Goal: Task Accomplishment & Management: Complete application form

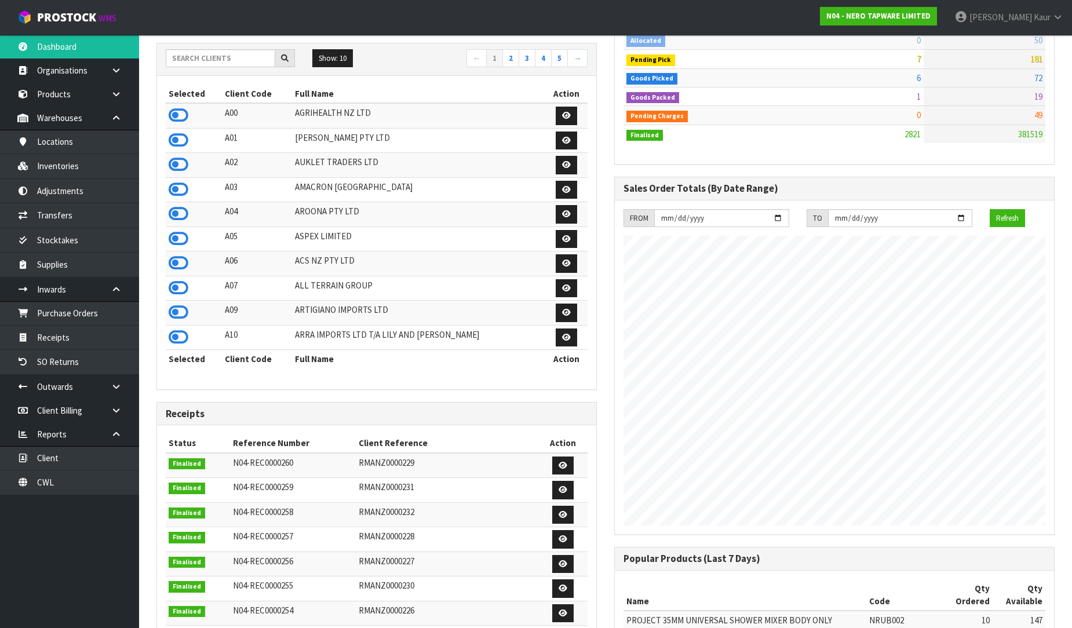
scroll to position [928, 458]
drag, startPoint x: 202, startPoint y: 48, endPoint x: 200, endPoint y: 57, distance: 8.9
click at [200, 57] on div "Show: 10 5 10 25 50 ← 1 2 3 4 5 →" at bounding box center [376, 59] width 439 height 32
click at [199, 64] on input "text" at bounding box center [221, 58] width 110 height 18
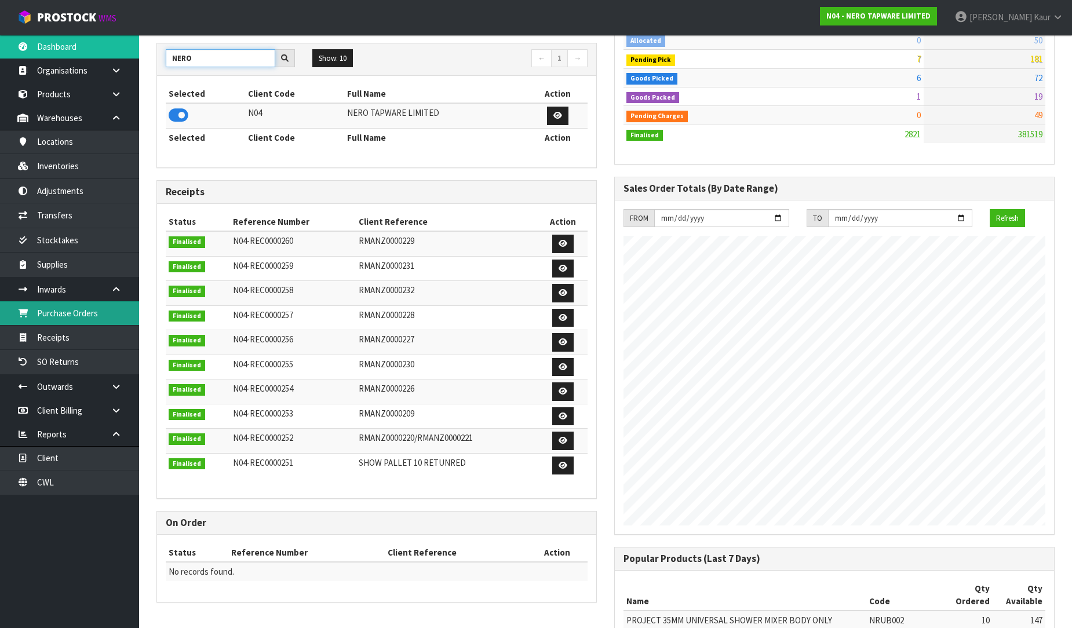
type input "NERO"
click at [99, 319] on link "Purchase Orders" at bounding box center [69, 313] width 139 height 24
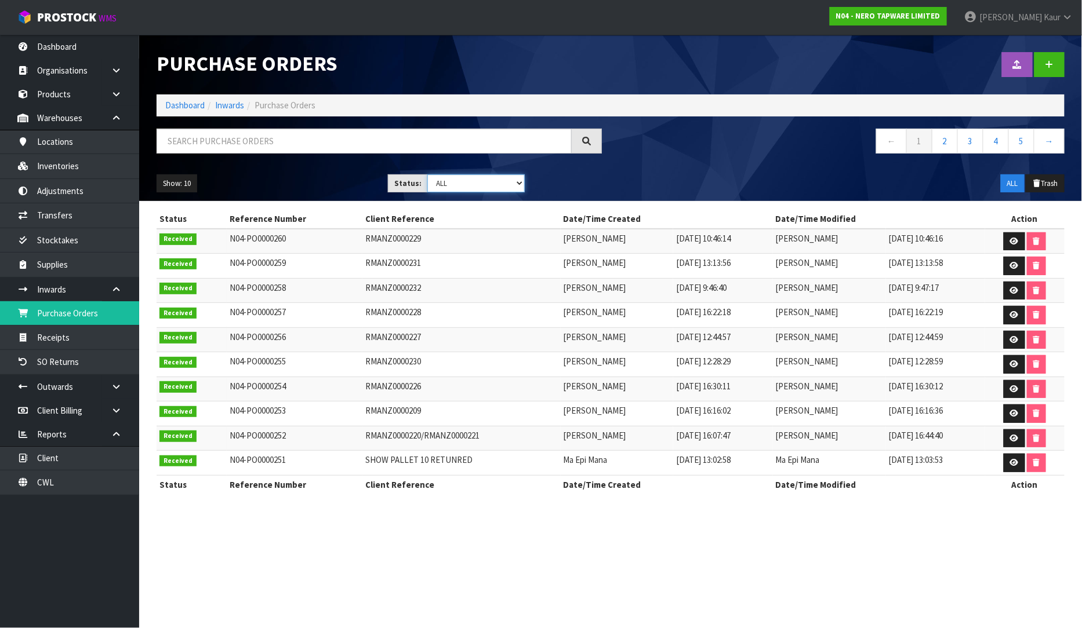
drag, startPoint x: 518, startPoint y: 181, endPoint x: 507, endPoint y: 177, distance: 12.5
click at [516, 180] on select "Draft Pending Received Cancelled ALL" at bounding box center [475, 183] width 97 height 18
select select "string:0"
click at [427, 174] on select "Draft Pending Received Cancelled ALL" at bounding box center [475, 183] width 97 height 18
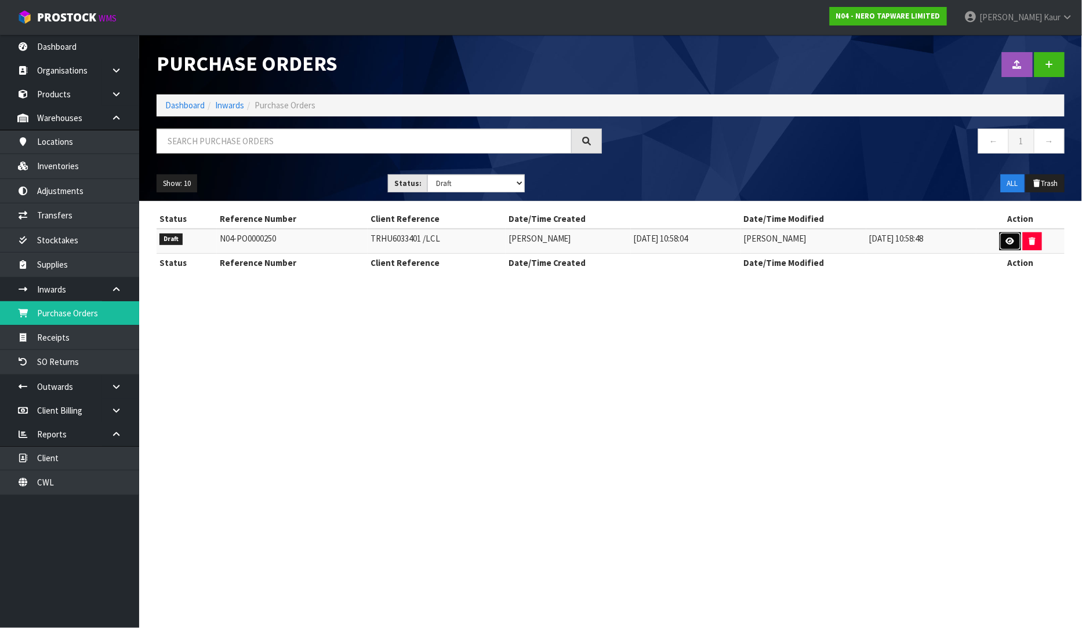
click at [1011, 242] on icon at bounding box center [1010, 242] width 9 height 8
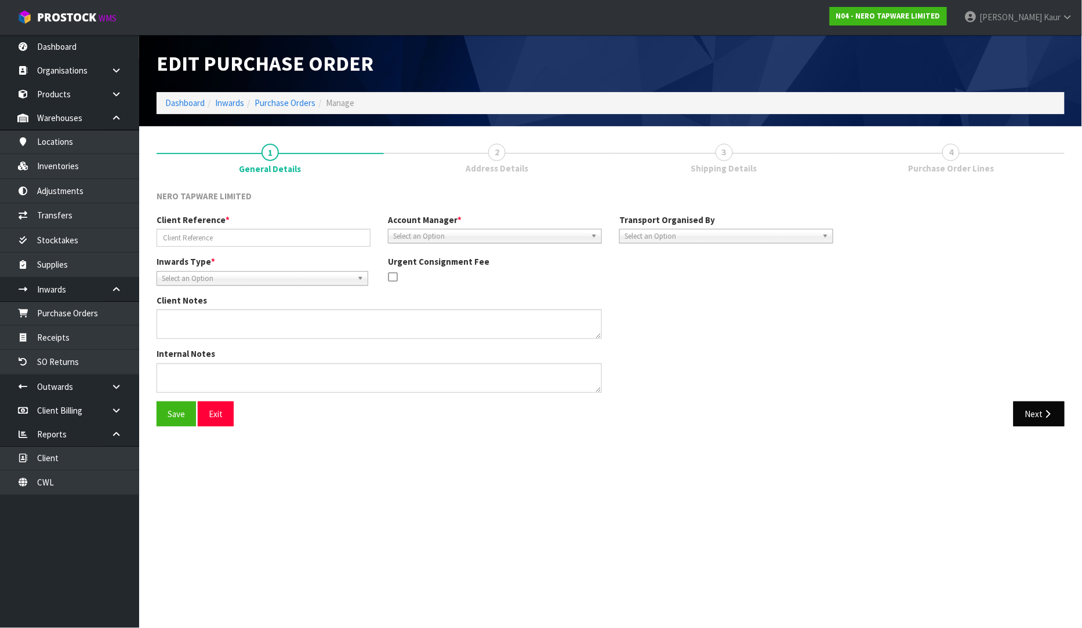
type input "TRHU6033401 /LCL"
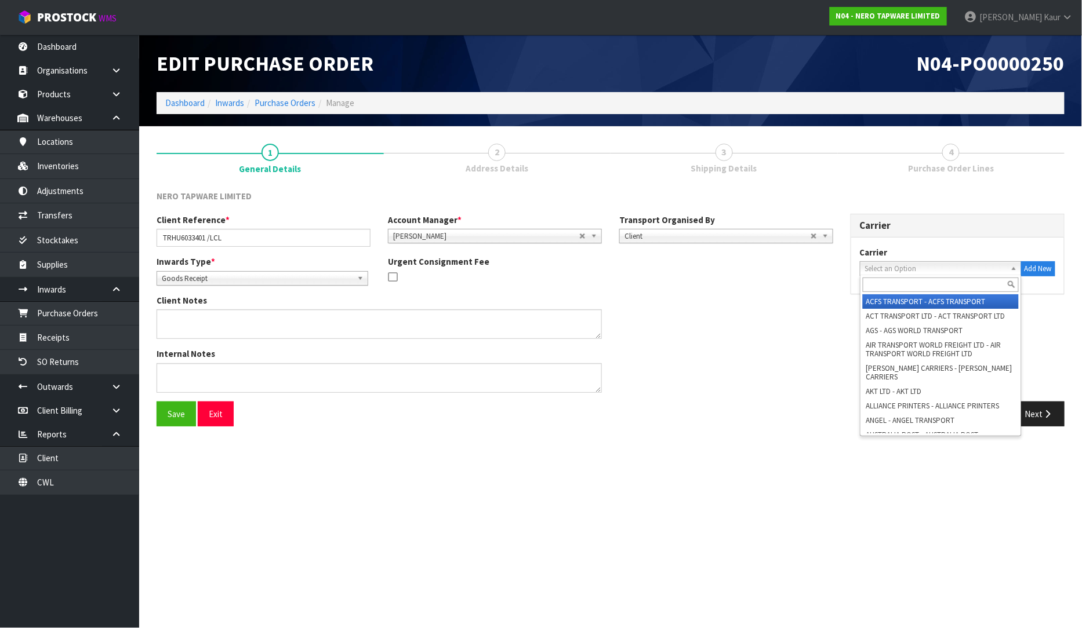
drag, startPoint x: 899, startPoint y: 265, endPoint x: 889, endPoint y: 259, distance: 12.2
click at [896, 265] on span "Select an Option" at bounding box center [935, 269] width 141 height 14
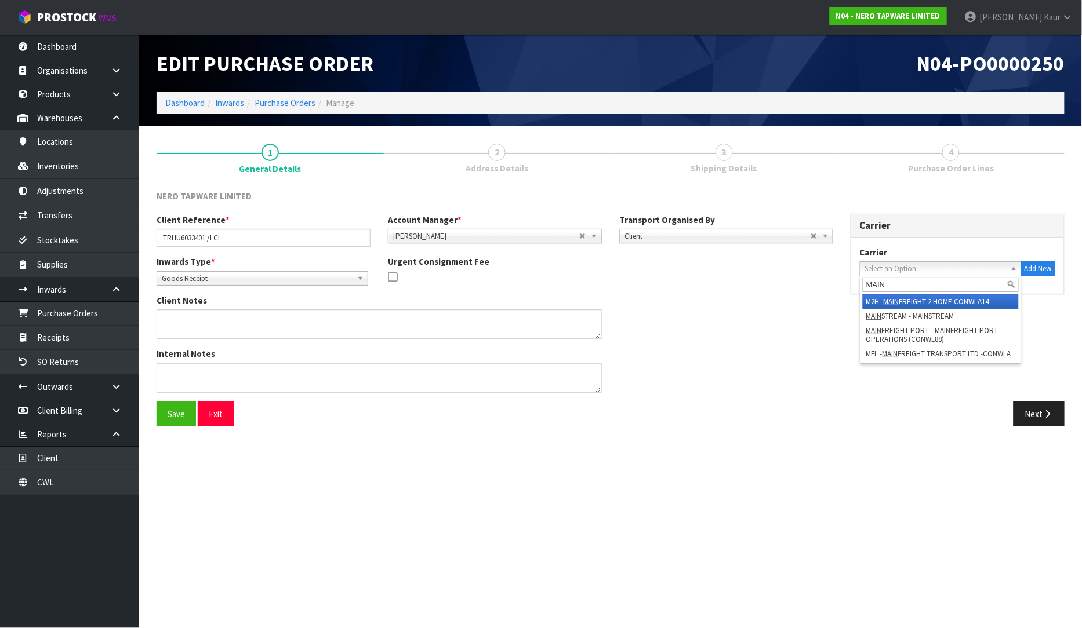
type input "MAIN"
click at [917, 299] on li "M2H - MAIN FREIGHT 2 HOME CONWLA14" at bounding box center [940, 301] width 156 height 14
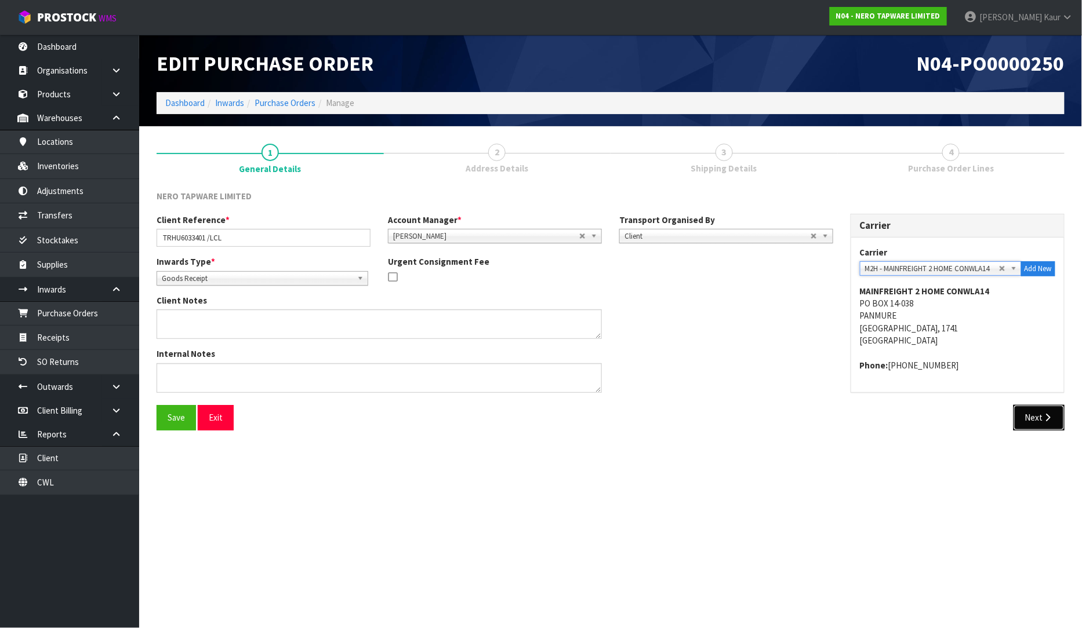
click at [1050, 426] on button "Next" at bounding box center [1038, 417] width 51 height 25
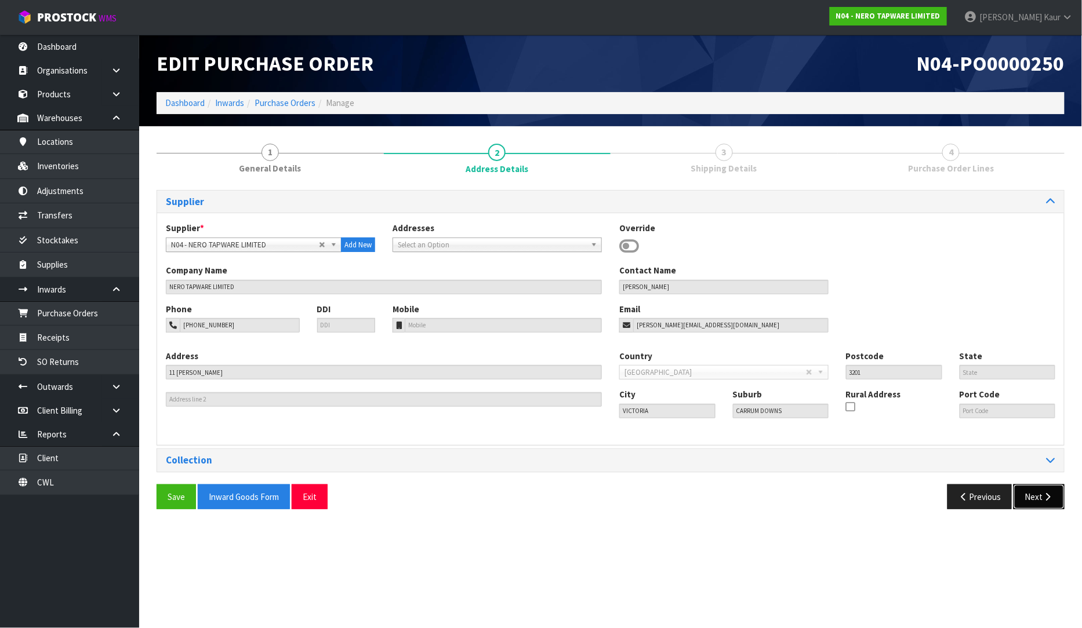
click at [1045, 499] on icon "button" at bounding box center [1047, 497] width 11 height 9
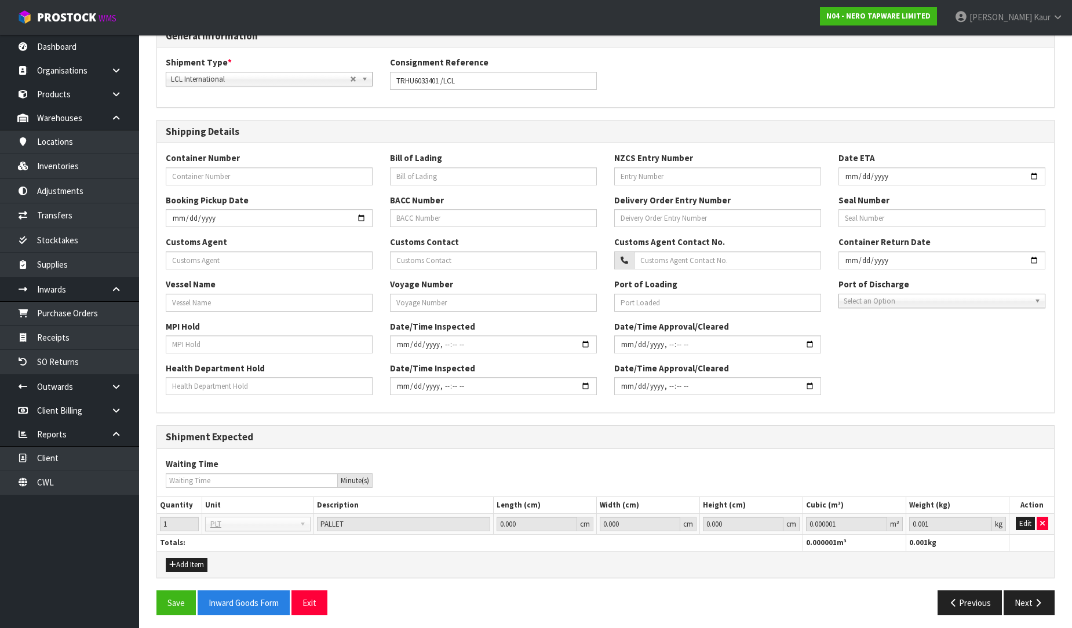
scroll to position [170, 0]
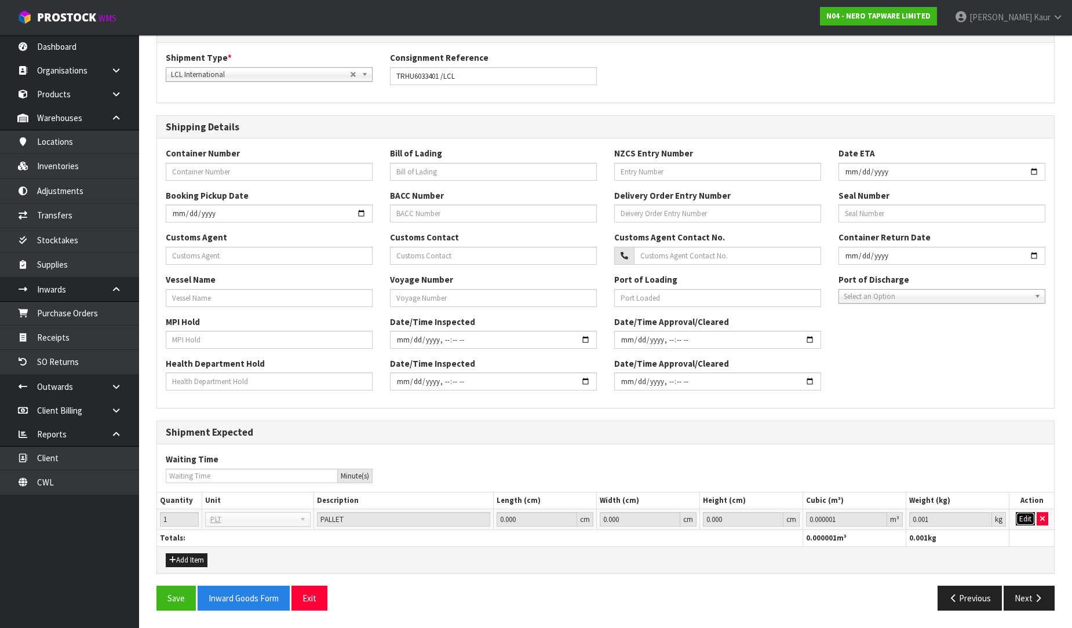
drag, startPoint x: 1027, startPoint y: 519, endPoint x: 826, endPoint y: 500, distance: 201.4
click at [1026, 519] on button "Edit" at bounding box center [1025, 519] width 19 height 14
drag, startPoint x: 849, startPoint y: 517, endPoint x: 759, endPoint y: 525, distance: 90.2
click at [759, 525] on tr "1 BAG BAR BSK BIN BTL BOX BDL CAB CGE CTN CSE COI CRA CRT CBE CYL DRM JAR MTR P…" at bounding box center [605, 519] width 897 height 21
type input "0"
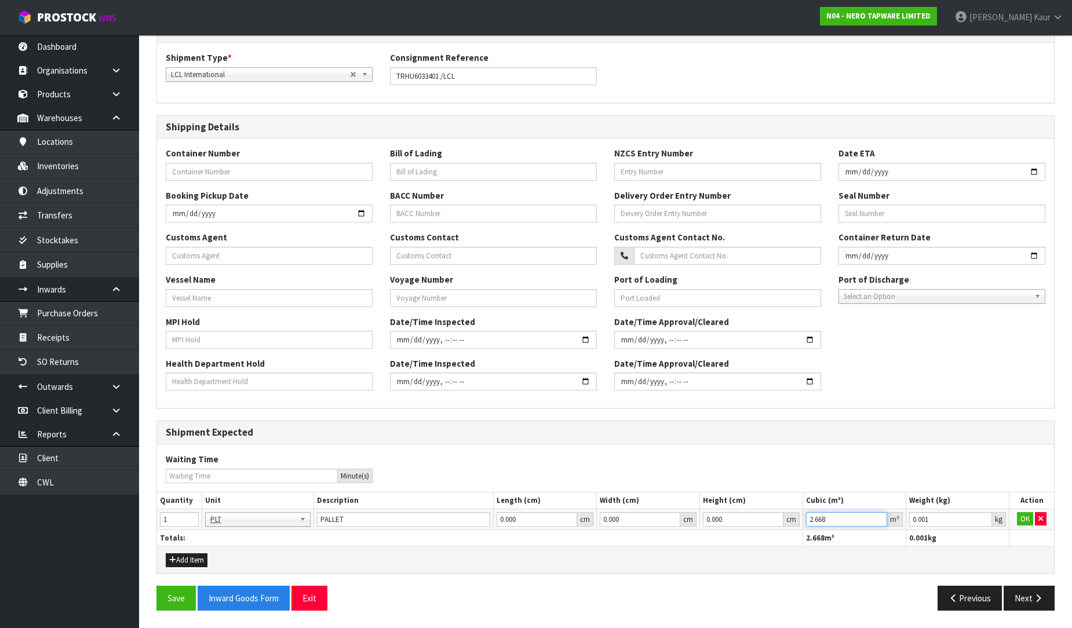
type input "2.668"
drag, startPoint x: 945, startPoint y: 522, endPoint x: 844, endPoint y: 517, distance: 101.0
click at [844, 517] on tr "1 BAG BAR BSK BIN BTL BOX BDL CAB CGE CTN CSE COI CRA CRT CBE CYL DRM JAR MTR P…" at bounding box center [605, 519] width 897 height 21
type input "420"
click at [1032, 515] on button "OK" at bounding box center [1025, 519] width 16 height 14
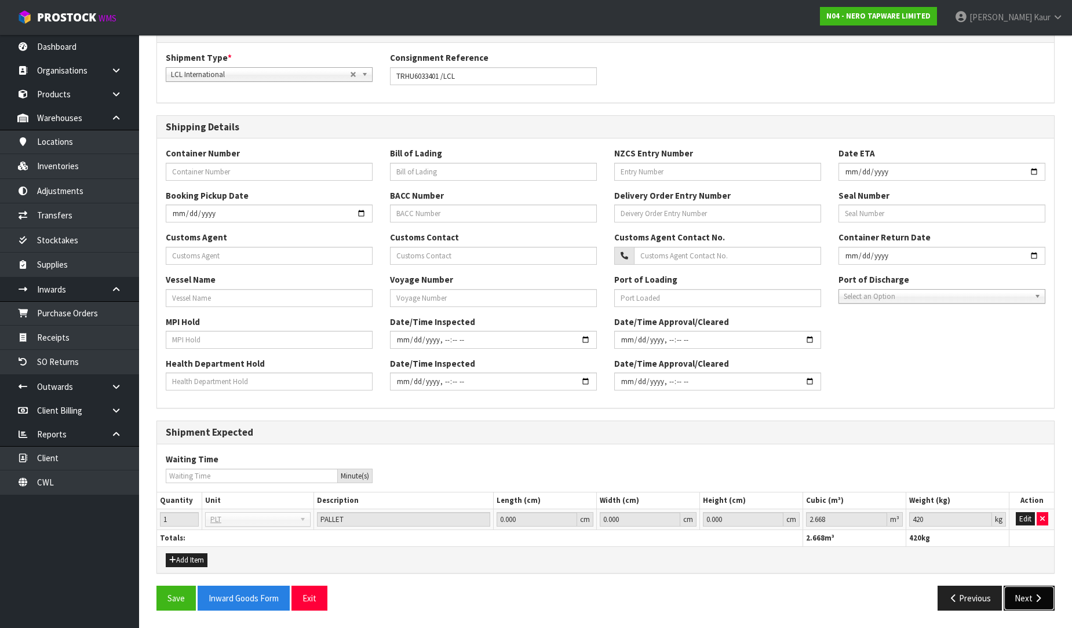
drag, startPoint x: 1042, startPoint y: 606, endPoint x: 1036, endPoint y: 598, distance: 10.0
click at [1042, 607] on button "Next" at bounding box center [1029, 598] width 51 height 25
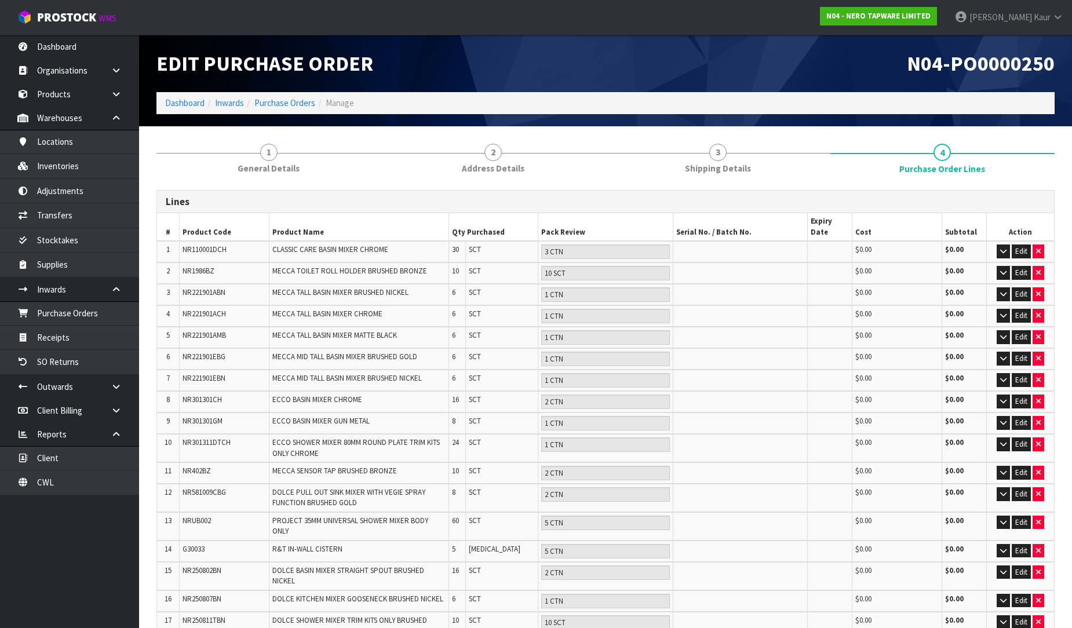
scroll to position [227, 0]
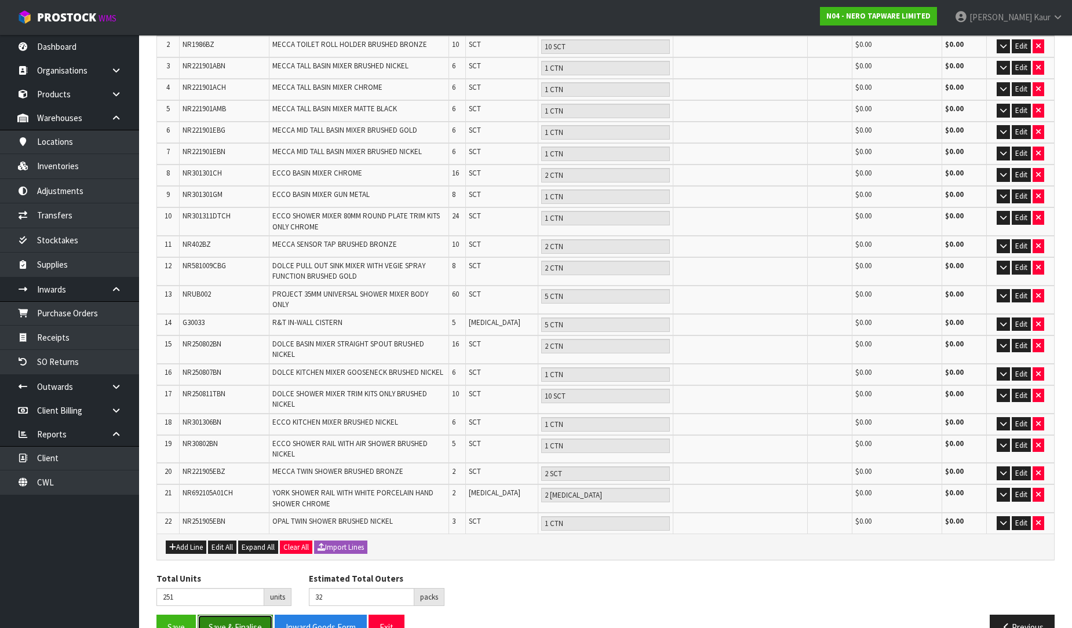
click at [232, 615] on button "Save & Finalise" at bounding box center [235, 627] width 75 height 25
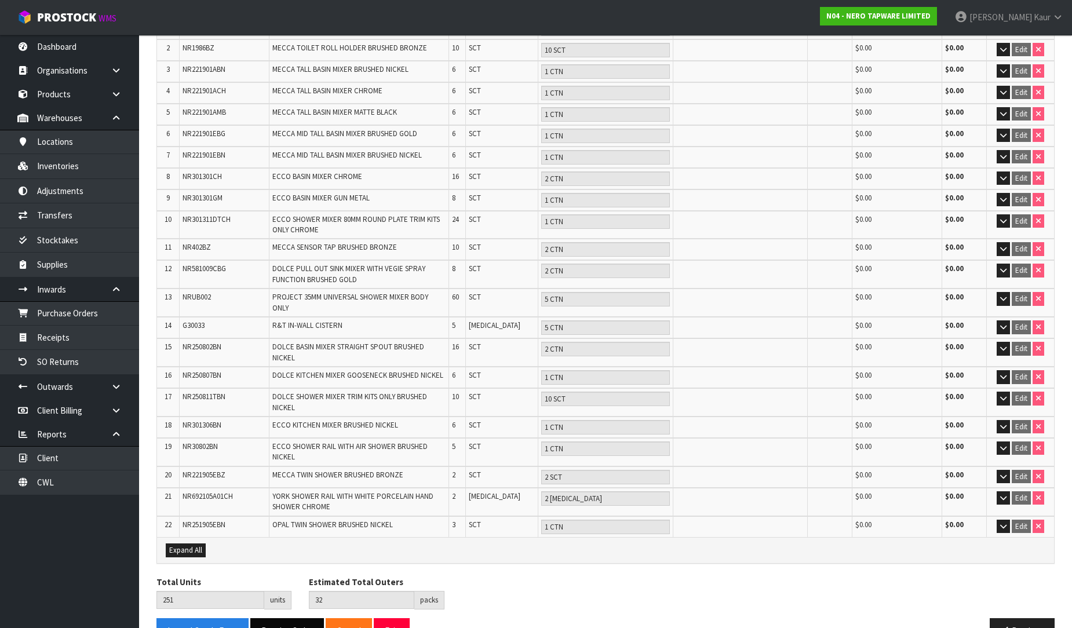
scroll to position [268, 0]
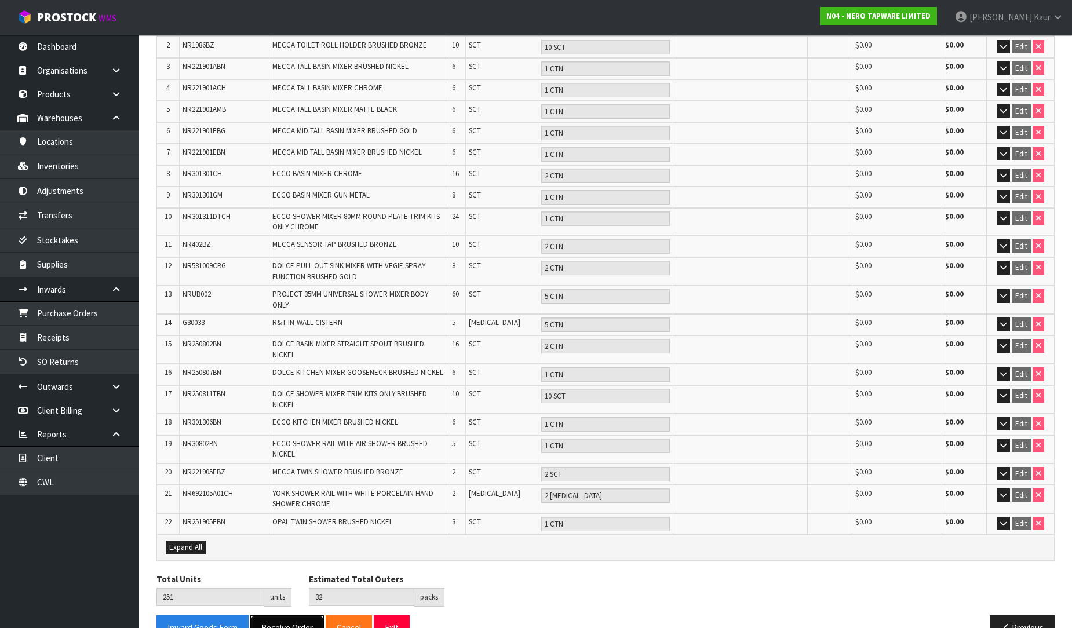
click at [286, 616] on button "Receive Order" at bounding box center [287, 628] width 74 height 25
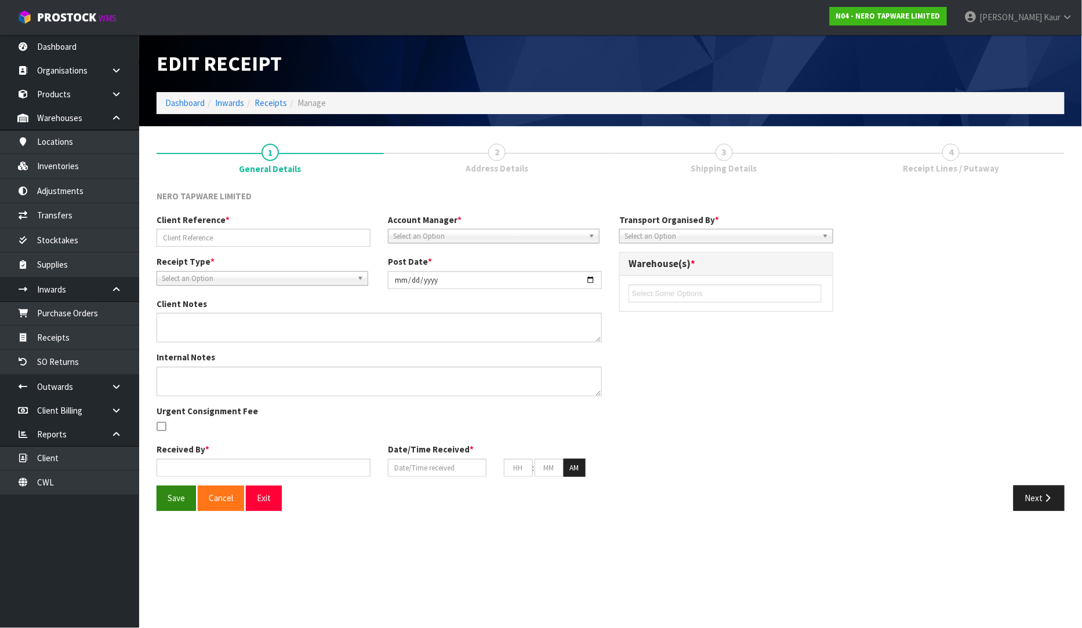
type input "TRHU6033401 /LCL"
type input "[DATE]"
type input "[PERSON_NAME]"
type input "[DATE]"
type input "11"
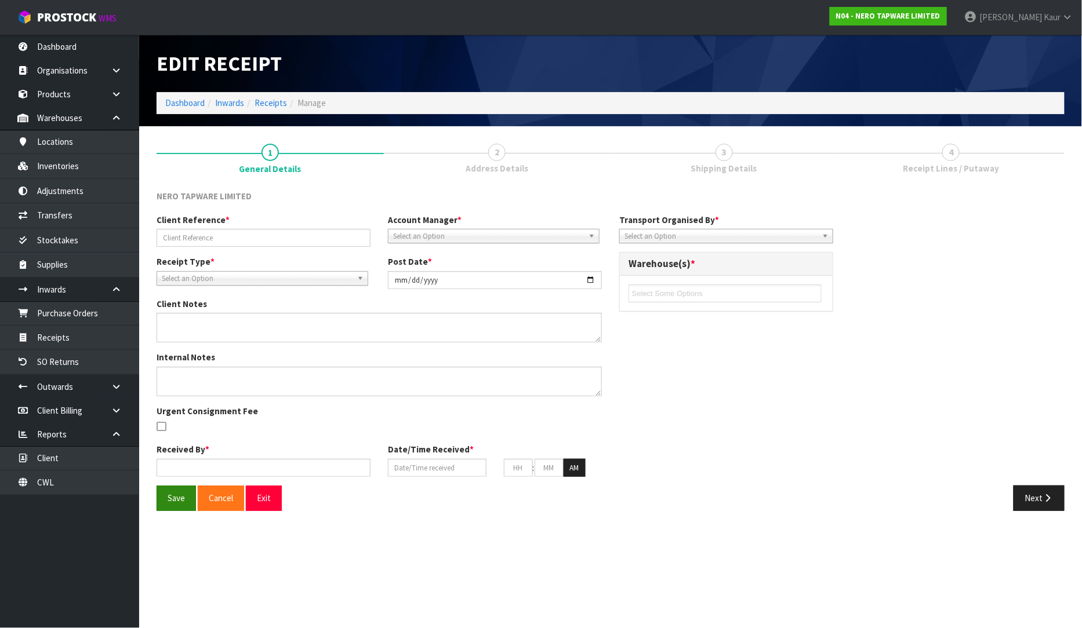
type input "55"
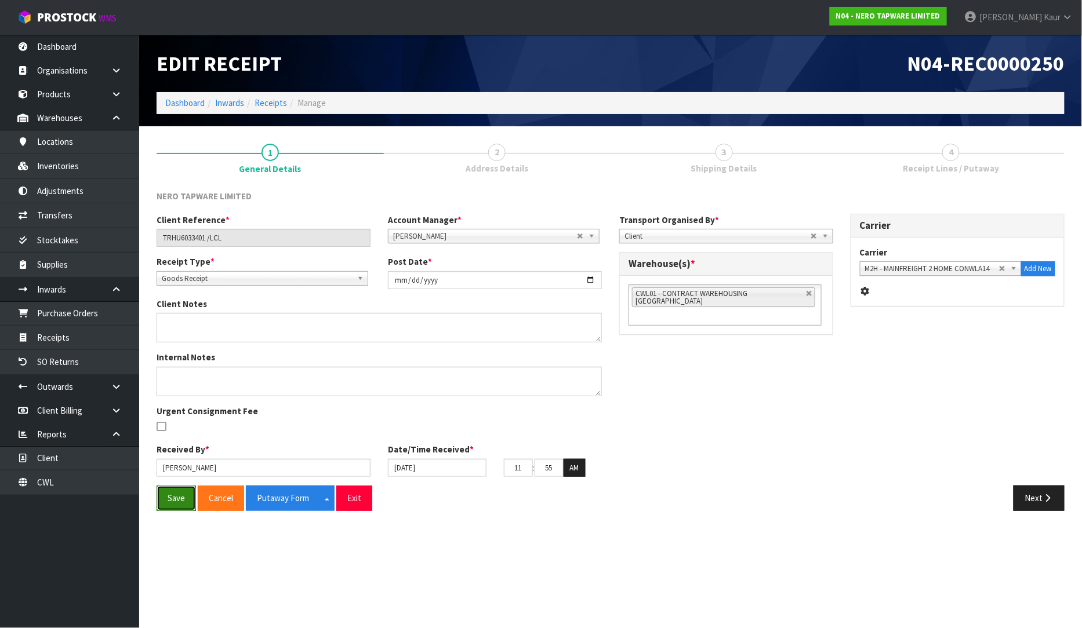
click at [172, 493] on button "Save" at bounding box center [175, 498] width 39 height 25
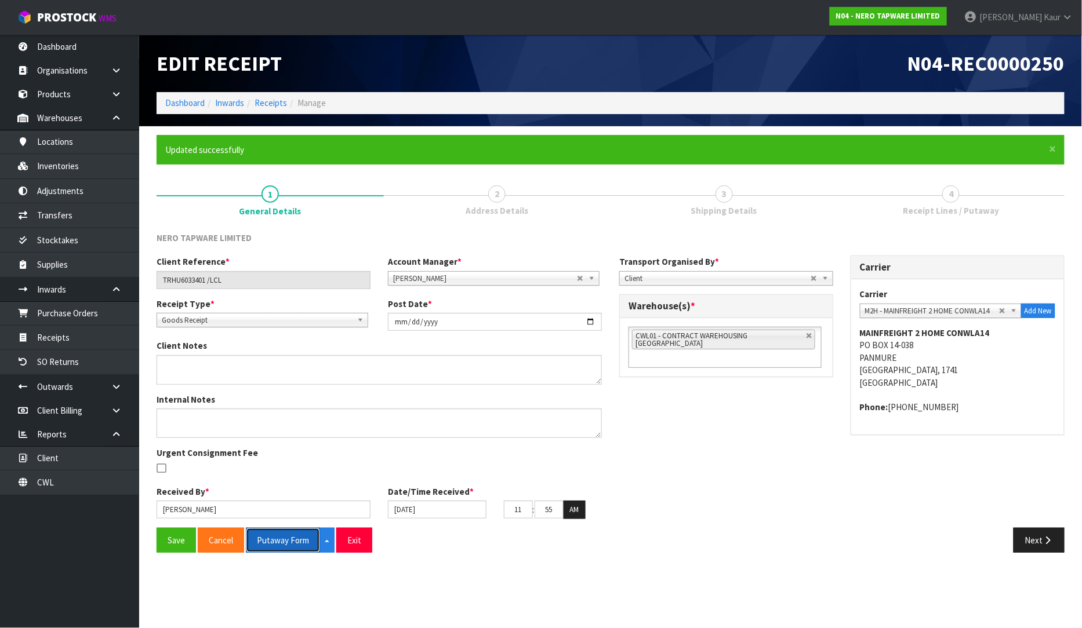
click at [292, 538] on button "Putaway Form" at bounding box center [283, 540] width 74 height 25
click at [291, 543] on button "Putaway Form" at bounding box center [289, 540] width 87 height 25
drag, startPoint x: 238, startPoint y: 279, endPoint x: 155, endPoint y: 290, distance: 84.1
click at [155, 290] on div "Client Reference * TRHU6033401 /LCL Account Manager * [PERSON_NAME] [PERSON_NAM…" at bounding box center [379, 277] width 463 height 42
click at [49, 489] on link "CWL" at bounding box center [69, 483] width 139 height 24
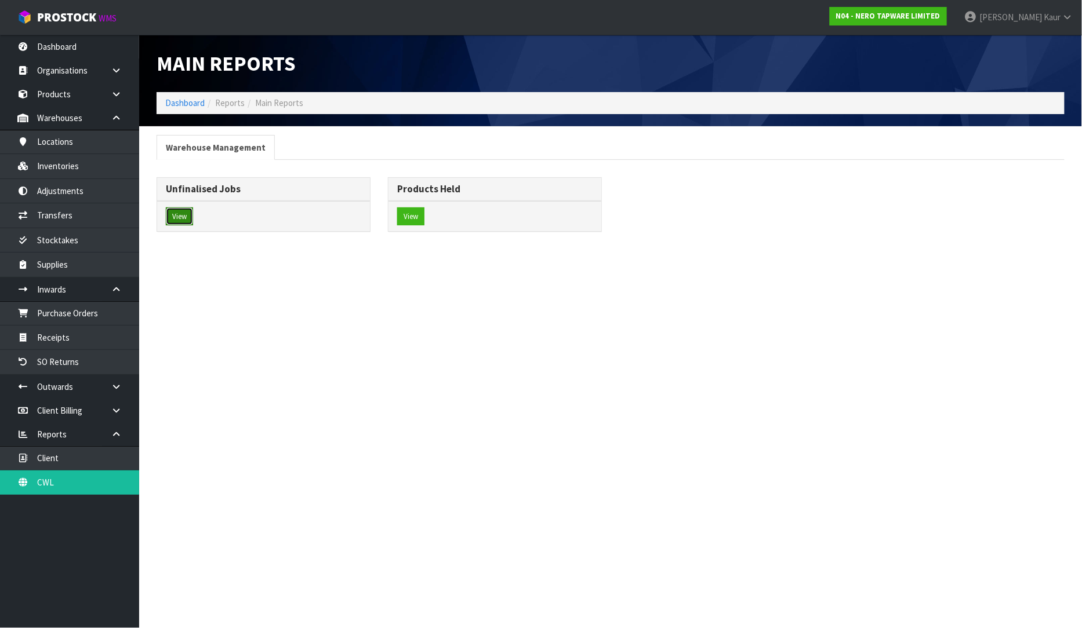
click at [187, 213] on button "View" at bounding box center [179, 216] width 27 height 19
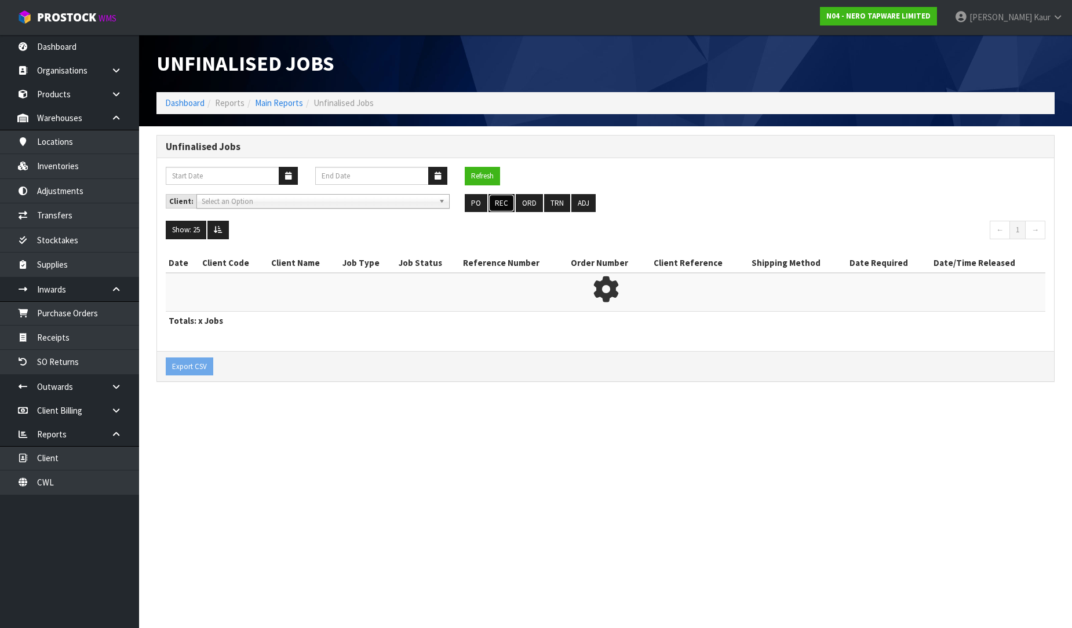
click at [503, 203] on button "REC" at bounding box center [502, 203] width 26 height 19
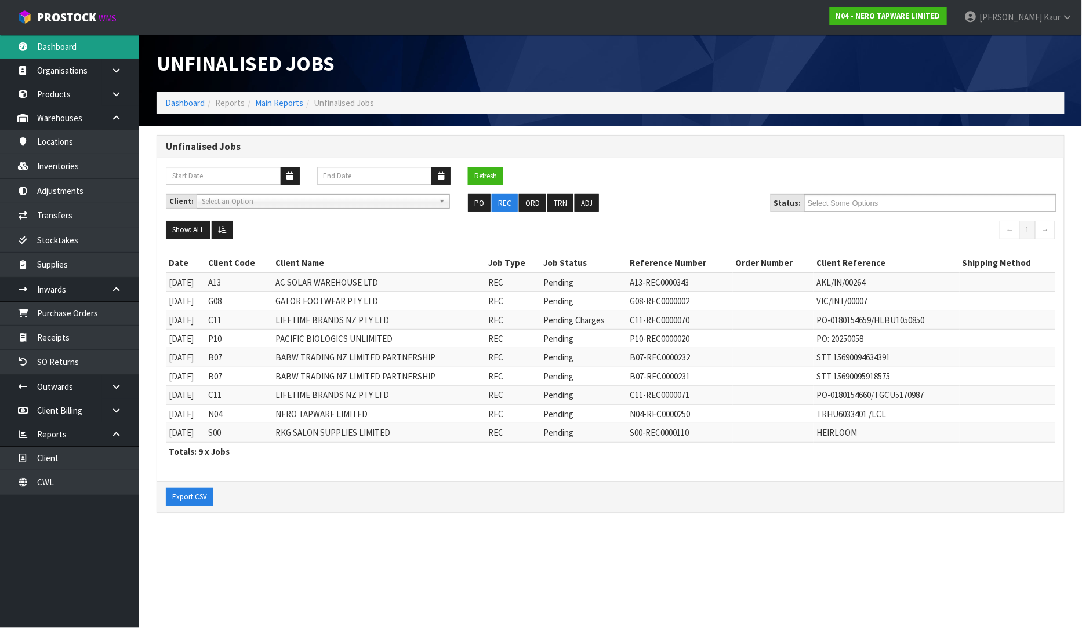
click at [82, 52] on link "Dashboard" at bounding box center [69, 47] width 139 height 24
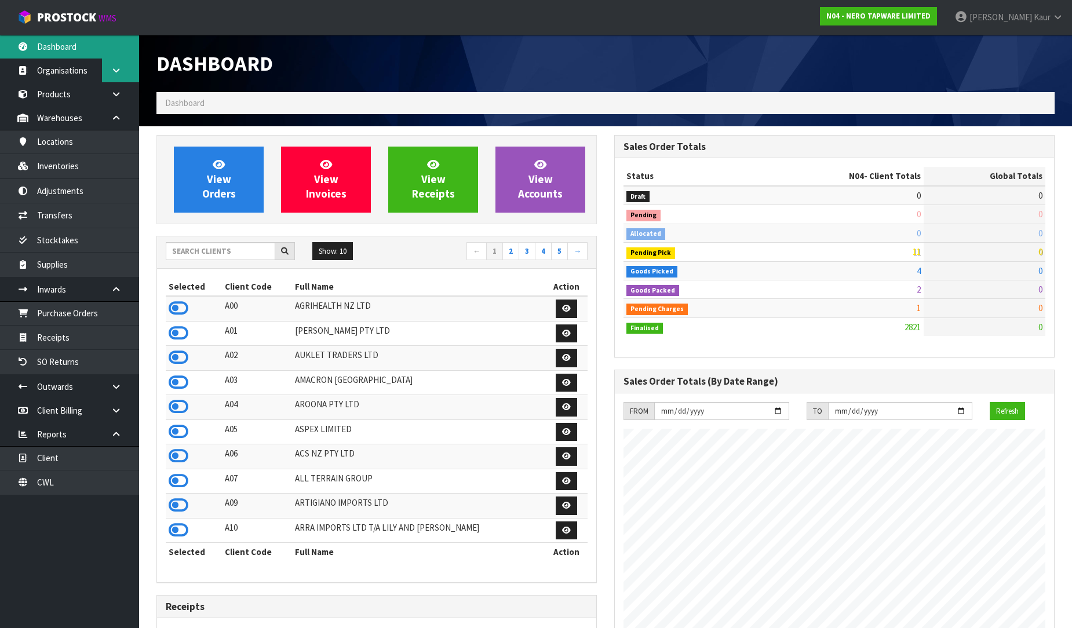
scroll to position [903, 458]
drag, startPoint x: 184, startPoint y: 246, endPoint x: 173, endPoint y: 246, distance: 11.6
click at [184, 246] on input "text" at bounding box center [221, 251] width 110 height 18
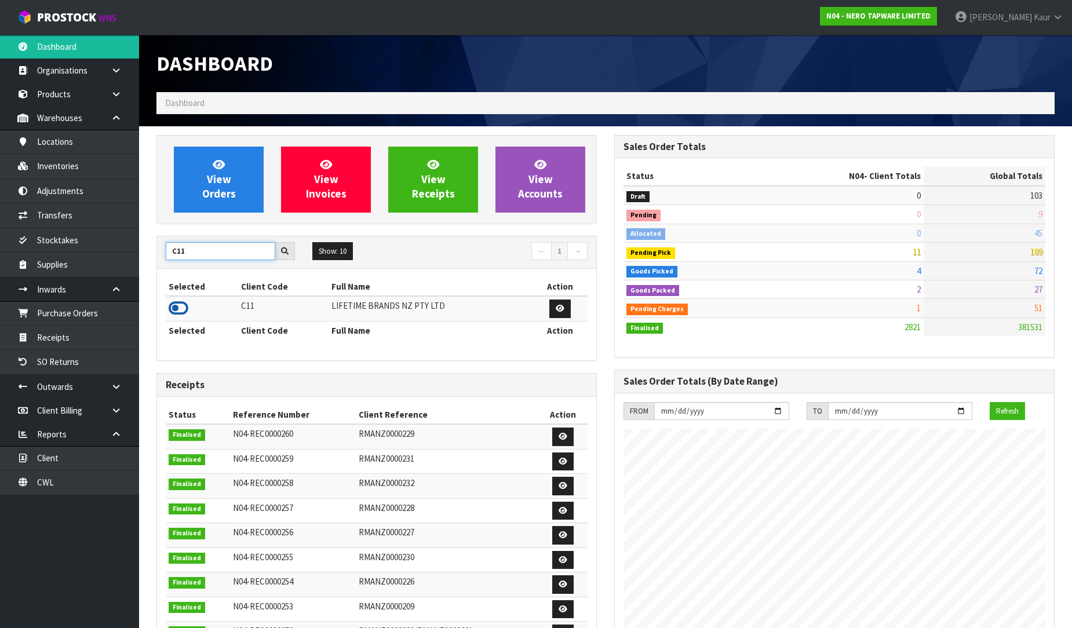
type input "C11"
click at [174, 309] on icon at bounding box center [179, 308] width 20 height 17
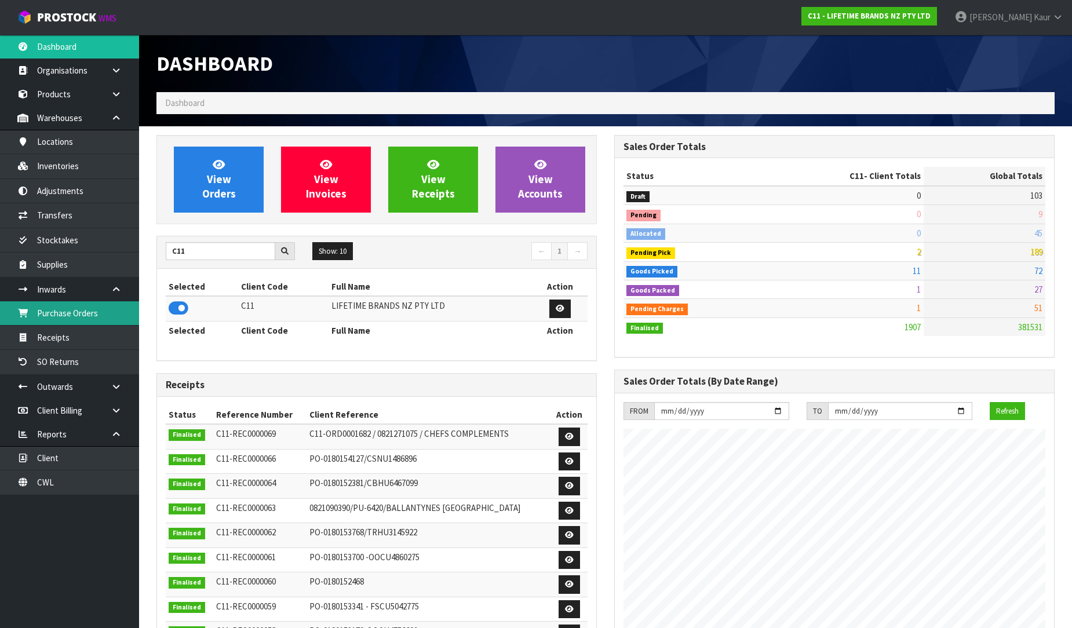
scroll to position [878, 458]
click at [68, 326] on link "Receipts" at bounding box center [69, 338] width 139 height 24
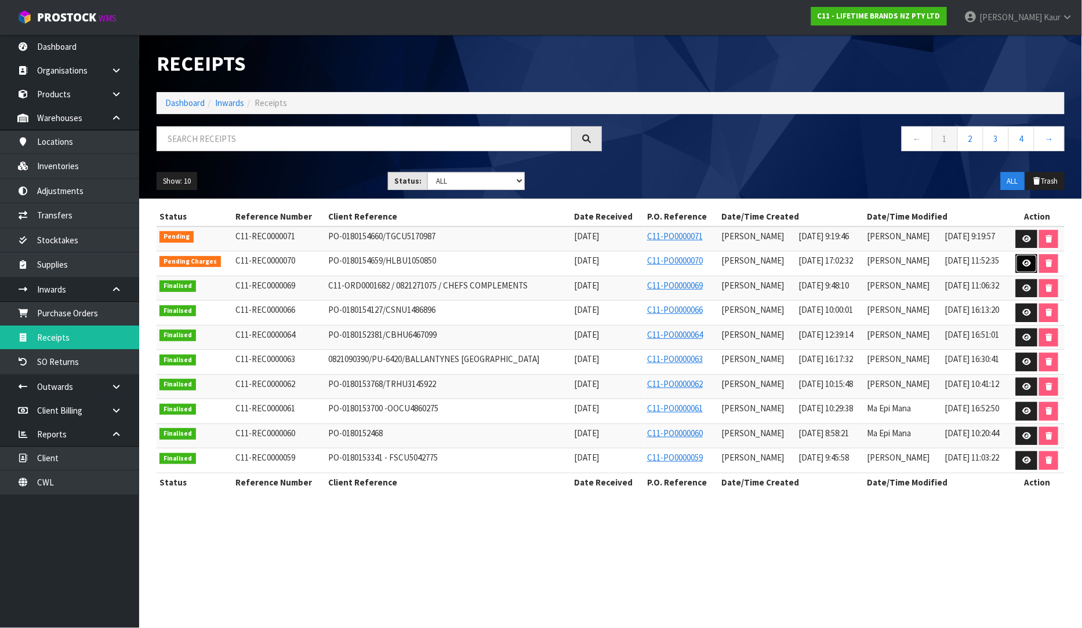
click at [1023, 265] on icon at bounding box center [1026, 264] width 9 height 8
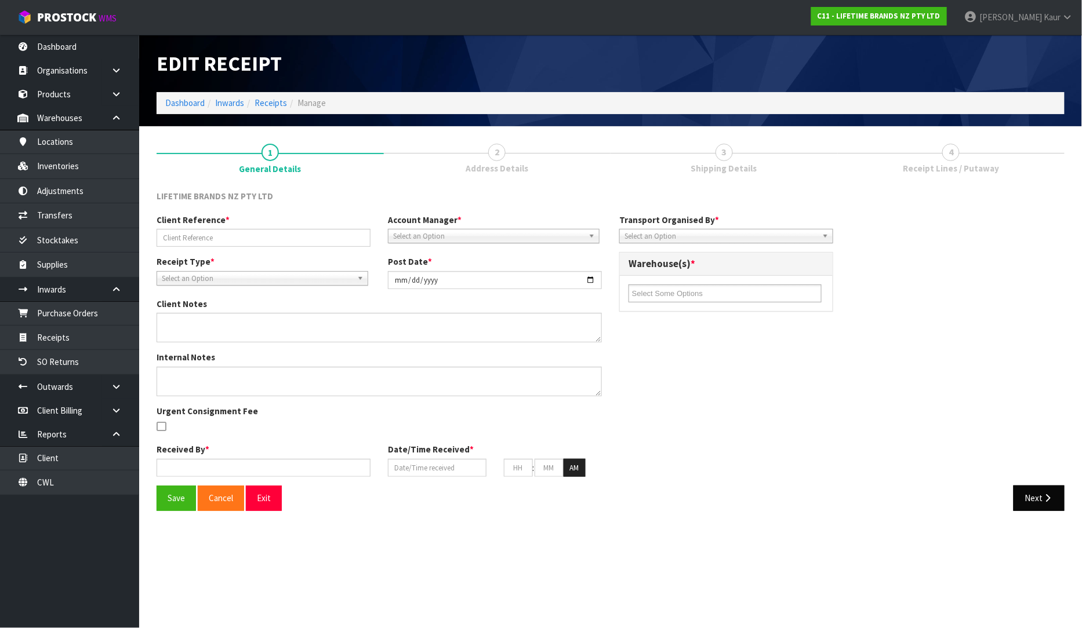
type input "PO-0180154659/HLBU1050850"
type input "[DATE]"
type textarea "PURCHASE ORDER: 4500345999-000010"
type textarea "CONTAINER NO:HLBU1050850-297 CARTONS"
type input "[PERSON_NAME]"
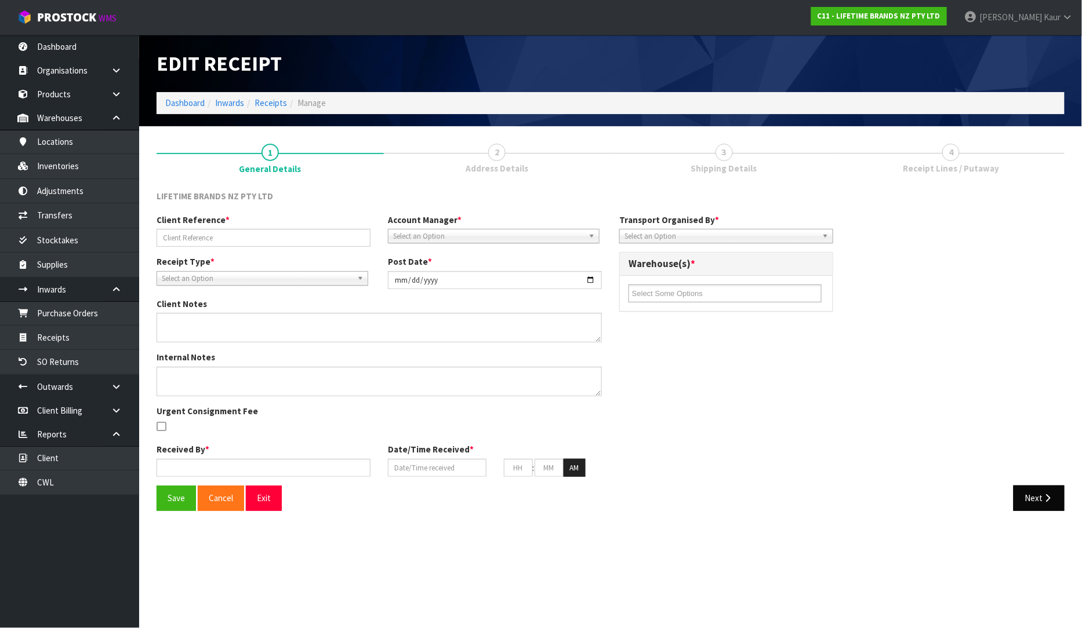
type input "[DATE]"
type input "05"
type input "02"
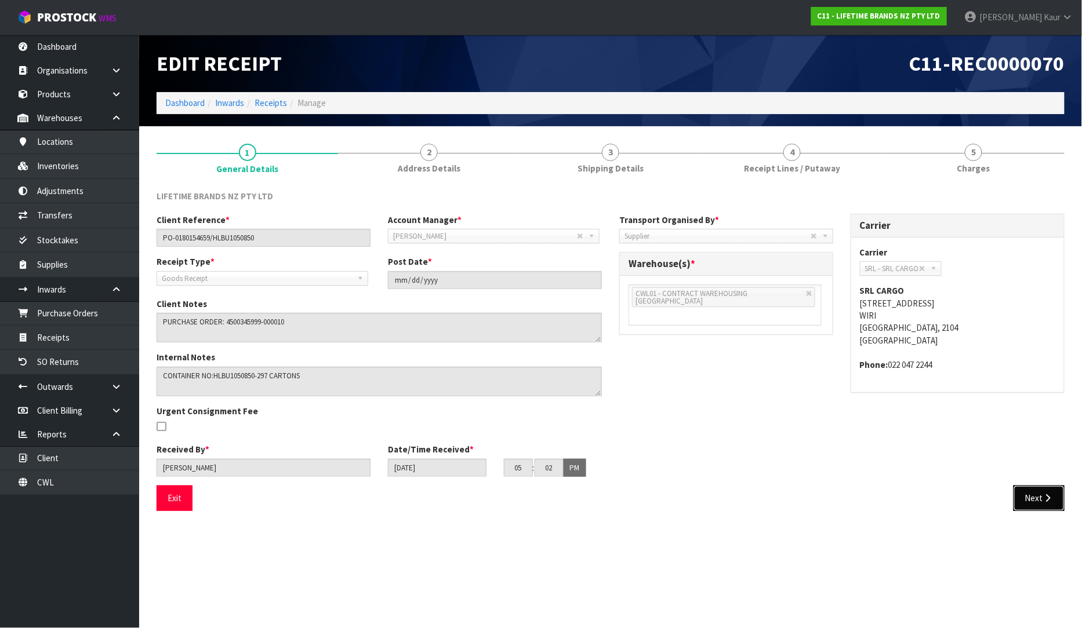
drag, startPoint x: 1054, startPoint y: 503, endPoint x: 1053, endPoint y: 509, distance: 6.5
click at [1053, 503] on button "Next" at bounding box center [1038, 498] width 51 height 25
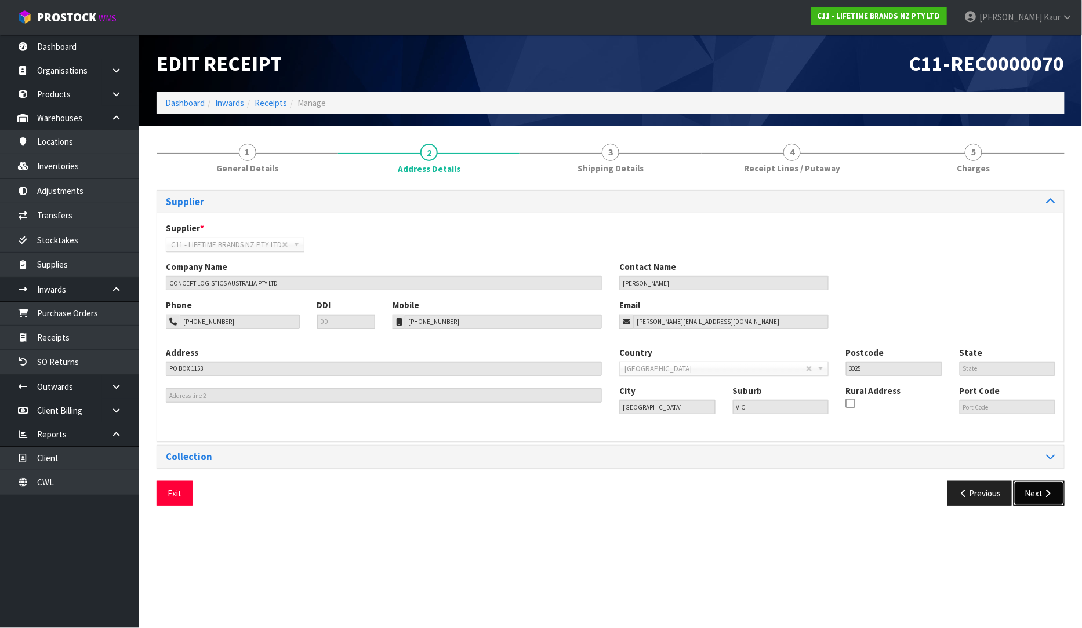
click at [1040, 495] on button "Next" at bounding box center [1038, 493] width 51 height 25
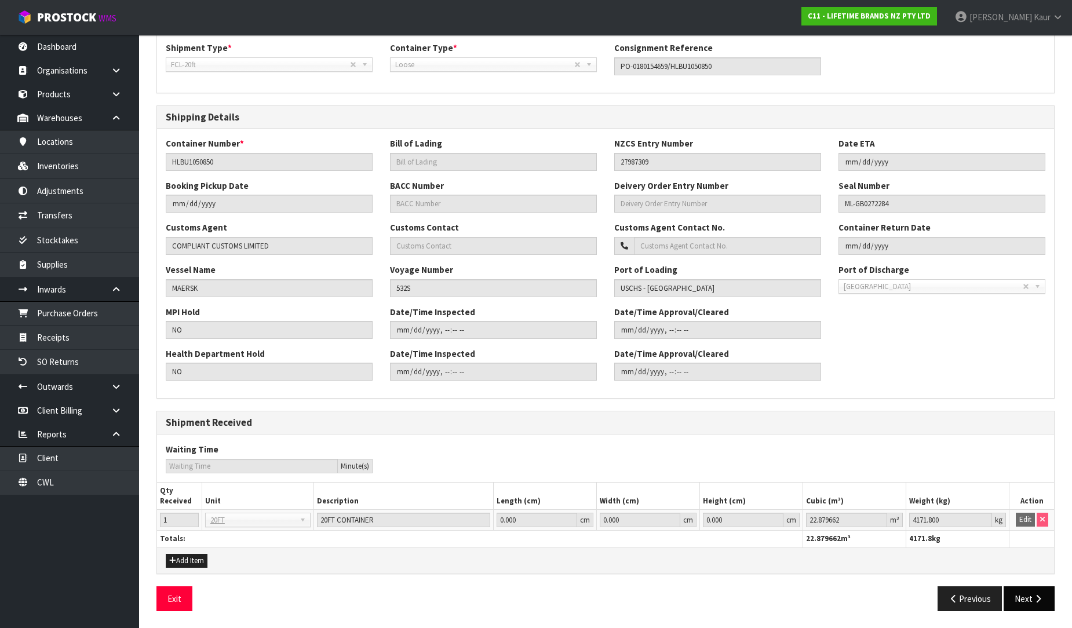
scroll to position [181, 0]
click at [1038, 602] on icon "button" at bounding box center [1038, 598] width 11 height 9
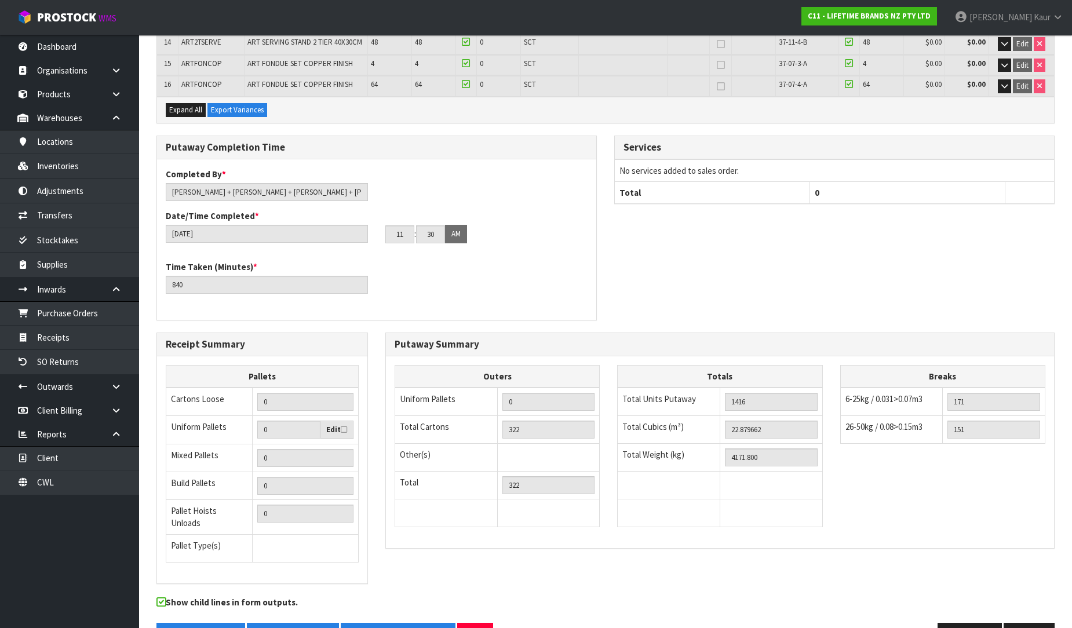
scroll to position [537, 0]
click at [1030, 622] on button "Next" at bounding box center [1029, 634] width 51 height 25
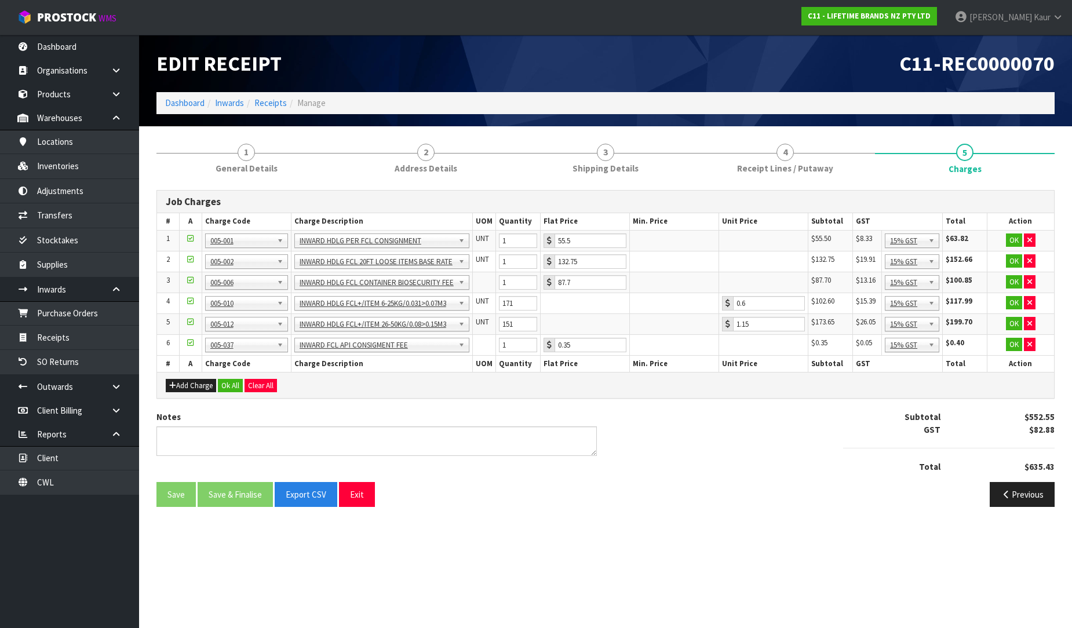
scroll to position [0, 0]
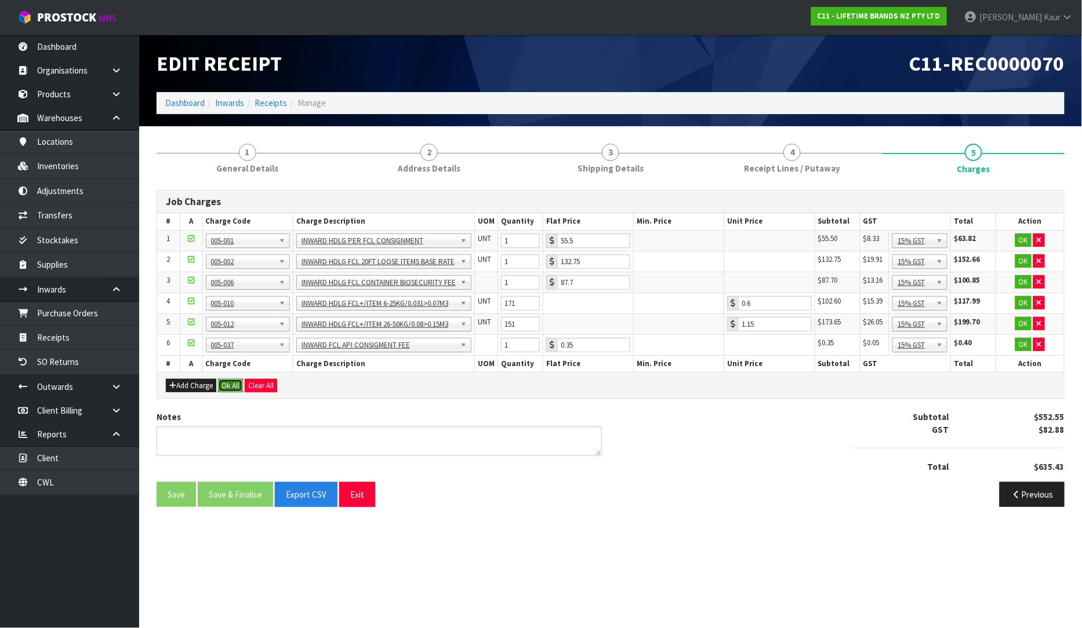
click at [226, 388] on button "Ok All" at bounding box center [230, 386] width 25 height 14
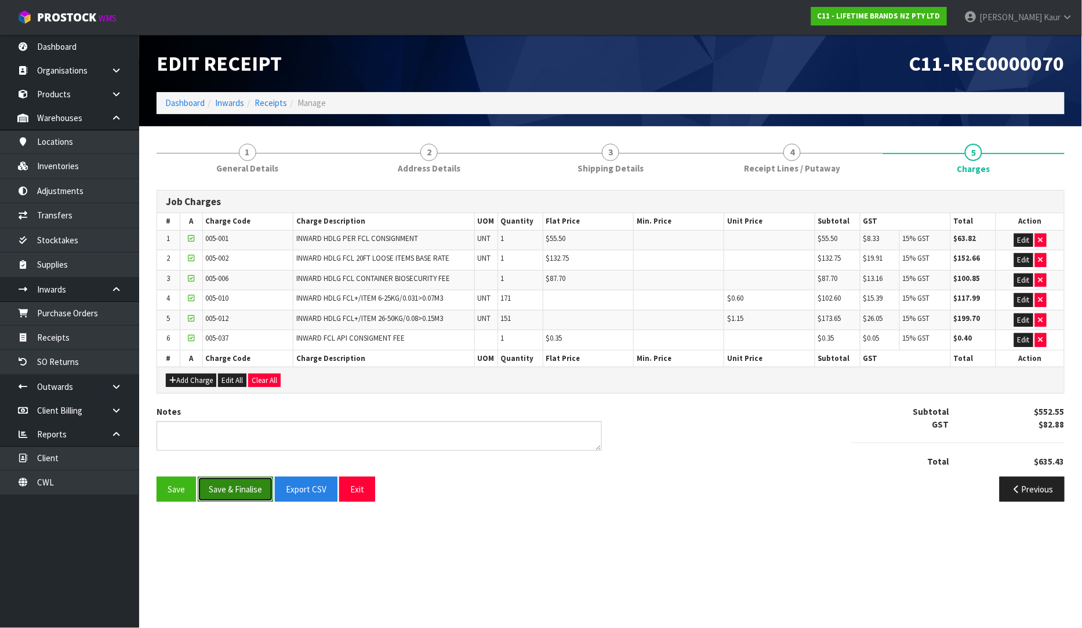
click at [244, 490] on button "Save & Finalise" at bounding box center [235, 489] width 75 height 25
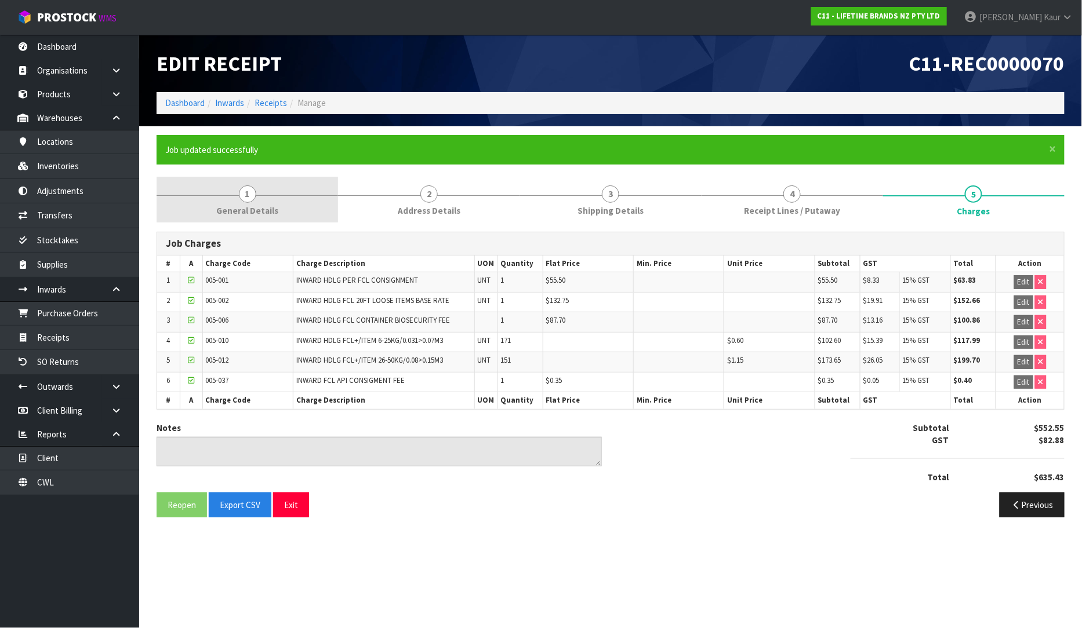
click at [274, 212] on span "General Details" at bounding box center [247, 211] width 62 height 12
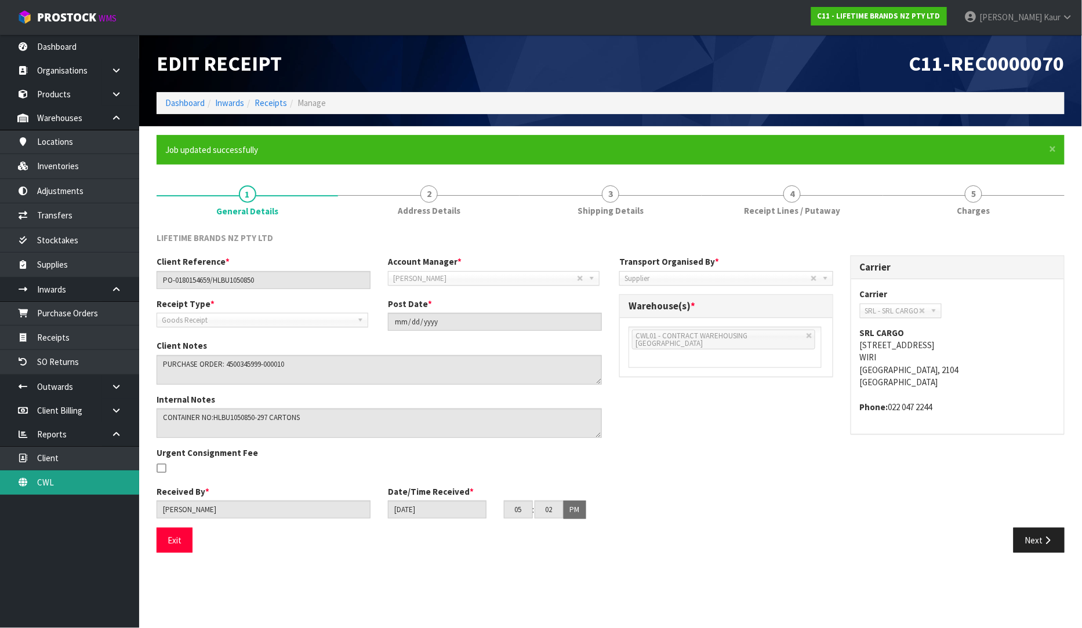
click at [60, 476] on link "CWL" at bounding box center [69, 483] width 139 height 24
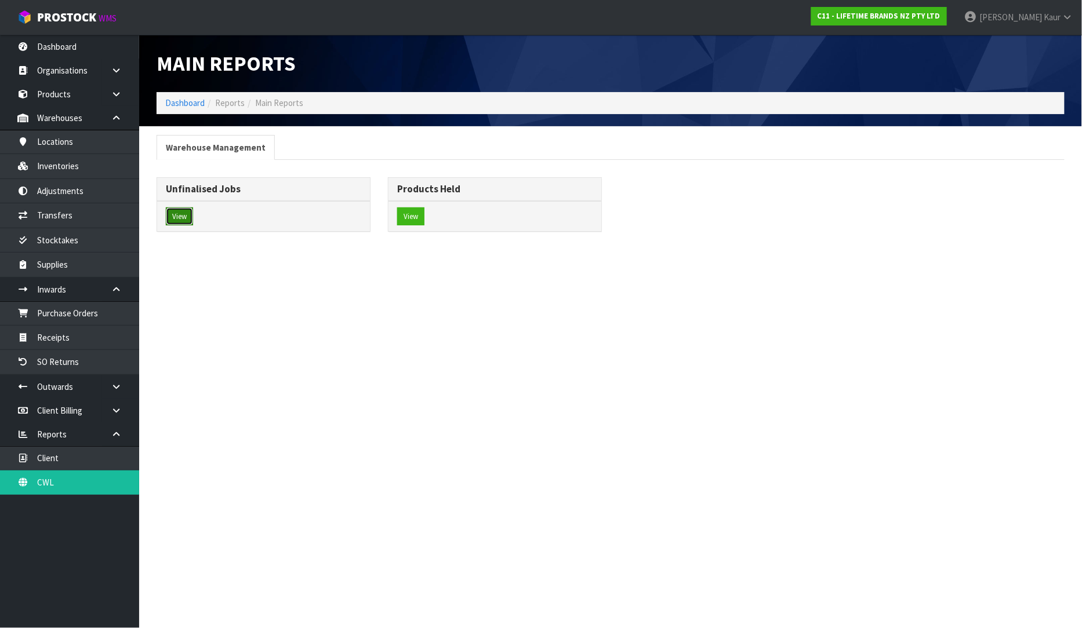
click at [181, 217] on button "View" at bounding box center [179, 216] width 27 height 19
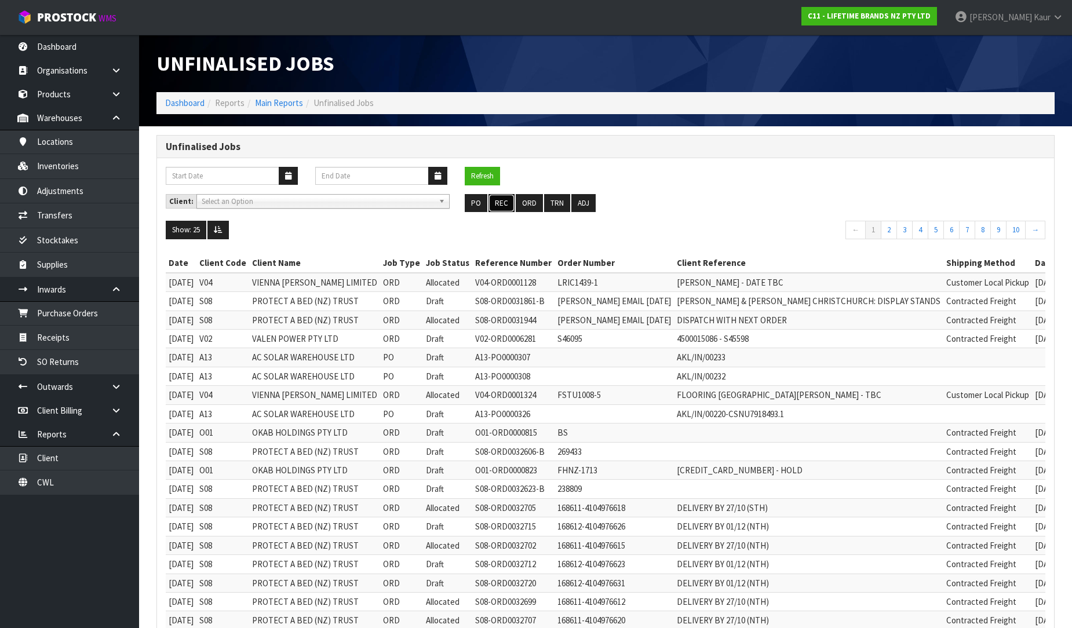
click at [511, 206] on button "REC" at bounding box center [502, 203] width 26 height 19
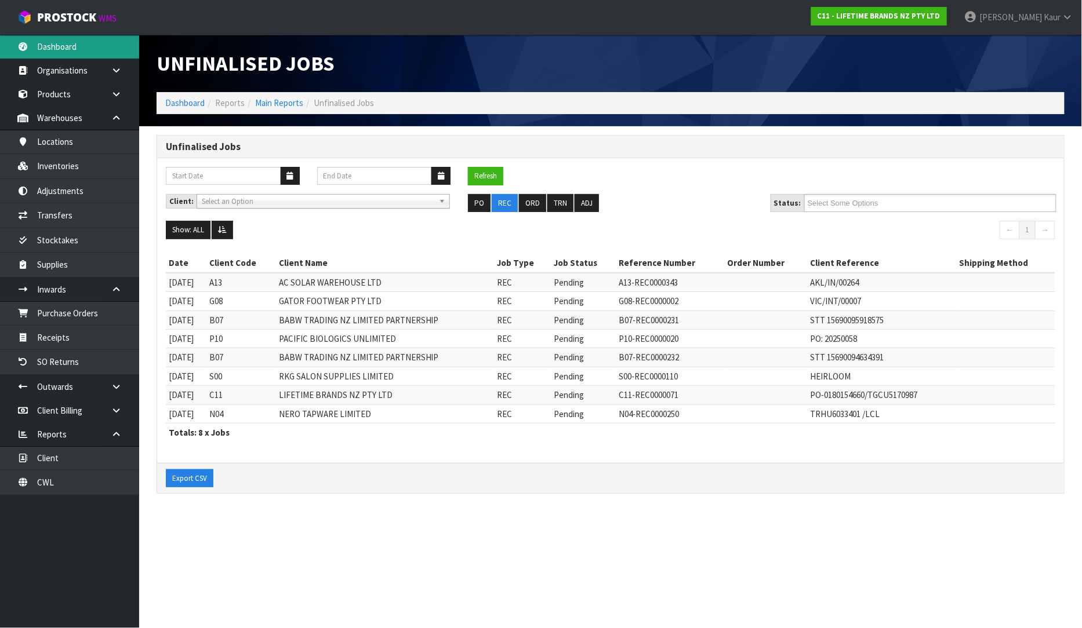
click at [45, 55] on link "Dashboard" at bounding box center [69, 47] width 139 height 24
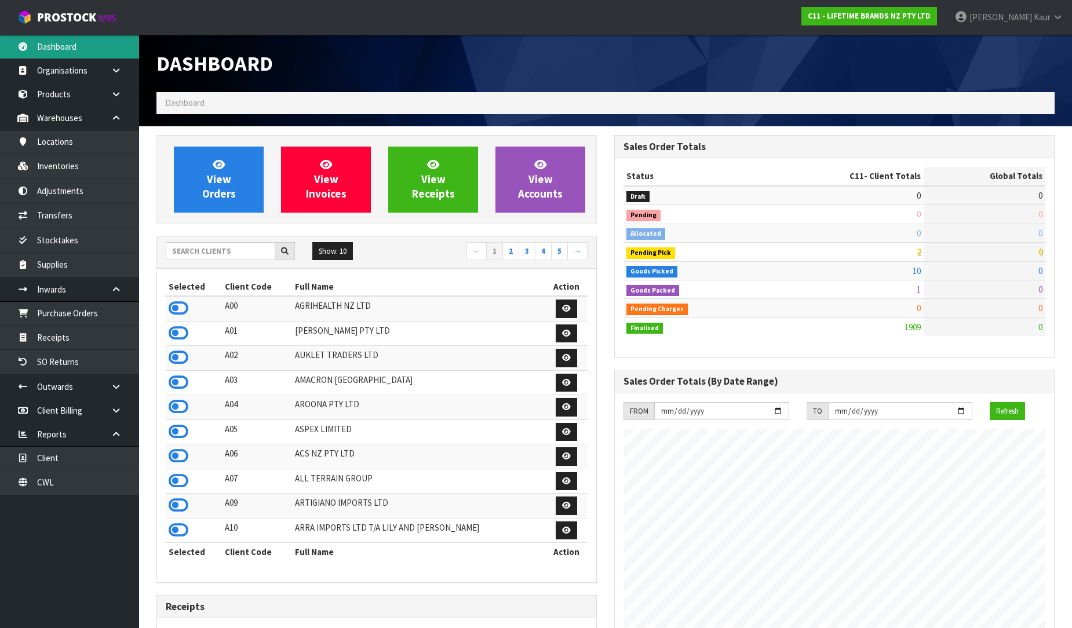
scroll to position [878, 458]
click at [228, 254] on input "text" at bounding box center [221, 251] width 110 height 18
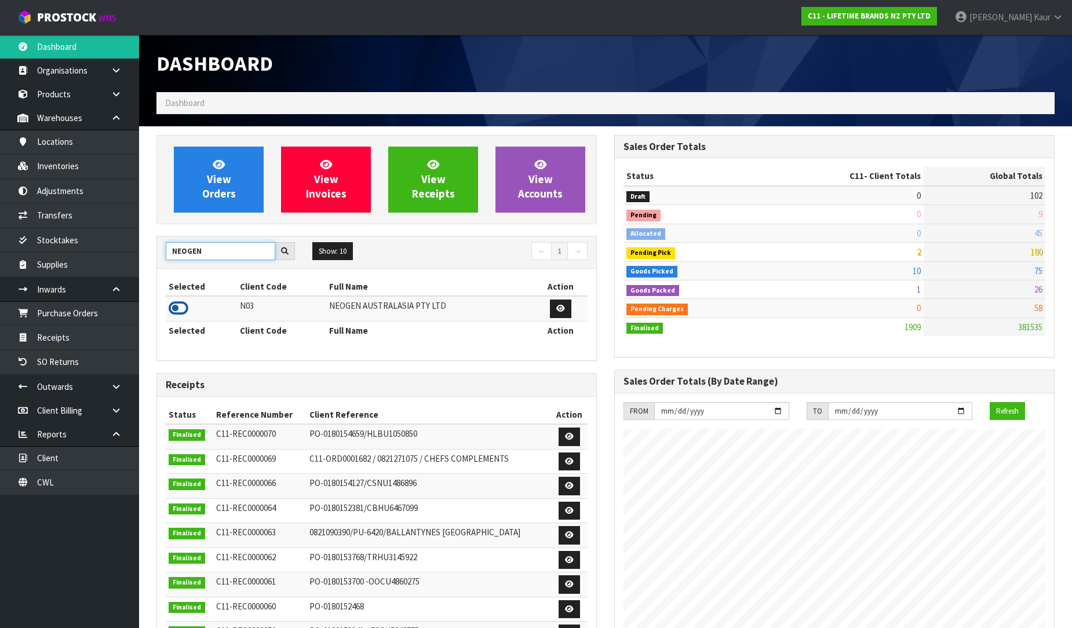
type input "NEOGEN"
click at [175, 306] on icon at bounding box center [179, 308] width 20 height 17
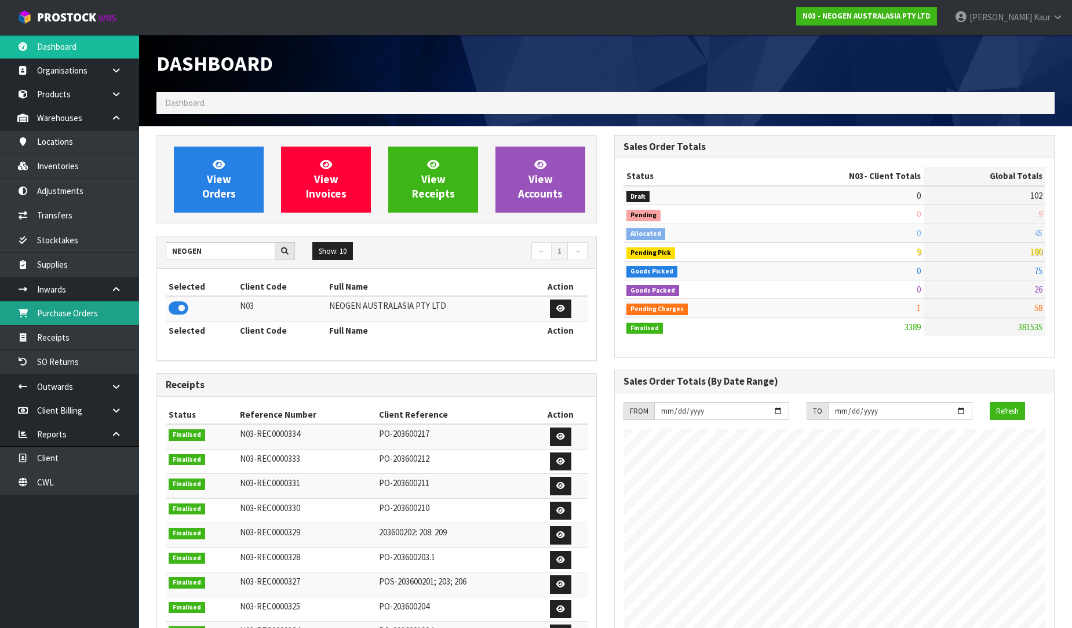
click at [74, 312] on link "Purchase Orders" at bounding box center [69, 313] width 139 height 24
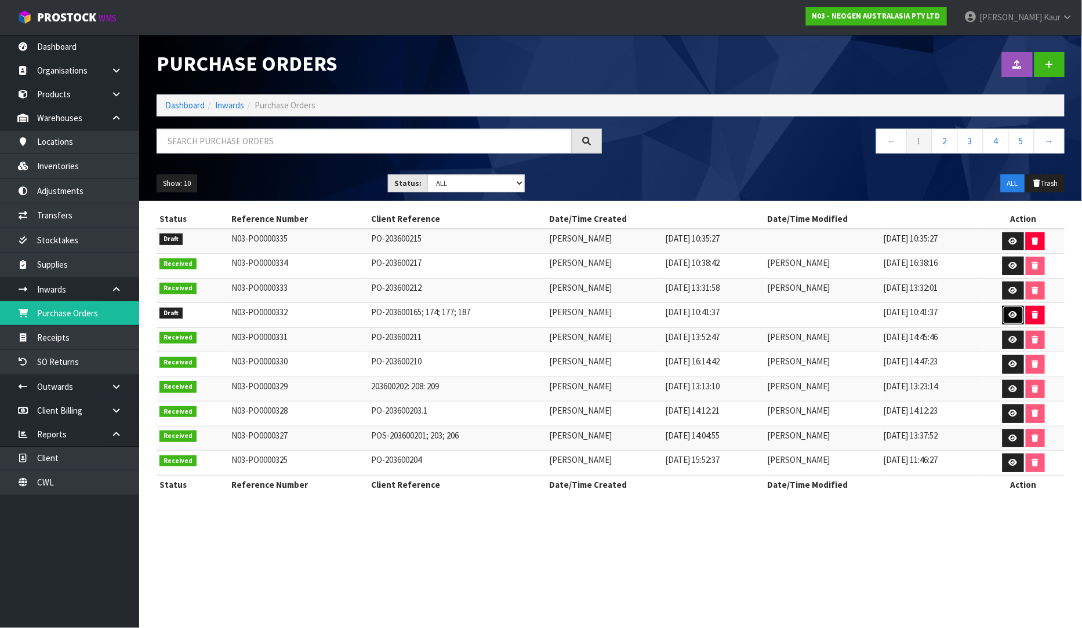
click at [1013, 316] on icon at bounding box center [1012, 315] width 9 height 8
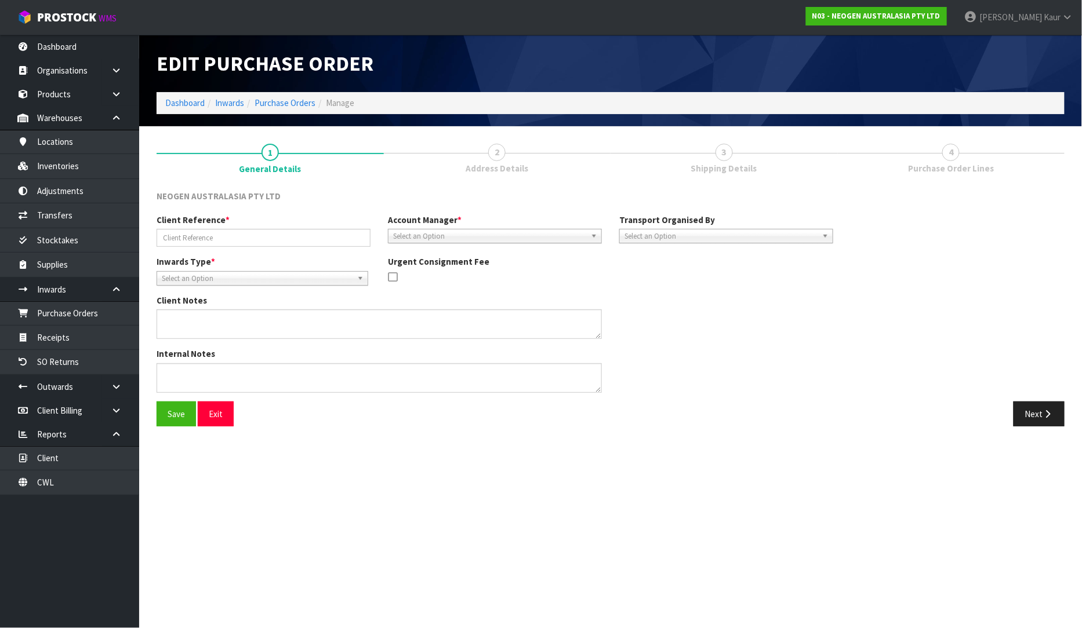
type input "PO-203600165; 174; 177; 187"
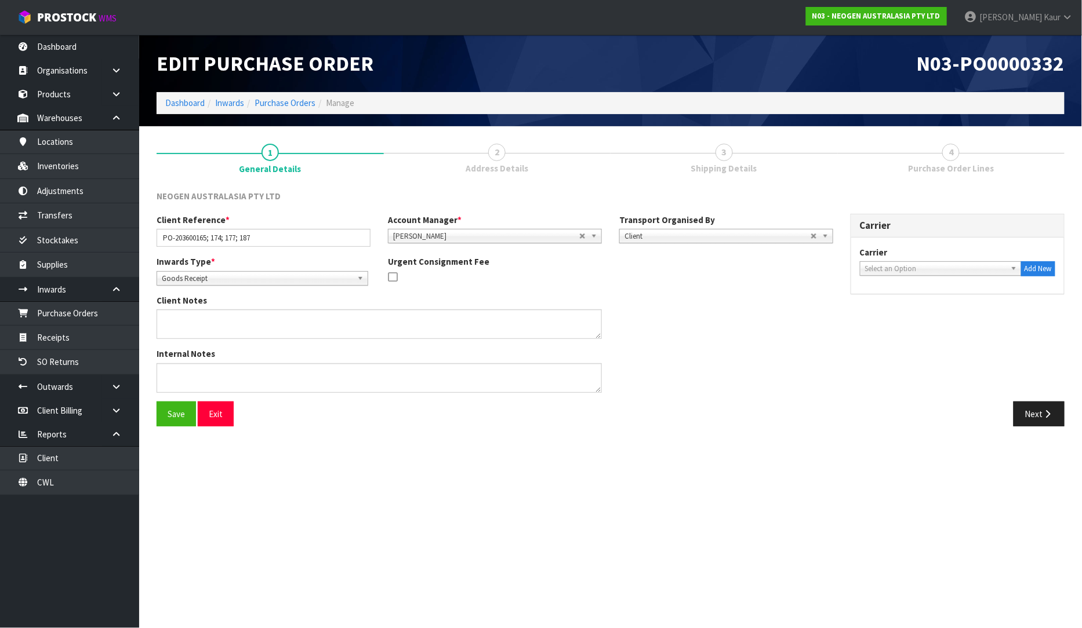
click at [958, 264] on span "Select an Option" at bounding box center [935, 269] width 141 height 14
type input "DIRE"
drag, startPoint x: 960, startPoint y: 299, endPoint x: 966, endPoint y: 309, distance: 11.9
click at [960, 300] on li "DIRE CT COURIERS - DIRECT COURIERS" at bounding box center [940, 301] width 156 height 14
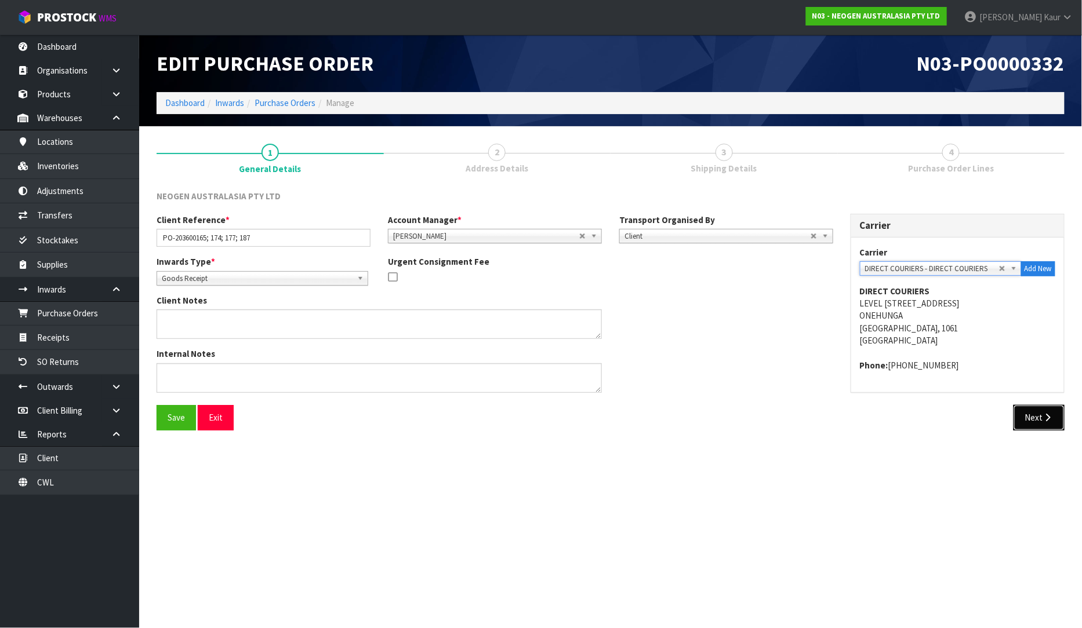
click at [1039, 428] on button "Next" at bounding box center [1038, 417] width 51 height 25
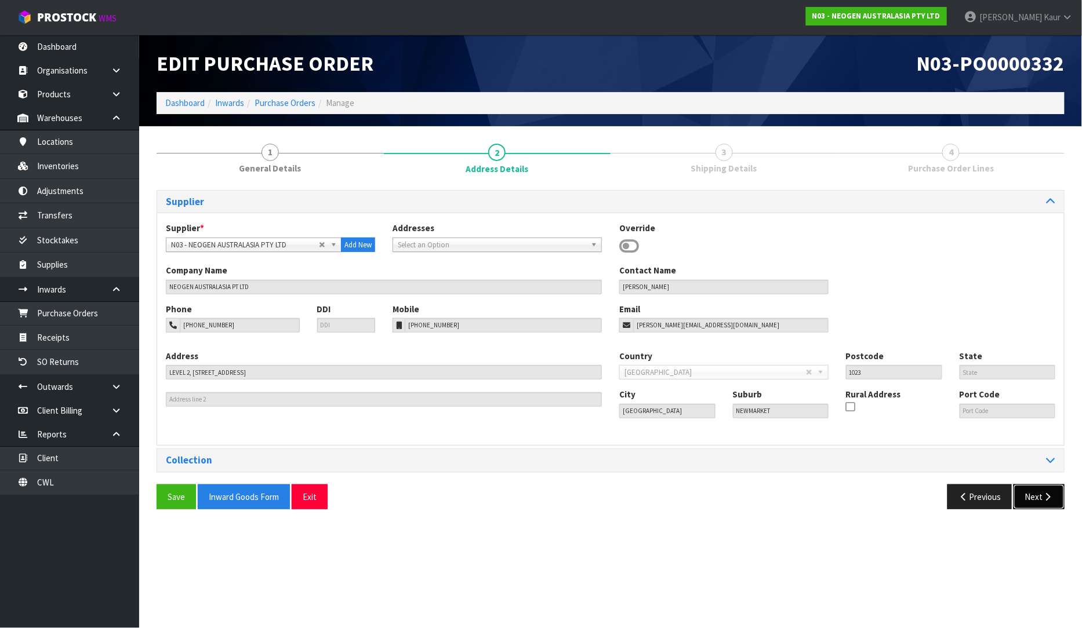
click at [1034, 493] on button "Next" at bounding box center [1038, 497] width 51 height 25
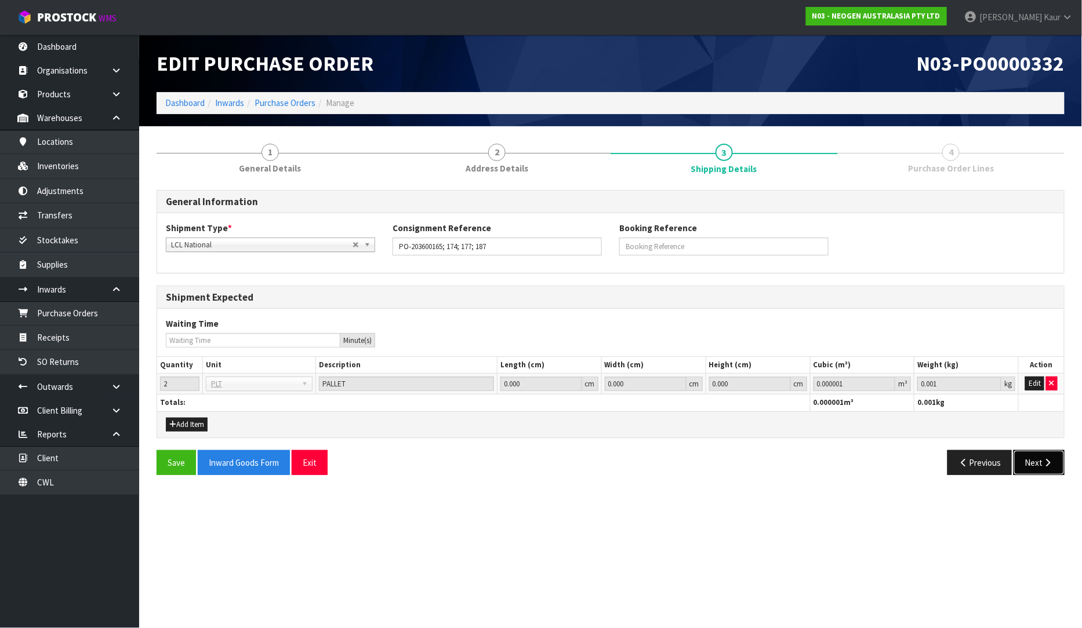
click at [1044, 463] on icon "button" at bounding box center [1047, 462] width 11 height 9
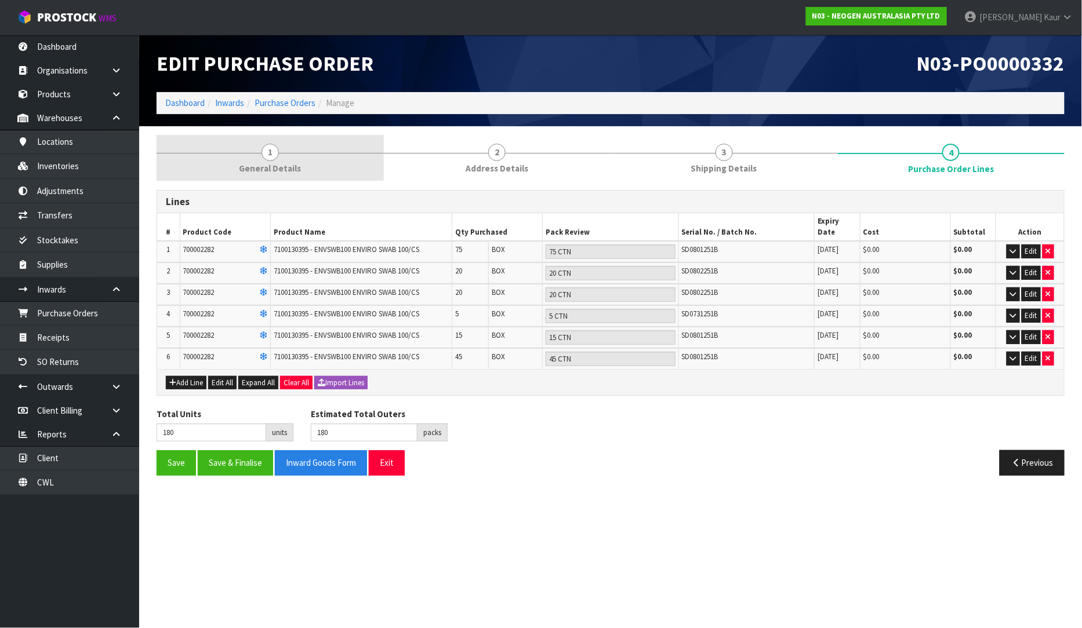
drag, startPoint x: 290, startPoint y: 173, endPoint x: 369, endPoint y: 147, distance: 82.8
click at [293, 171] on span "General Details" at bounding box center [270, 168] width 62 height 12
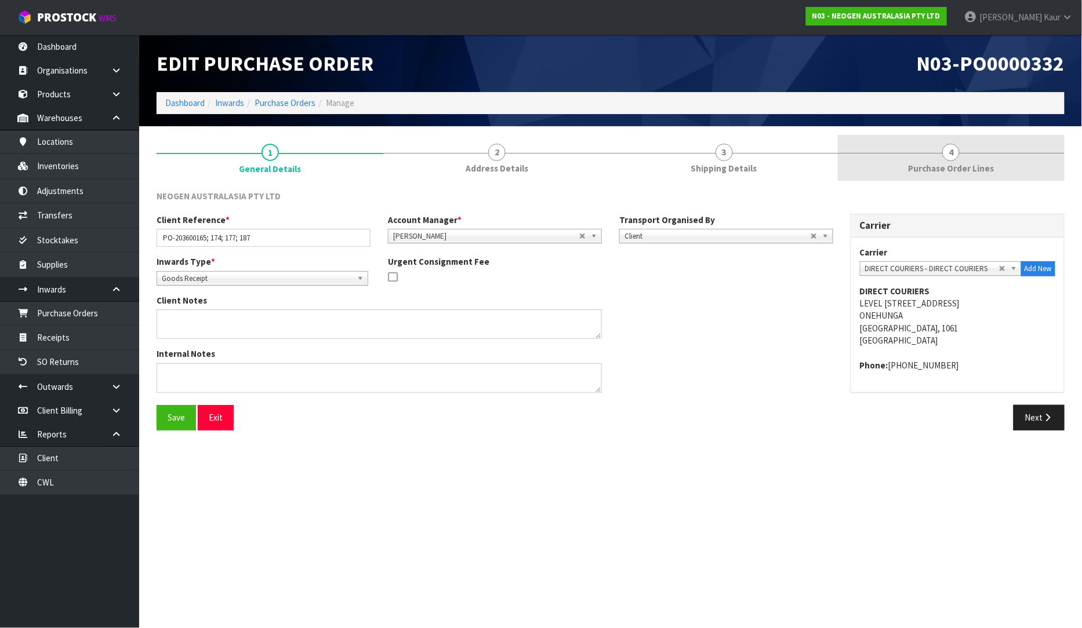
click at [953, 162] on span "Purchase Order Lines" at bounding box center [951, 168] width 86 height 12
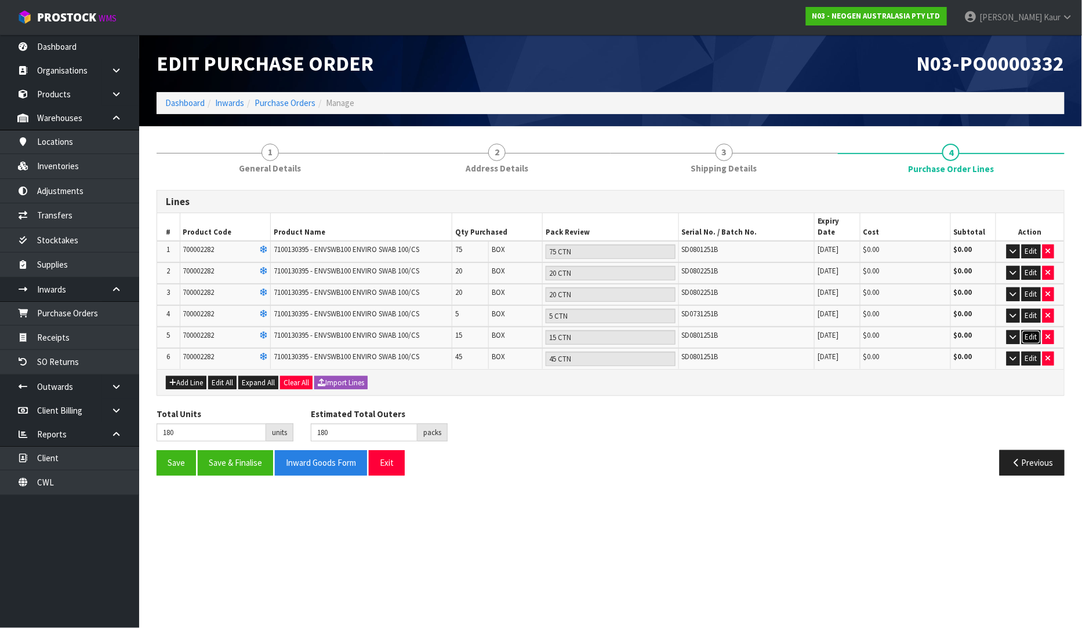
click at [1035, 330] on button "Edit" at bounding box center [1030, 337] width 19 height 14
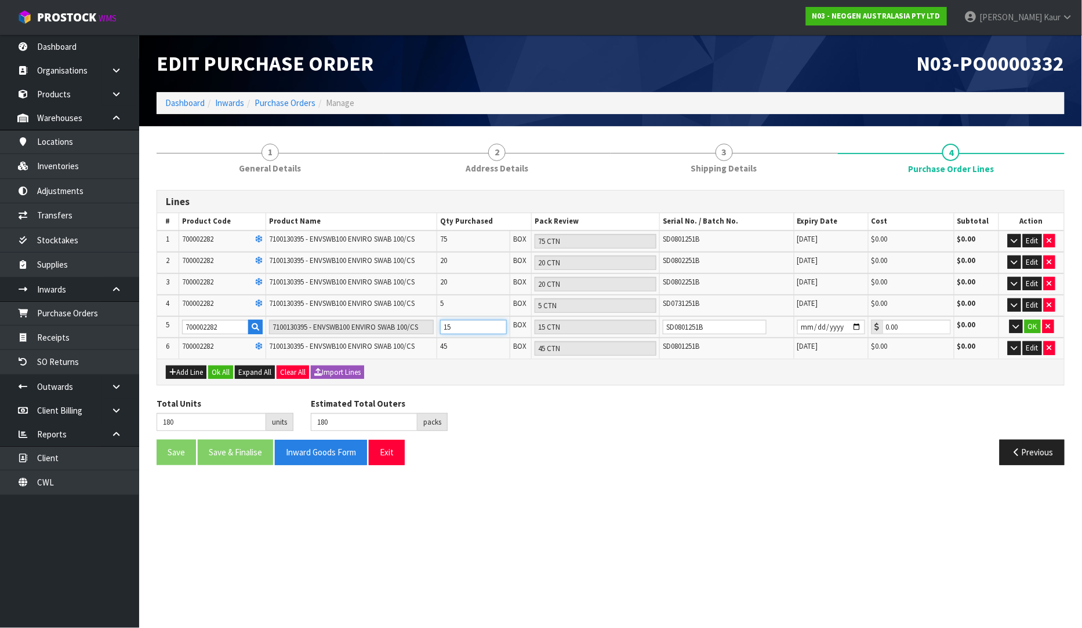
click at [430, 327] on tr "5 700002282 7100130395 - ENVSWB100 ENVIRO SWAB 100/CS 15 BOX 15 CTN SD0801251B …" at bounding box center [610, 327] width 906 height 22
type input "171"
type input "6"
type input "6 CTN"
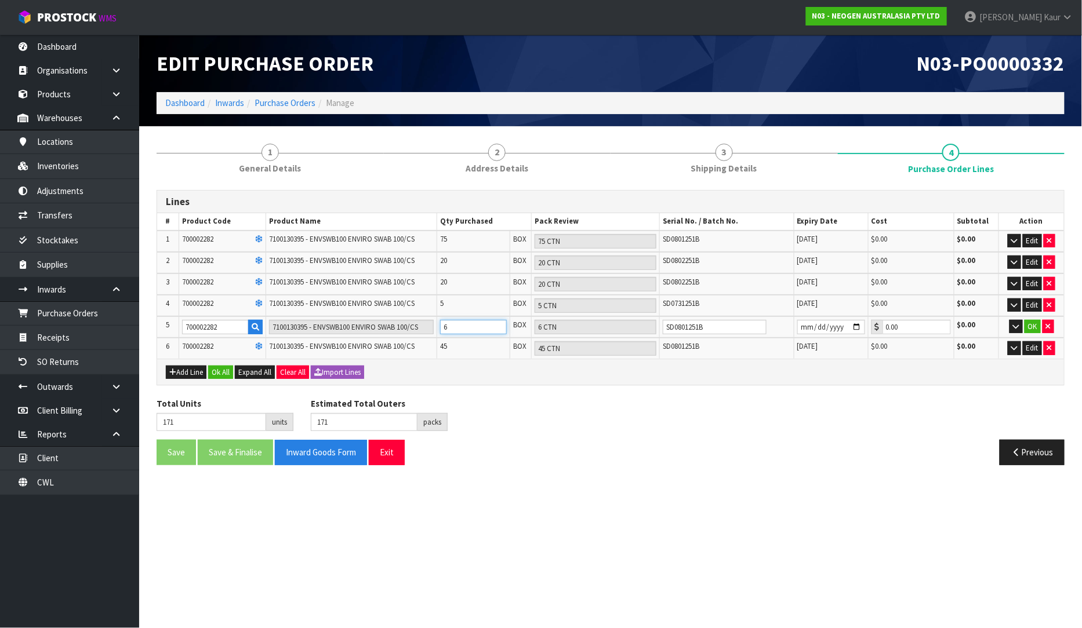
type input "225"
type input "60"
type input "60 CTN"
type input "60"
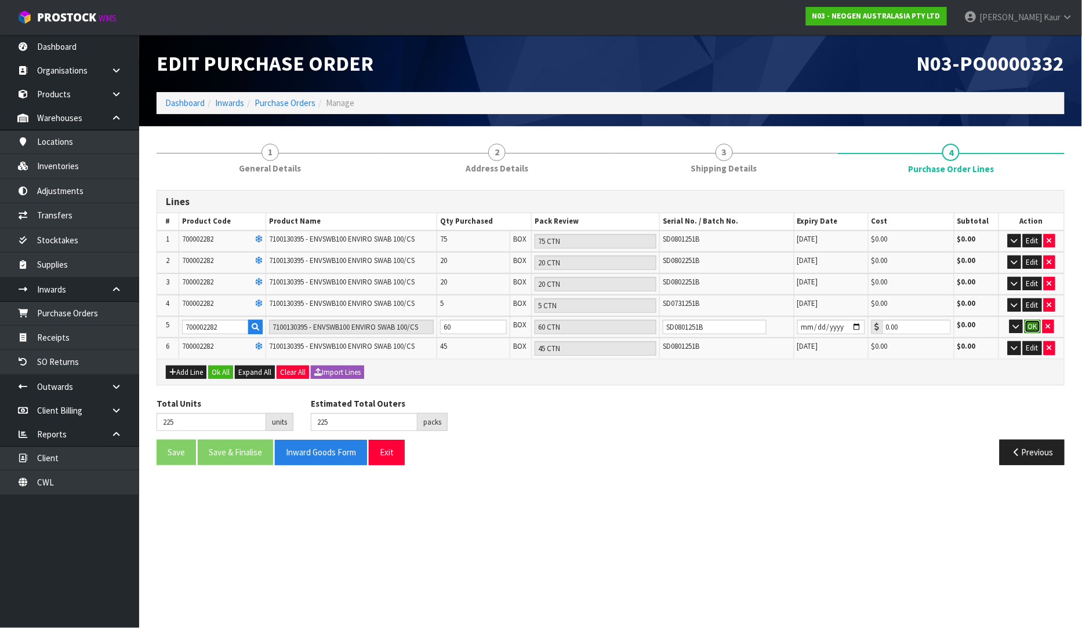
click at [1035, 325] on button "OK" at bounding box center [1032, 327] width 16 height 14
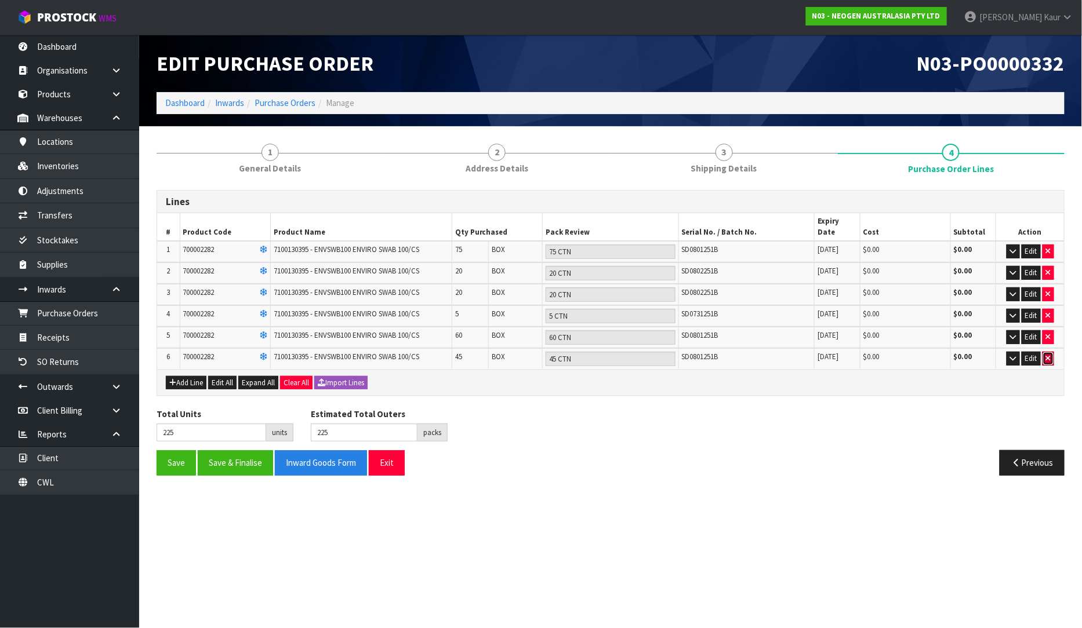
click at [1047, 355] on icon "button" at bounding box center [1048, 359] width 5 height 8
type input "180"
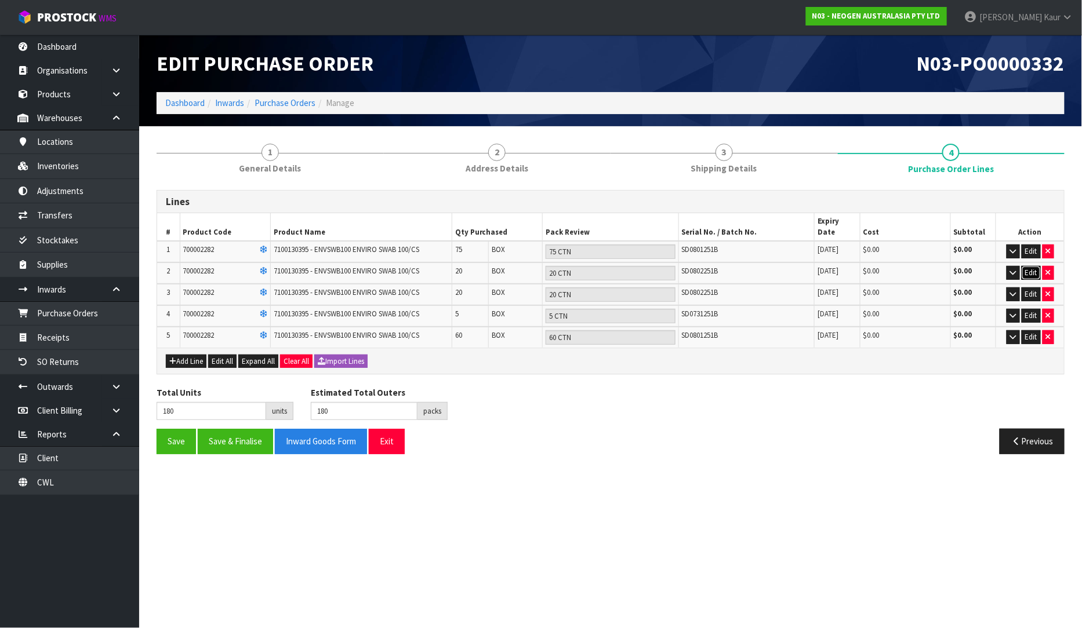
click at [1028, 266] on button "Edit" at bounding box center [1030, 273] width 19 height 14
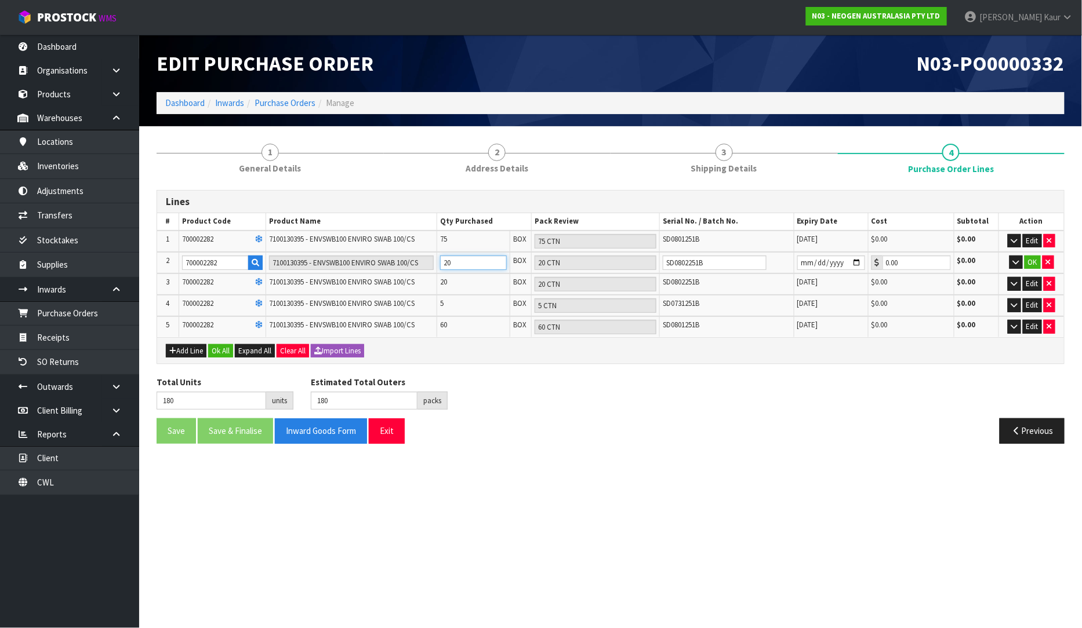
drag, startPoint x: 457, startPoint y: 259, endPoint x: 406, endPoint y: 246, distance: 52.7
click at [406, 246] on table "# Product Code Product Name Qty Purchased Pack Review Serial No. / Batch No. Ex…" at bounding box center [610, 275] width 906 height 124
type input "164"
type input "4"
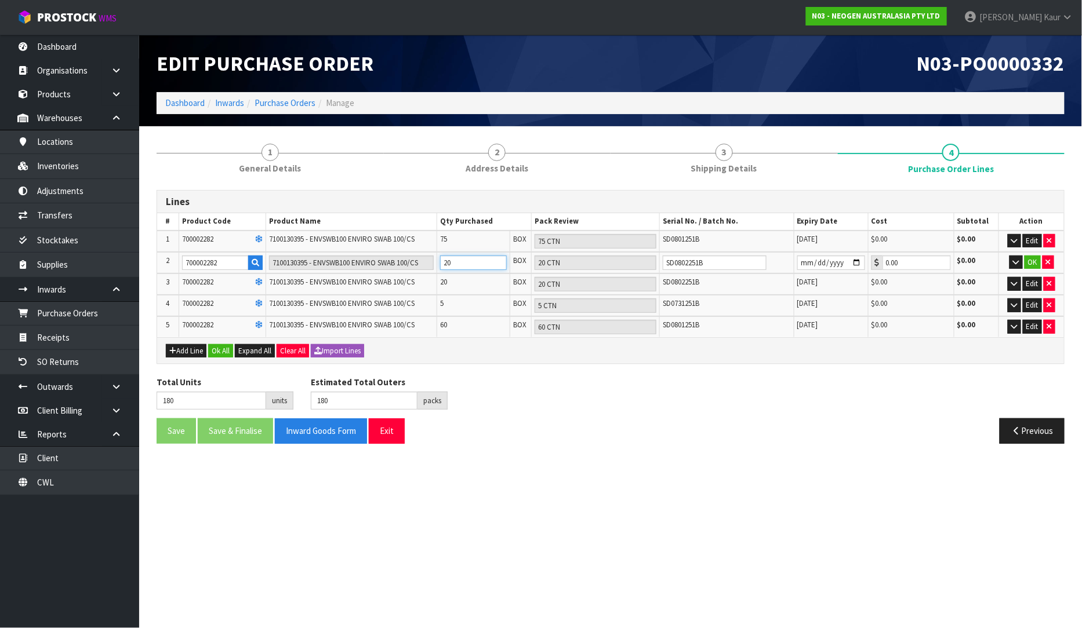
type input "4 CTN"
type input "200"
type input "40"
type input "40 CTN"
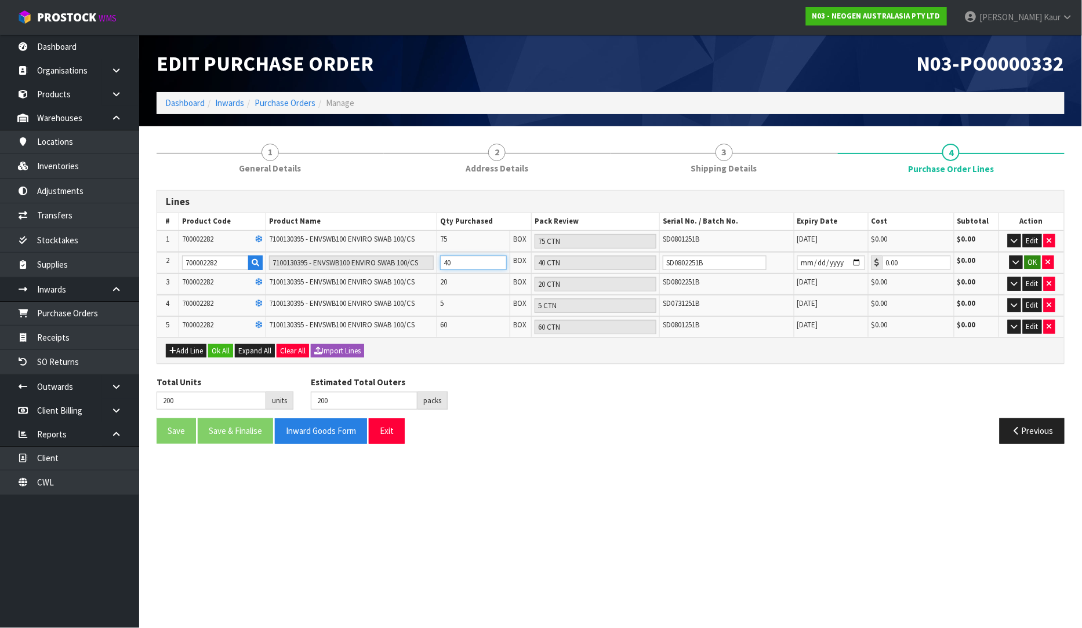
type input "40"
click at [1032, 262] on button "OK" at bounding box center [1032, 263] width 16 height 14
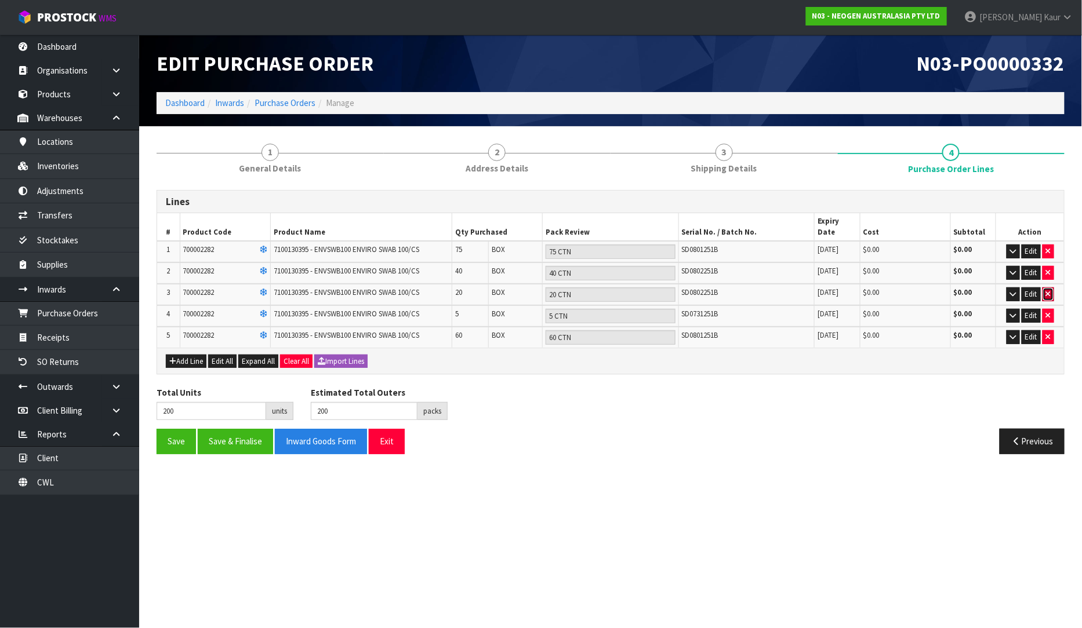
click at [1047, 290] on icon "button" at bounding box center [1048, 294] width 5 height 8
type input "180"
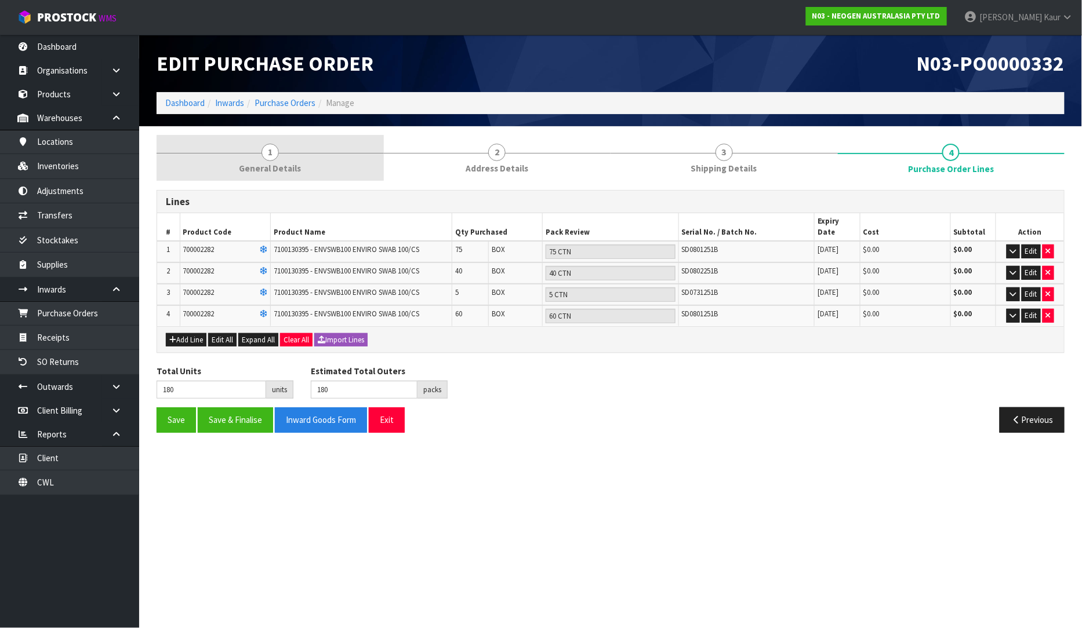
click at [254, 145] on link "1 General Details" at bounding box center [269, 158] width 227 height 46
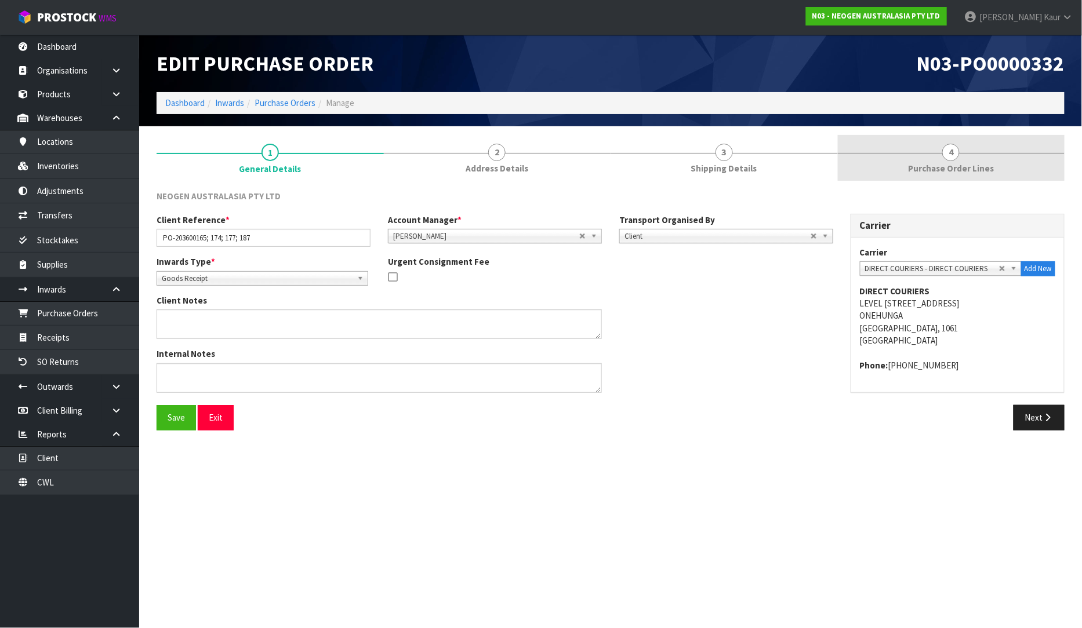
click at [967, 166] on span "Purchase Order Lines" at bounding box center [951, 168] width 86 height 12
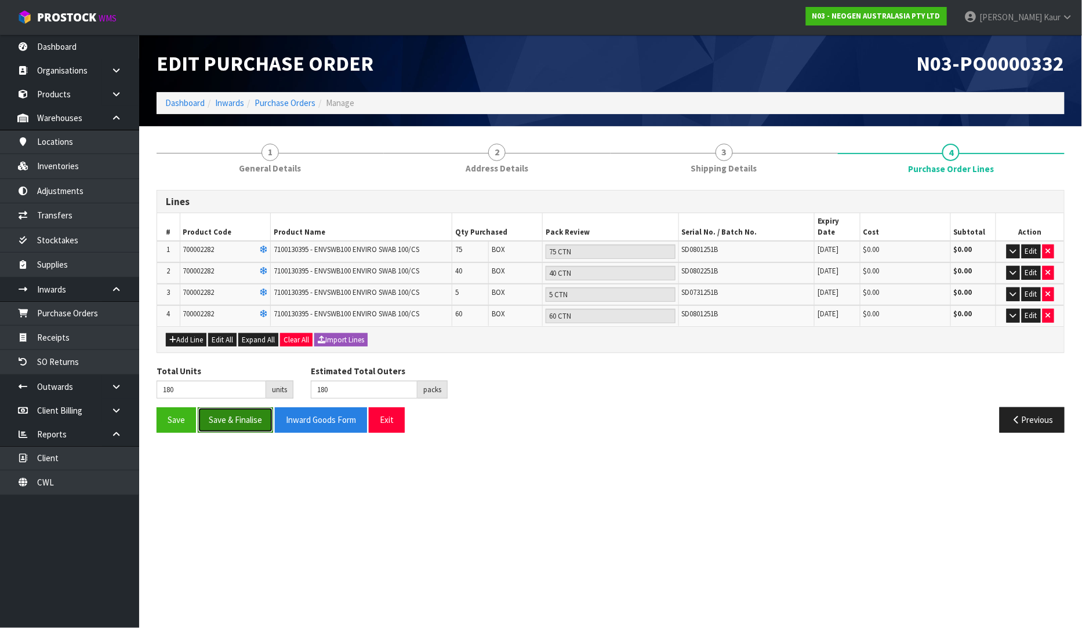
click at [229, 417] on button "Save & Finalise" at bounding box center [235, 419] width 75 height 25
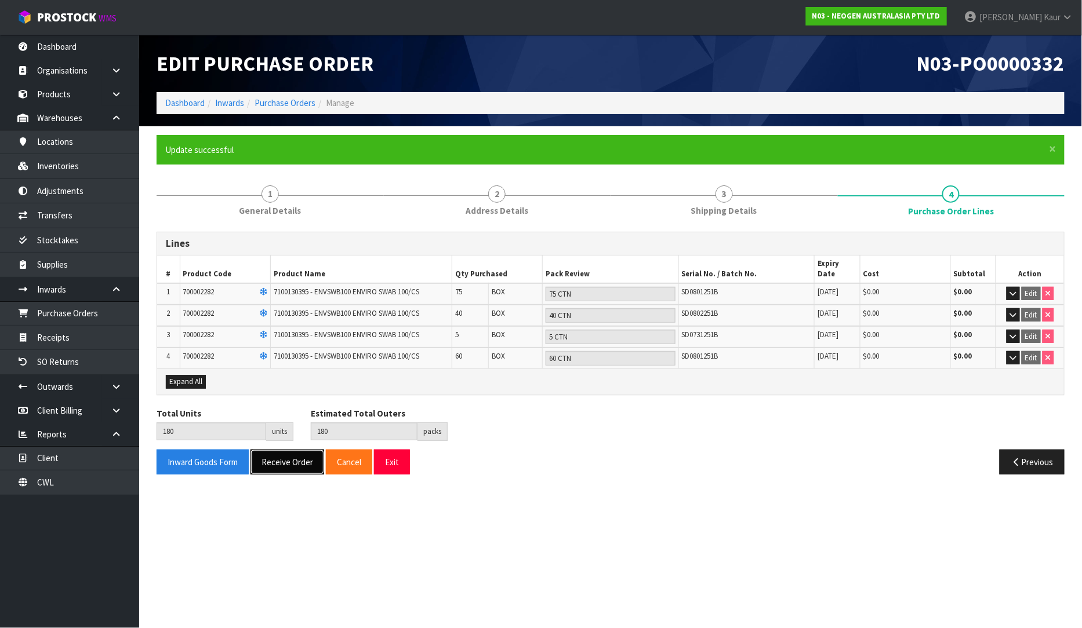
click at [302, 453] on button "Receive Order" at bounding box center [287, 462] width 74 height 25
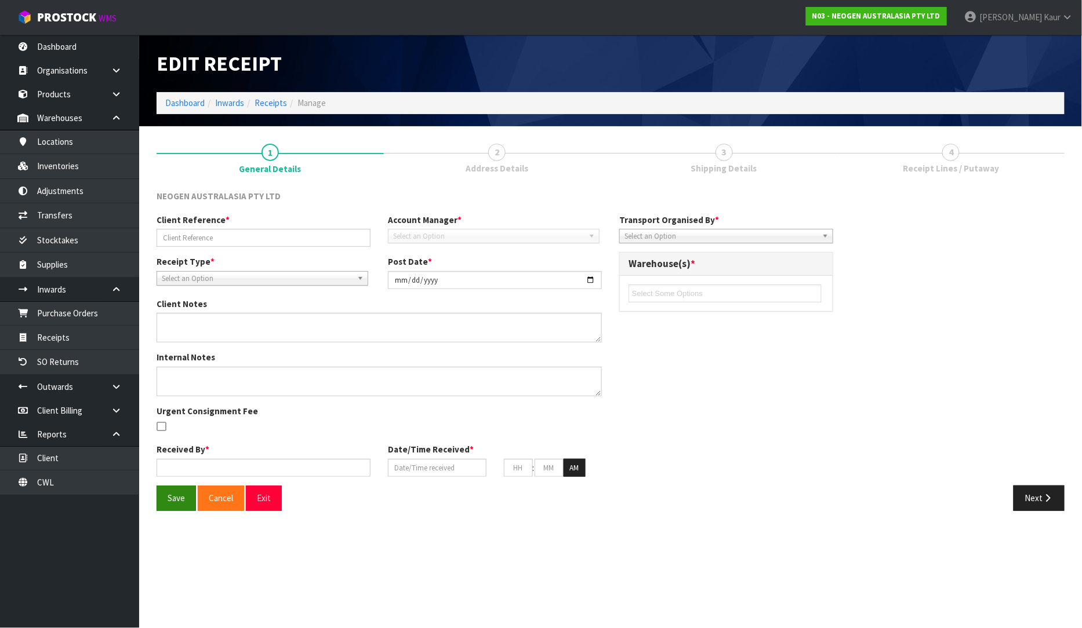
type input "PO-203600165; 174; 177; 187"
type input "[DATE]"
type input "[PERSON_NAME]"
type input "[DATE]"
type input "12"
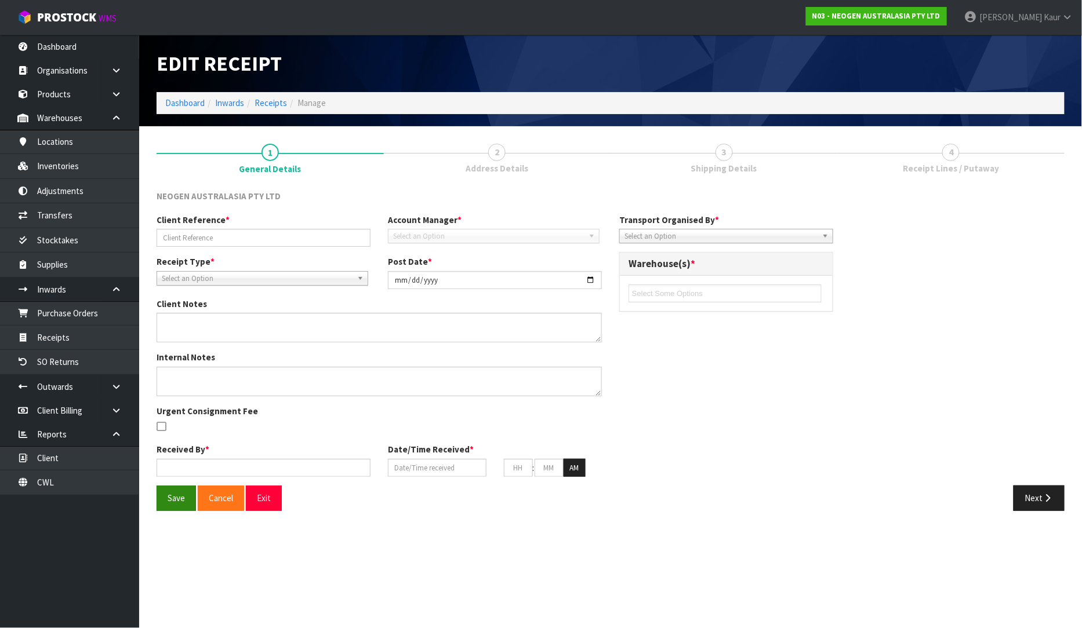
type input "59"
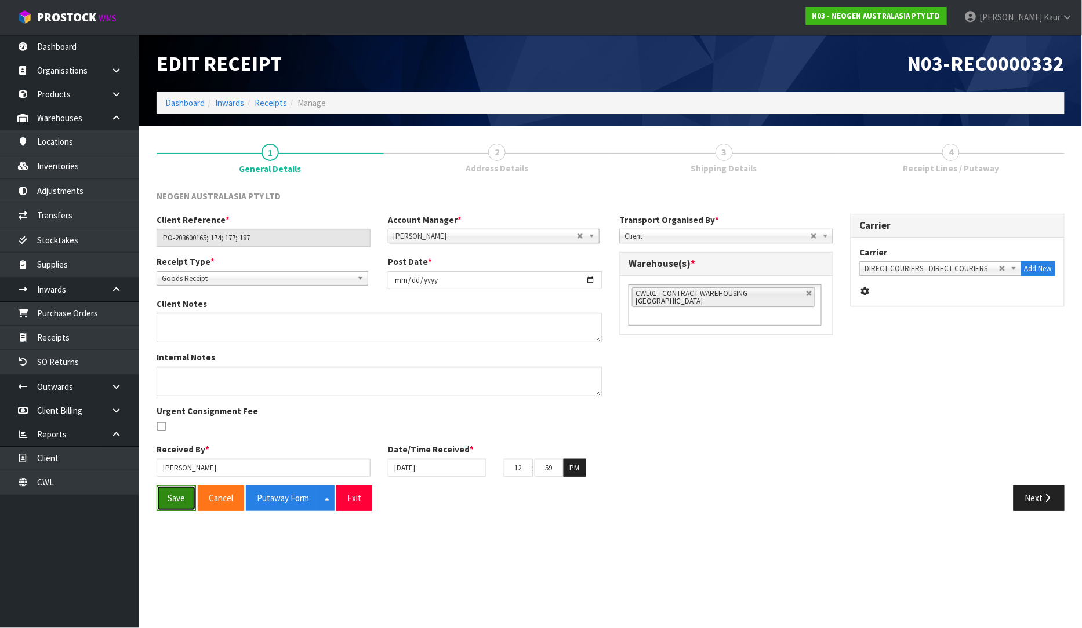
click at [177, 491] on button "Save" at bounding box center [175, 498] width 39 height 25
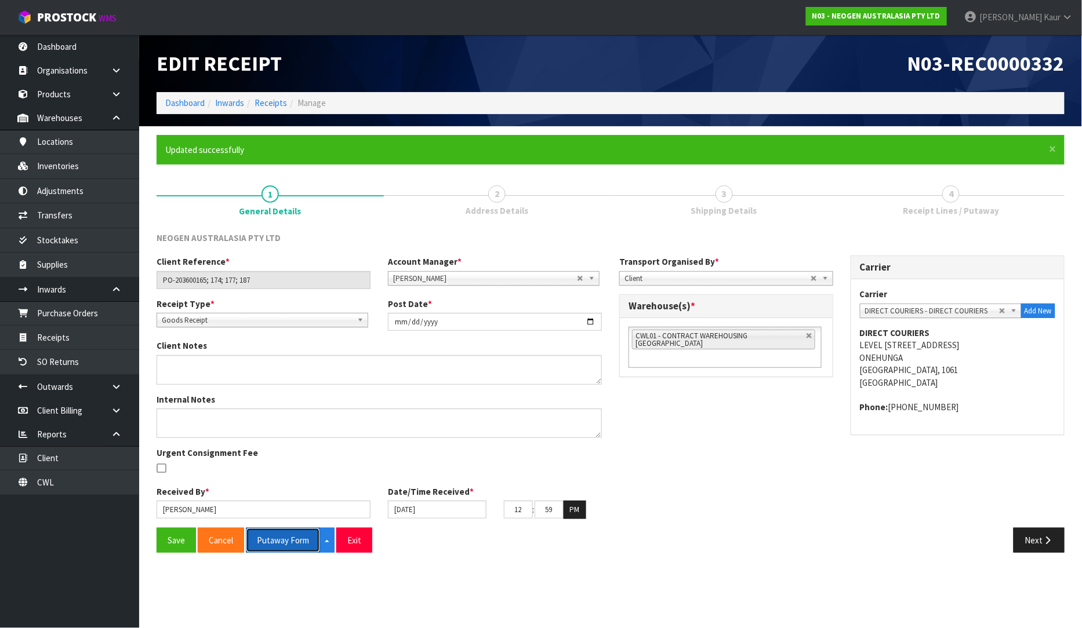
click at [281, 535] on button "Putaway Form" at bounding box center [283, 540] width 74 height 25
click at [291, 539] on button "Putaway Form" at bounding box center [289, 540] width 87 height 25
drag, startPoint x: 265, startPoint y: 283, endPoint x: 88, endPoint y: 274, distance: 177.0
click at [88, 274] on body "Toggle navigation ProStock WMS N03 - NEOGEN AUSTRALASIA PTY LTD [PERSON_NAME] L…" at bounding box center [541, 314] width 1082 height 628
click at [112, 38] on link "Dashboard" at bounding box center [69, 47] width 139 height 24
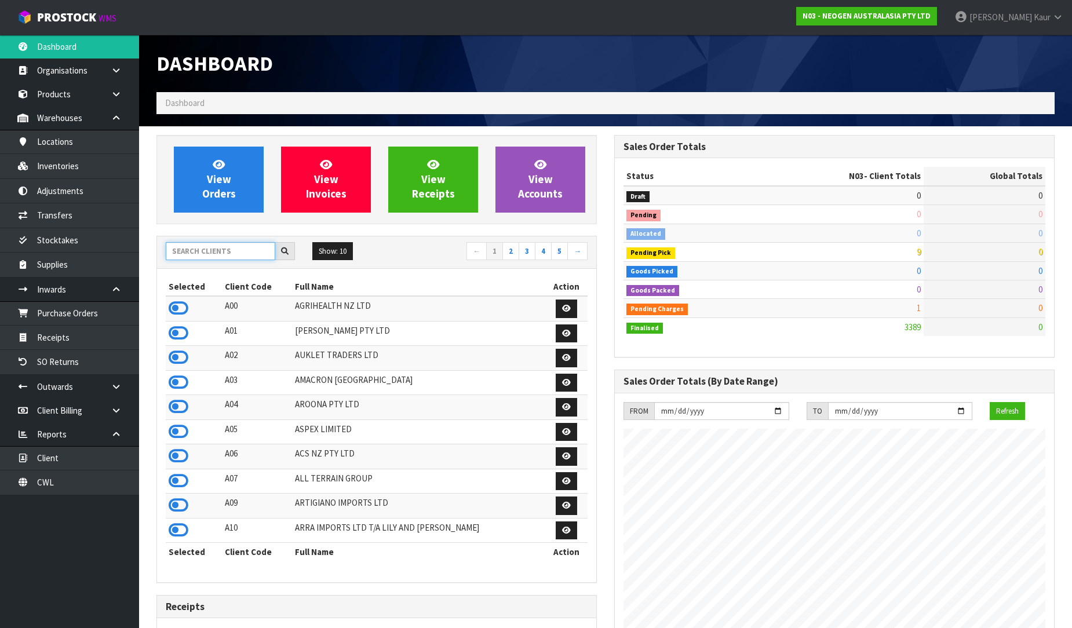
click at [227, 249] on input "text" at bounding box center [221, 251] width 110 height 18
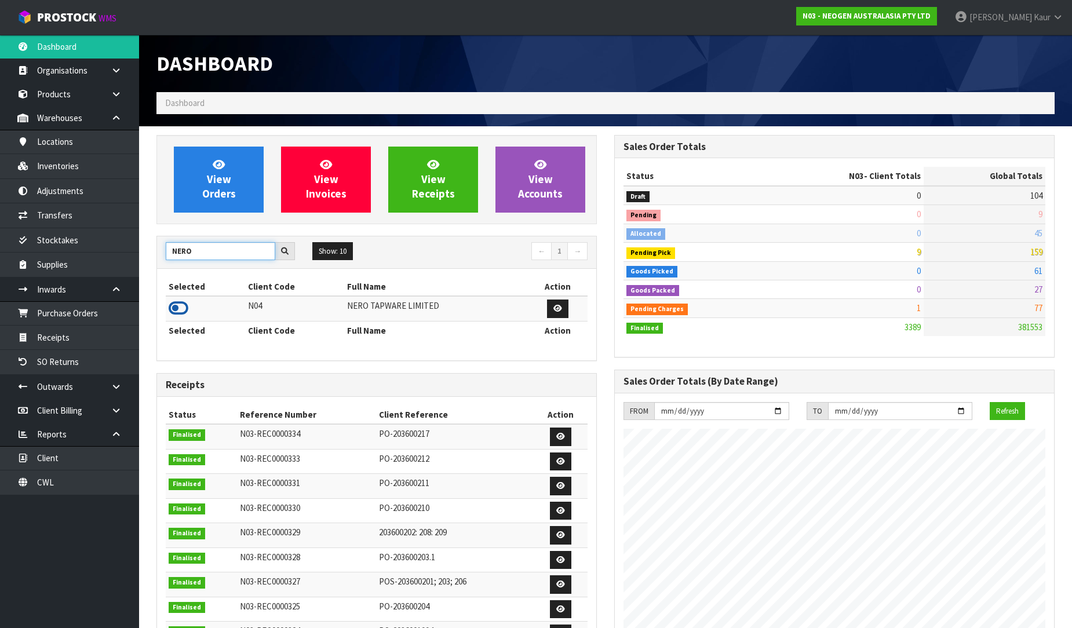
type input "NERO"
drag, startPoint x: 180, startPoint y: 313, endPoint x: 180, endPoint y: 281, distance: 31.9
click at [180, 312] on icon at bounding box center [179, 308] width 20 height 17
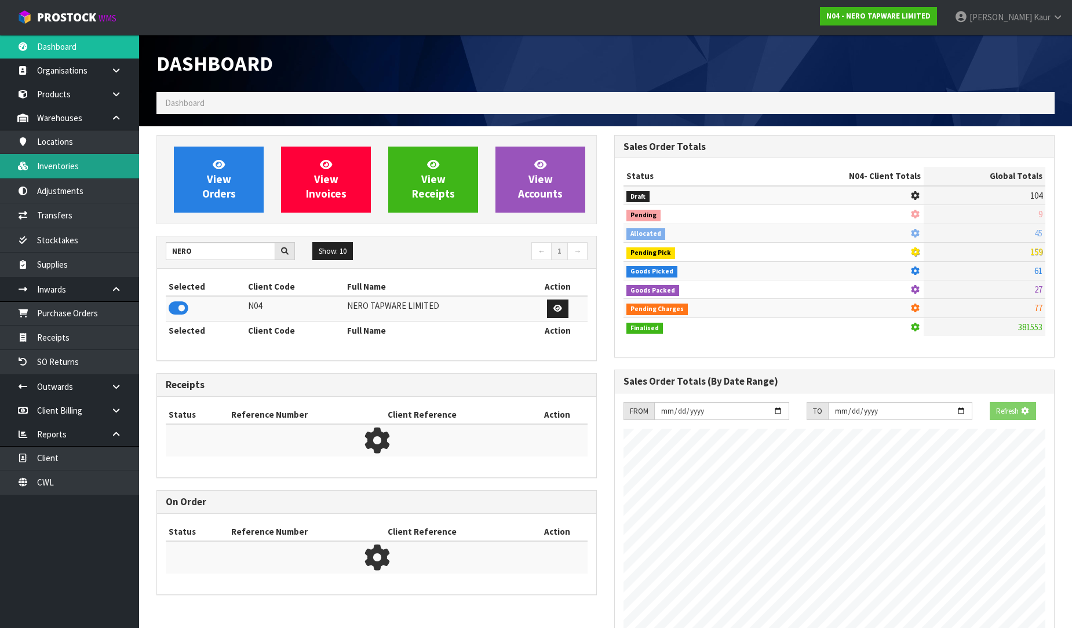
scroll to position [928, 458]
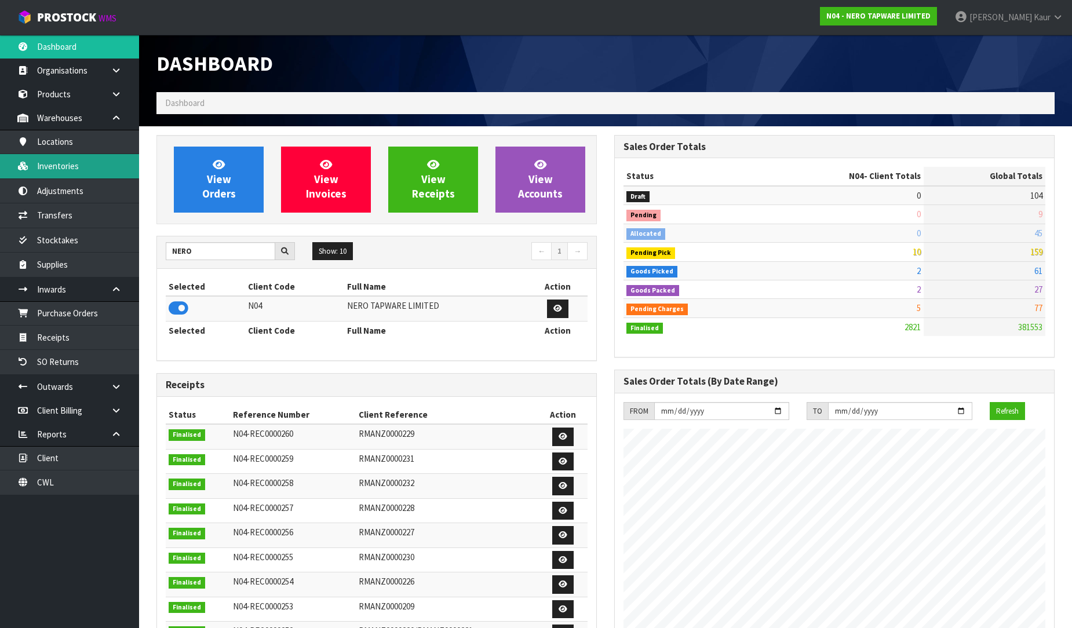
click at [56, 160] on link "Inventories" at bounding box center [69, 166] width 139 height 24
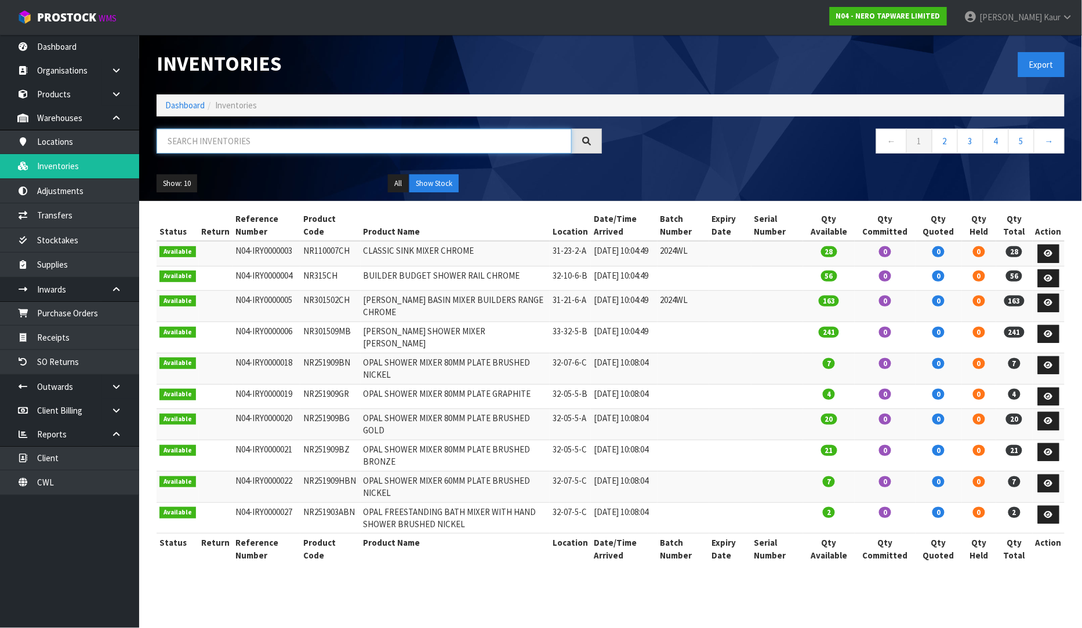
click at [210, 137] on input "text" at bounding box center [363, 141] width 415 height 25
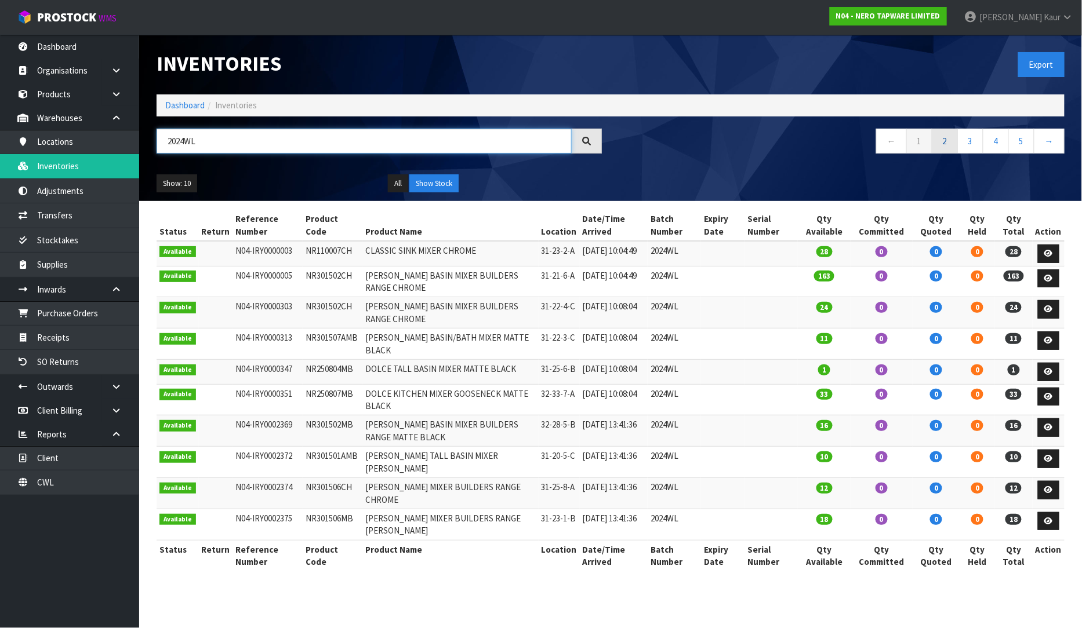
type input "2024WL"
click at [945, 140] on link "2" at bounding box center [944, 141] width 26 height 25
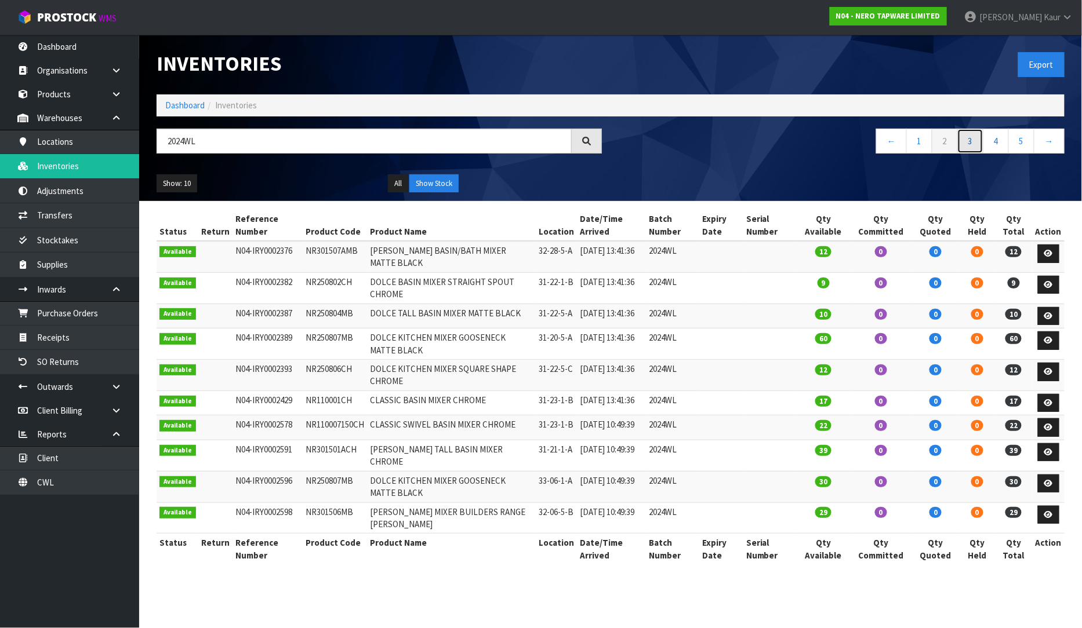
click at [972, 142] on link "3" at bounding box center [970, 141] width 26 height 25
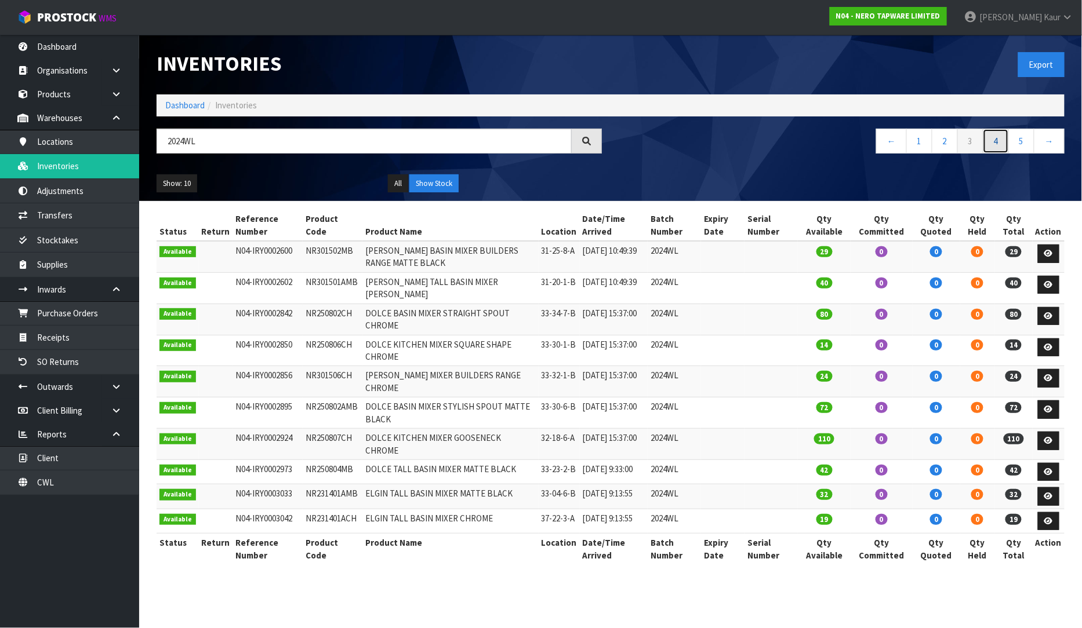
click at [995, 145] on link "4" at bounding box center [995, 141] width 26 height 25
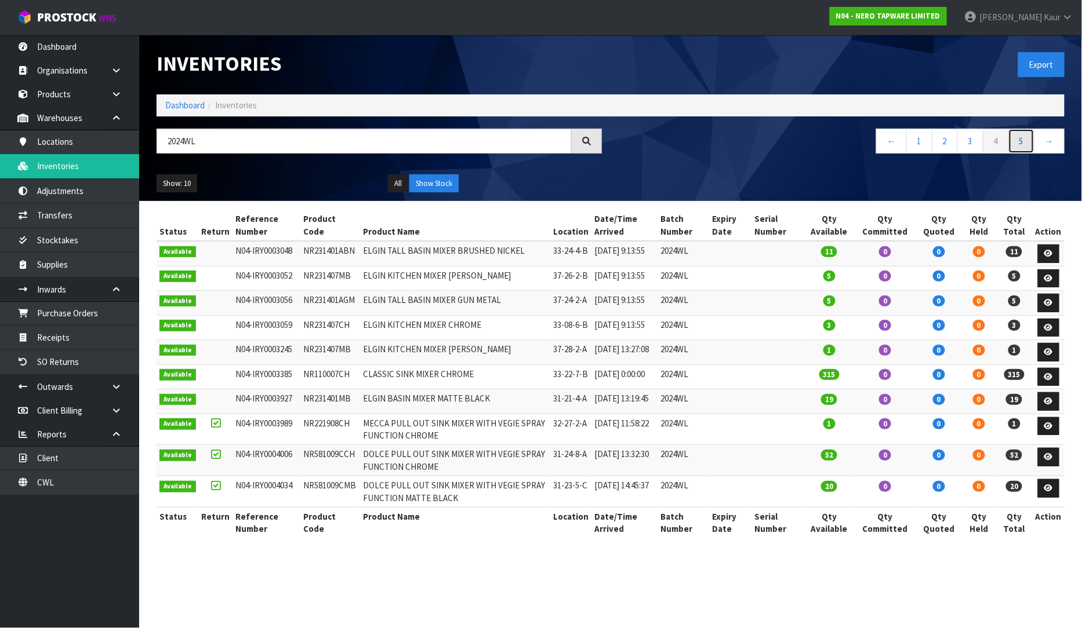
click at [1024, 149] on link "5" at bounding box center [1021, 141] width 26 height 25
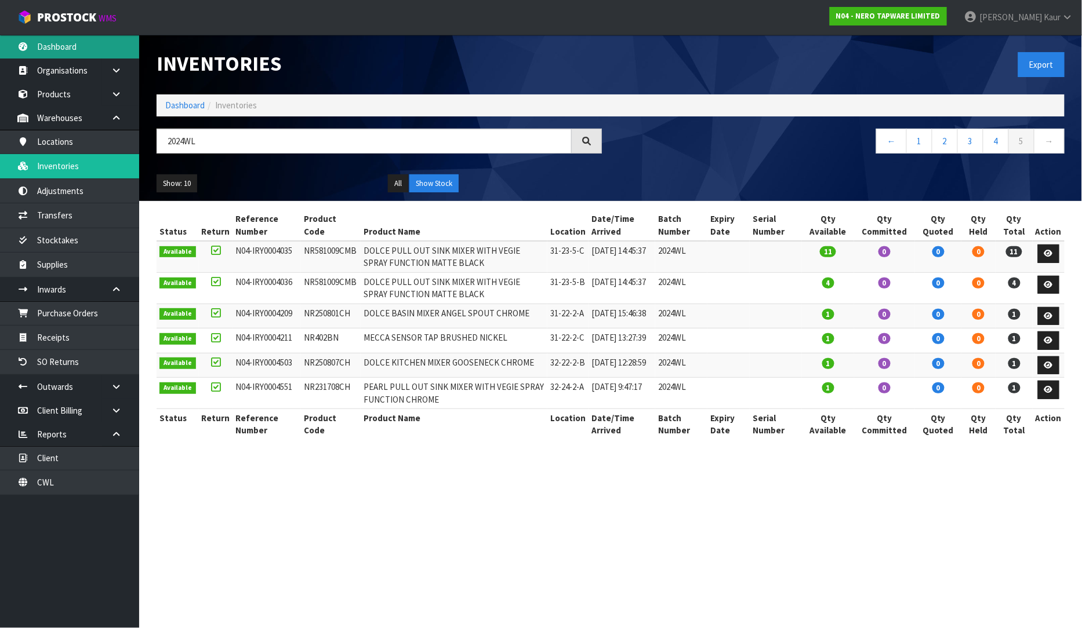
click at [93, 50] on link "Dashboard" at bounding box center [69, 47] width 139 height 24
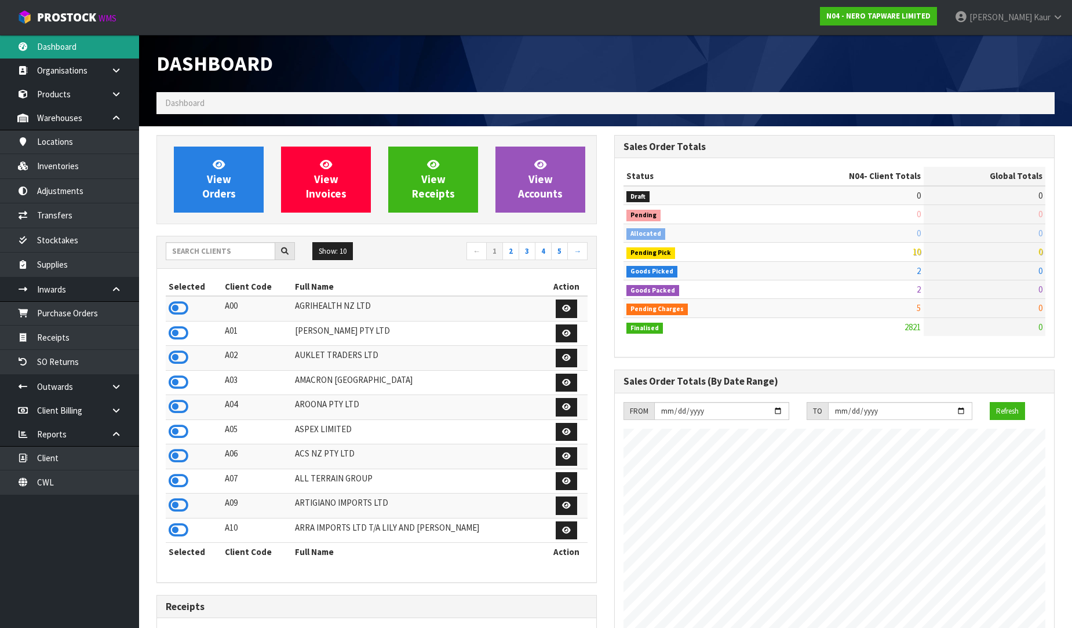
scroll to position [928, 458]
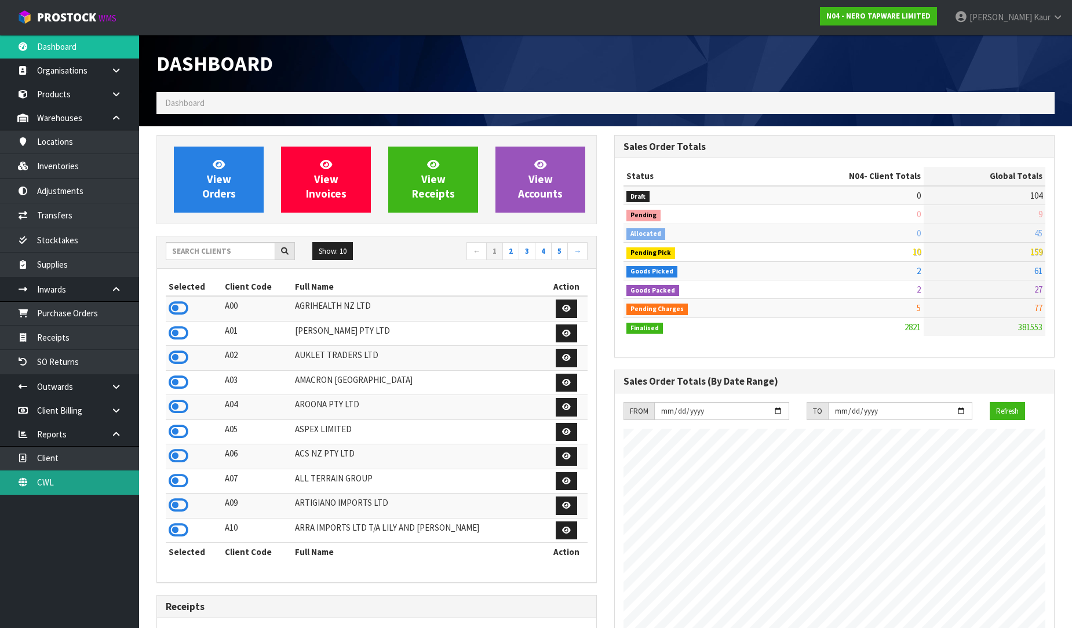
click at [42, 475] on link "CWL" at bounding box center [69, 483] width 139 height 24
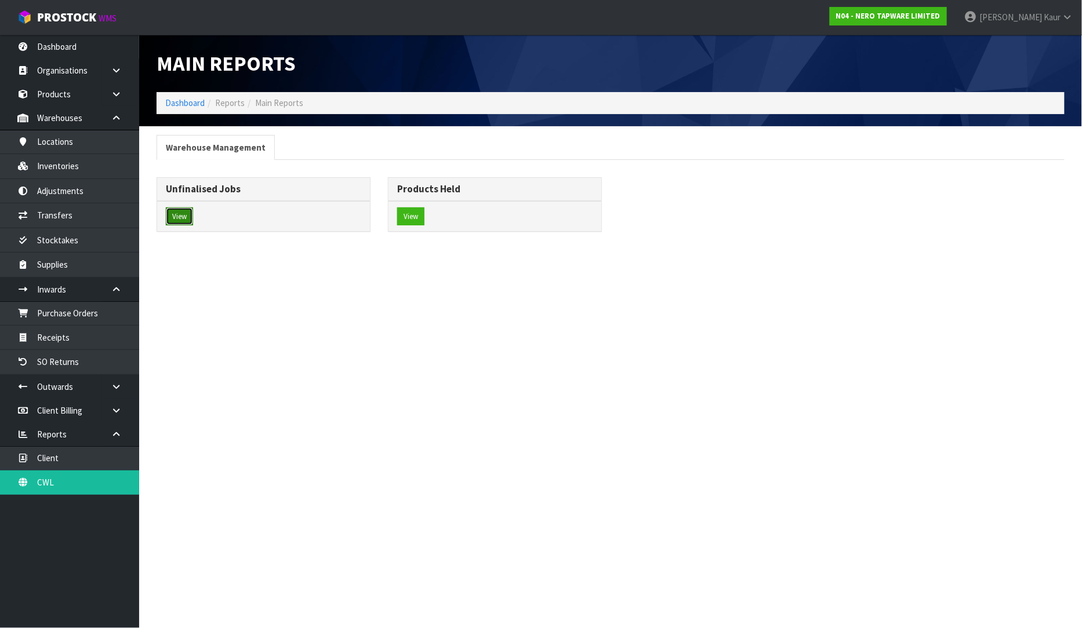
click at [179, 221] on button "View" at bounding box center [179, 216] width 27 height 19
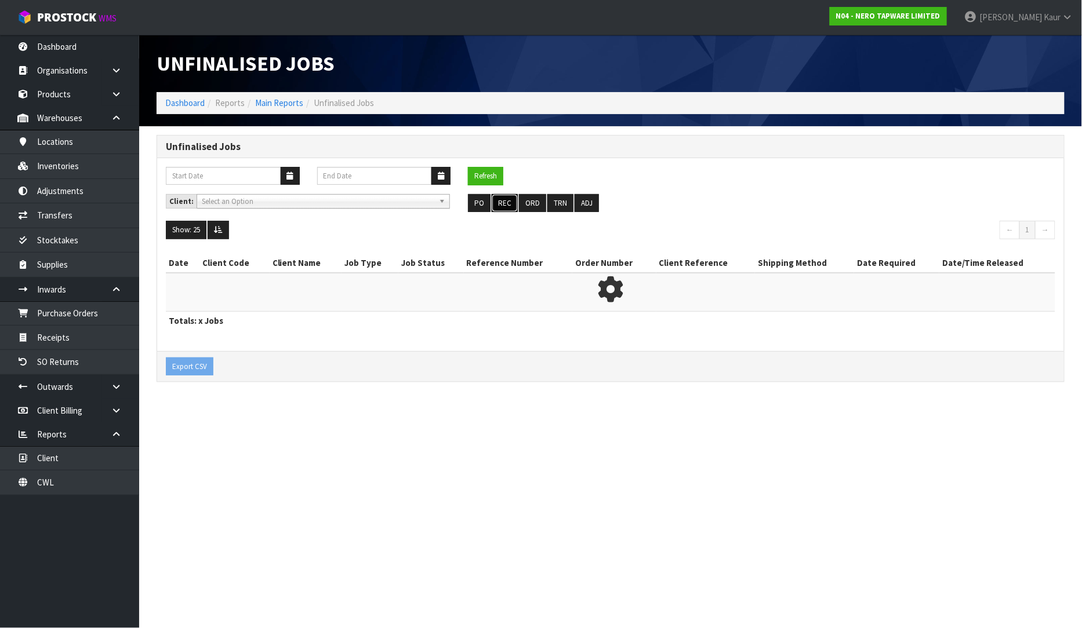
click at [503, 202] on button "REC" at bounding box center [504, 203] width 26 height 19
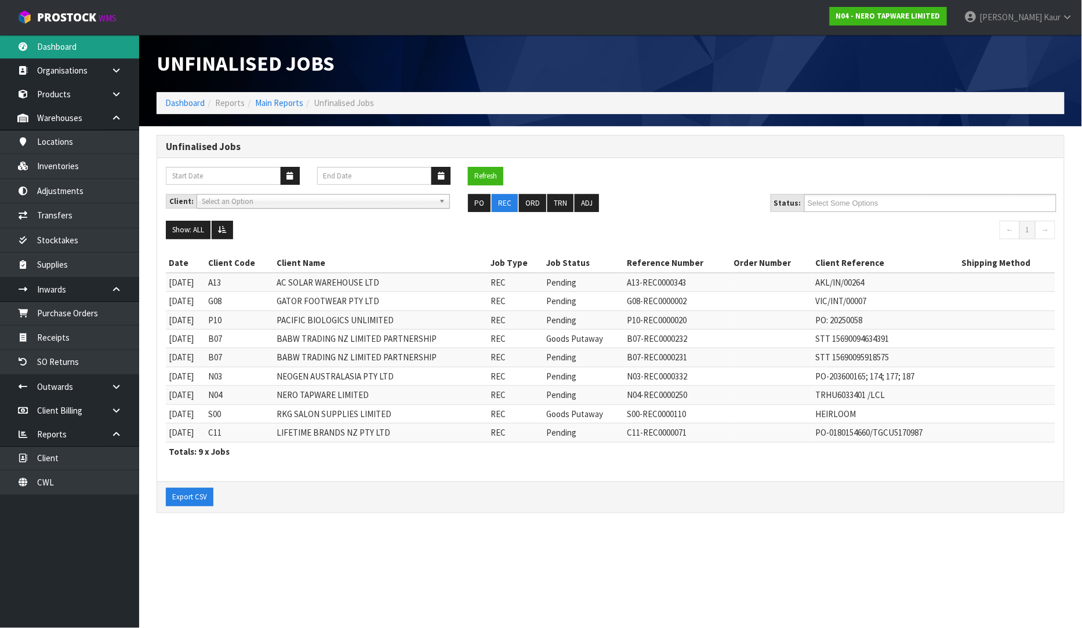
click at [68, 48] on link "Dashboard" at bounding box center [69, 47] width 139 height 24
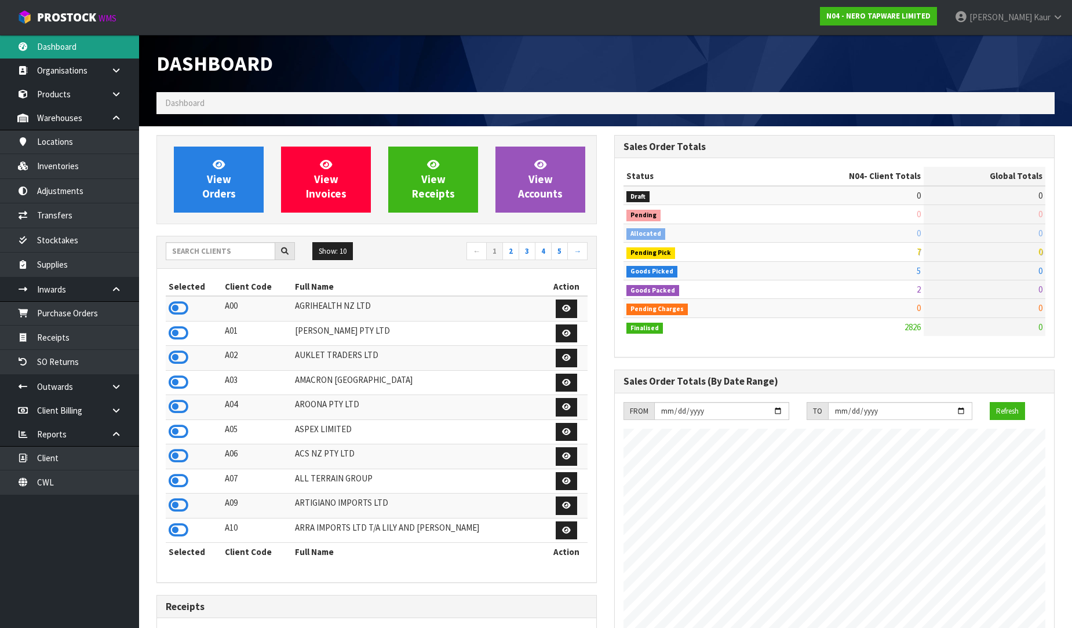
scroll to position [928, 458]
click at [214, 255] on input "text" at bounding box center [221, 251] width 110 height 18
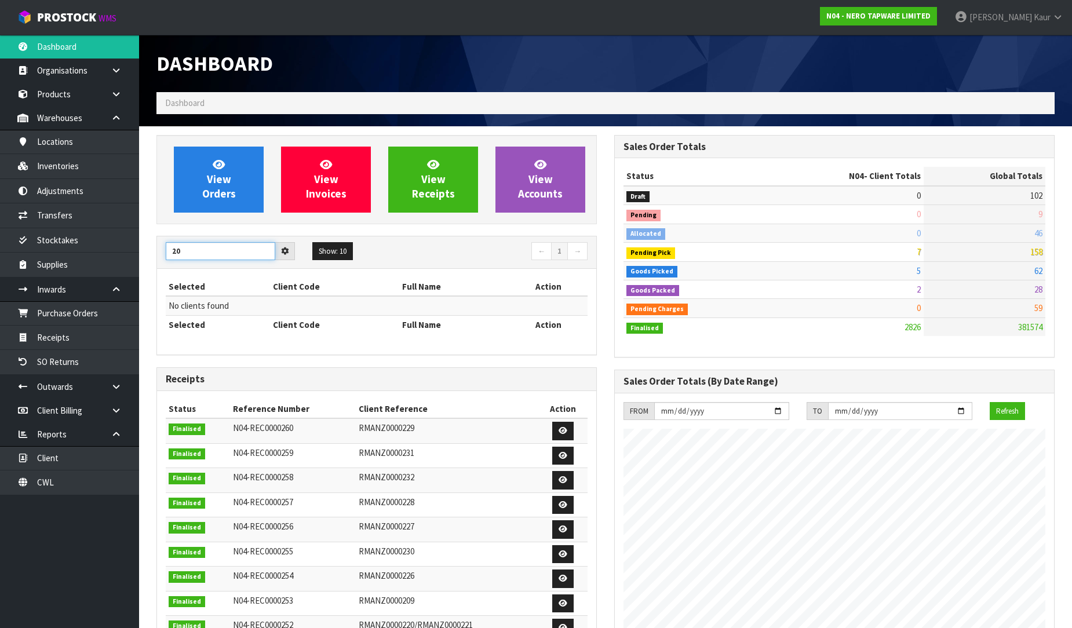
type input "2"
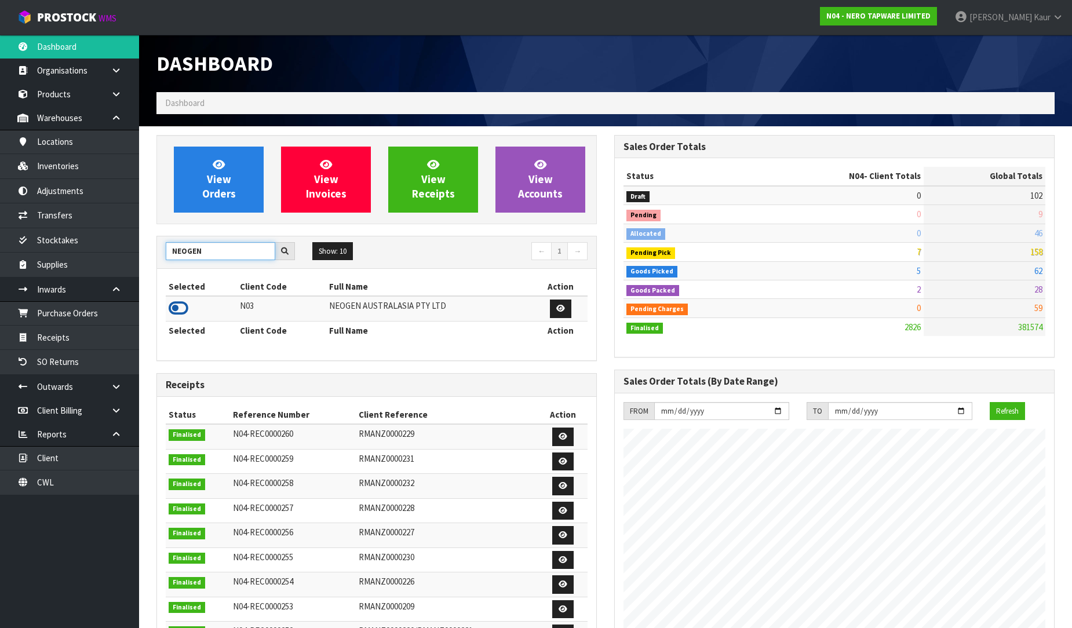
type input "NEOGEN"
click at [178, 314] on icon at bounding box center [179, 308] width 20 height 17
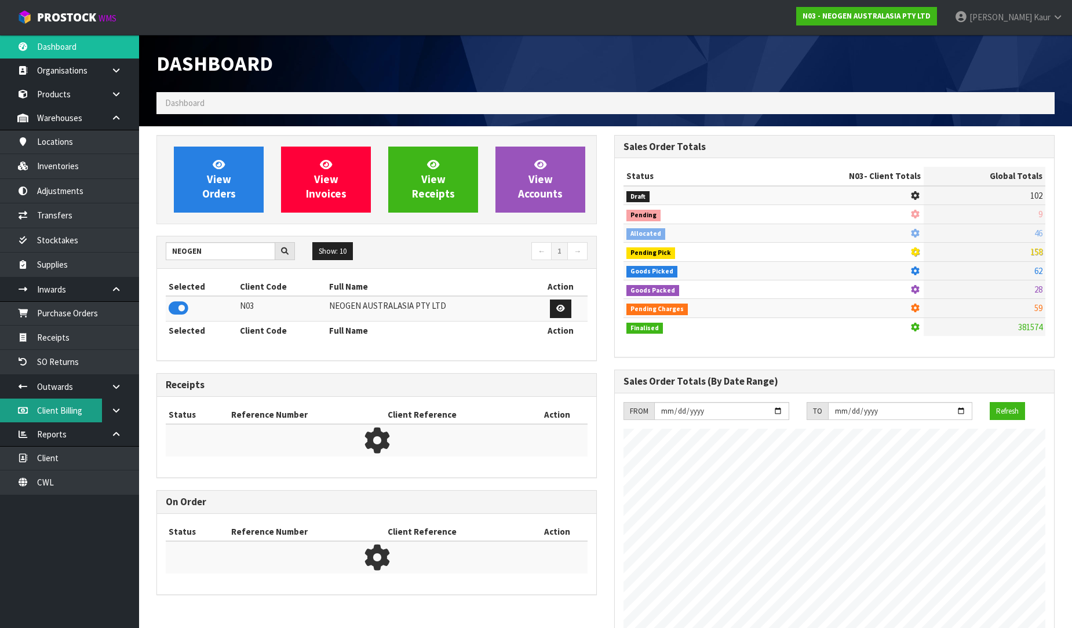
scroll to position [878, 458]
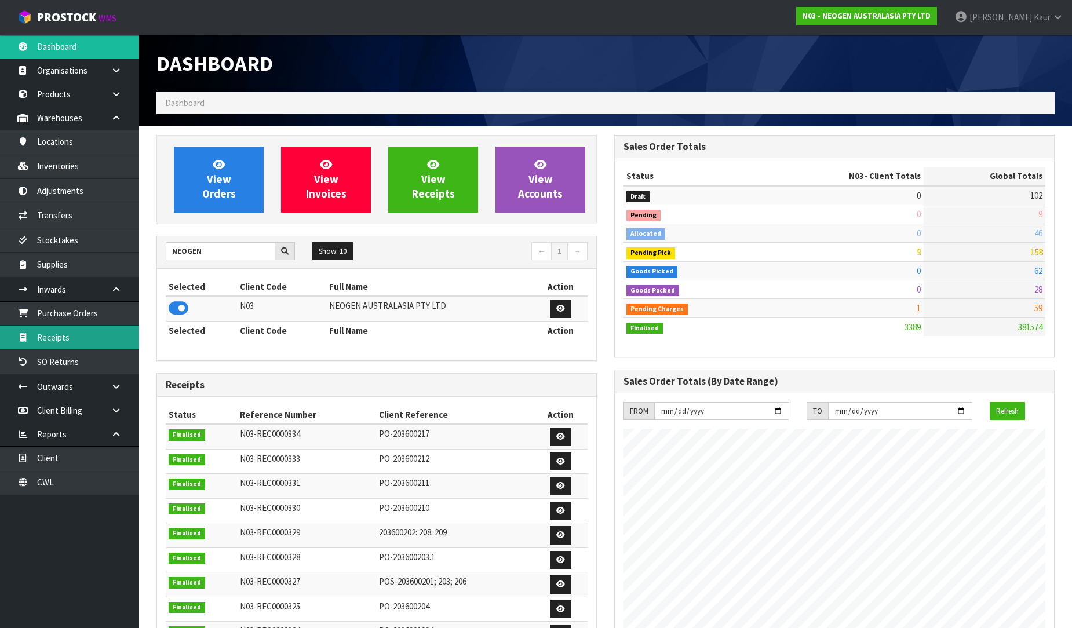
click at [91, 338] on link "Receipts" at bounding box center [69, 338] width 139 height 24
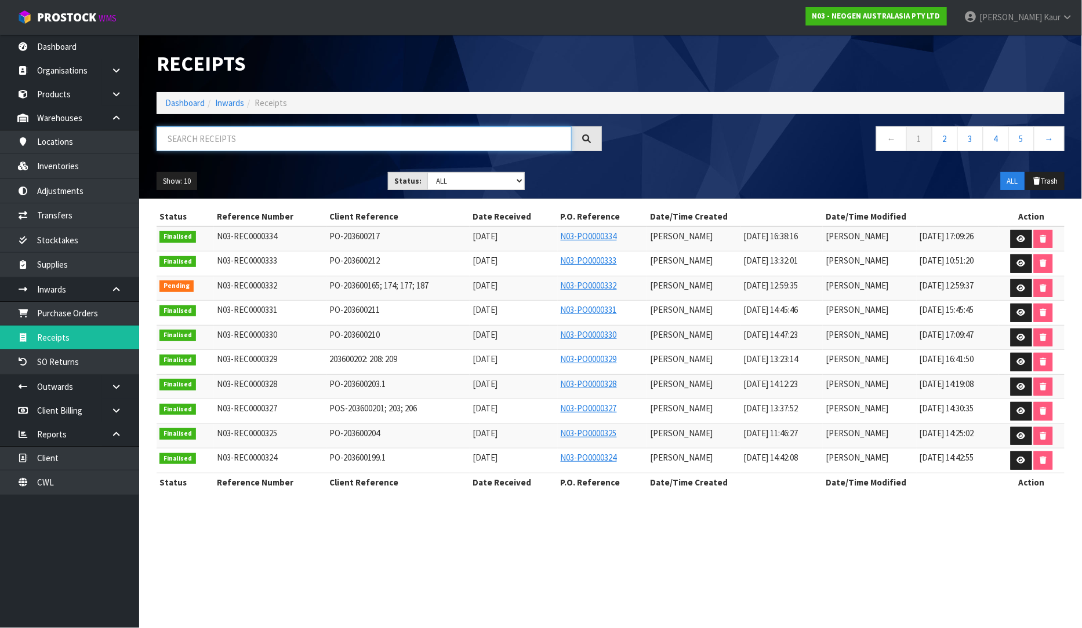
click at [292, 141] on input "text" at bounding box center [363, 138] width 415 height 25
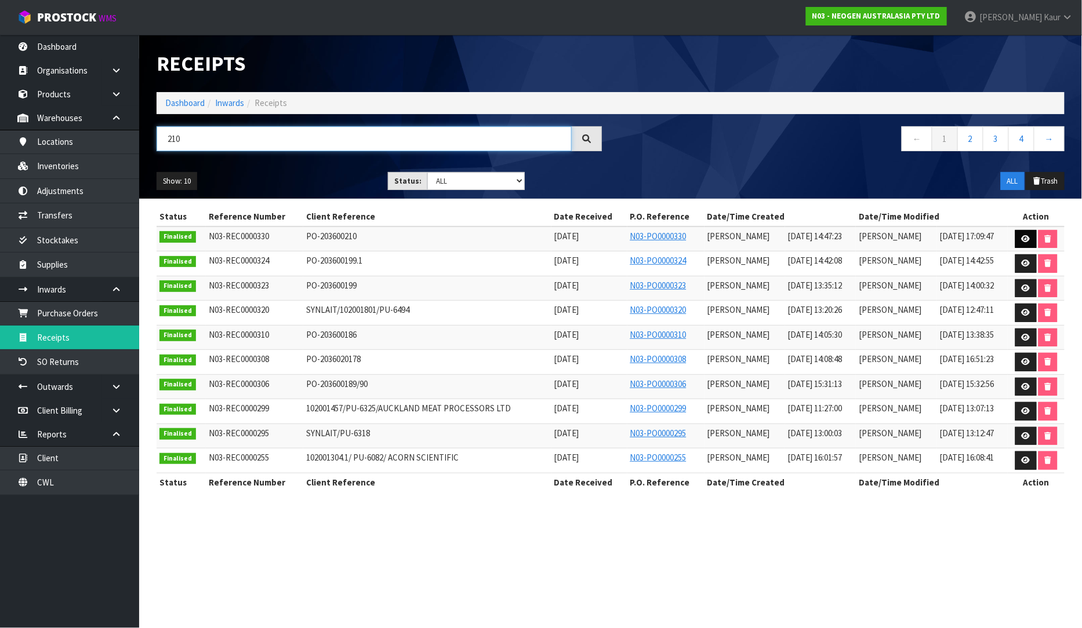
type input "210"
click at [1027, 234] on link at bounding box center [1025, 239] width 21 height 19
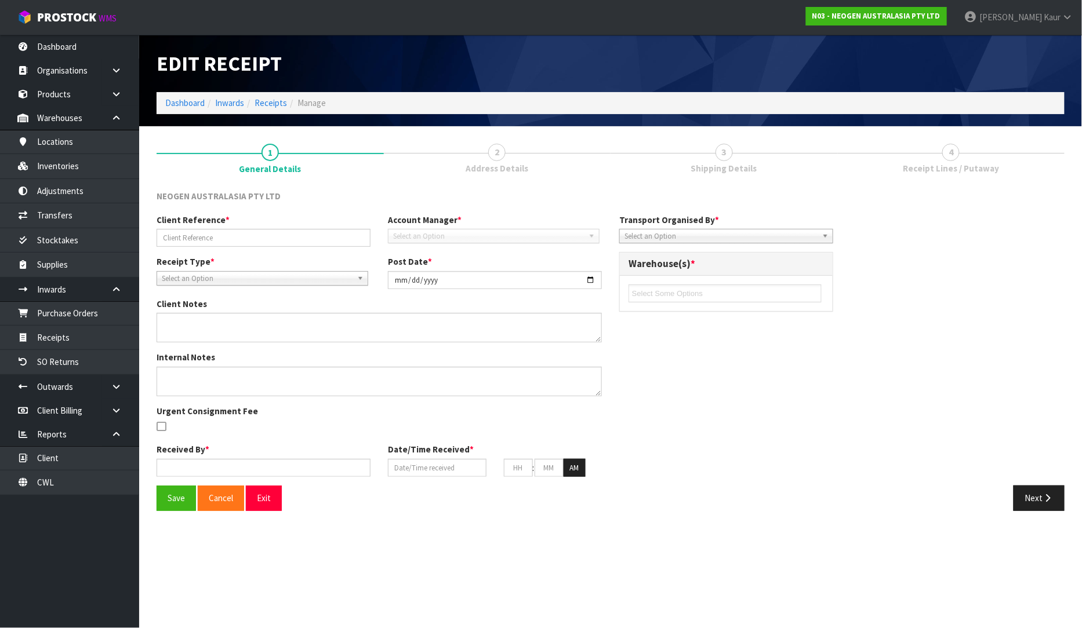
type input "PO-203600210"
type input "[DATE]"
type textarea "PUT THE CODES ON HELD QA UNTIL TESTING CLEARANCE 700002273,700002230,700002275,…"
type input "[PERSON_NAME]"
type input "[DATE]"
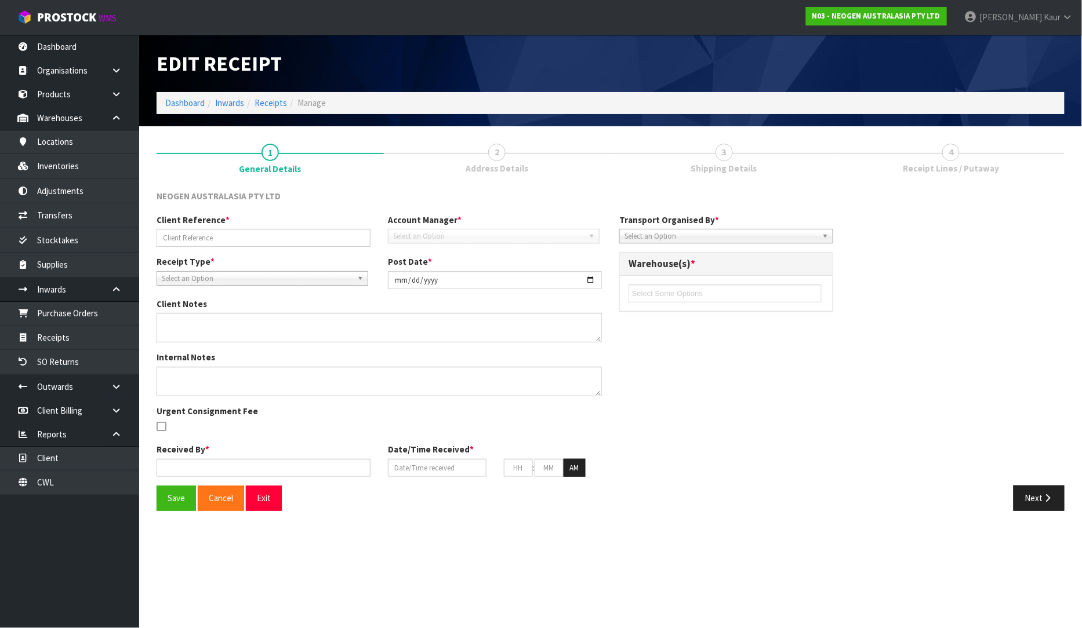
type input "02"
type input "47"
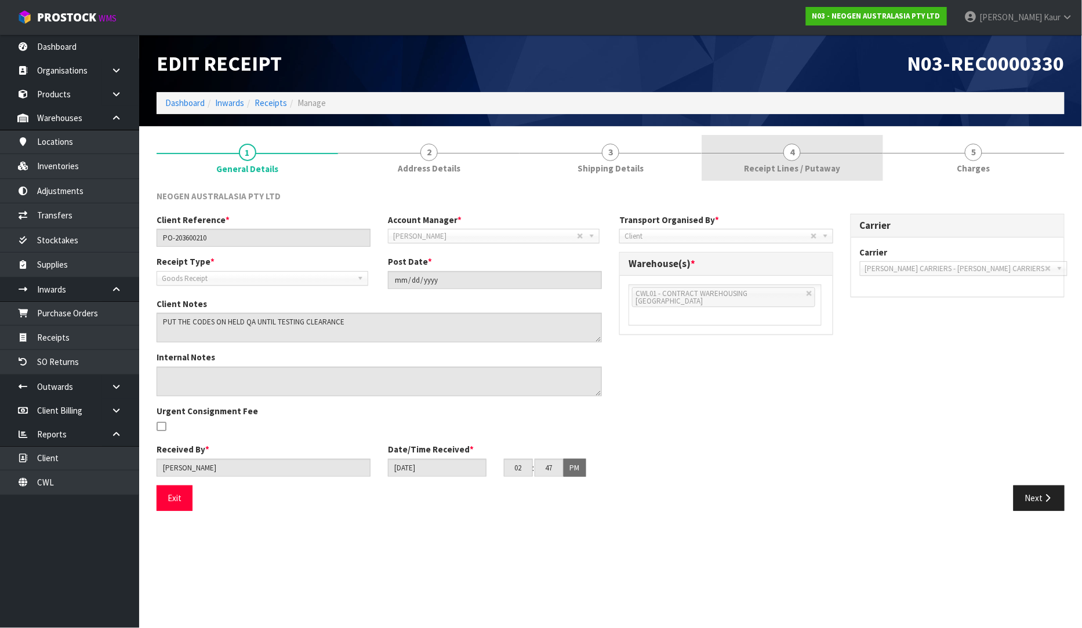
click at [798, 166] on span "Receipt Lines / Putaway" at bounding box center [792, 168] width 96 height 12
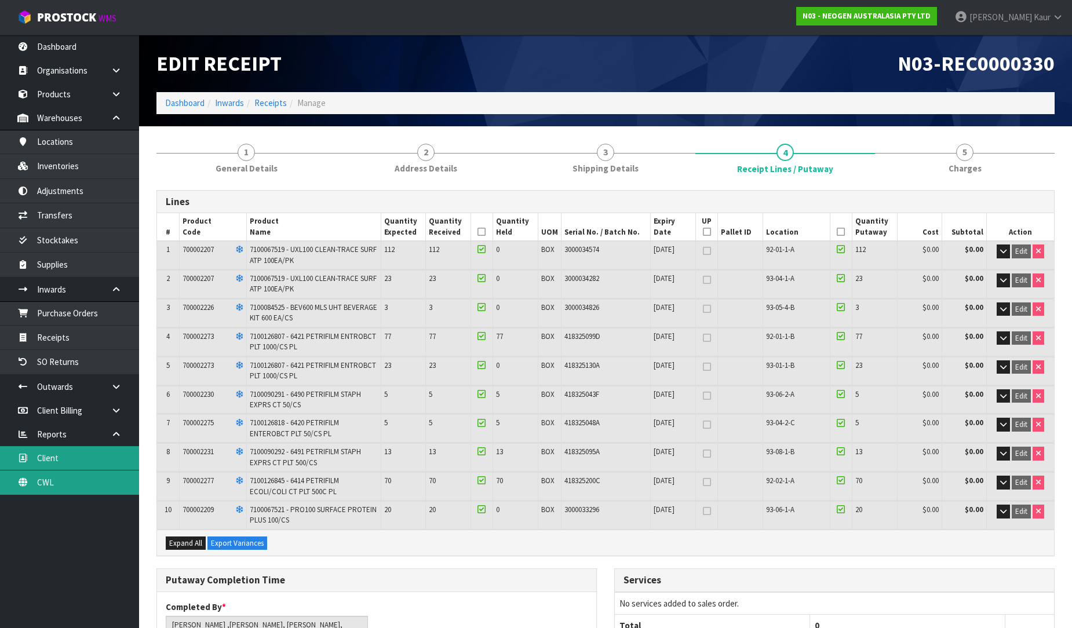
drag, startPoint x: 82, startPoint y: 485, endPoint x: 101, endPoint y: 469, distance: 23.9
click at [82, 485] on link "CWL" at bounding box center [69, 483] width 139 height 24
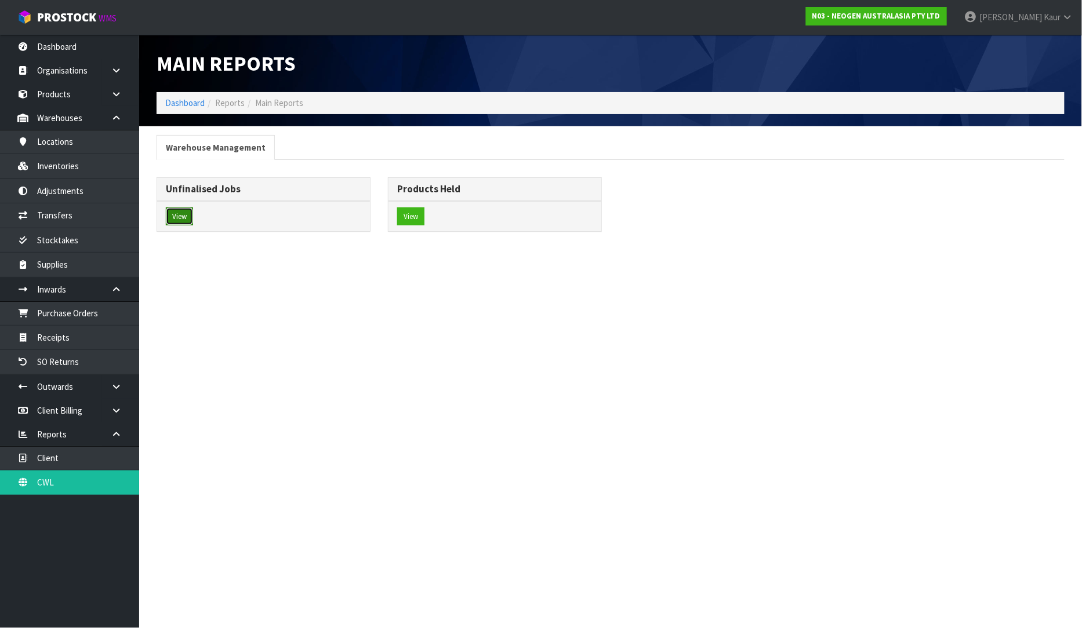
drag, startPoint x: 171, startPoint y: 212, endPoint x: 181, endPoint y: 207, distance: 10.7
click at [173, 212] on button "View" at bounding box center [179, 216] width 27 height 19
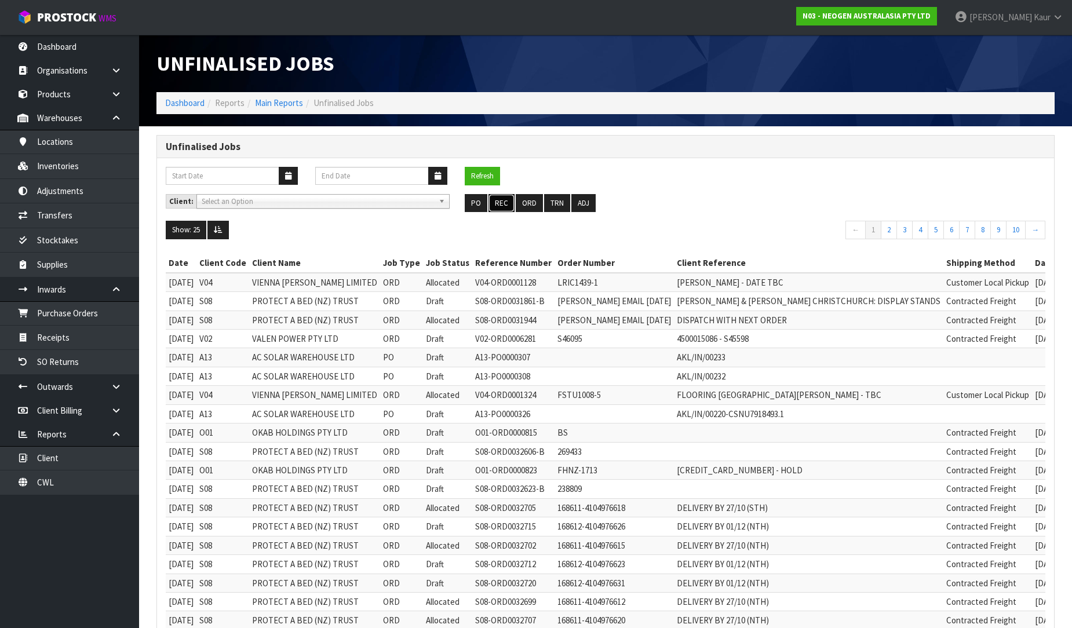
click at [509, 206] on button "REC" at bounding box center [502, 203] width 26 height 19
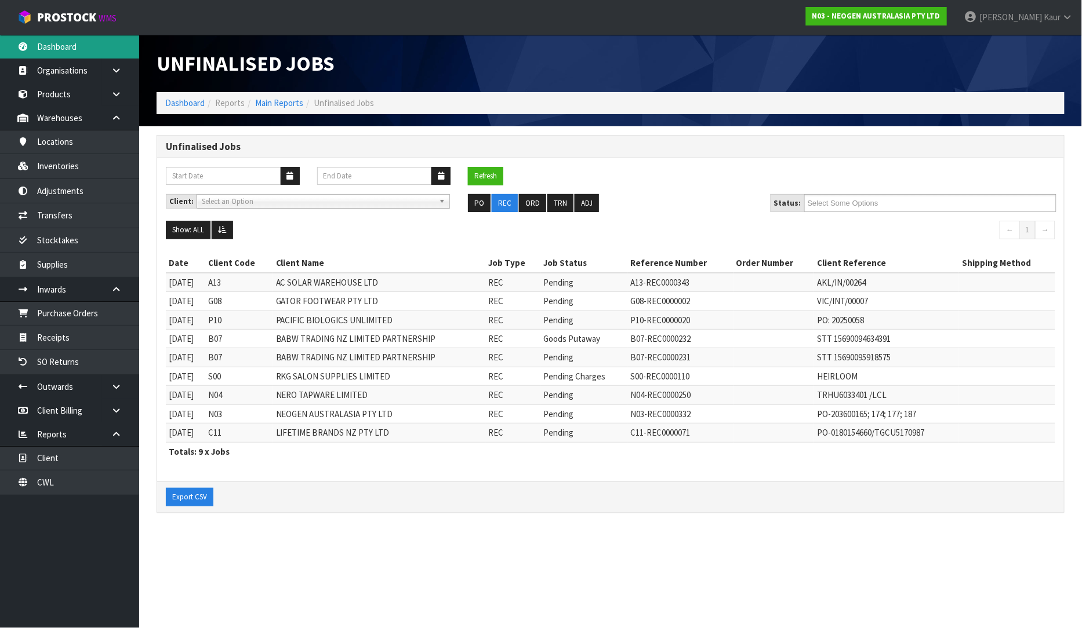
click at [96, 42] on link "Dashboard" at bounding box center [69, 47] width 139 height 24
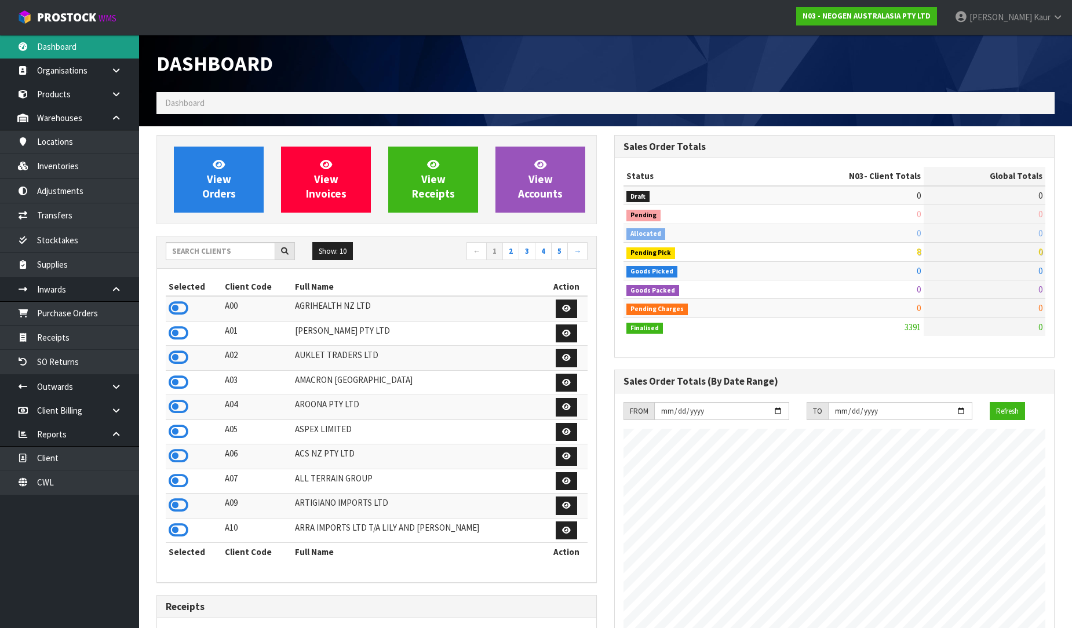
scroll to position [878, 458]
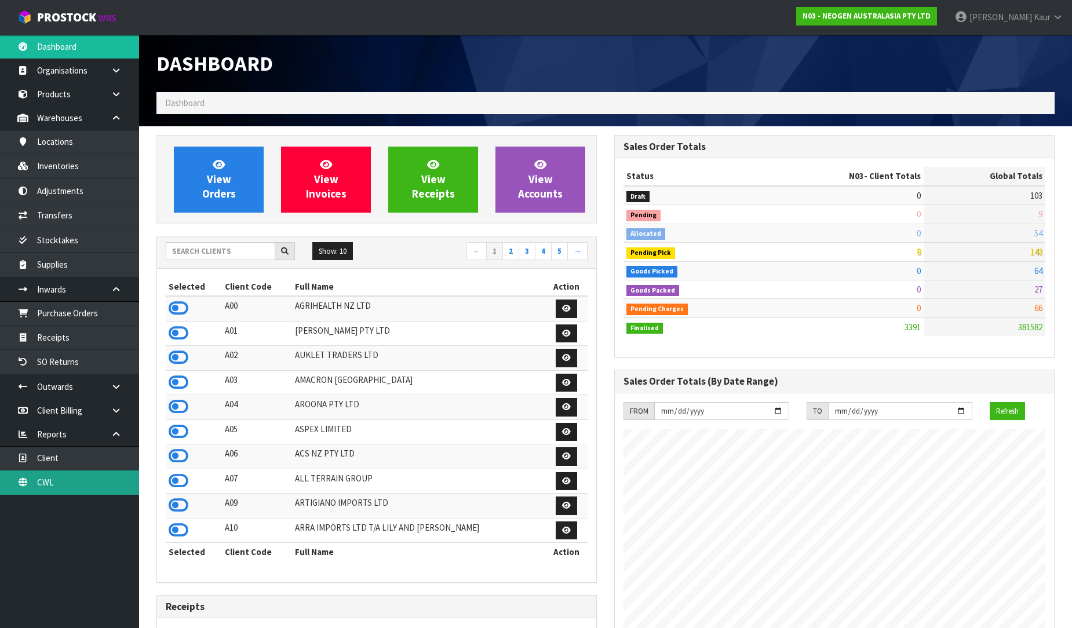
drag, startPoint x: 85, startPoint y: 483, endPoint x: 245, endPoint y: 357, distance: 203.5
click at [84, 483] on link "CWL" at bounding box center [69, 483] width 139 height 24
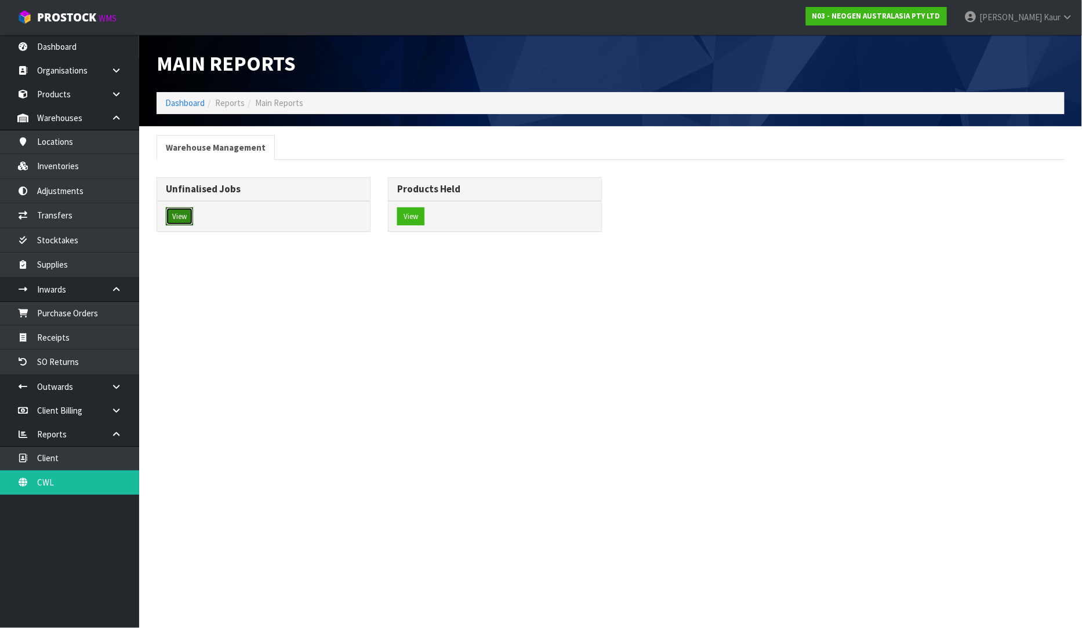
drag, startPoint x: 181, startPoint y: 223, endPoint x: 571, endPoint y: 194, distance: 390.5
click at [181, 222] on button "View" at bounding box center [179, 216] width 27 height 19
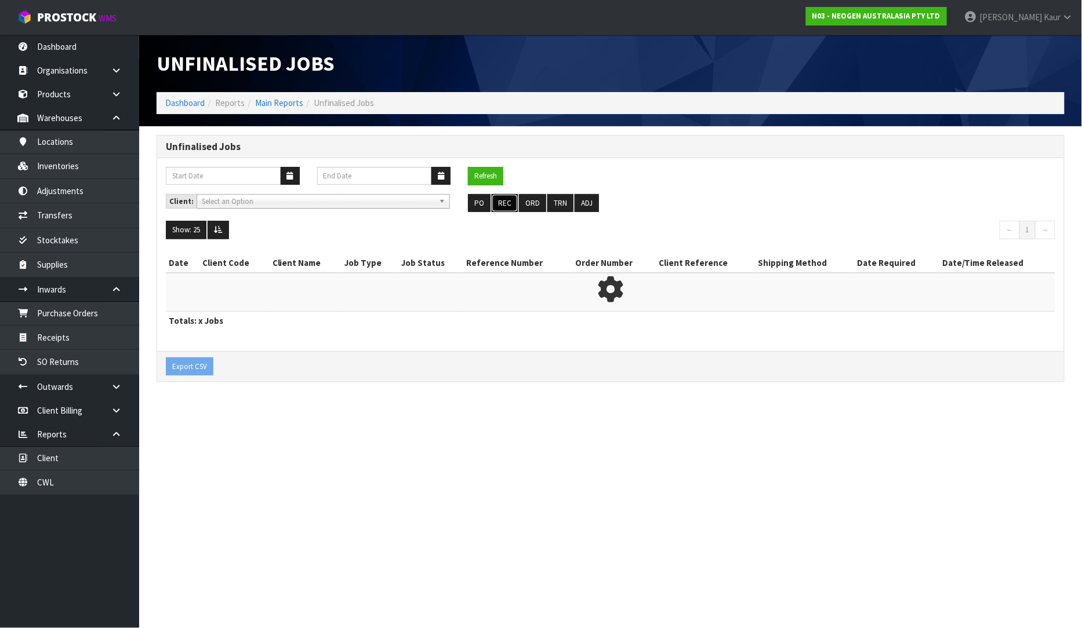
click at [502, 206] on button "REC" at bounding box center [504, 203] width 26 height 19
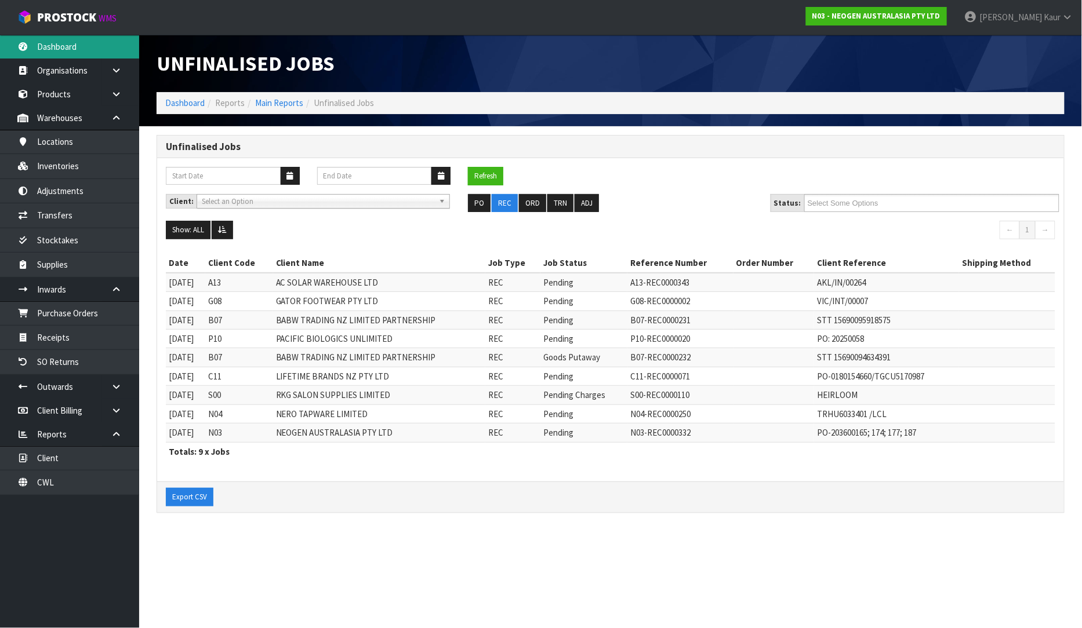
click at [80, 52] on link "Dashboard" at bounding box center [69, 47] width 139 height 24
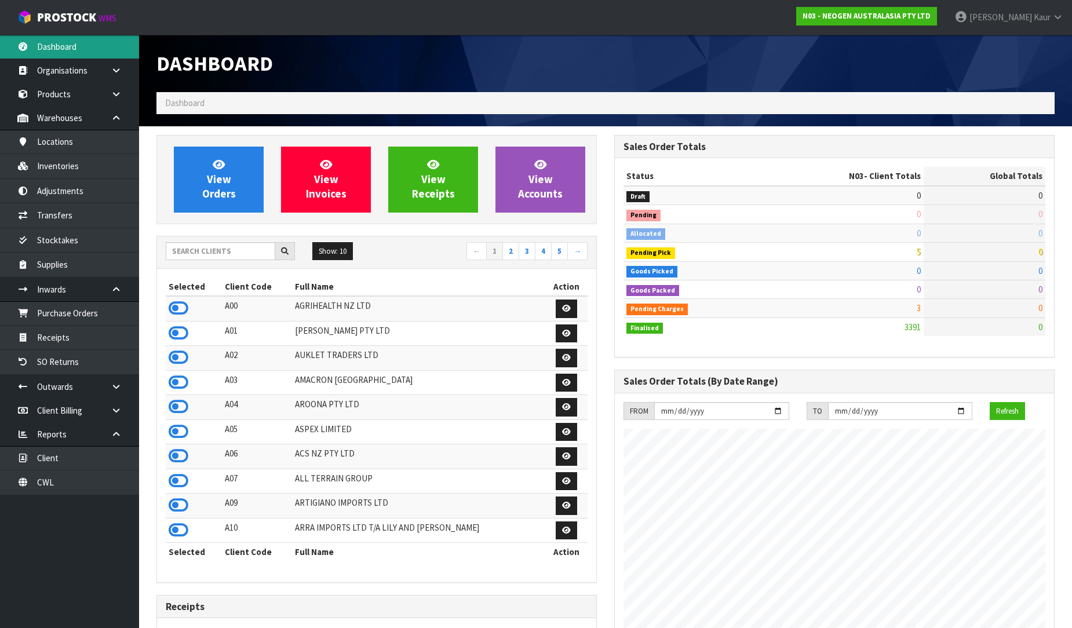
scroll to position [878, 458]
click at [174, 248] on input "text" at bounding box center [221, 251] width 110 height 18
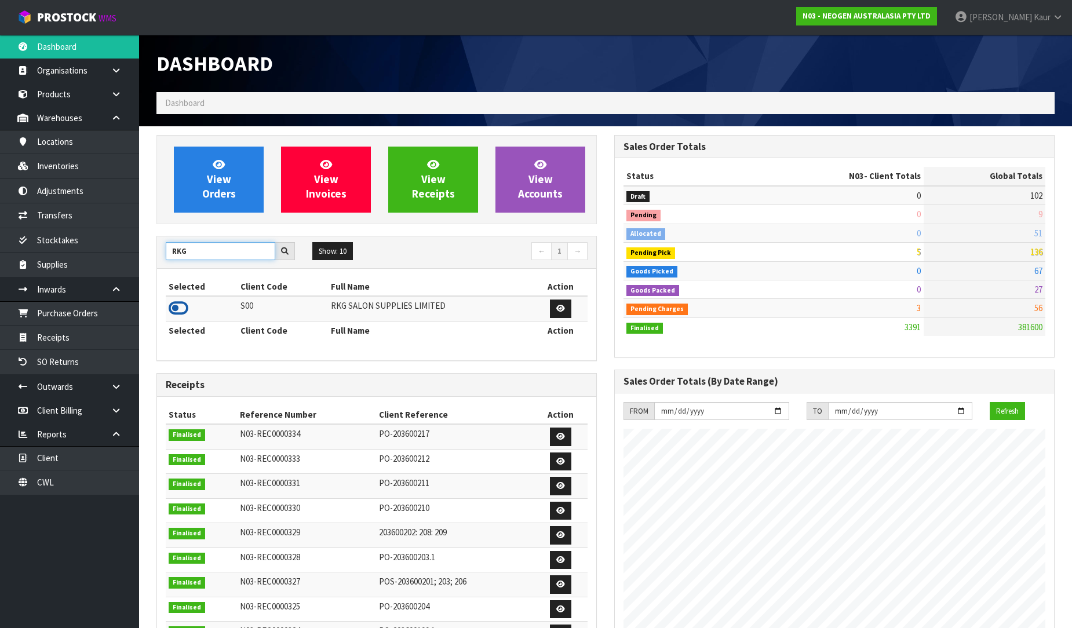
type input "RKG"
click at [183, 305] on icon at bounding box center [179, 308] width 20 height 17
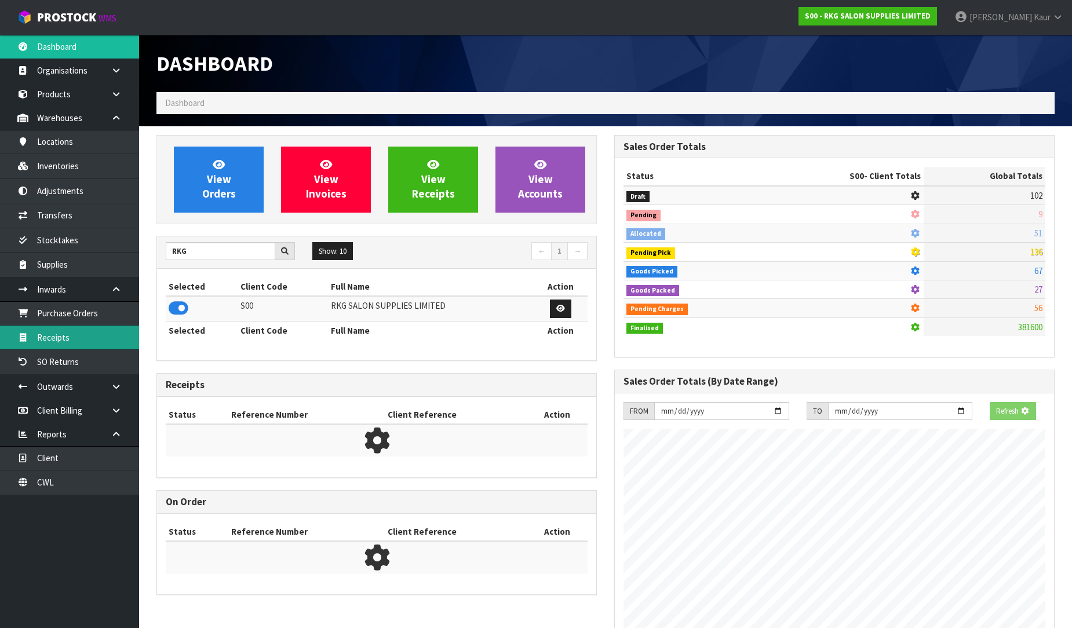
scroll to position [578864, 579129]
drag, startPoint x: 99, startPoint y: 336, endPoint x: 779, endPoint y: 184, distance: 697.2
click at [97, 336] on link "Receipts" at bounding box center [69, 338] width 139 height 24
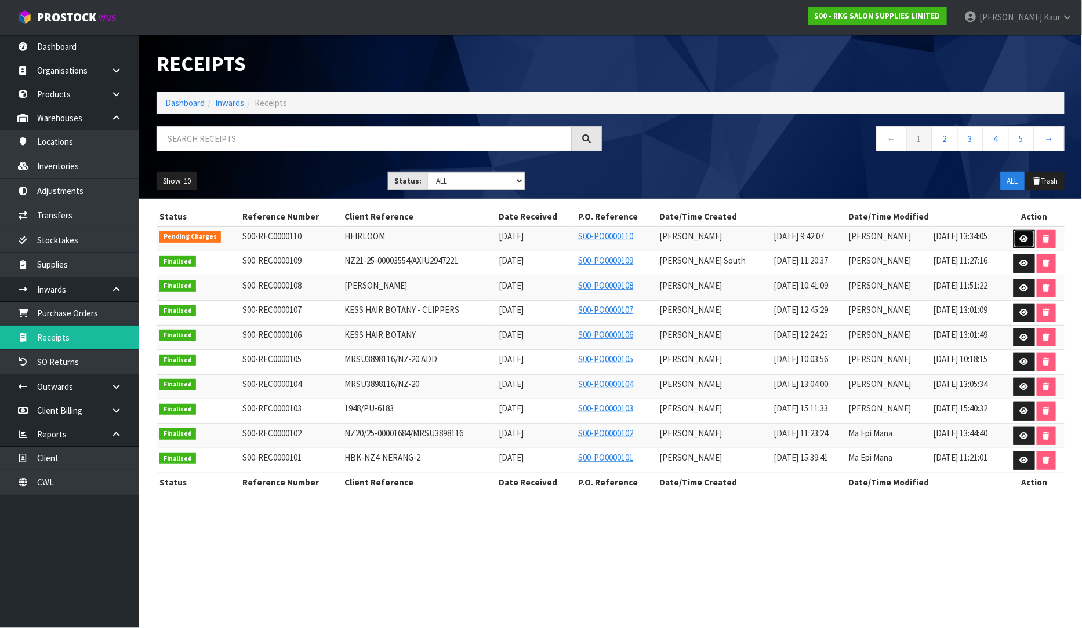
click at [1026, 236] on icon at bounding box center [1023, 239] width 9 height 8
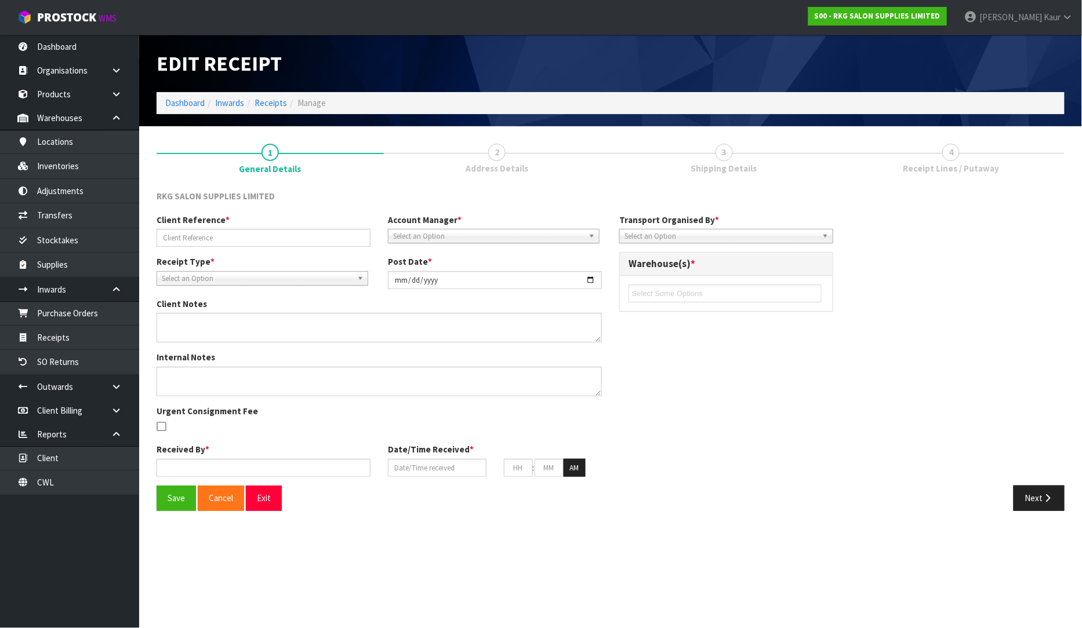
type input "HEIRLOOM"
type input "[DATE]"
type textarea "AS DISCUSSED WITH [PERSON_NAME] WE HAVE MARKED "MISC" AS DID NOT RECEIVE AND WE…"
type textarea "2 SHAMPOO CHAIRS - NO CARTONS 2 BASINS IN CARTONS 1 CTN WITH 2 METAL BASIN SUPP…"
type input "[PERSON_NAME]"
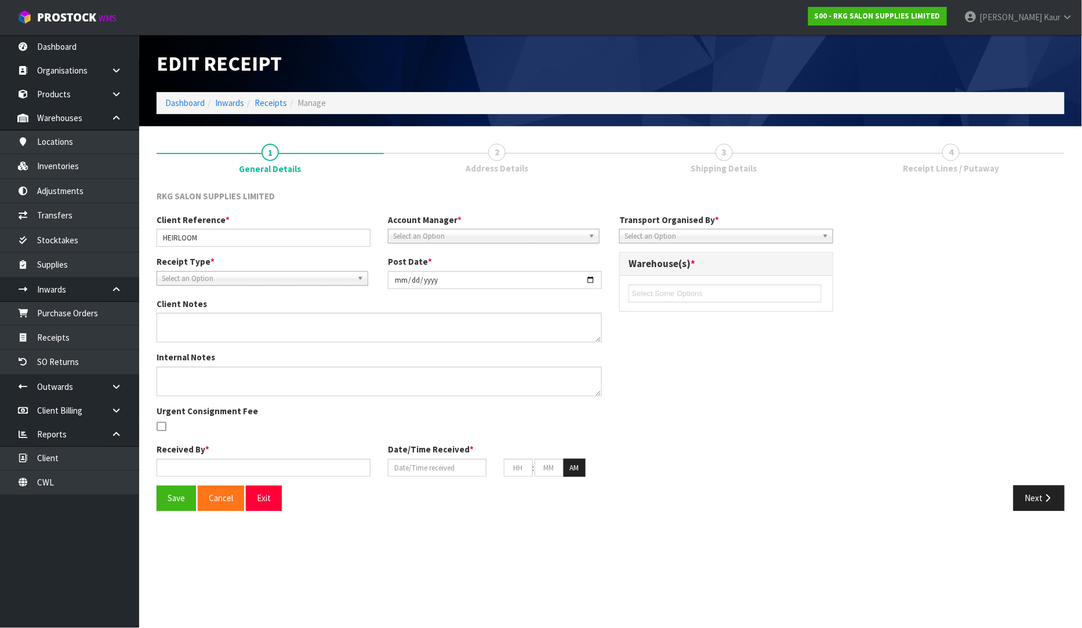
type input "[DATE]"
type input "09"
type input "42"
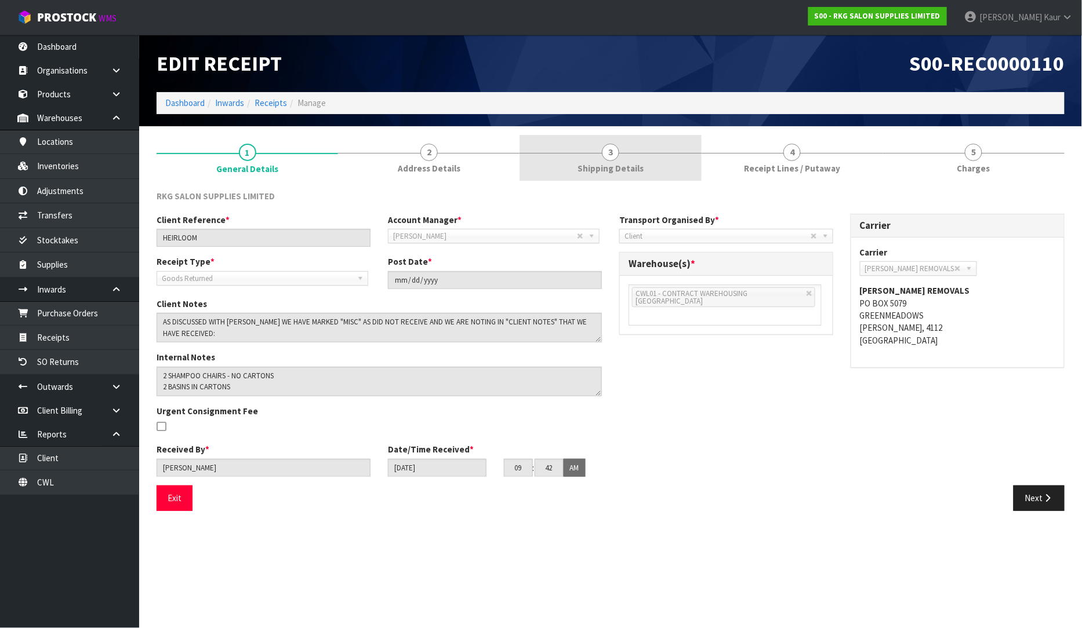
drag, startPoint x: 646, startPoint y: 163, endPoint x: 702, endPoint y: 163, distance: 56.2
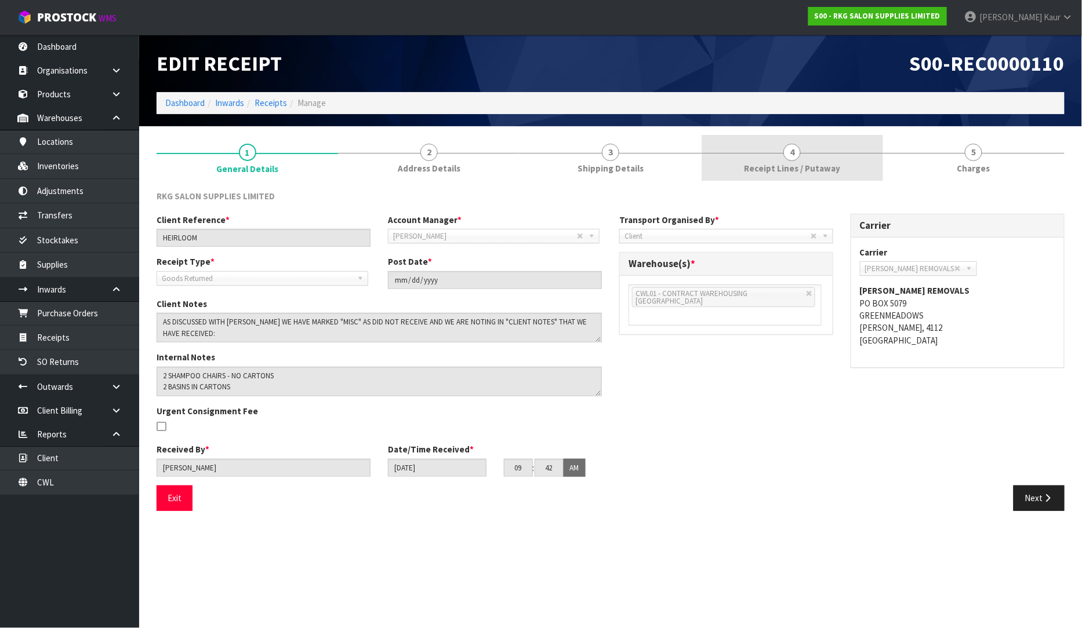
click at [646, 163] on link "3 Shipping Details" at bounding box center [609, 158] width 181 height 46
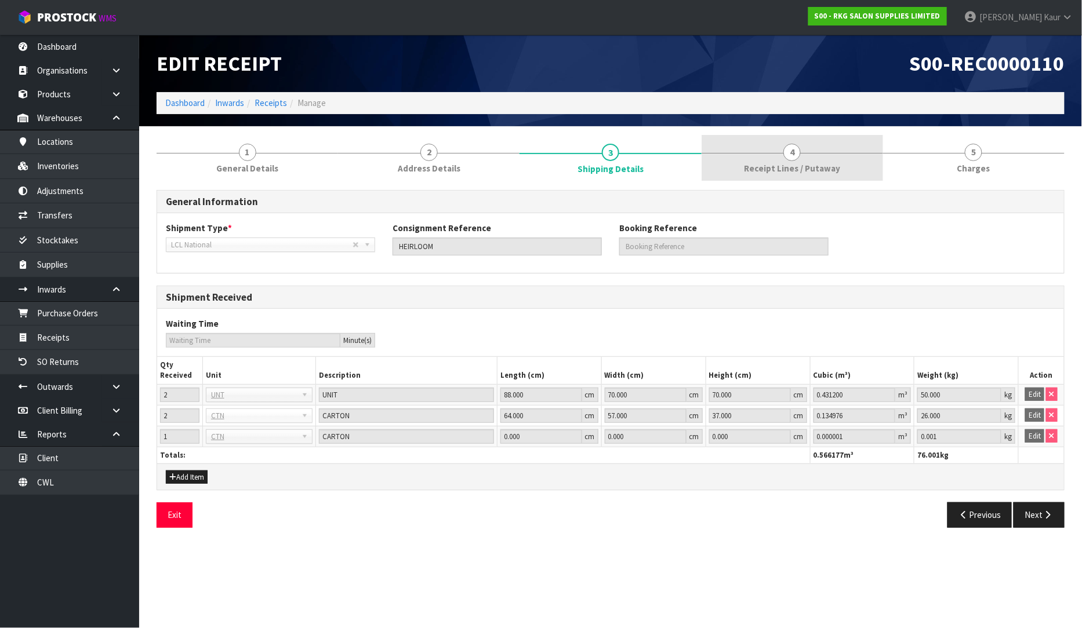
click at [826, 162] on span "Receipt Lines / Putaway" at bounding box center [792, 168] width 96 height 12
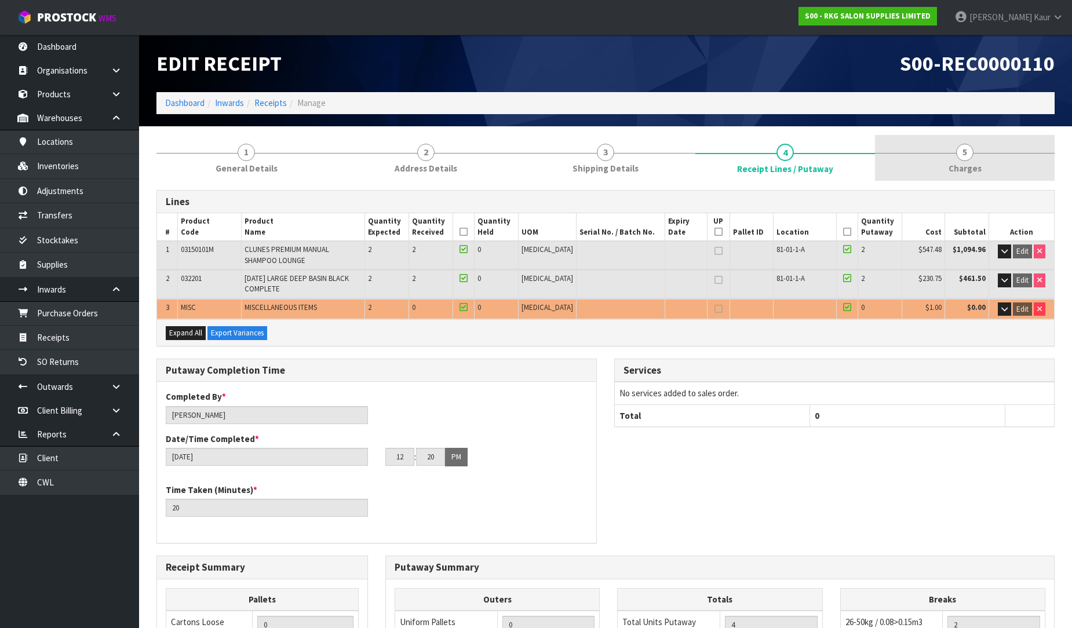
click at [961, 162] on span "Charges" at bounding box center [965, 168] width 33 height 12
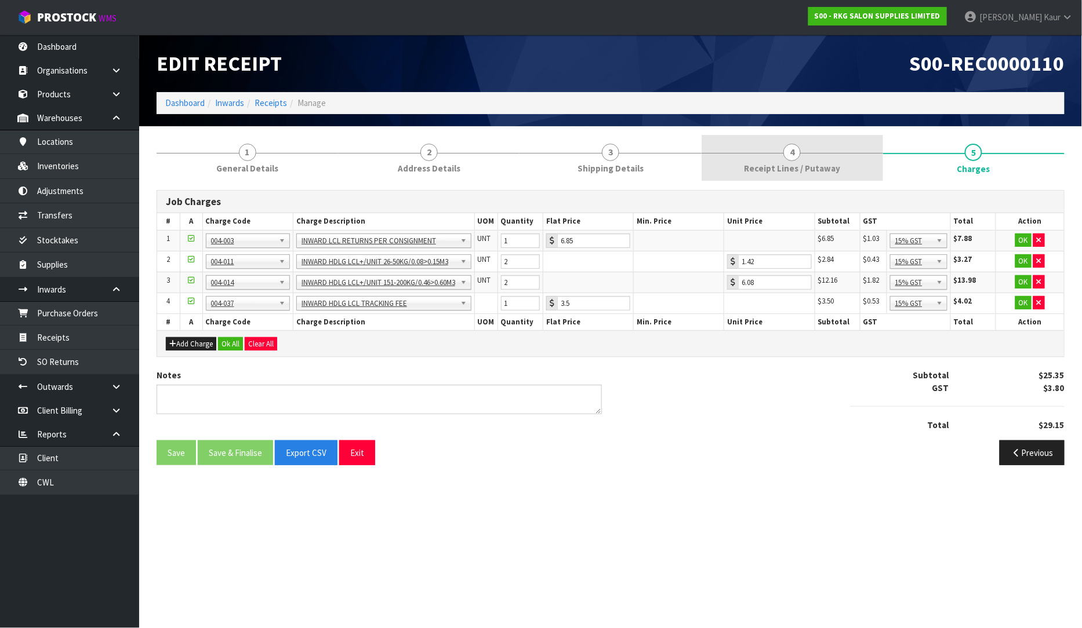
click at [802, 151] on link "4 Receipt Lines / Putaway" at bounding box center [791, 158] width 181 height 46
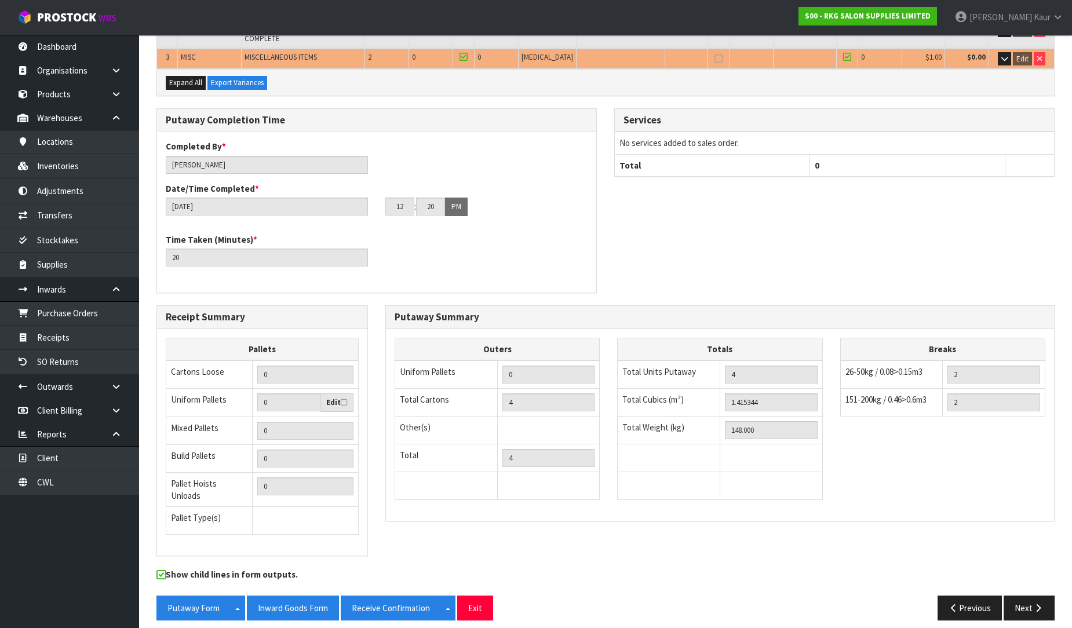
scroll to position [252, 0]
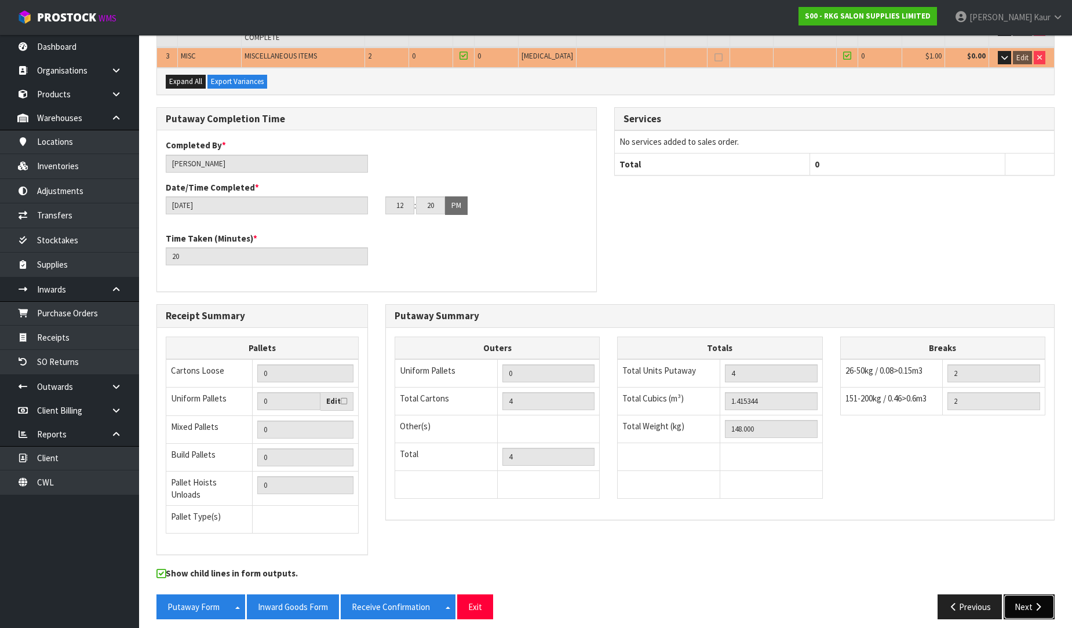
drag, startPoint x: 1023, startPoint y: 598, endPoint x: 988, endPoint y: 551, distance: 58.4
click at [1022, 598] on button "Next" at bounding box center [1029, 607] width 51 height 25
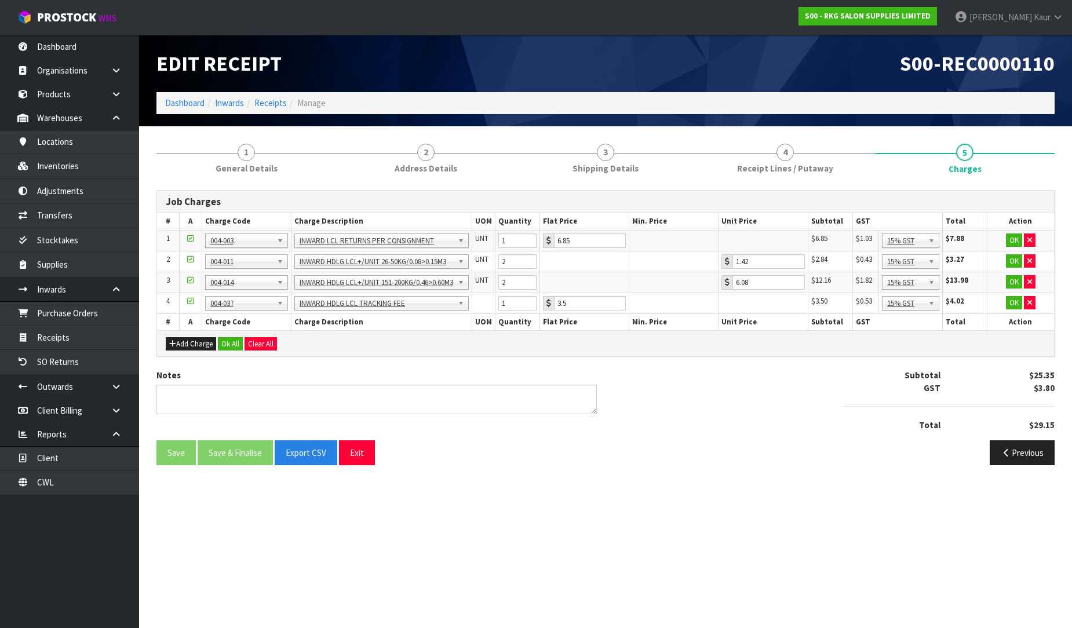
scroll to position [0, 0]
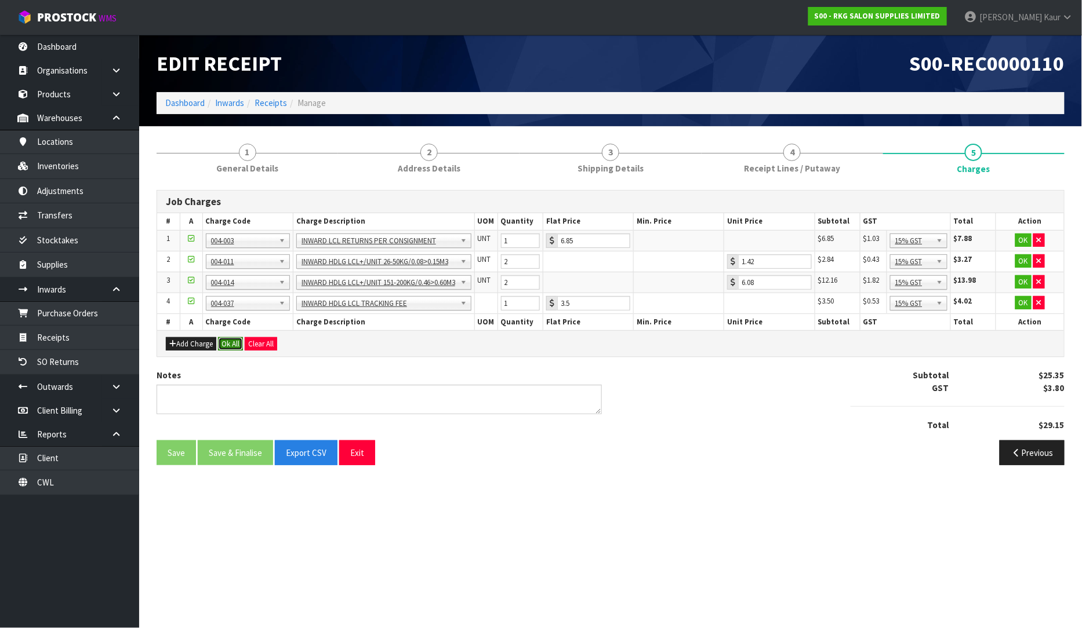
click at [232, 342] on button "Ok All" at bounding box center [230, 344] width 25 height 14
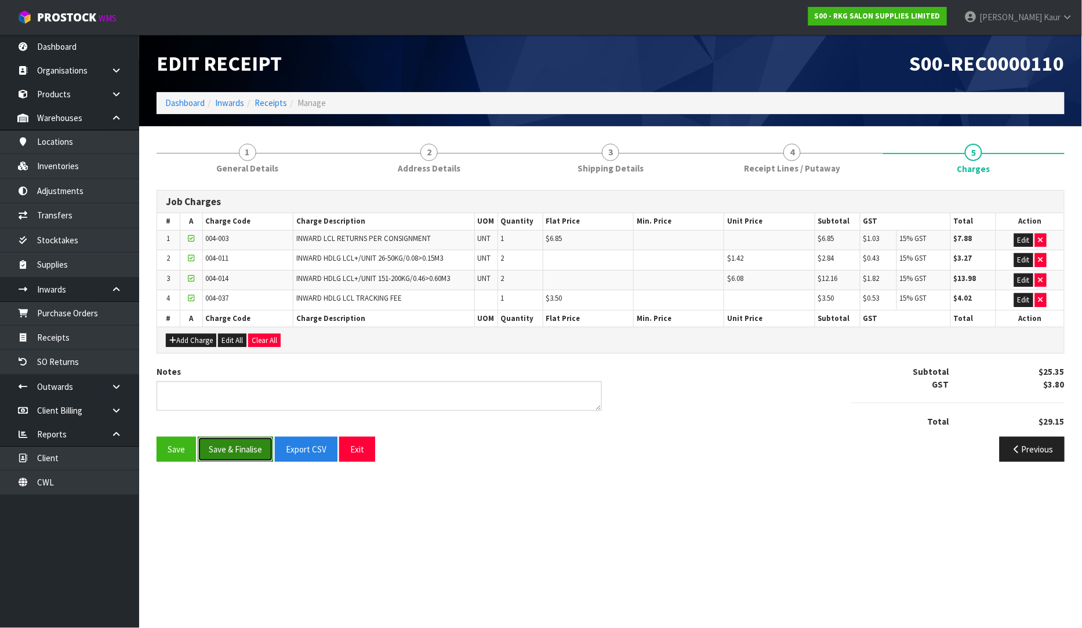
click at [243, 451] on button "Save & Finalise" at bounding box center [235, 449] width 75 height 25
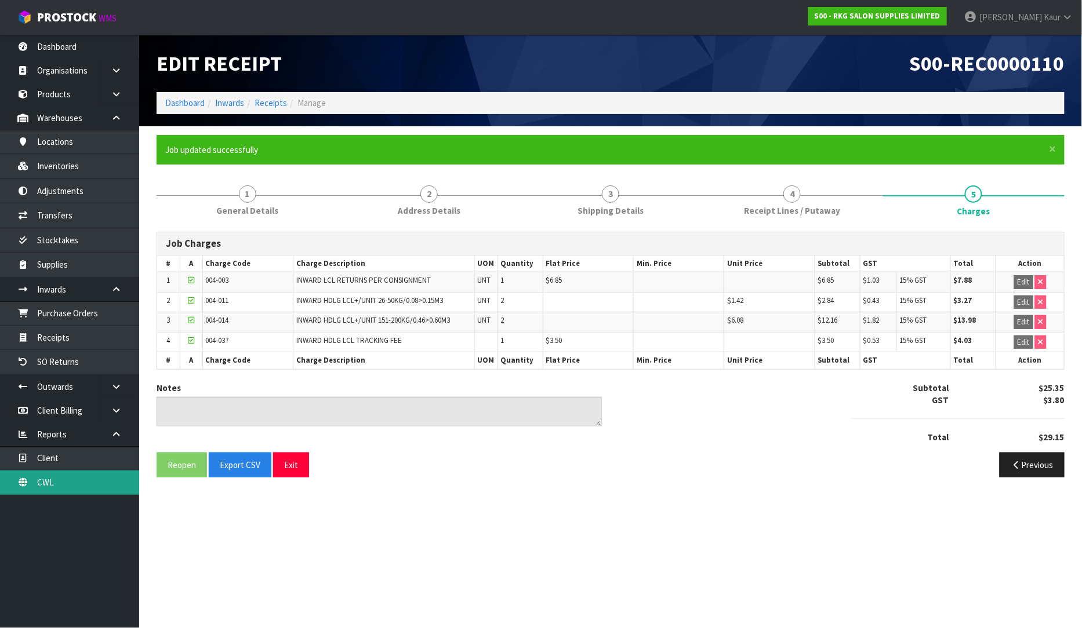
click at [101, 483] on link "CWL" at bounding box center [69, 483] width 139 height 24
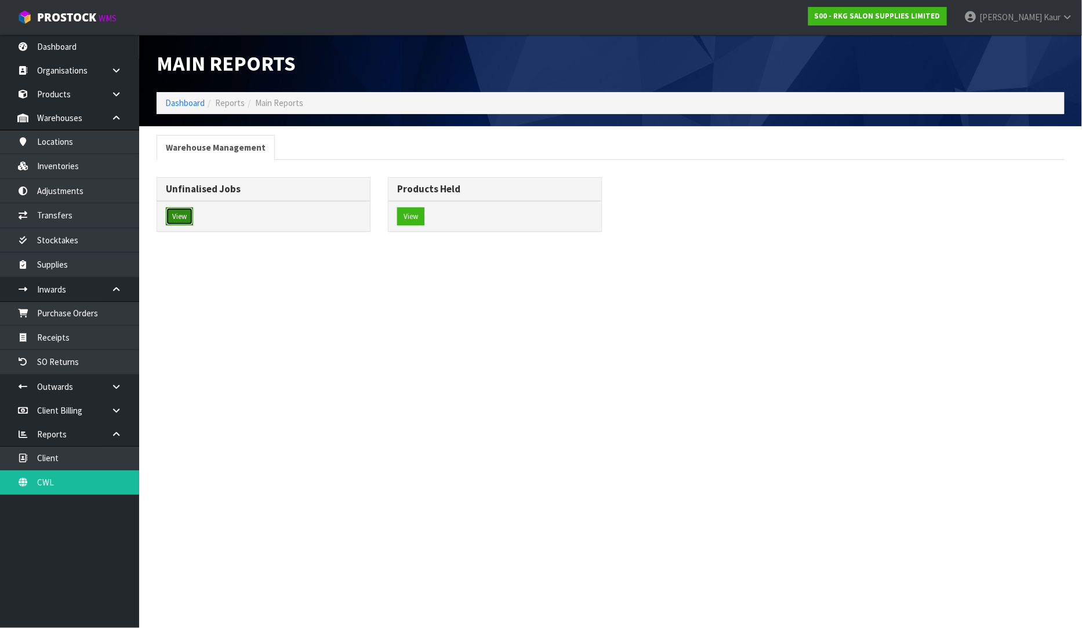
click at [180, 221] on button "View" at bounding box center [179, 216] width 27 height 19
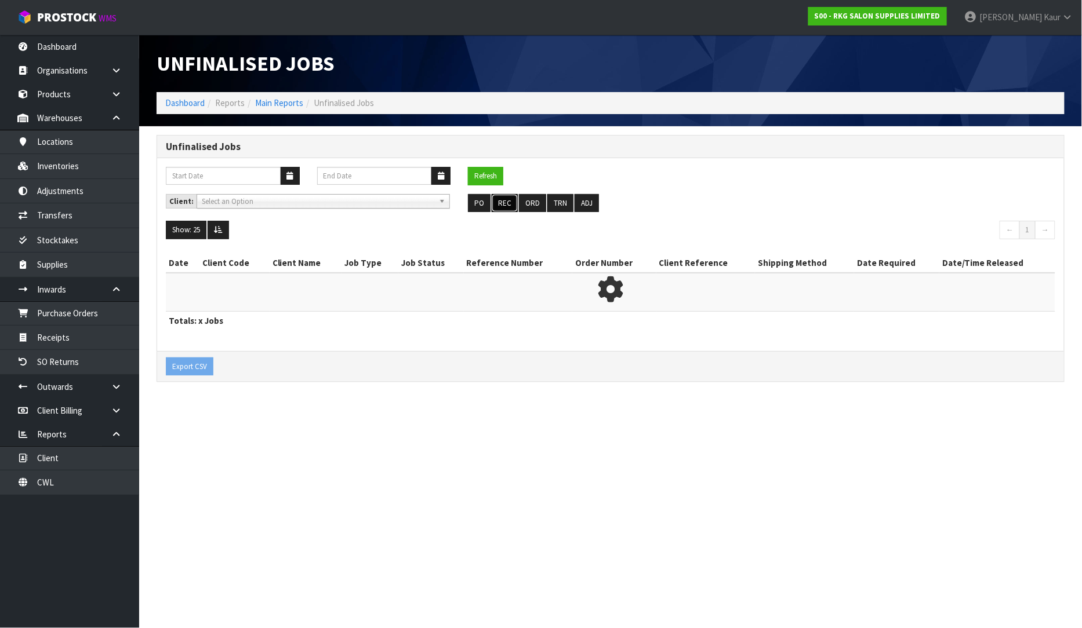
click at [511, 210] on button "REC" at bounding box center [504, 203] width 26 height 19
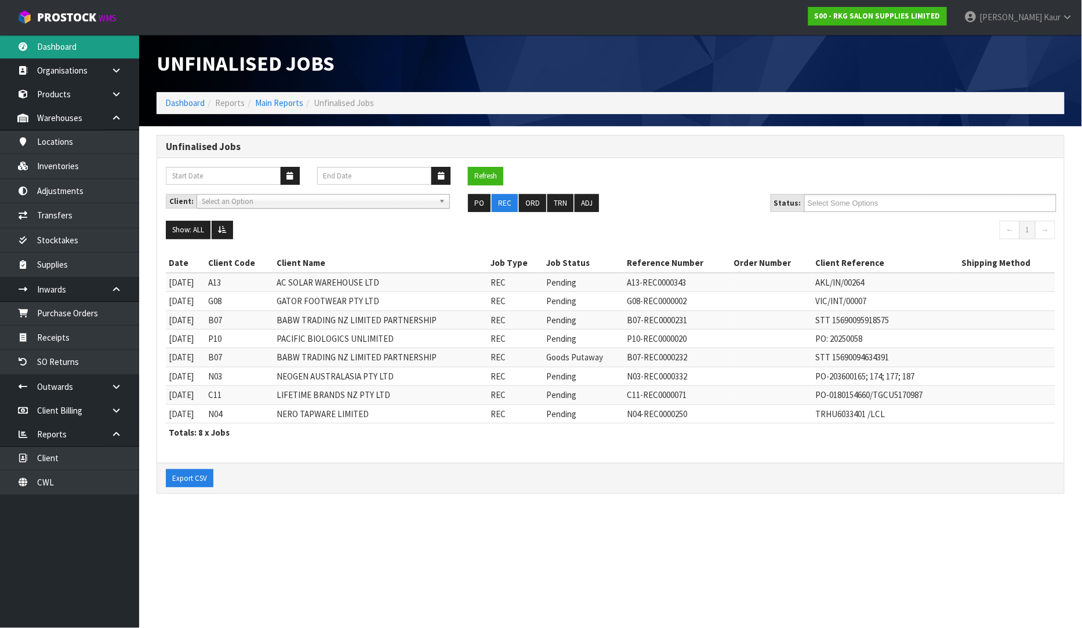
click at [85, 57] on link "Dashboard" at bounding box center [69, 47] width 139 height 24
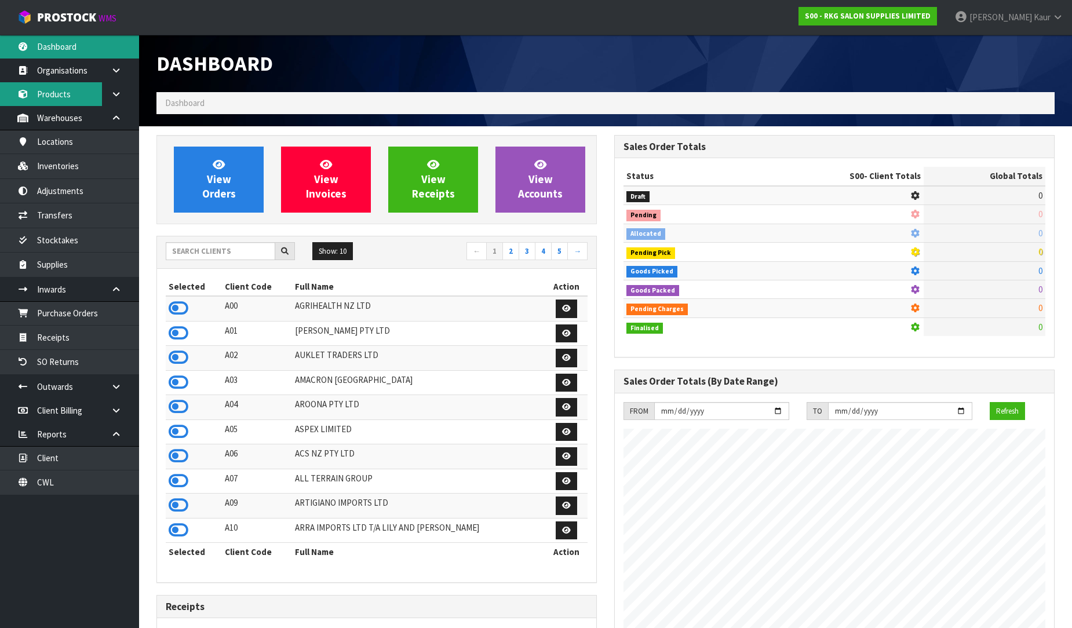
scroll to position [878, 458]
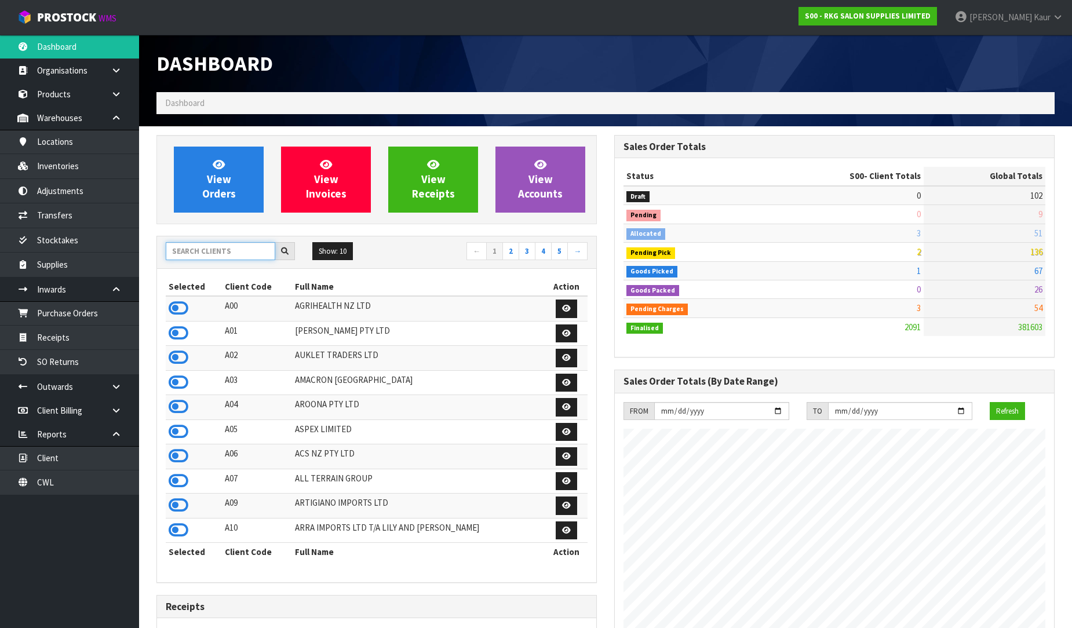
click at [205, 251] on input "text" at bounding box center [221, 251] width 110 height 18
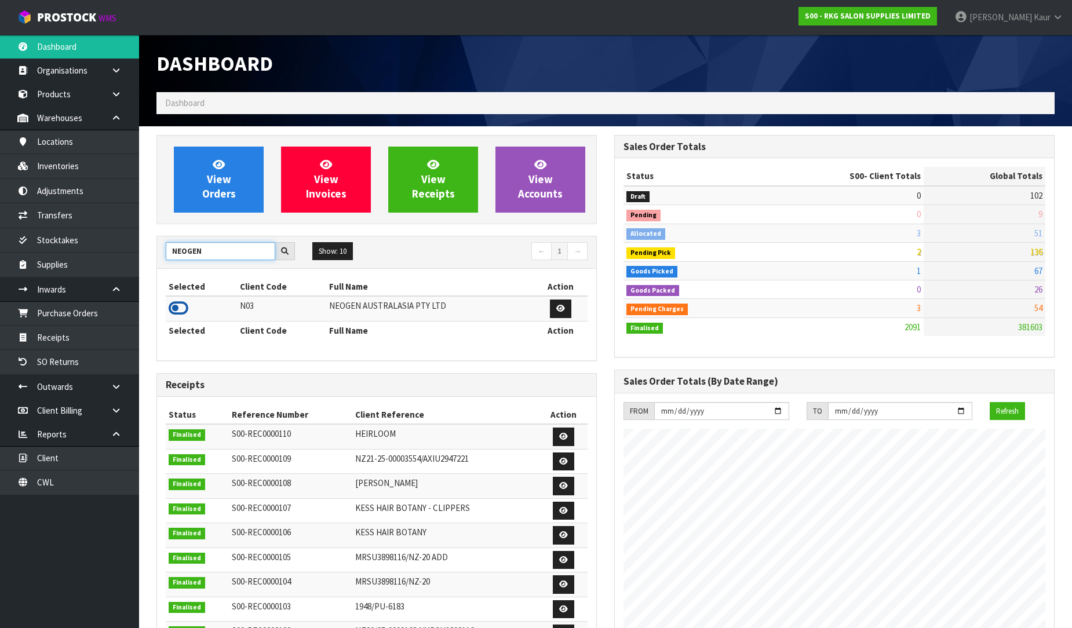
type input "NEOGEN"
click at [181, 306] on icon at bounding box center [179, 308] width 20 height 17
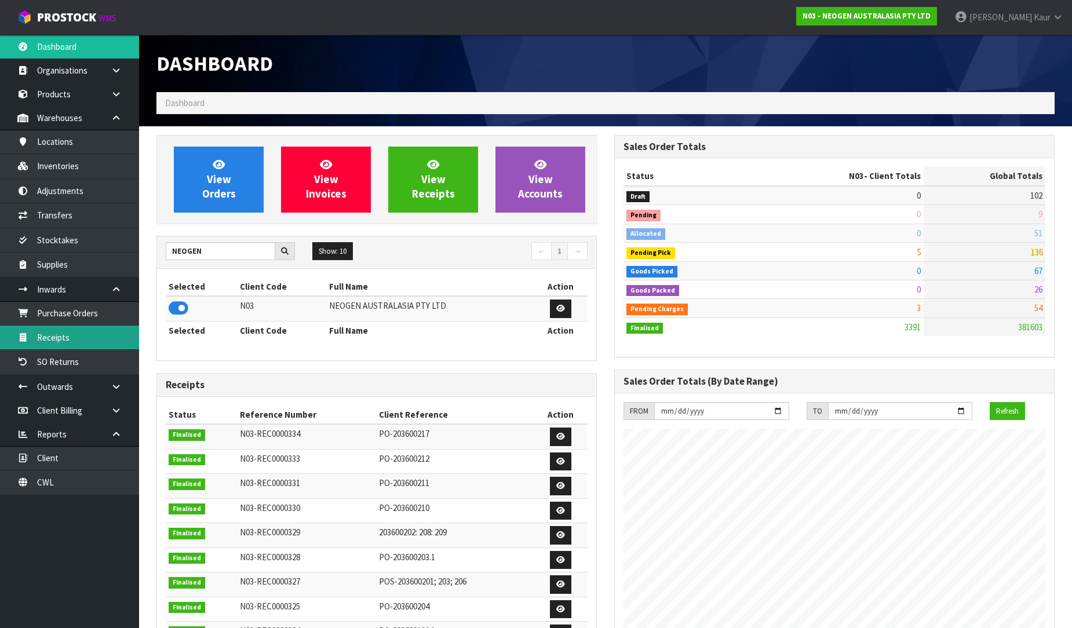
click at [65, 343] on link "Receipts" at bounding box center [69, 338] width 139 height 24
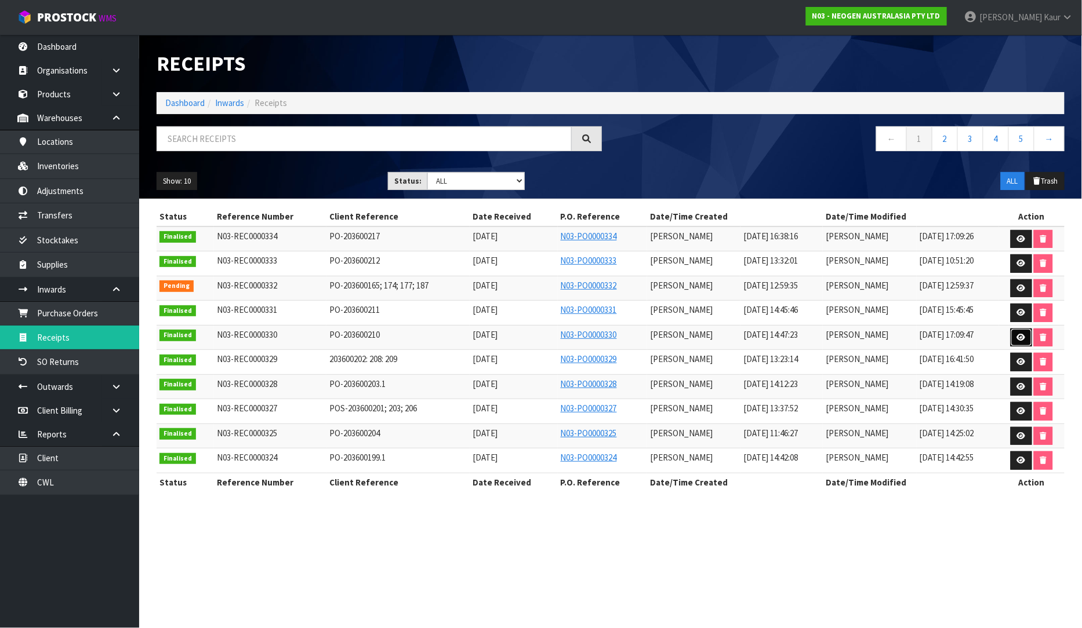
click at [1021, 336] on icon at bounding box center [1021, 338] width 9 height 8
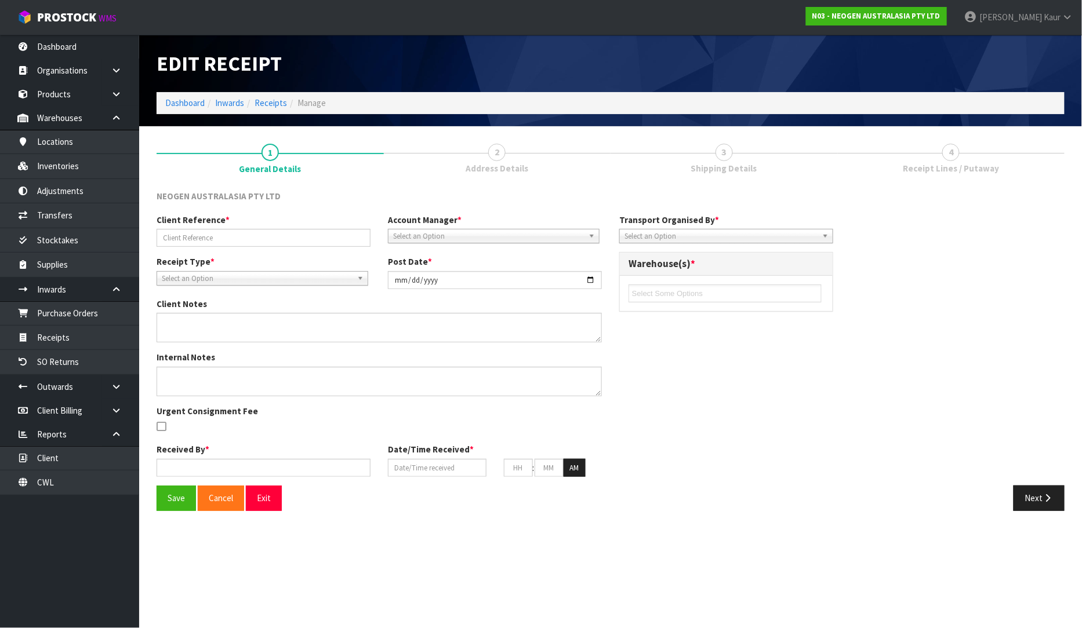
type input "PO-203600210"
type input "[DATE]"
type textarea "PUT THE CODES ON HELD QA UNTIL TESTING CLEARANCE 700002273,700002230,700002275,…"
type input "[PERSON_NAME]"
type input "[DATE]"
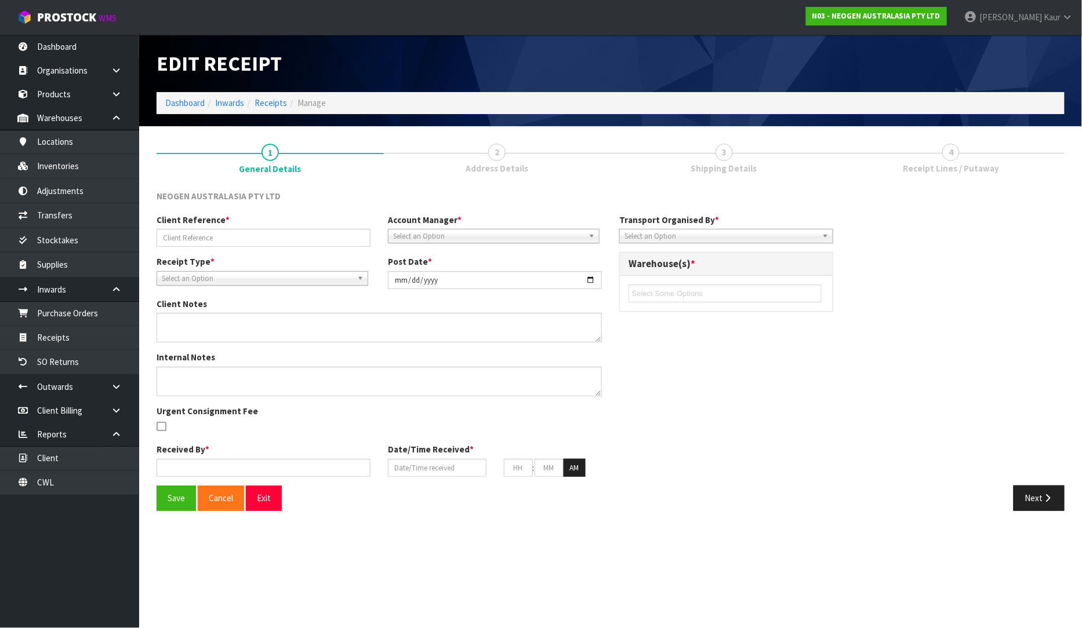
type input "02"
type input "47"
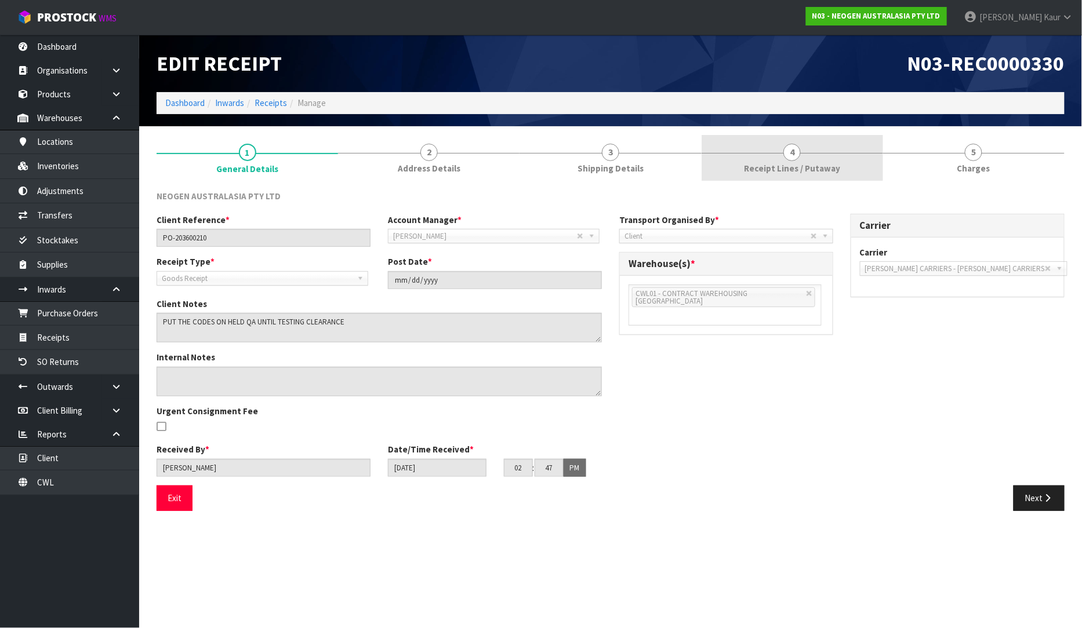
click at [773, 171] on span "Receipt Lines / Putaway" at bounding box center [792, 168] width 96 height 12
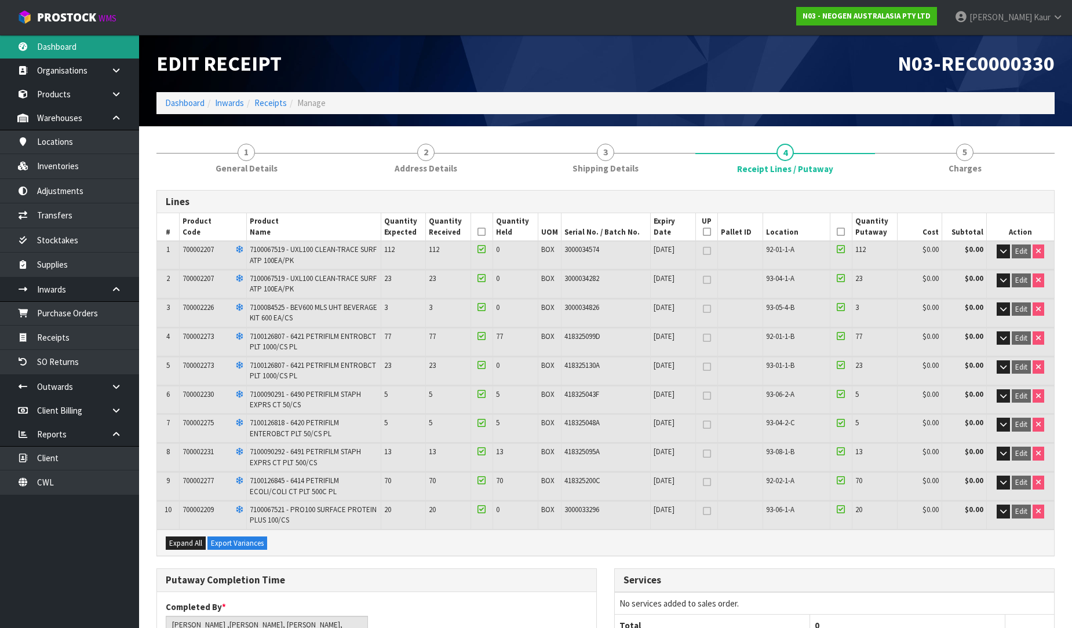
click at [75, 42] on link "Dashboard" at bounding box center [69, 47] width 139 height 24
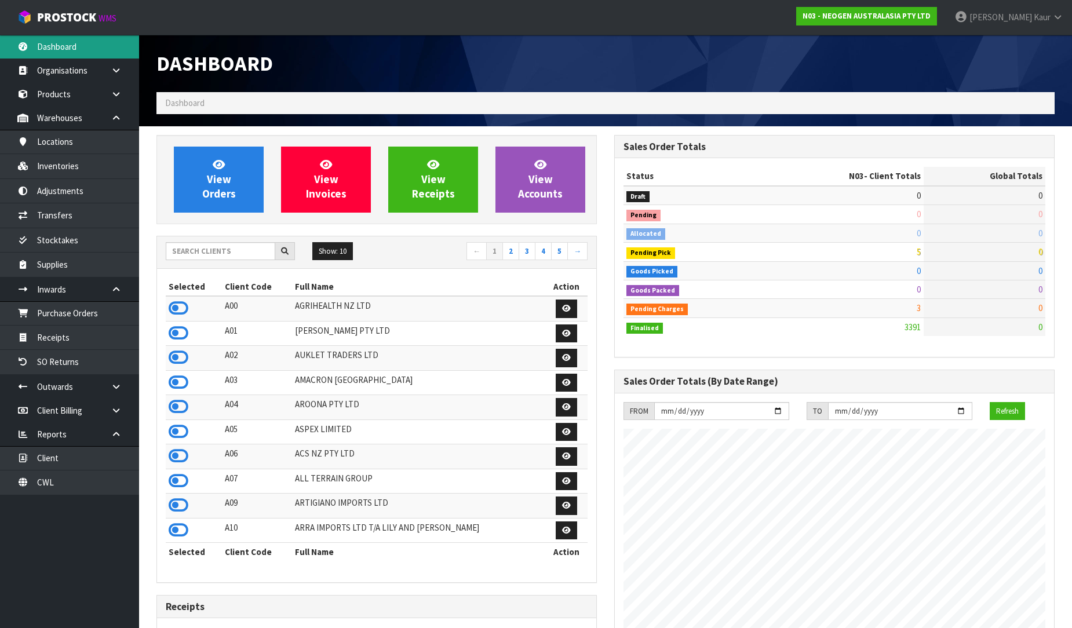
scroll to position [878, 458]
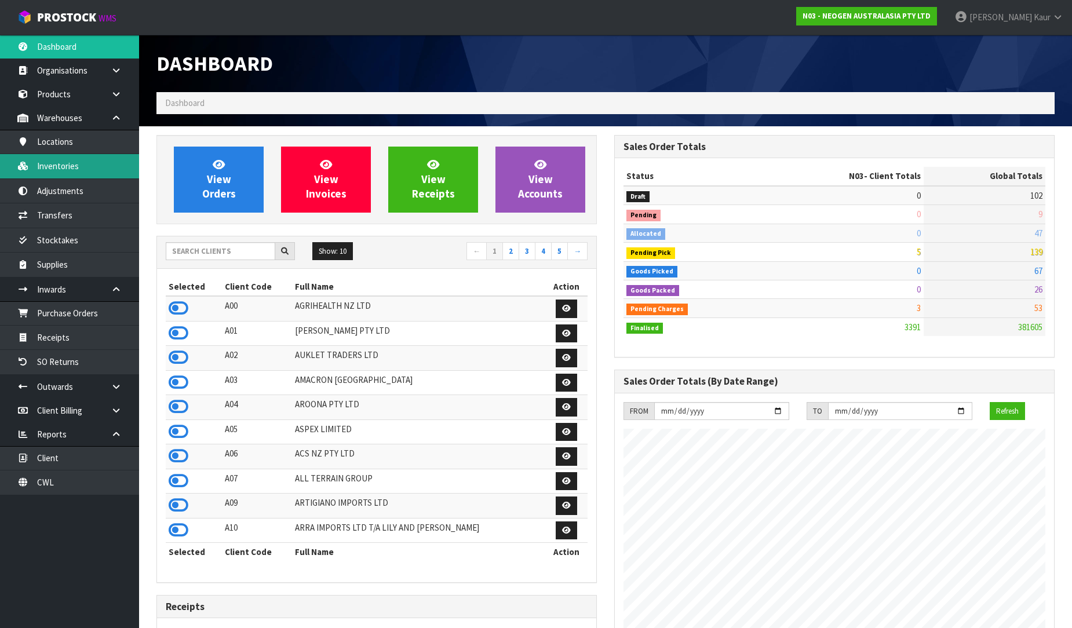
click at [63, 172] on link "Inventories" at bounding box center [69, 166] width 139 height 24
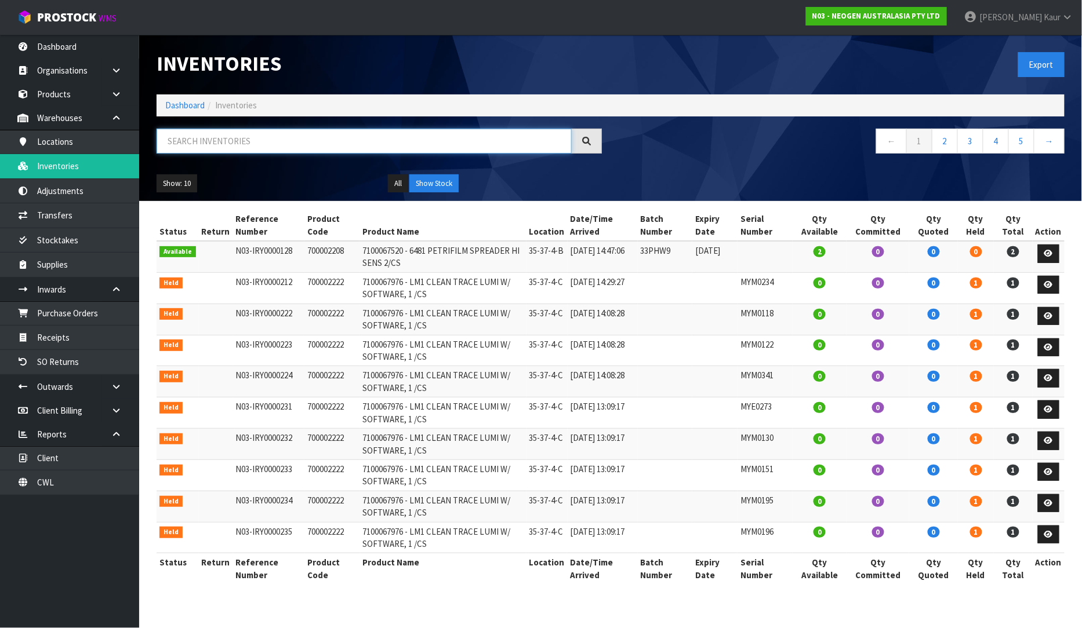
click at [181, 150] on input "text" at bounding box center [363, 141] width 415 height 25
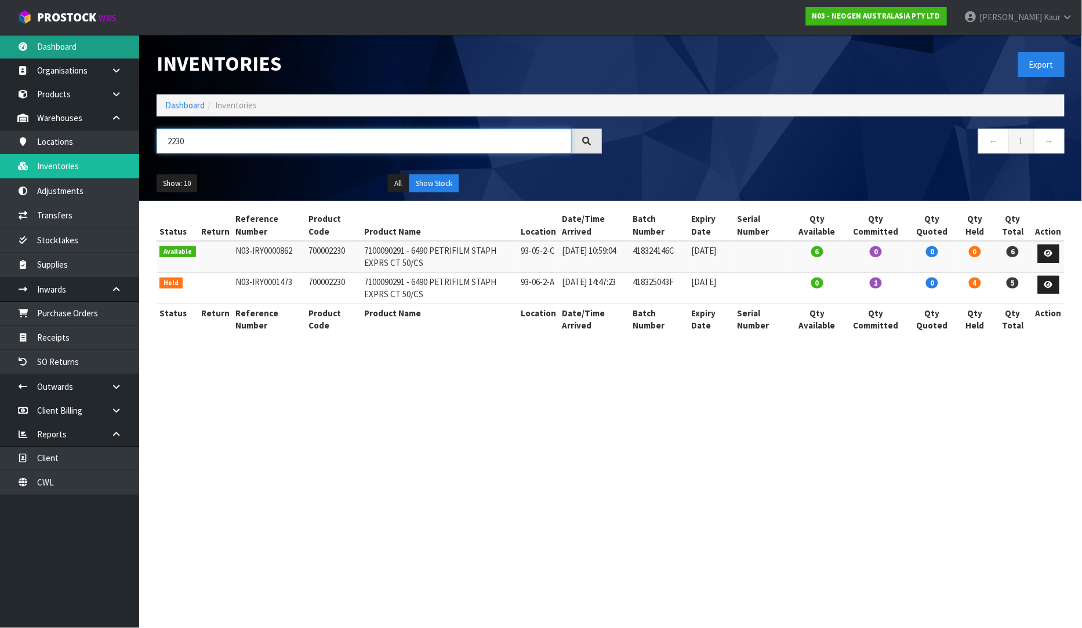
type input "2230"
click at [52, 48] on link "Dashboard" at bounding box center [69, 47] width 139 height 24
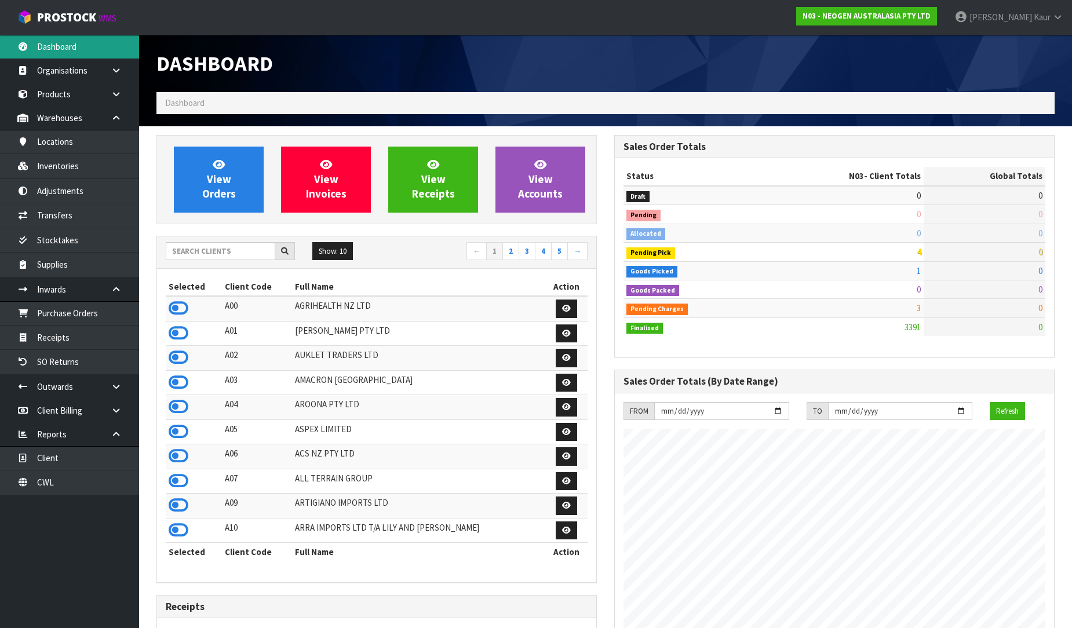
scroll to position [878, 458]
click at [236, 253] on input "text" at bounding box center [221, 251] width 110 height 18
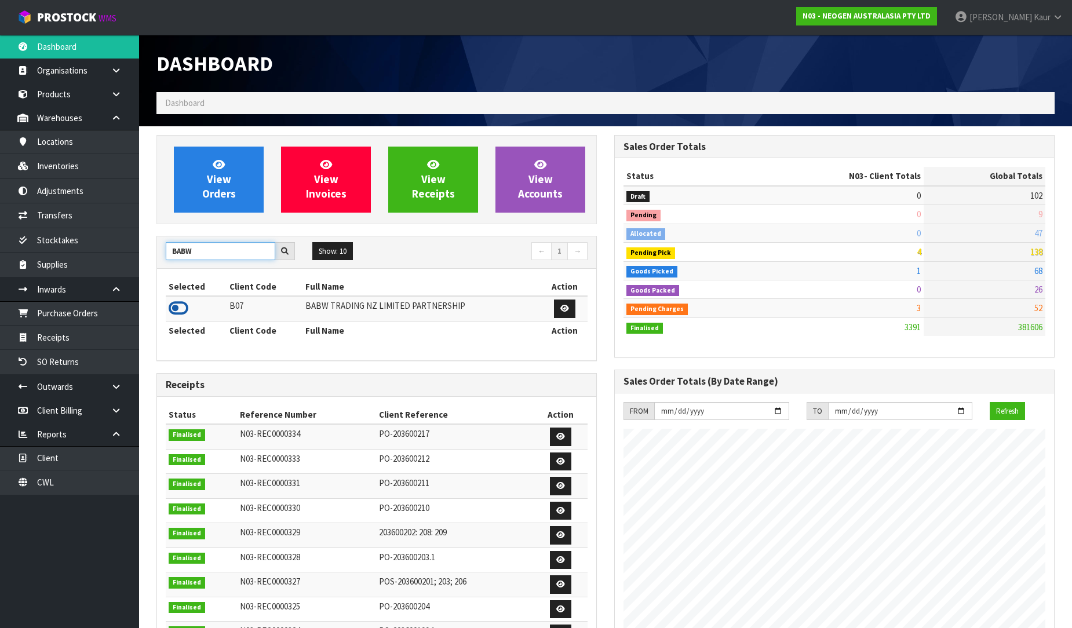
type input "BABW"
click at [176, 310] on icon at bounding box center [179, 308] width 20 height 17
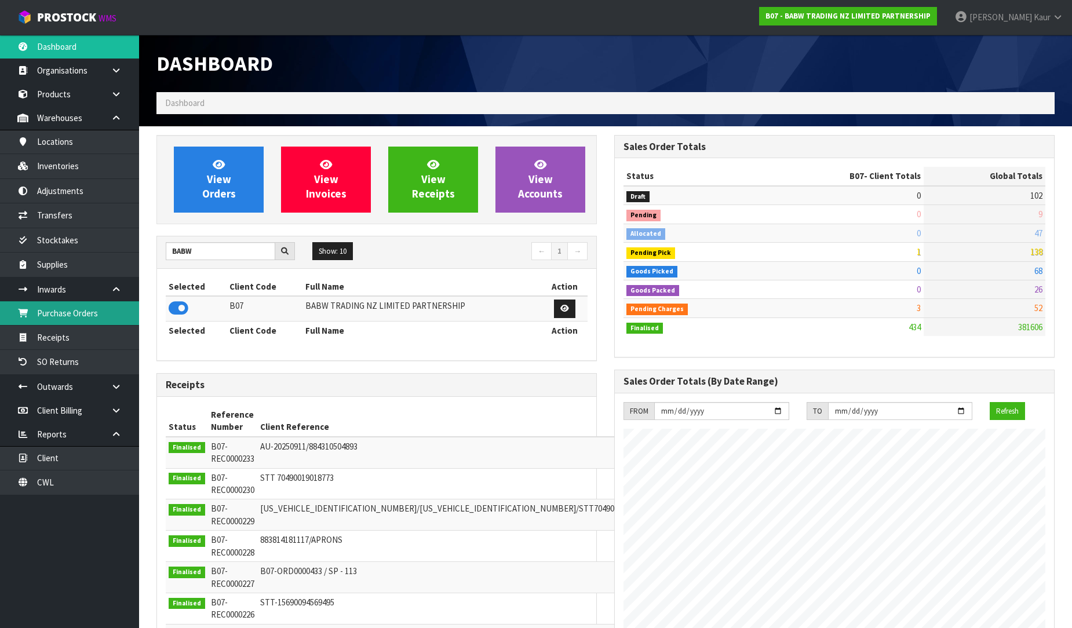
click at [94, 318] on link "Purchase Orders" at bounding box center [69, 313] width 139 height 24
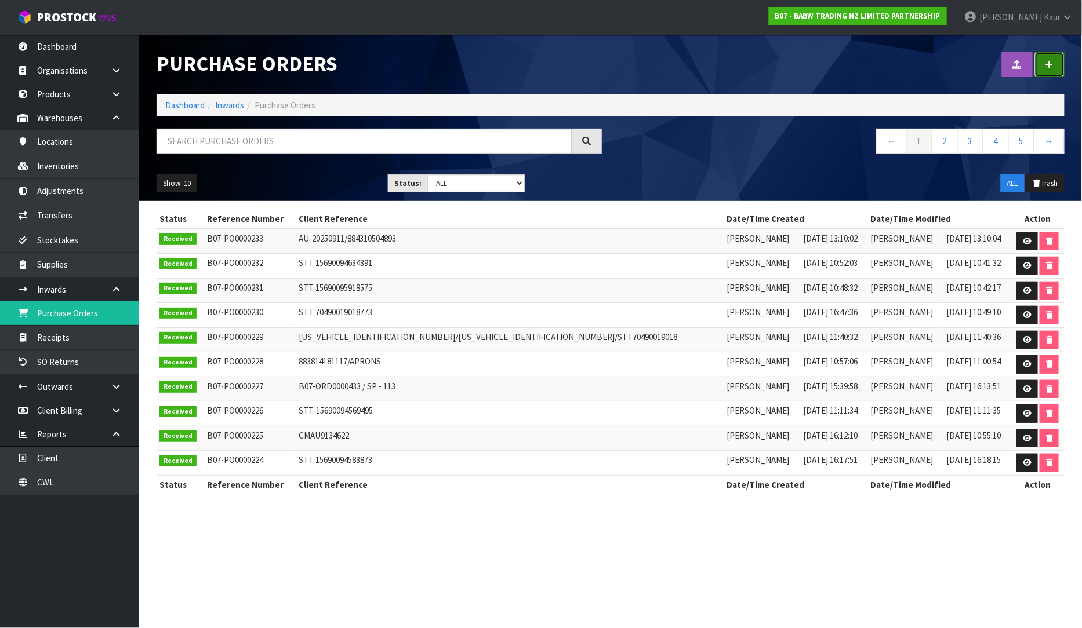
drag, startPoint x: 1049, startPoint y: 68, endPoint x: 1039, endPoint y: 71, distance: 10.7
click at [1047, 68] on icon at bounding box center [1049, 64] width 8 height 9
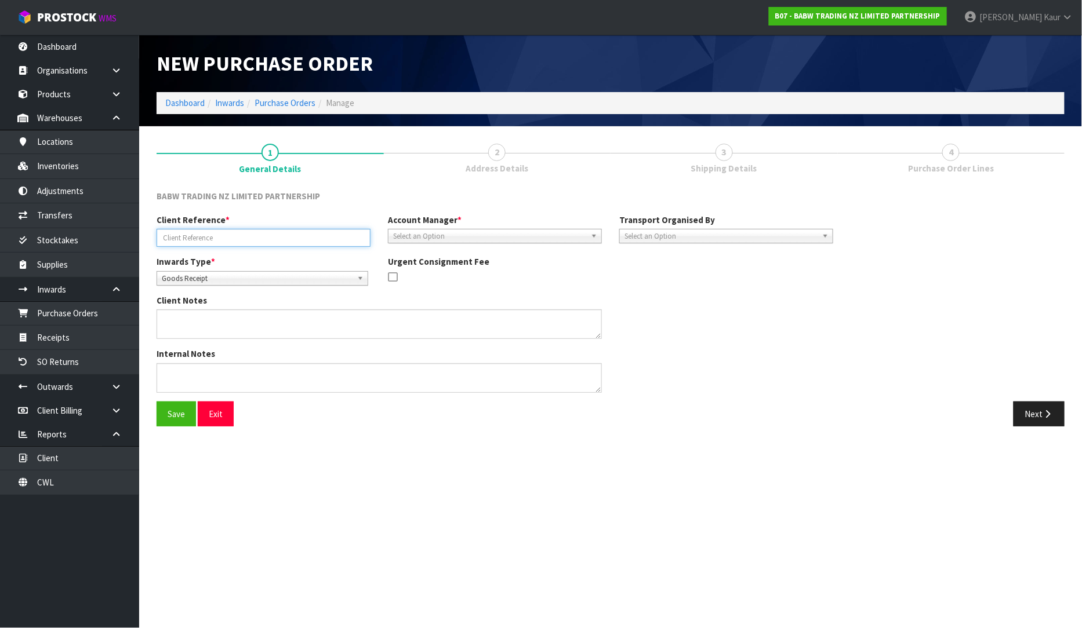
click at [203, 243] on input "text" at bounding box center [263, 238] width 214 height 18
paste input "S2501257283"
type input "S2501257283"
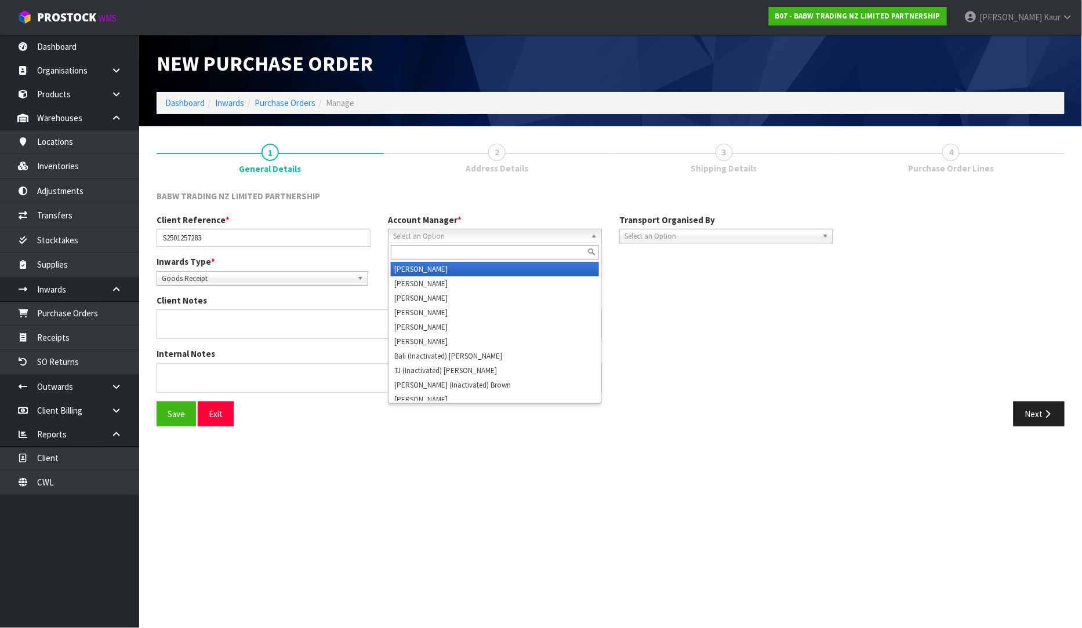
click at [421, 236] on span "Select an Option" at bounding box center [489, 237] width 193 height 14
type input "V"
drag, startPoint x: 427, startPoint y: 268, endPoint x: 580, endPoint y: 257, distance: 153.4
click at [428, 268] on li "V [PERSON_NAME]" at bounding box center [495, 269] width 208 height 14
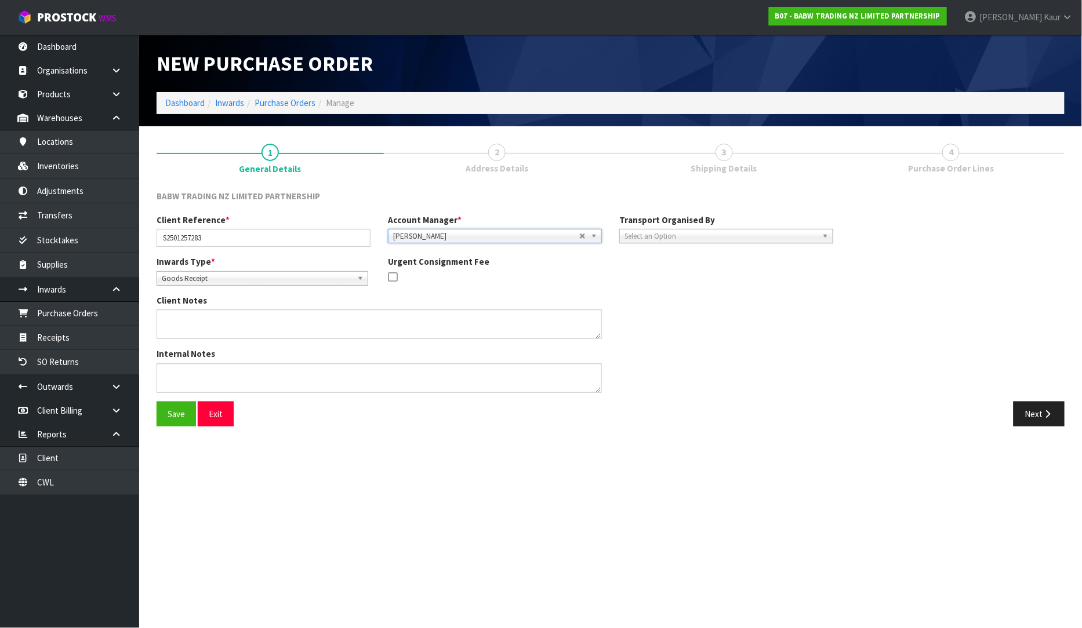
click at [645, 242] on div "Client Reference * S2501257283 Account Manager * [PERSON_NAME] [PERSON_NAME] [P…" at bounding box center [495, 235] width 694 height 42
click at [647, 238] on span "Select an Option" at bounding box center [720, 237] width 193 height 14
drag, startPoint x: 649, startPoint y: 298, endPoint x: 807, endPoint y: 277, distance: 159.1
click at [650, 298] on li "Client" at bounding box center [726, 298] width 208 height 14
click at [971, 273] on span "Select an Option" at bounding box center [935, 269] width 141 height 14
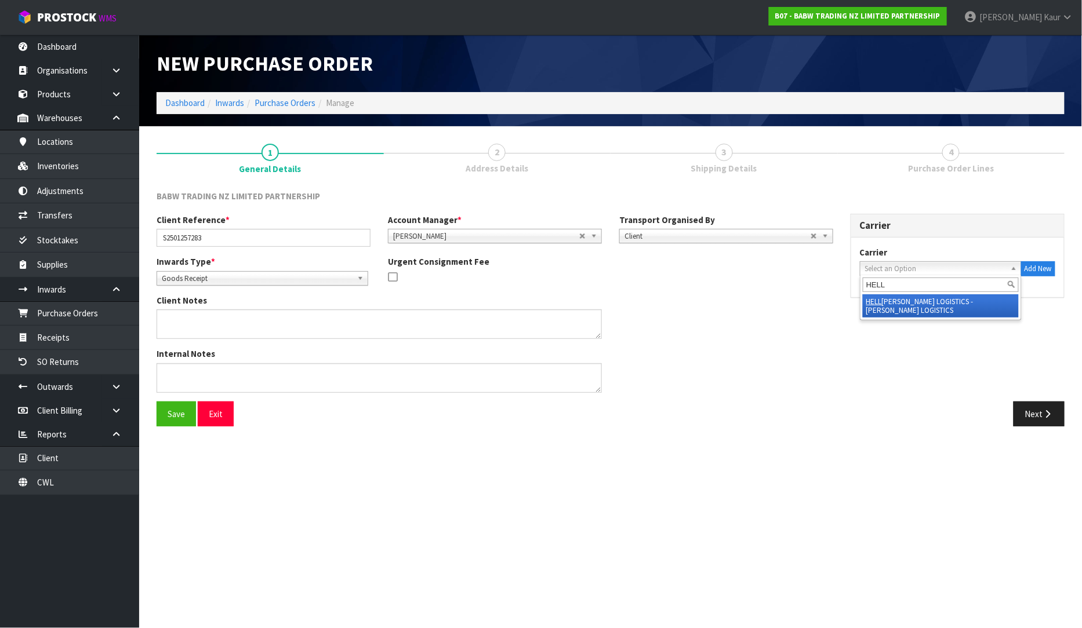
type input "HELL"
drag, startPoint x: 977, startPoint y: 305, endPoint x: 1080, endPoint y: 344, distance: 110.6
click at [977, 305] on li "HELL [PERSON_NAME] LOGISTICS - [PERSON_NAME] LOGISTICS" at bounding box center [940, 305] width 156 height 23
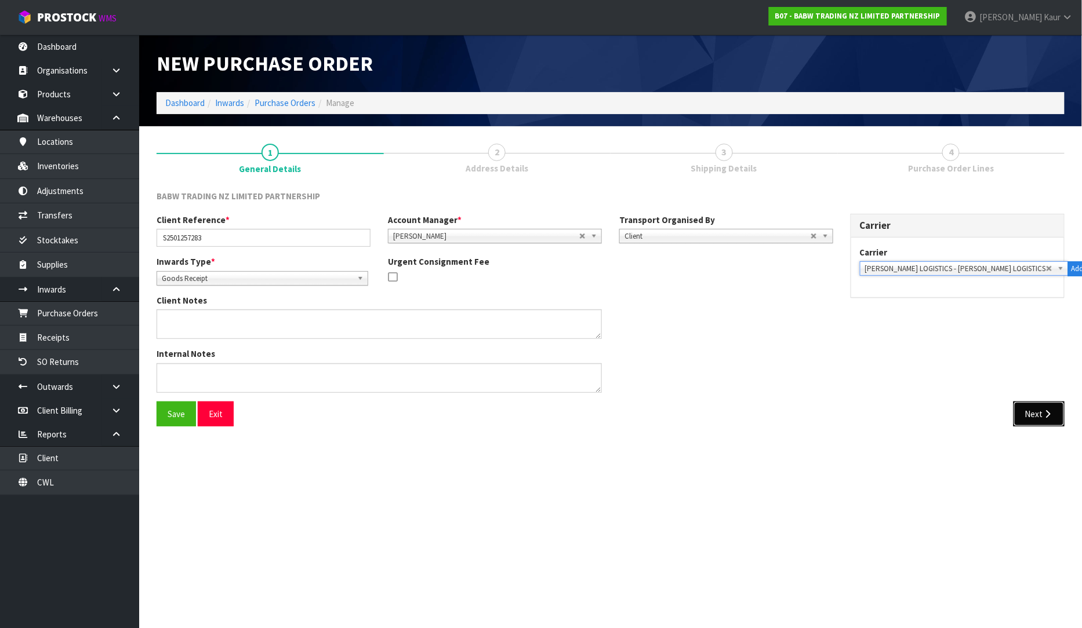
click at [1040, 417] on button "Next" at bounding box center [1038, 414] width 51 height 25
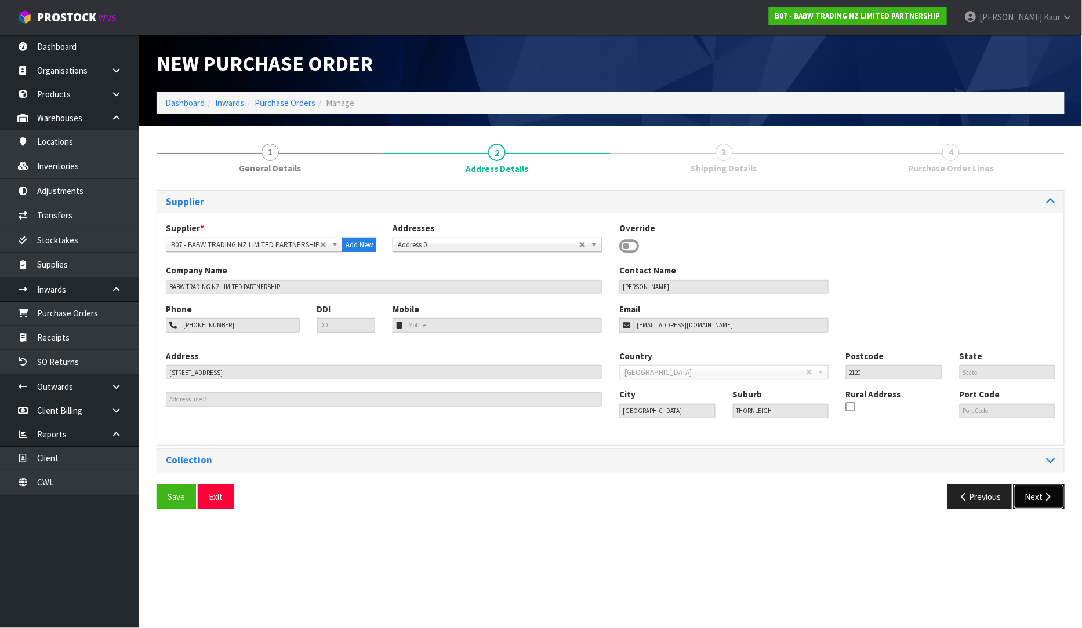
click at [1036, 503] on button "Next" at bounding box center [1038, 497] width 51 height 25
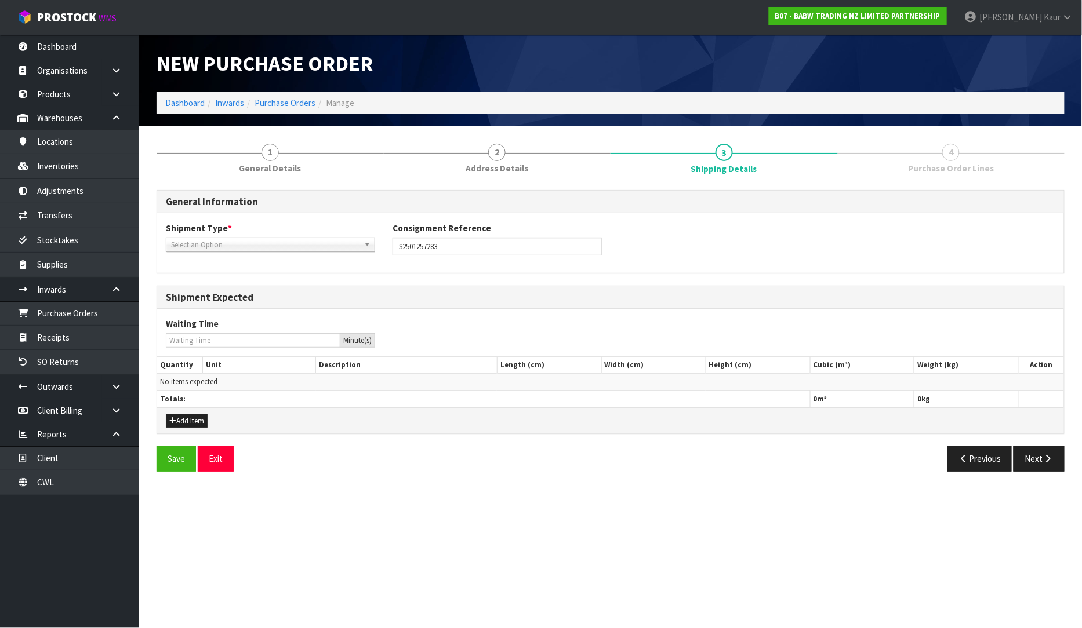
drag, startPoint x: 278, startPoint y: 248, endPoint x: 265, endPoint y: 250, distance: 12.9
click at [278, 247] on span "Select an Option" at bounding box center [265, 245] width 188 height 14
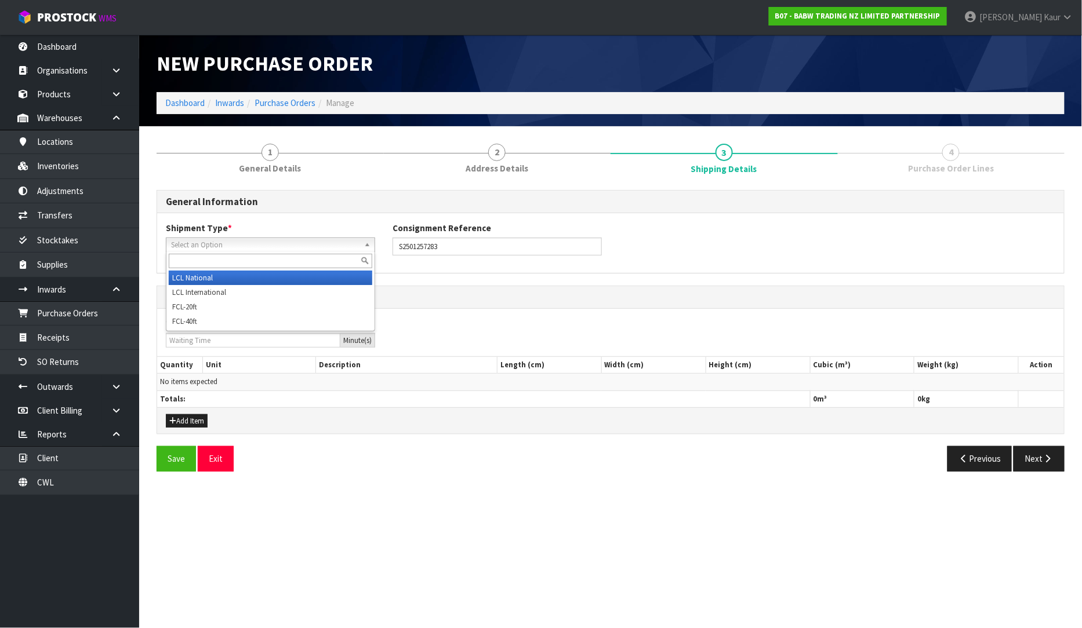
click at [246, 281] on li "LCL National" at bounding box center [270, 278] width 203 height 14
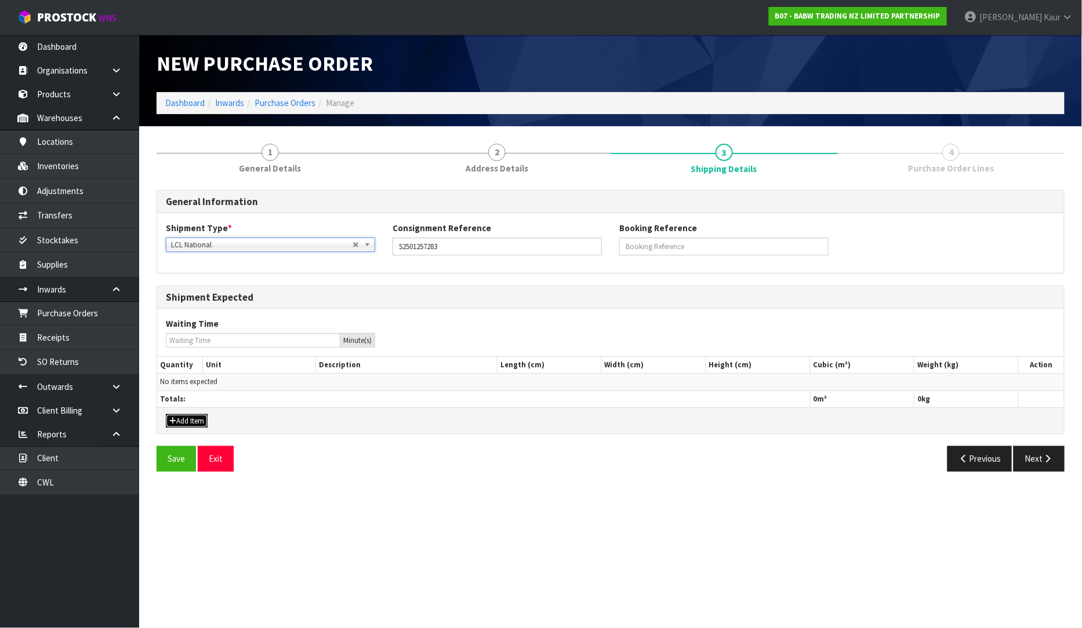
click at [177, 422] on button "Add Item" at bounding box center [187, 421] width 42 height 14
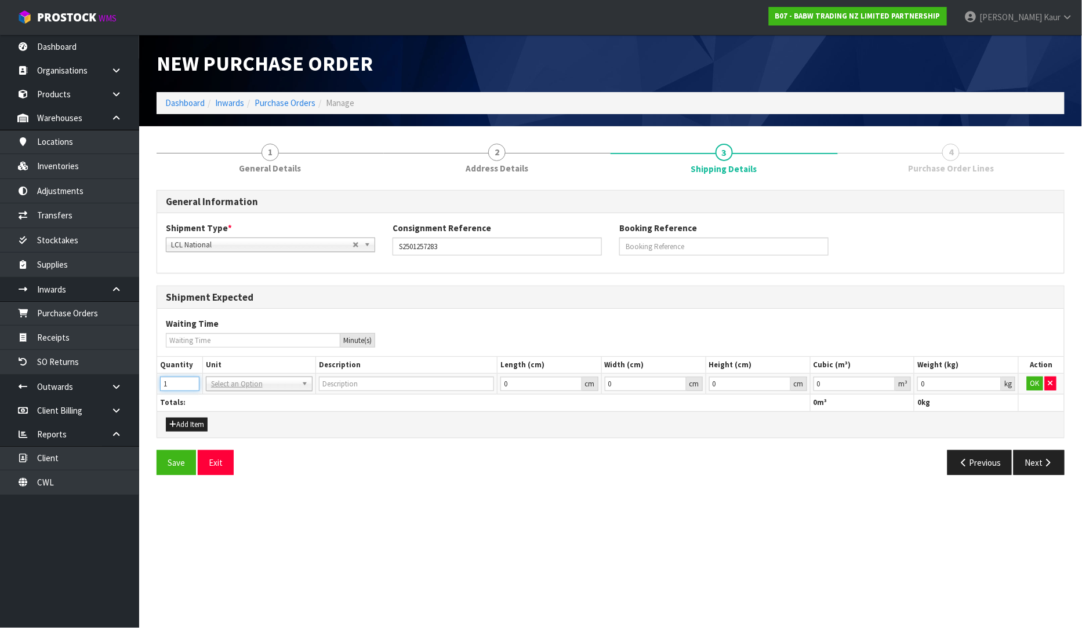
type input "1"
click at [190, 378] on input "1" at bounding box center [179, 384] width 39 height 14
click at [216, 398] on input "text" at bounding box center [259, 400] width 101 height 14
type input "PLT"
type input "PALLET"
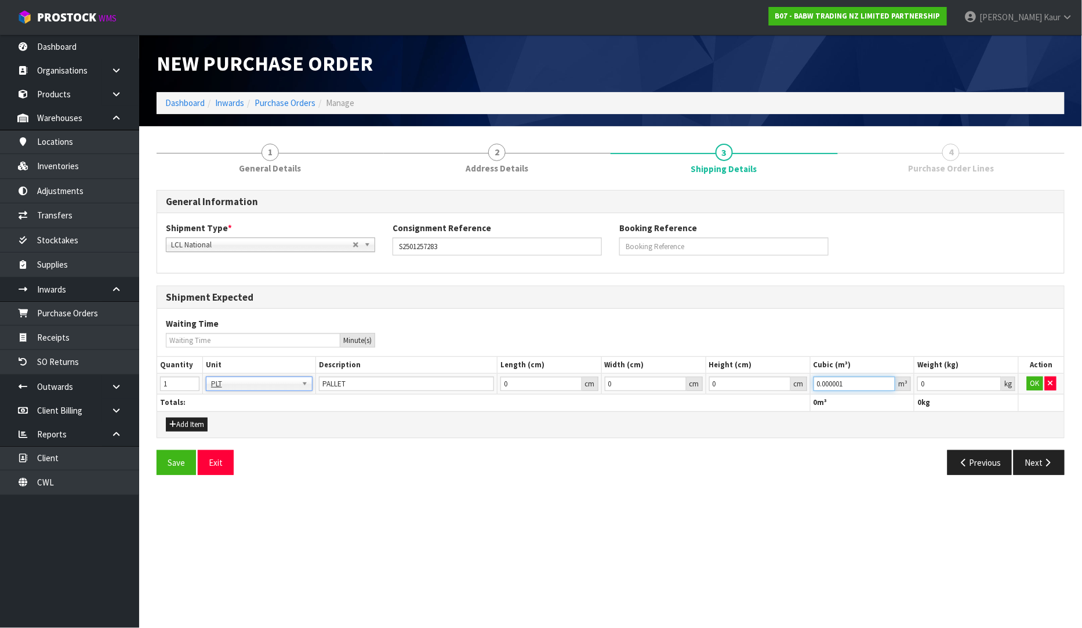
type input "0.000001"
click at [887, 383] on input "0.000001" at bounding box center [854, 384] width 82 height 14
type input "0.001"
click at [992, 380] on input "0.001" at bounding box center [959, 384] width 84 height 14
click at [1037, 380] on button "OK" at bounding box center [1034, 384] width 16 height 14
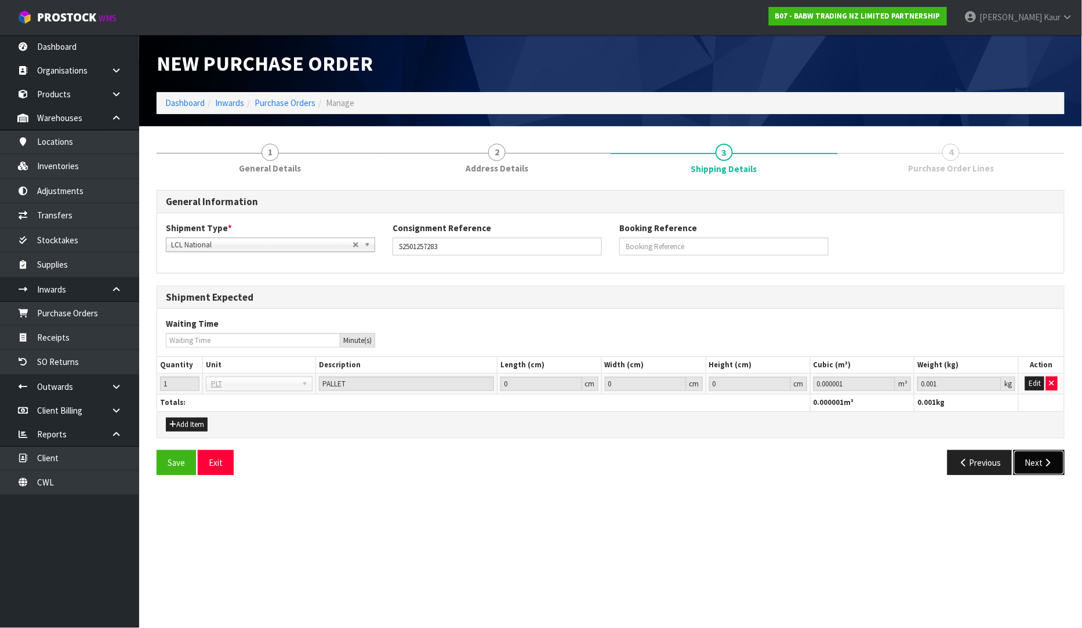
click at [1040, 461] on button "Next" at bounding box center [1038, 462] width 51 height 25
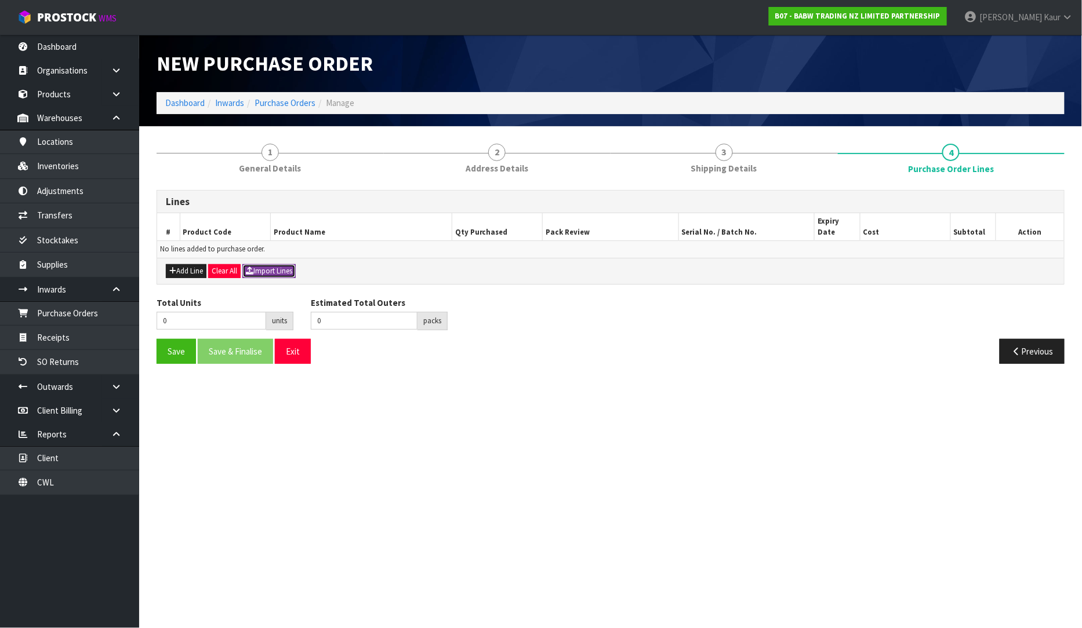
drag, startPoint x: 257, startPoint y: 257, endPoint x: 217, endPoint y: 256, distance: 40.0
click at [256, 264] on button "Import Lines" at bounding box center [268, 271] width 53 height 14
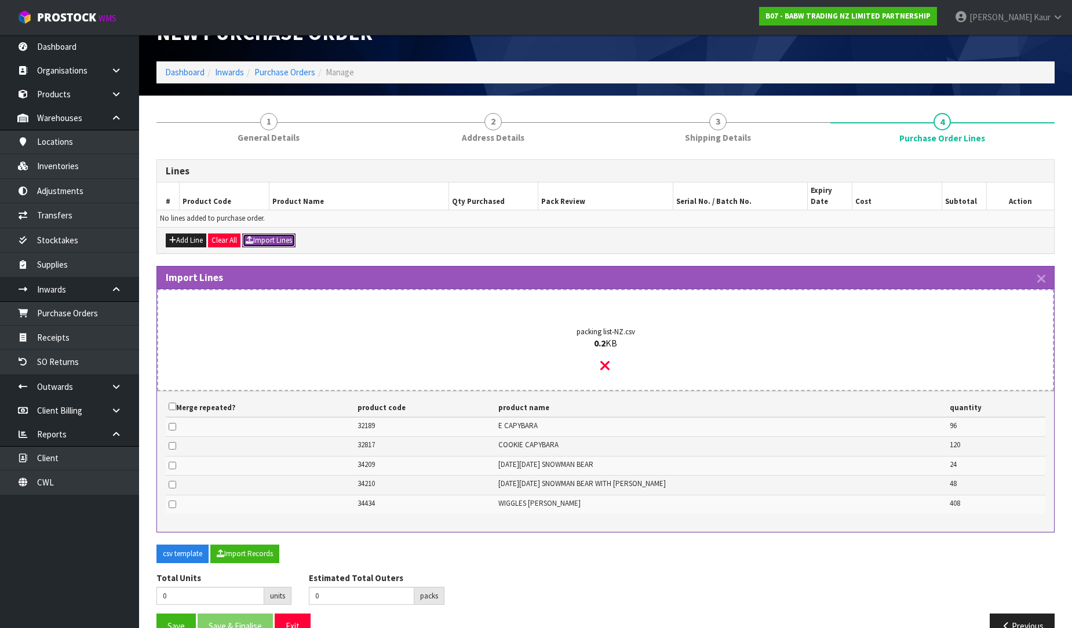
scroll to position [45, 0]
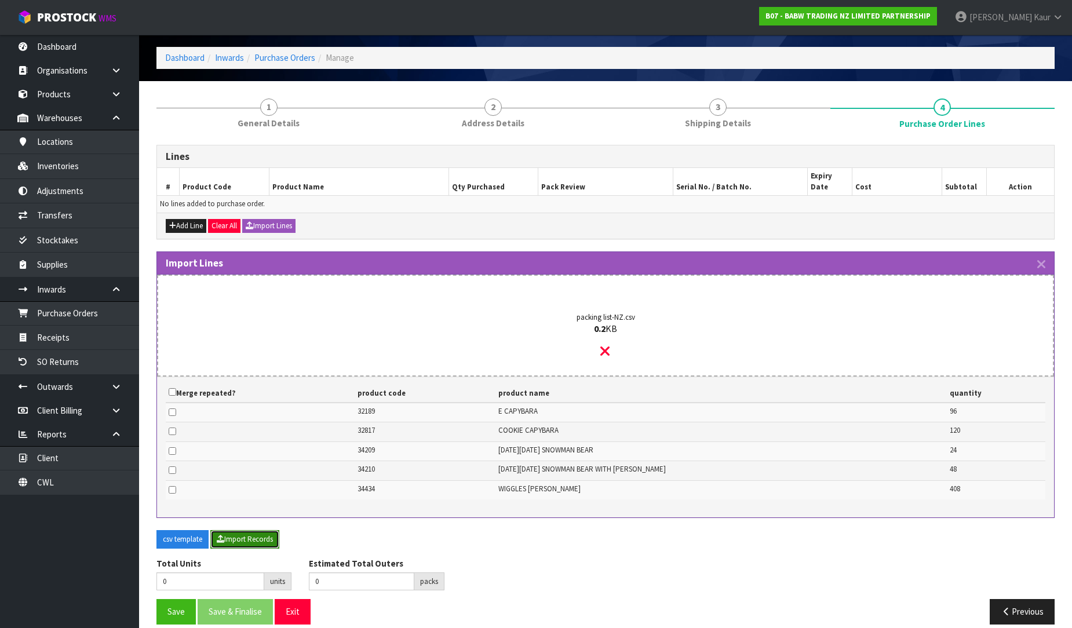
click at [234, 530] on button "Import Records" at bounding box center [244, 539] width 69 height 19
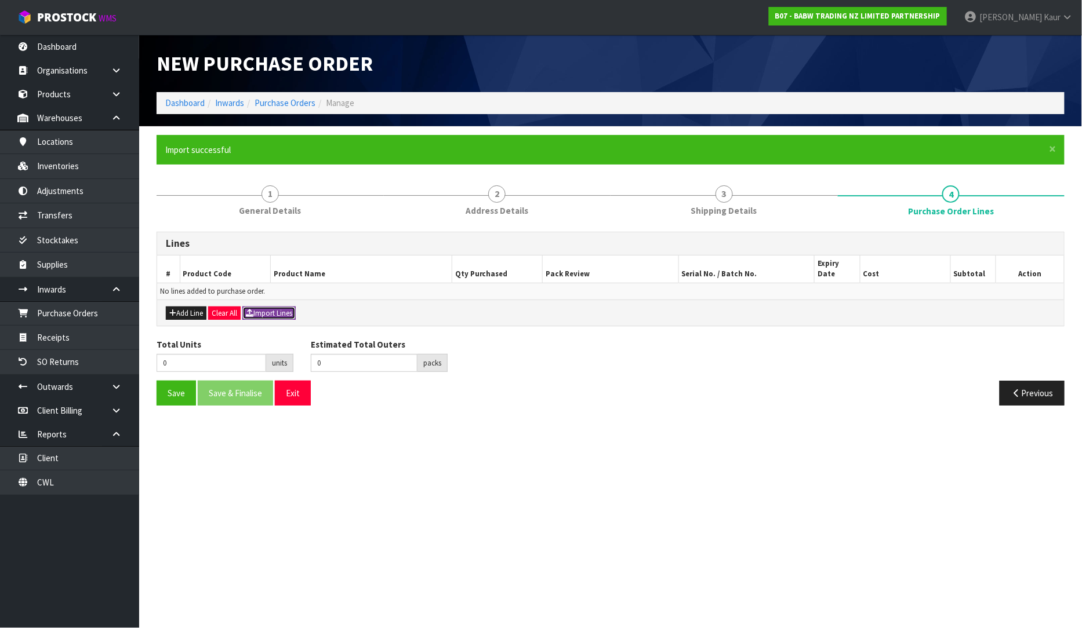
click at [275, 307] on button "Import Lines" at bounding box center [268, 314] width 53 height 14
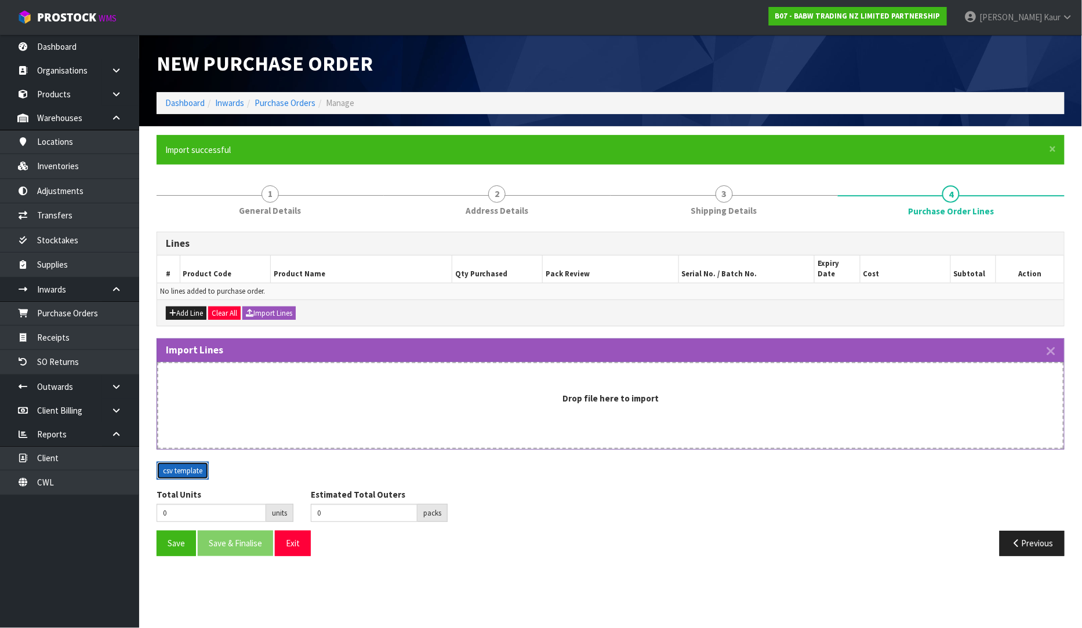
click at [197, 462] on button "csv template" at bounding box center [182, 471] width 52 height 19
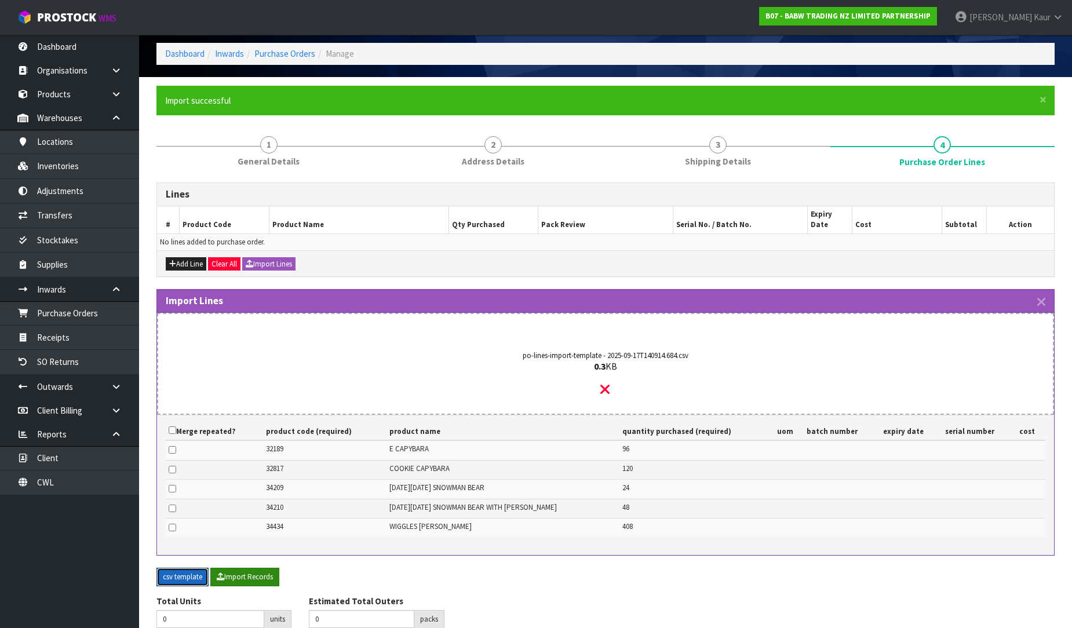
scroll to position [88, 0]
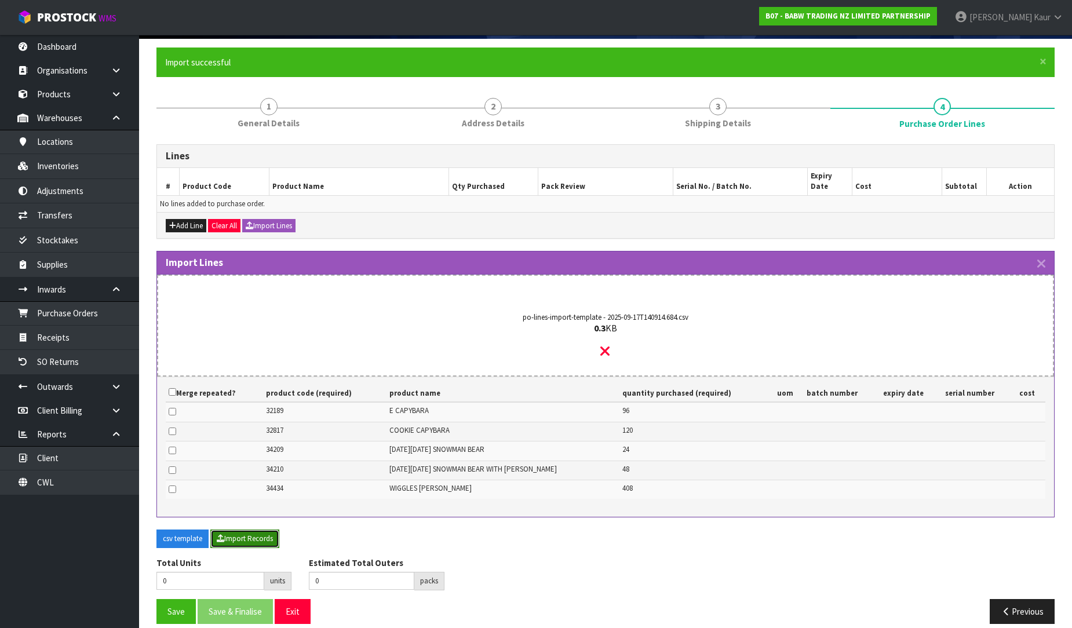
click at [239, 530] on button "Import Records" at bounding box center [244, 539] width 69 height 19
type input "696"
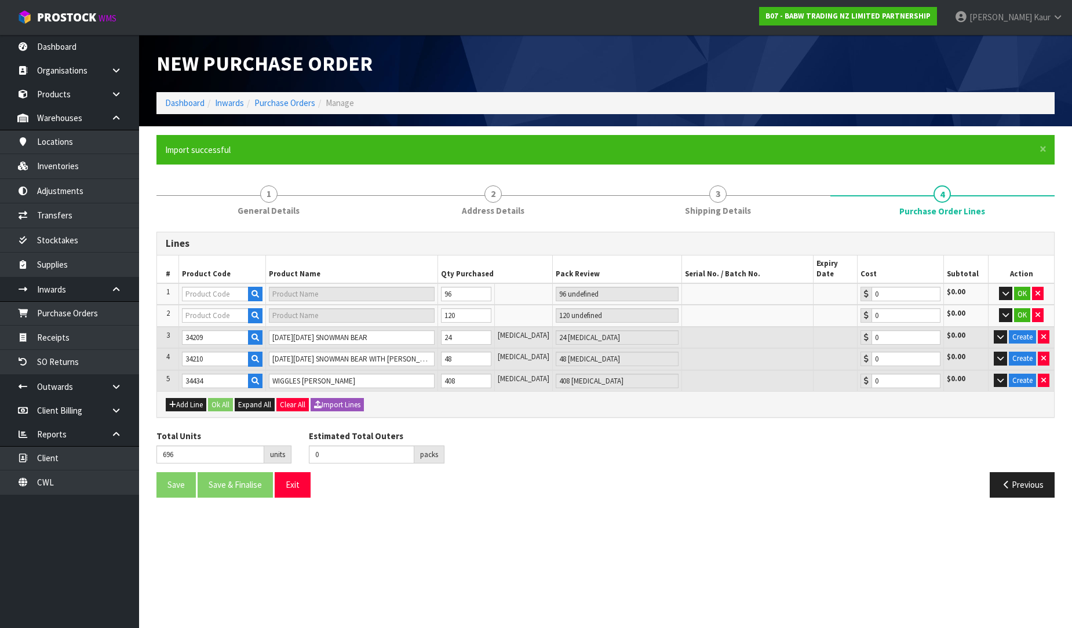
scroll to position [0, 0]
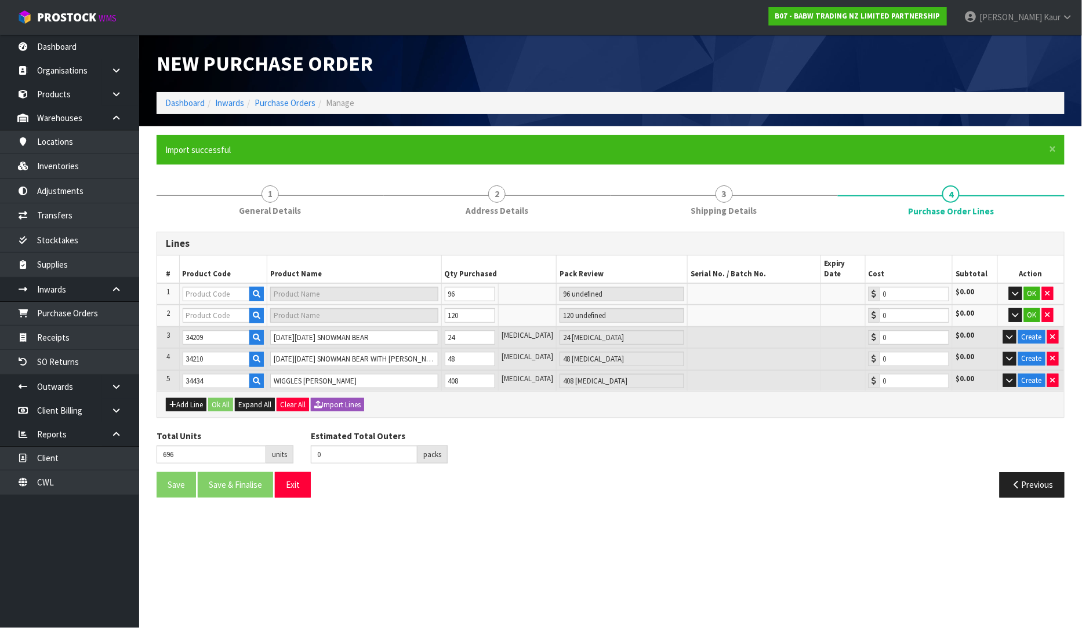
type input "4"
type input "32189"
type input "CAPYBARA"
type input "4 CTN"
type input "0.00"
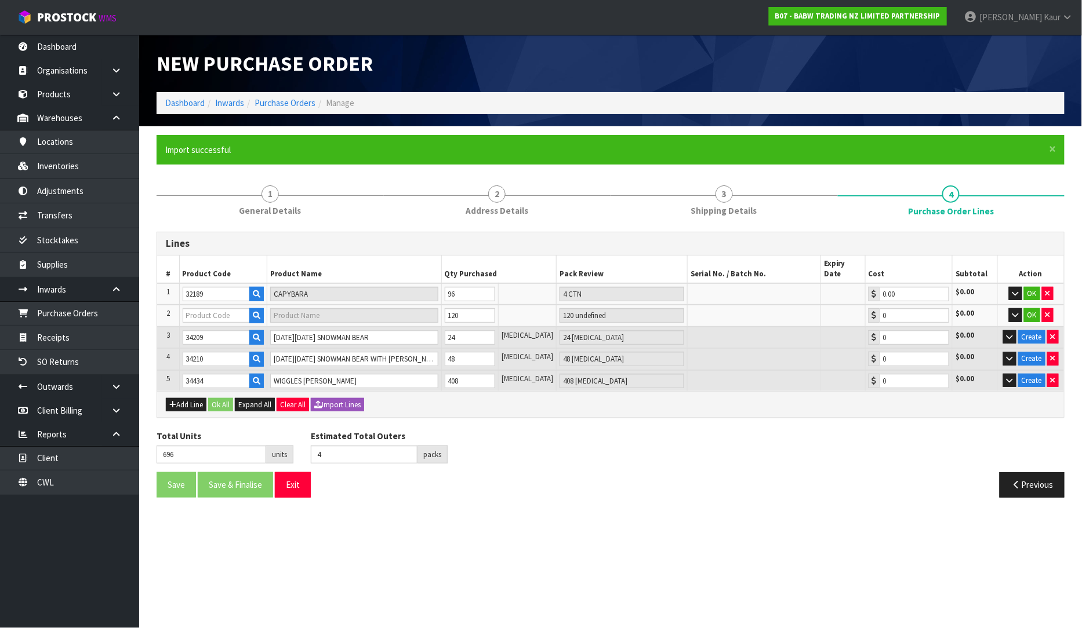
type input "9"
type input "32817"
type input "COOKIE CAPYBARA"
type input "5 CTN"
type input "0.00"
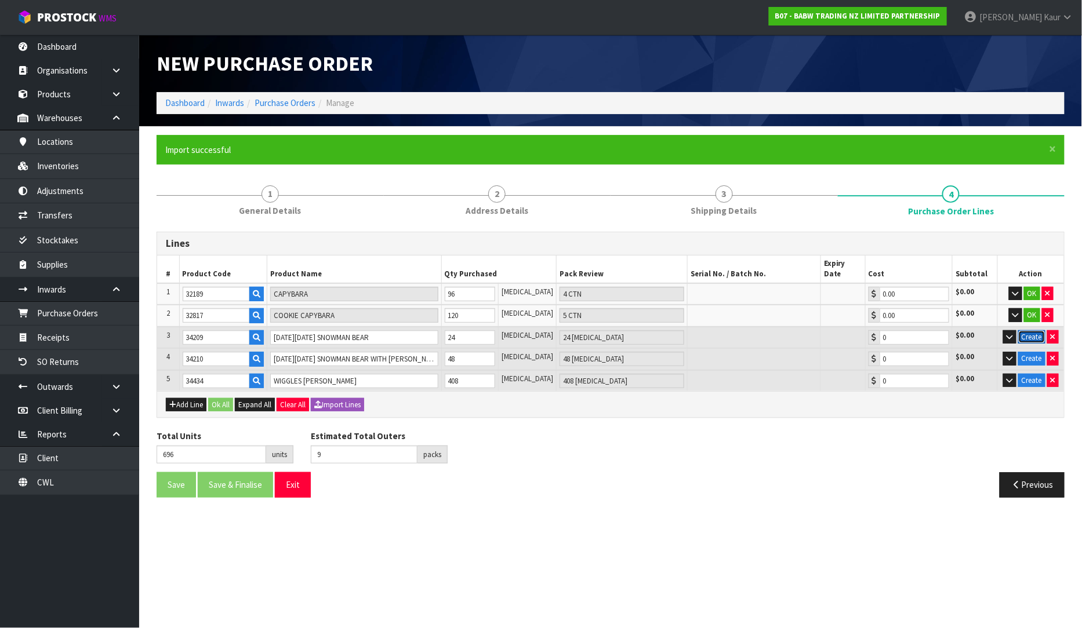
click at [1033, 330] on button "Create" at bounding box center [1031, 337] width 27 height 14
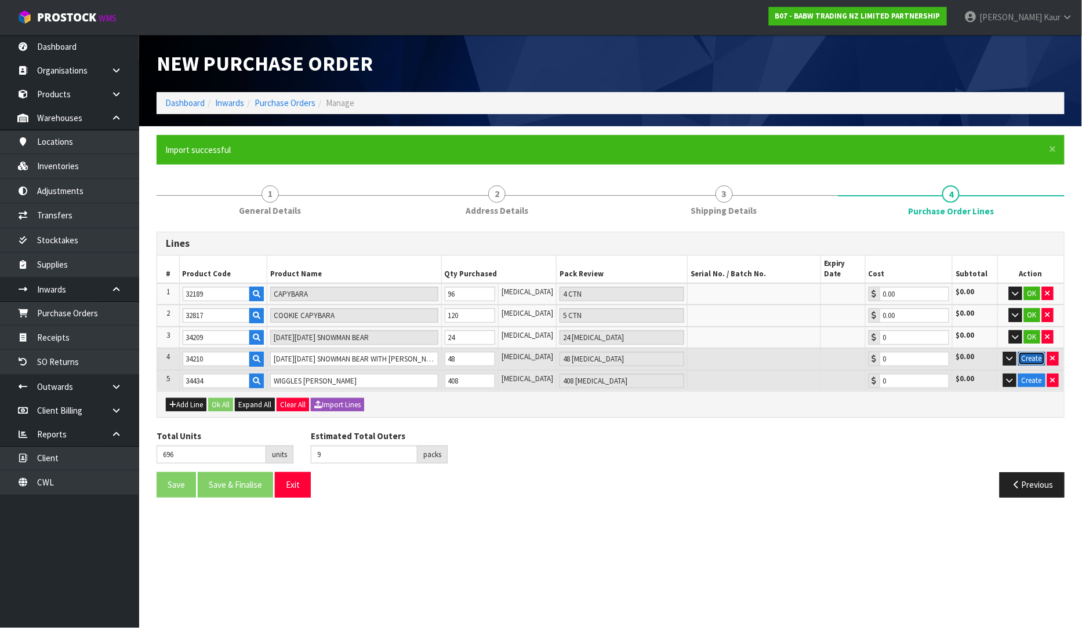
drag, startPoint x: 1035, startPoint y: 344, endPoint x: 1033, endPoint y: 351, distance: 7.7
click at [1035, 352] on button "Create" at bounding box center [1031, 359] width 27 height 14
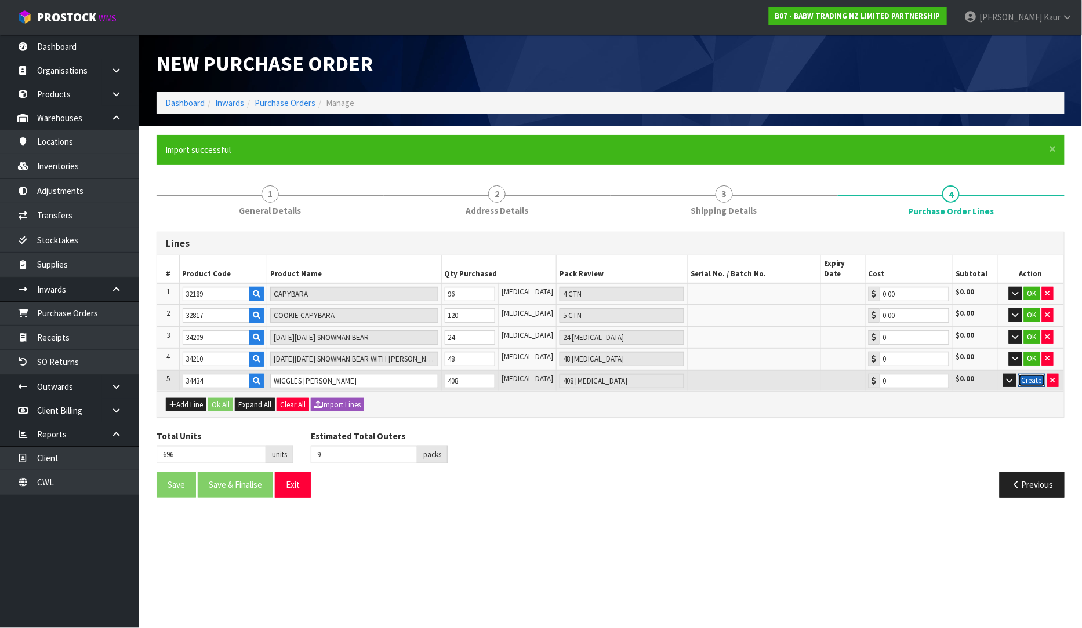
click at [1033, 374] on button "Create" at bounding box center [1031, 381] width 27 height 14
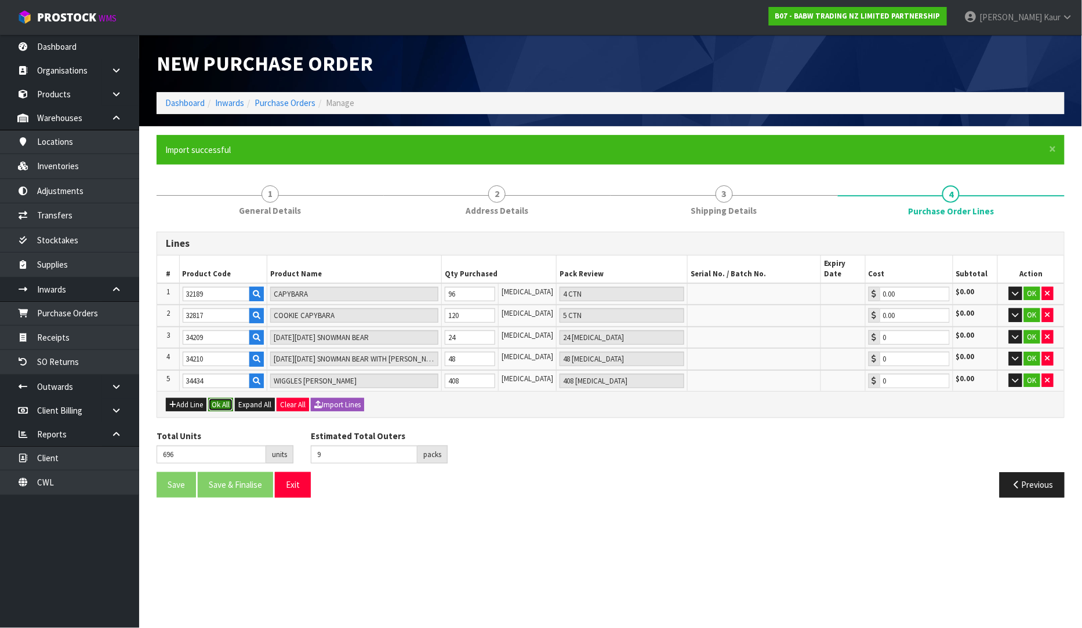
click at [216, 398] on button "Ok All" at bounding box center [220, 405] width 25 height 14
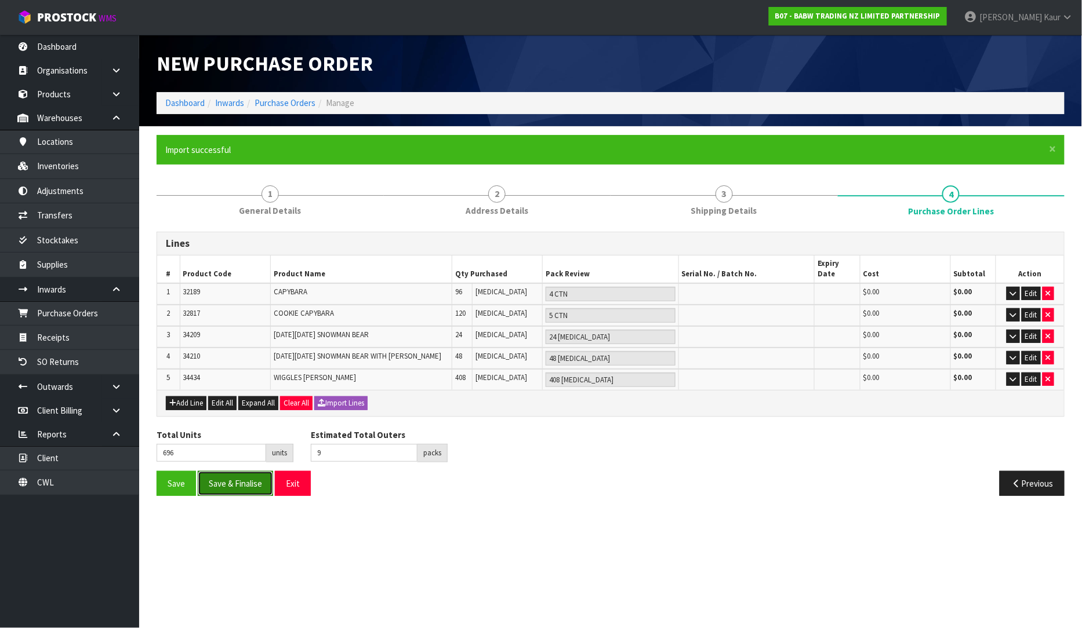
click at [232, 471] on button "Save & Finalise" at bounding box center [235, 483] width 75 height 25
type input "0"
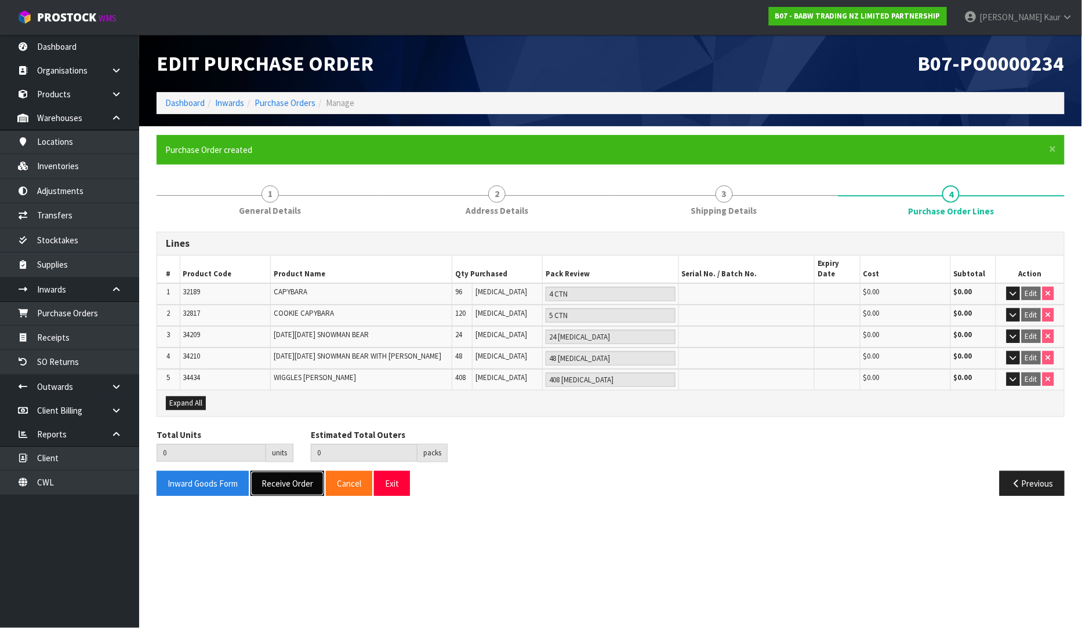
click at [284, 471] on button "Receive Order" at bounding box center [287, 483] width 74 height 25
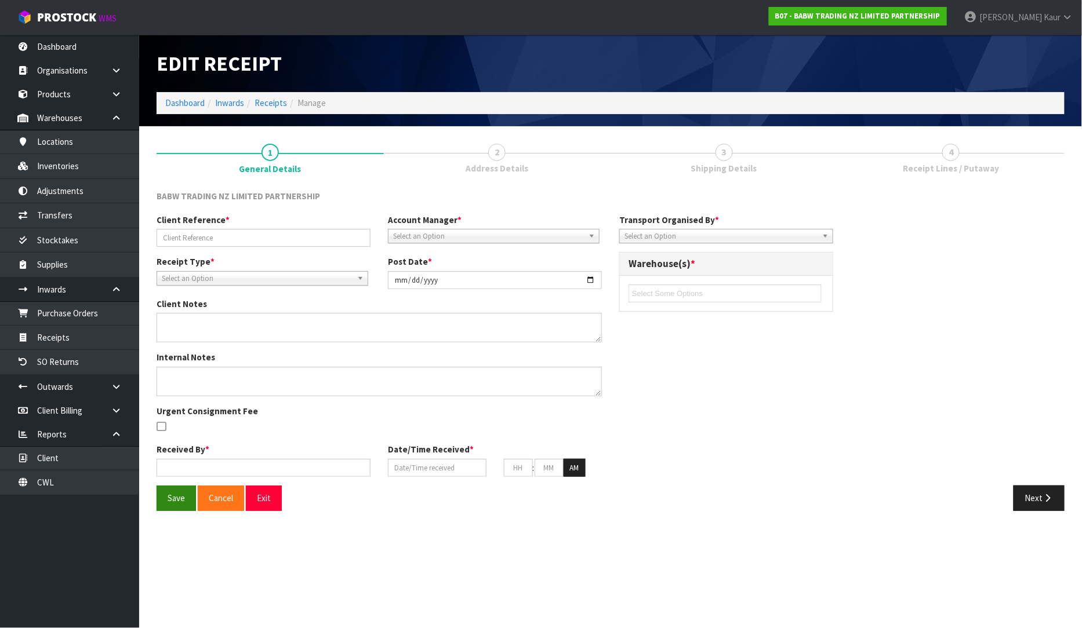
type input "S2501257283"
type input "[DATE]"
type input "[PERSON_NAME]"
type input "[DATE]"
type input "02"
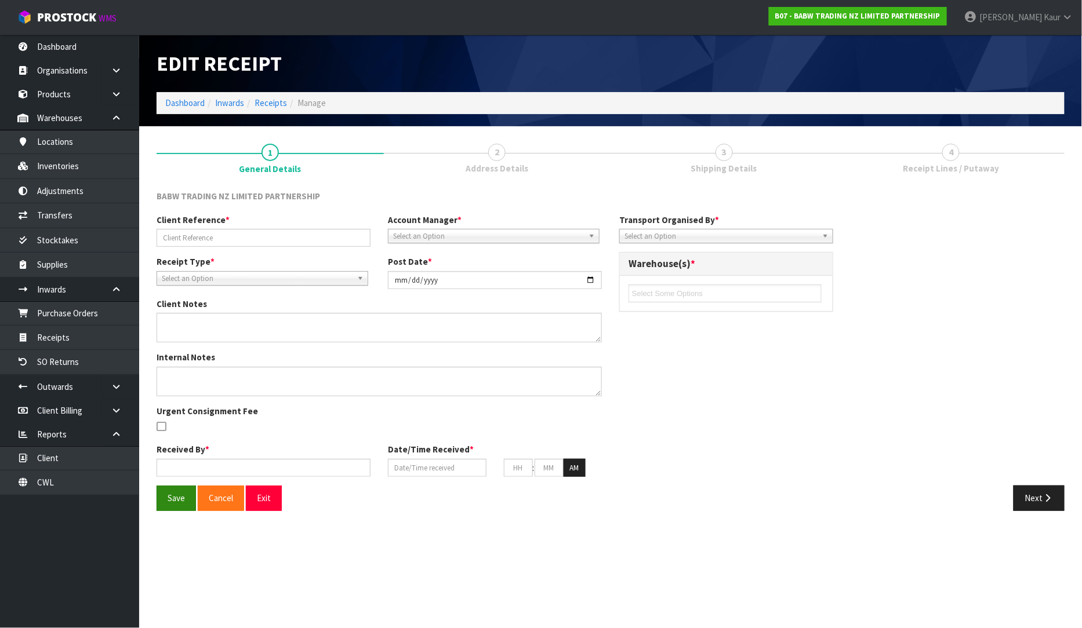
type input "10"
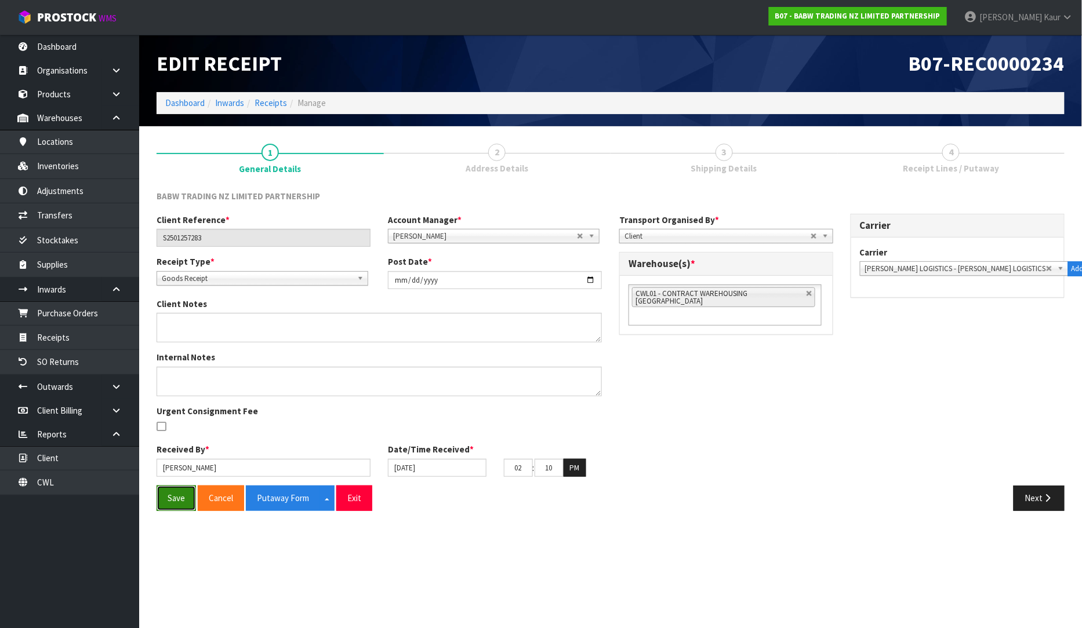
click at [176, 508] on button "Save" at bounding box center [175, 498] width 39 height 25
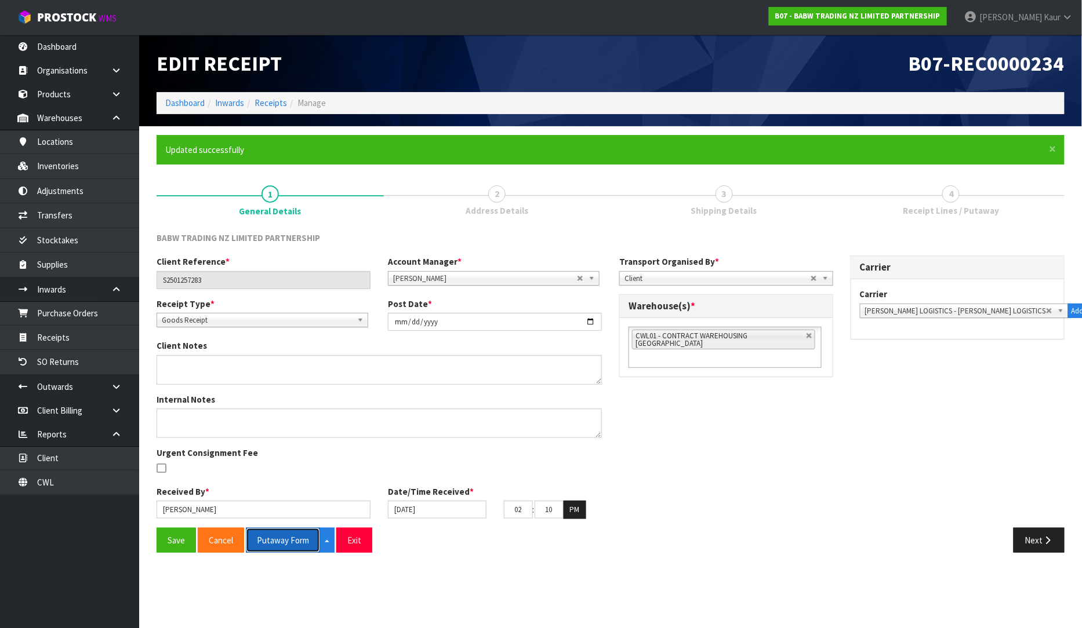
click at [281, 539] on button "Putaway Form" at bounding box center [283, 540] width 74 height 25
click at [288, 534] on button "Putaway Form" at bounding box center [289, 540] width 87 height 25
drag, startPoint x: 42, startPoint y: 474, endPoint x: 201, endPoint y: 444, distance: 161.6
click at [42, 474] on link "CWL" at bounding box center [69, 483] width 139 height 24
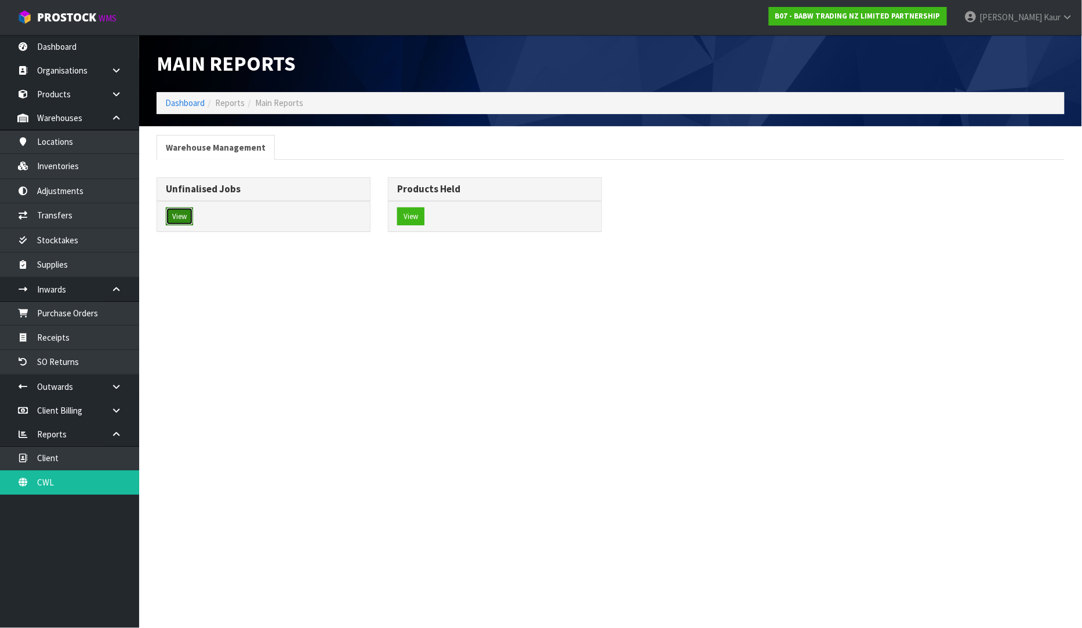
click at [182, 216] on button "View" at bounding box center [179, 216] width 27 height 19
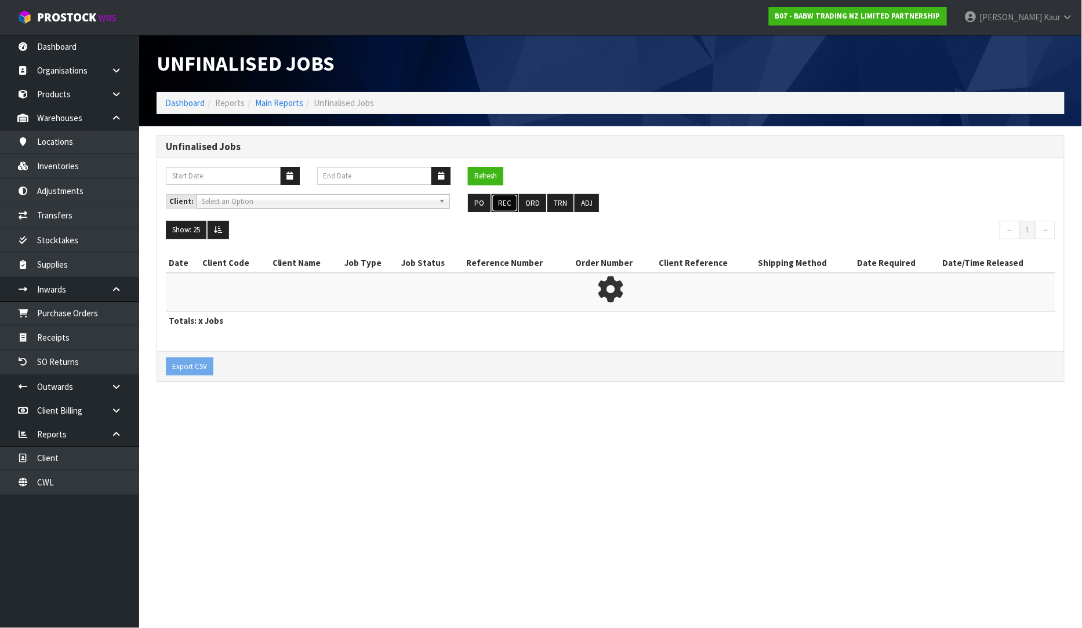
click at [503, 205] on button "REC" at bounding box center [504, 203] width 26 height 19
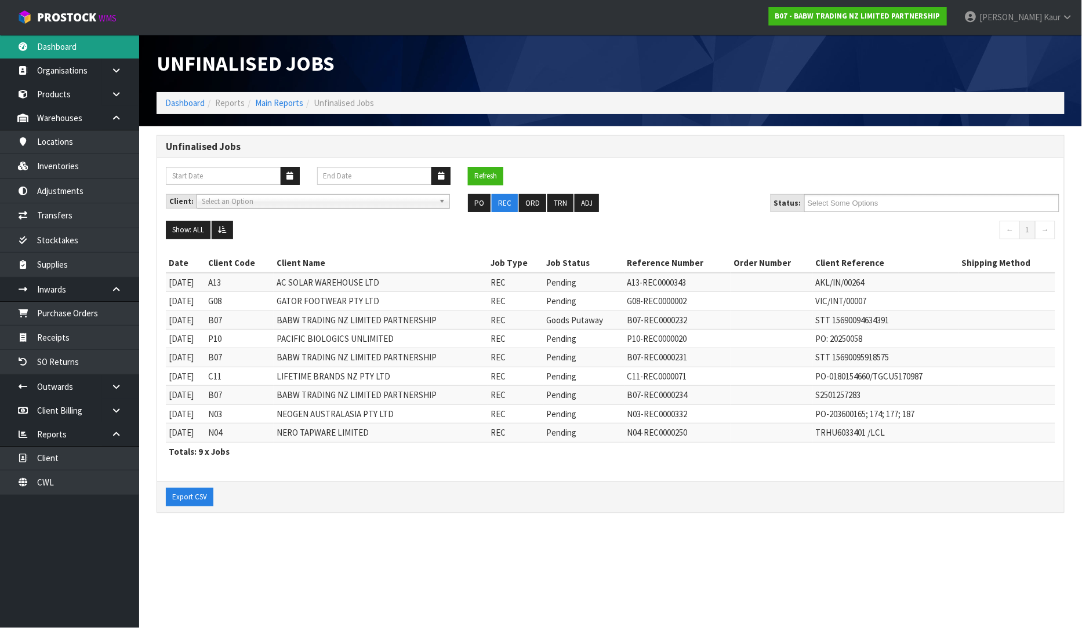
click at [99, 48] on link "Dashboard" at bounding box center [69, 47] width 139 height 24
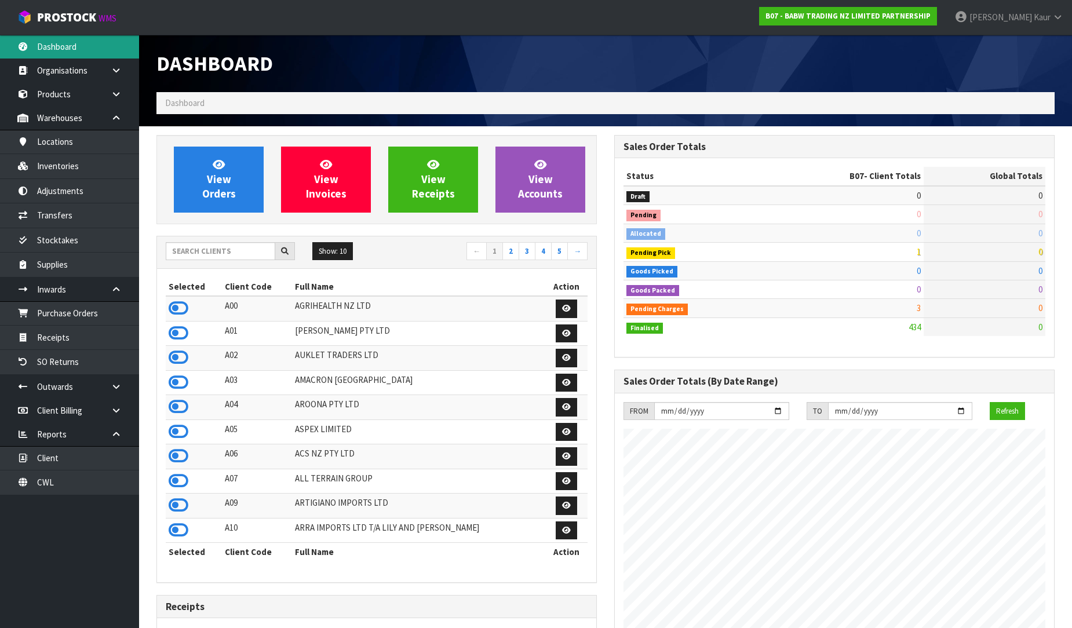
scroll to position [878, 458]
click at [223, 250] on input "text" at bounding box center [221, 251] width 110 height 18
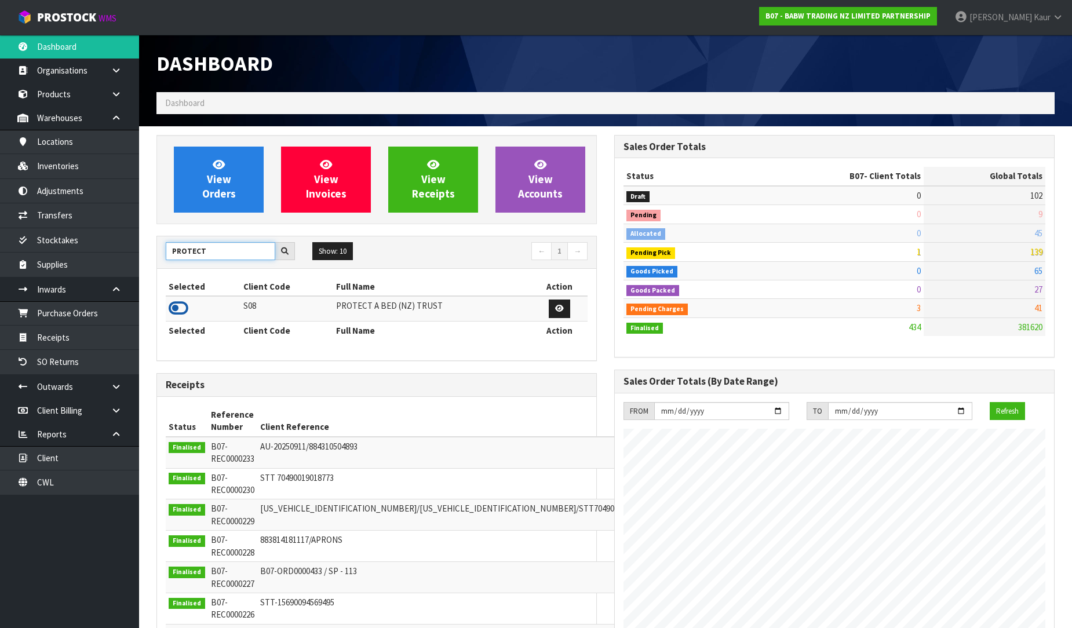
type input "PROTECT"
click at [178, 305] on icon at bounding box center [179, 308] width 20 height 17
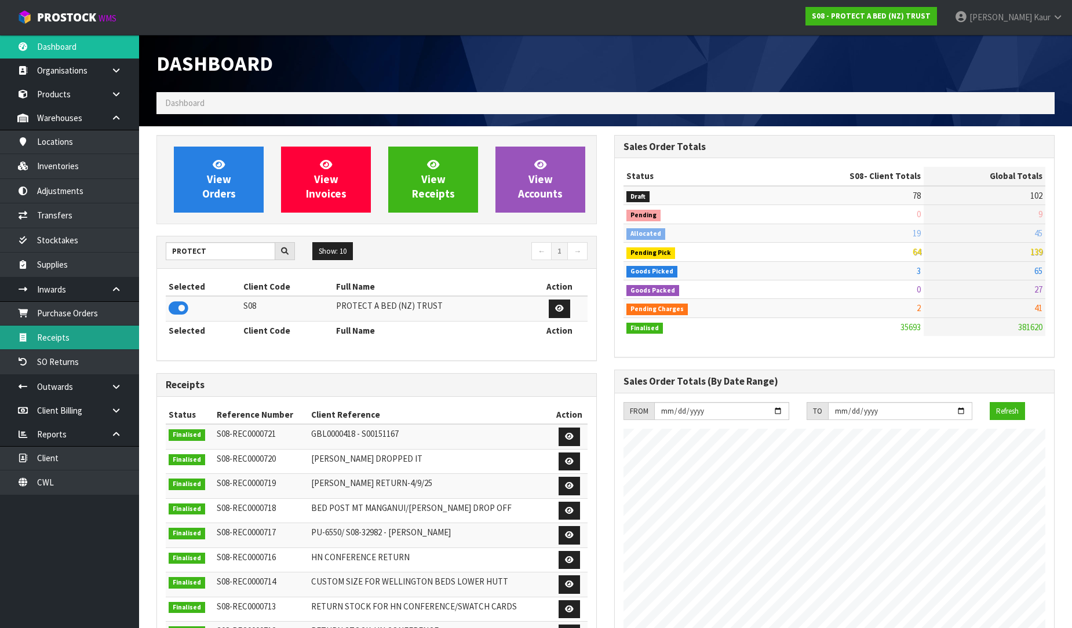
click at [90, 337] on link "Receipts" at bounding box center [69, 338] width 139 height 24
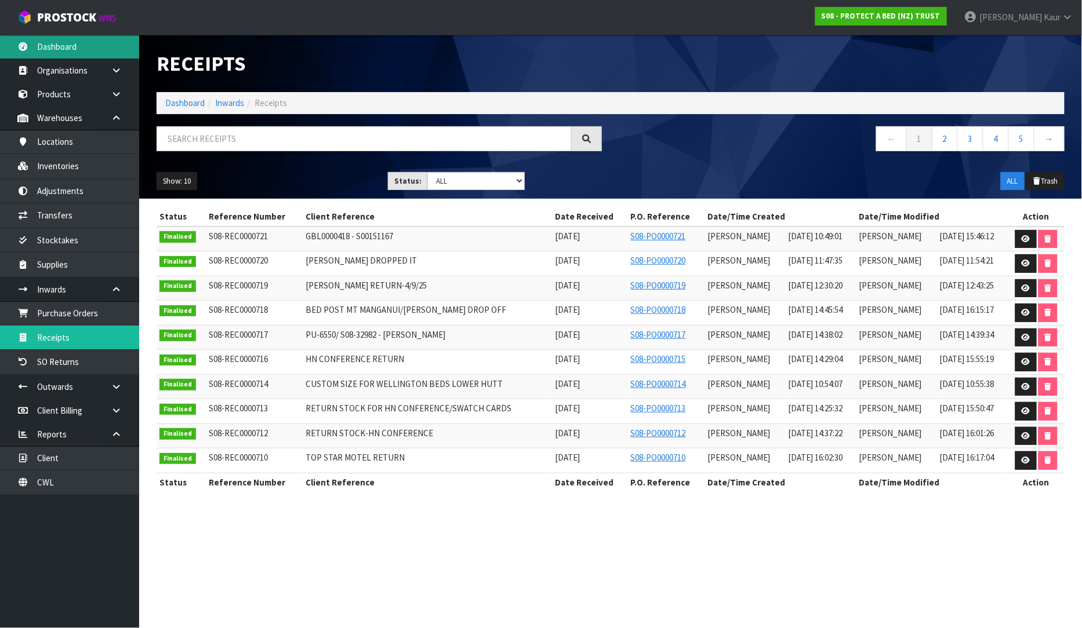
click at [72, 39] on link "Dashboard" at bounding box center [69, 47] width 139 height 24
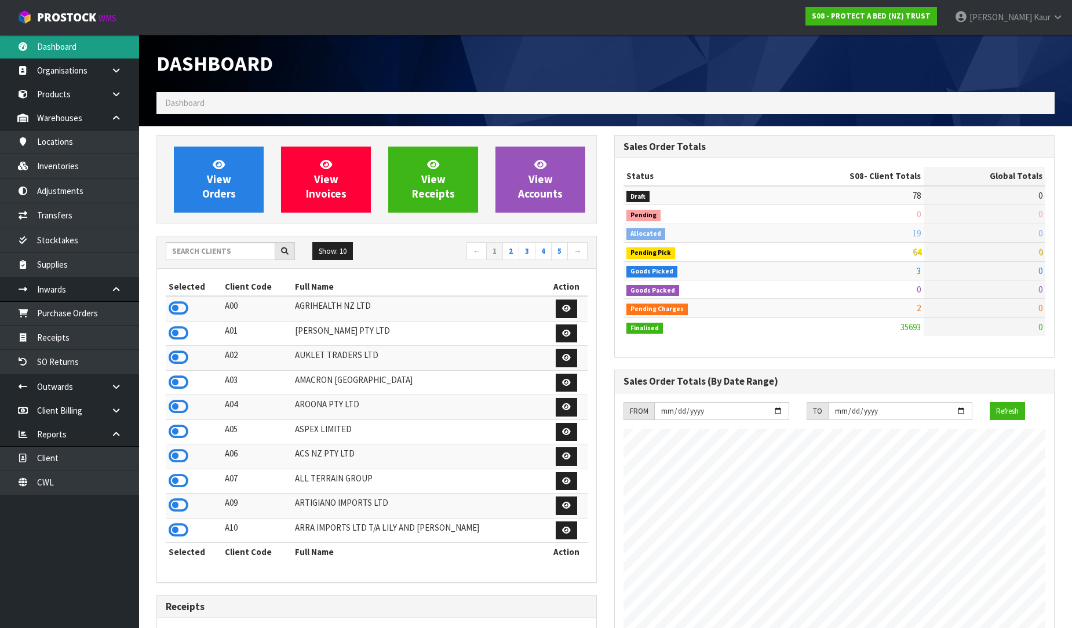
scroll to position [878, 458]
click at [198, 256] on input "text" at bounding box center [221, 251] width 110 height 18
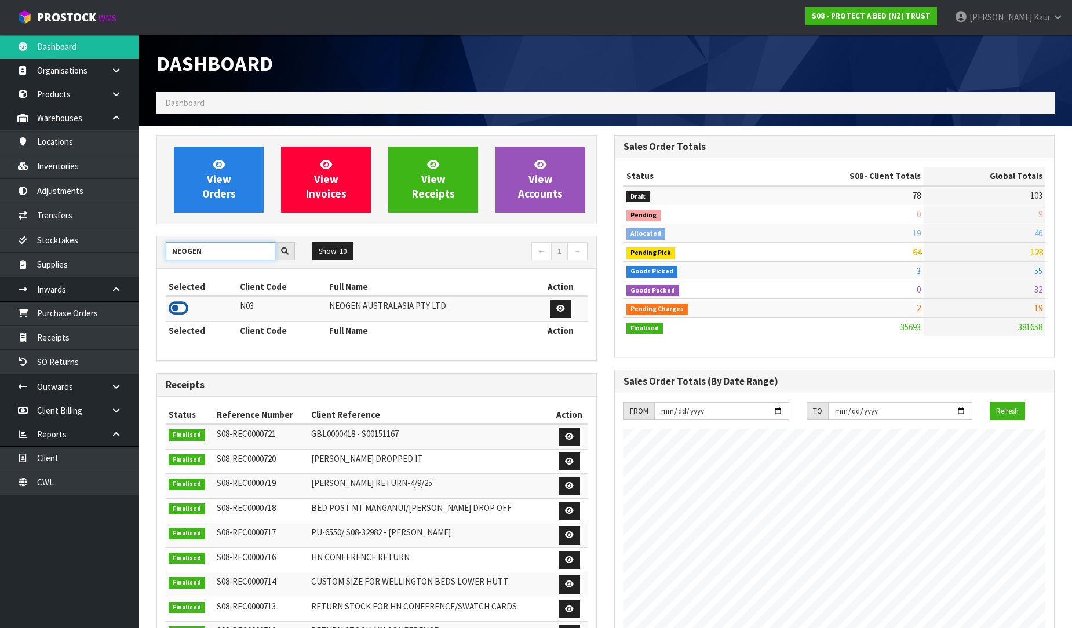
type input "NEOGEN"
click at [179, 308] on icon at bounding box center [179, 308] width 20 height 17
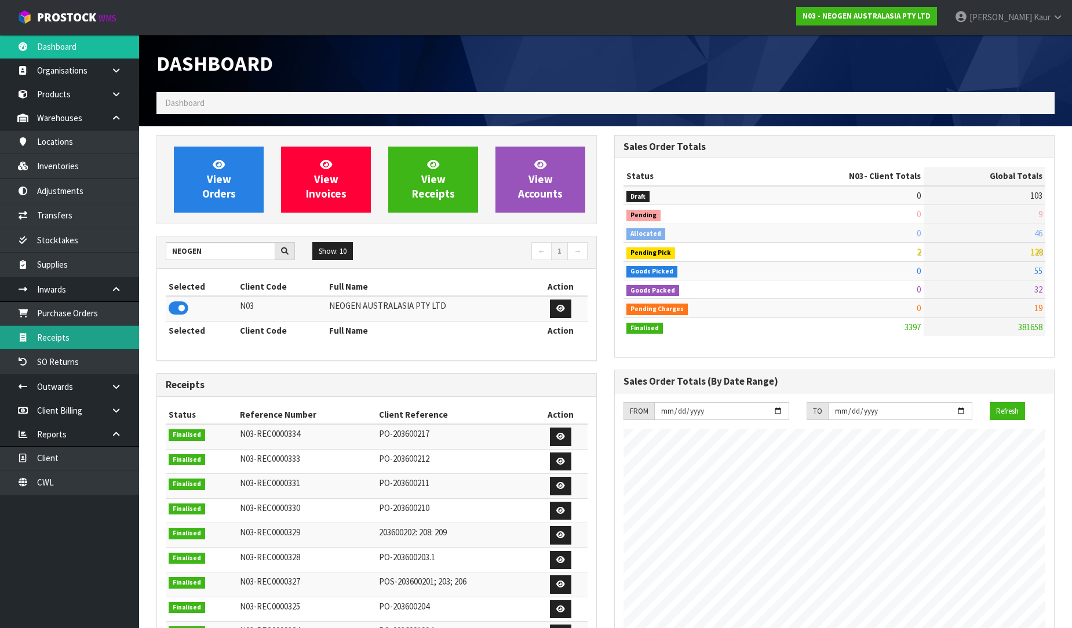
click at [100, 334] on link "Receipts" at bounding box center [69, 338] width 139 height 24
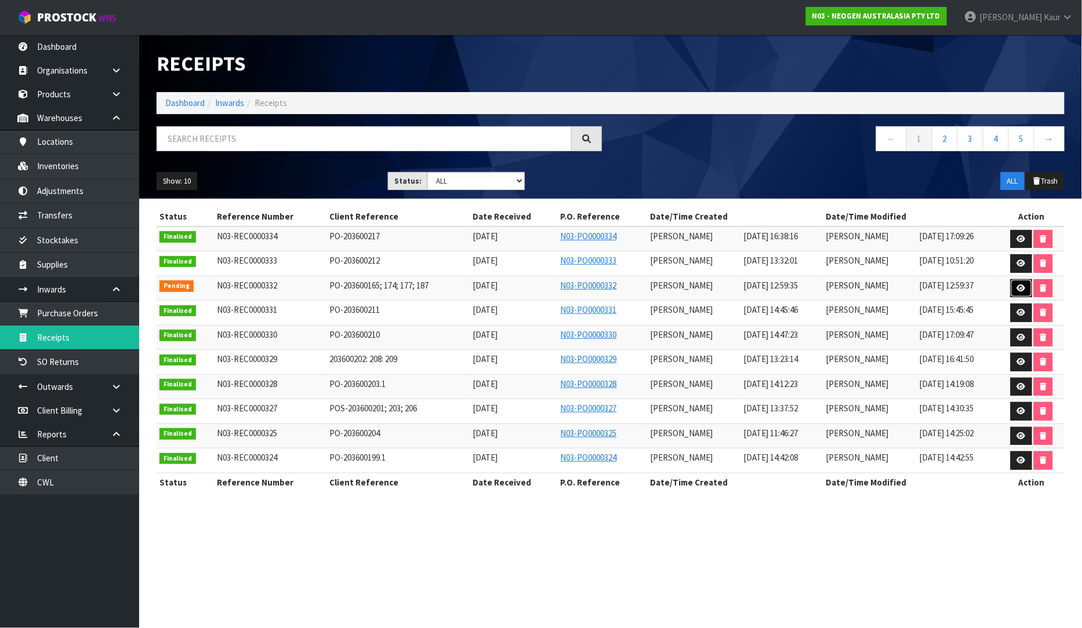
click at [1018, 286] on icon at bounding box center [1021, 289] width 9 height 8
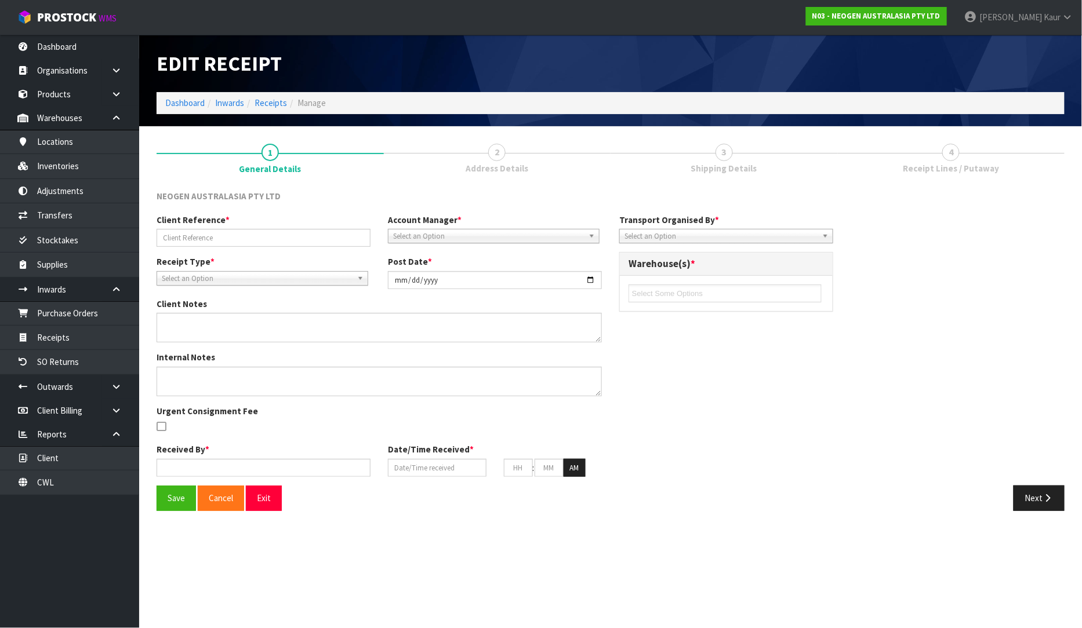
type input "PO-203600165; 174; 177; 187"
type input "[DATE]"
type input "[PERSON_NAME]"
type input "[DATE]"
type input "12"
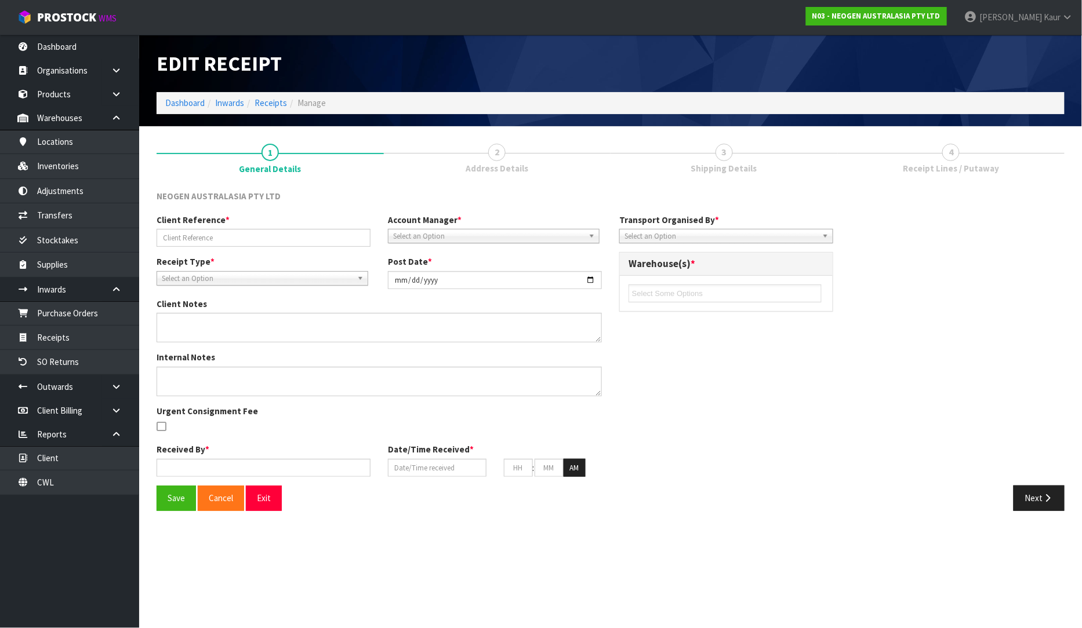
type input "59"
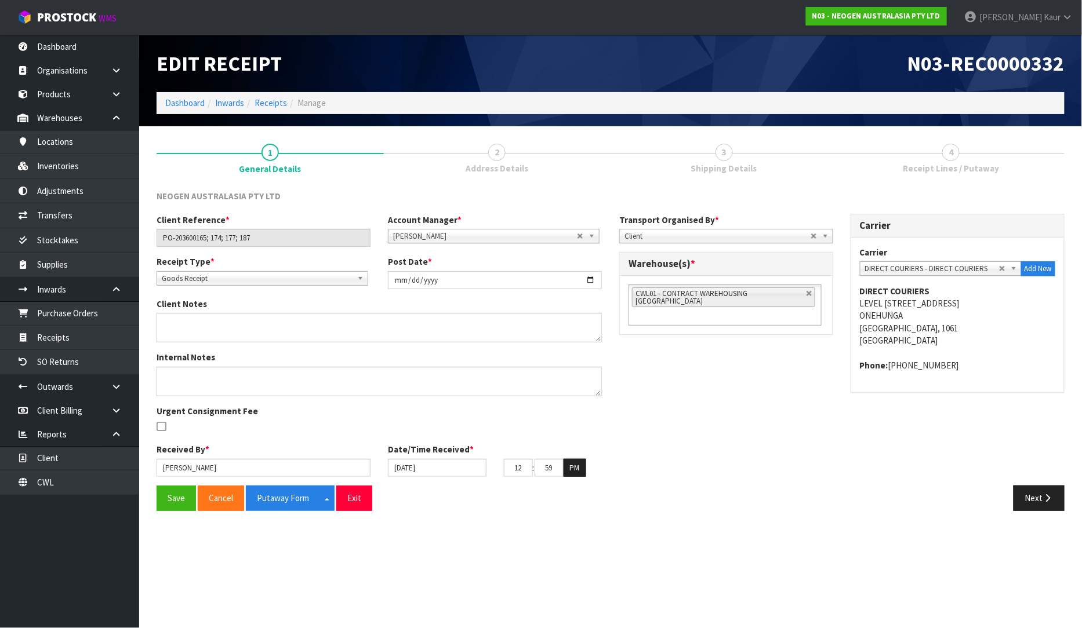
click at [956, 161] on link "4 Receipt Lines / Putaway" at bounding box center [951, 158] width 227 height 46
click at [1053, 504] on button "Next" at bounding box center [1038, 498] width 51 height 25
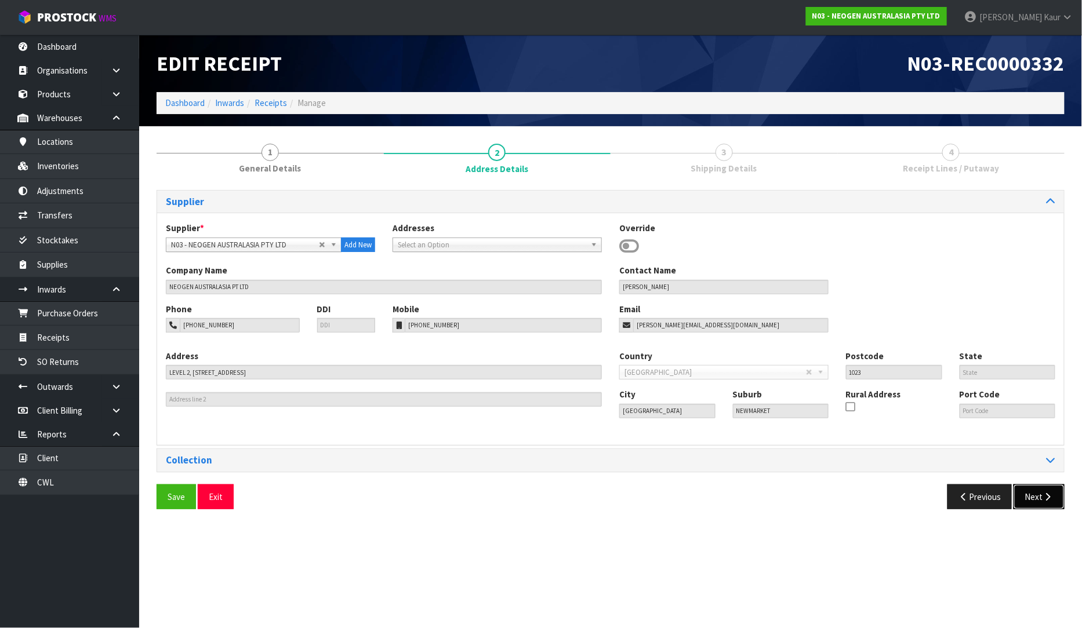
click at [1053, 504] on button "Next" at bounding box center [1038, 497] width 51 height 25
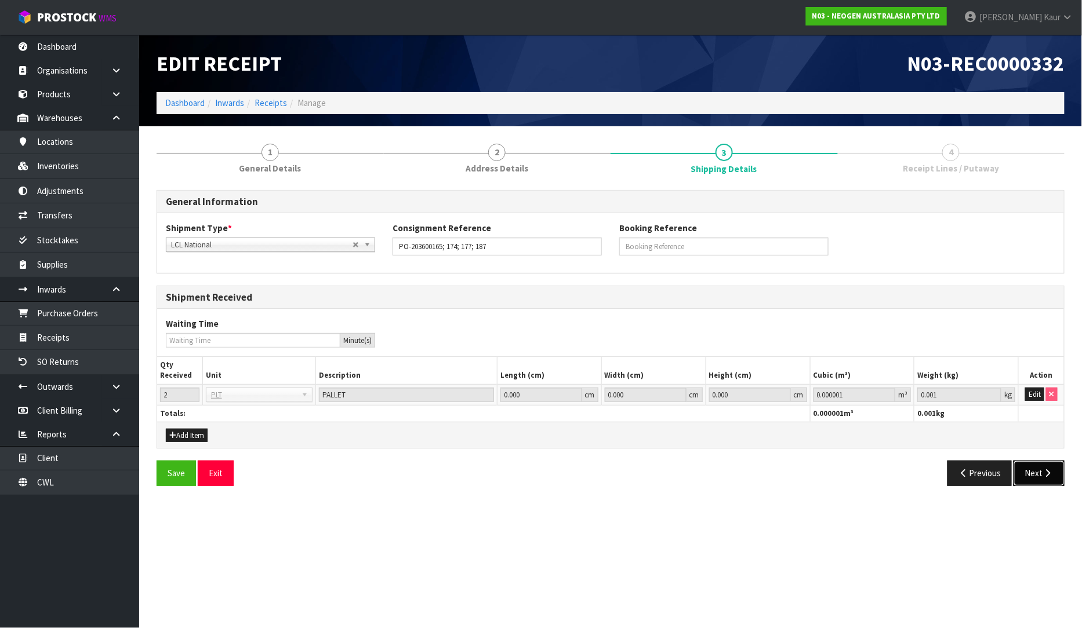
click at [1041, 482] on button "Next" at bounding box center [1038, 473] width 51 height 25
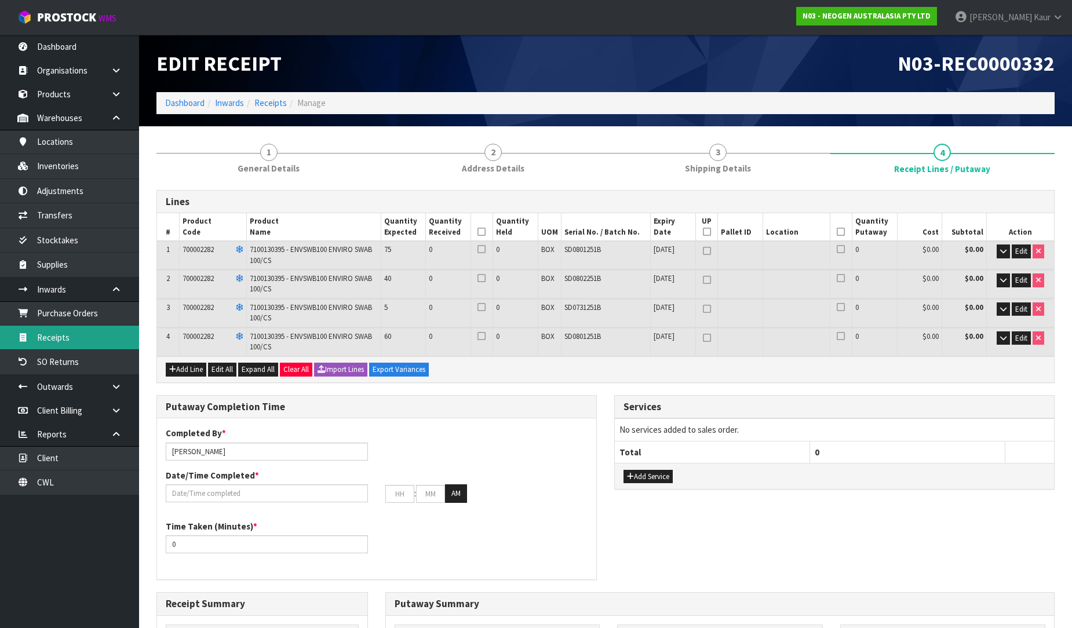
click at [119, 332] on link "Receipts" at bounding box center [69, 338] width 139 height 24
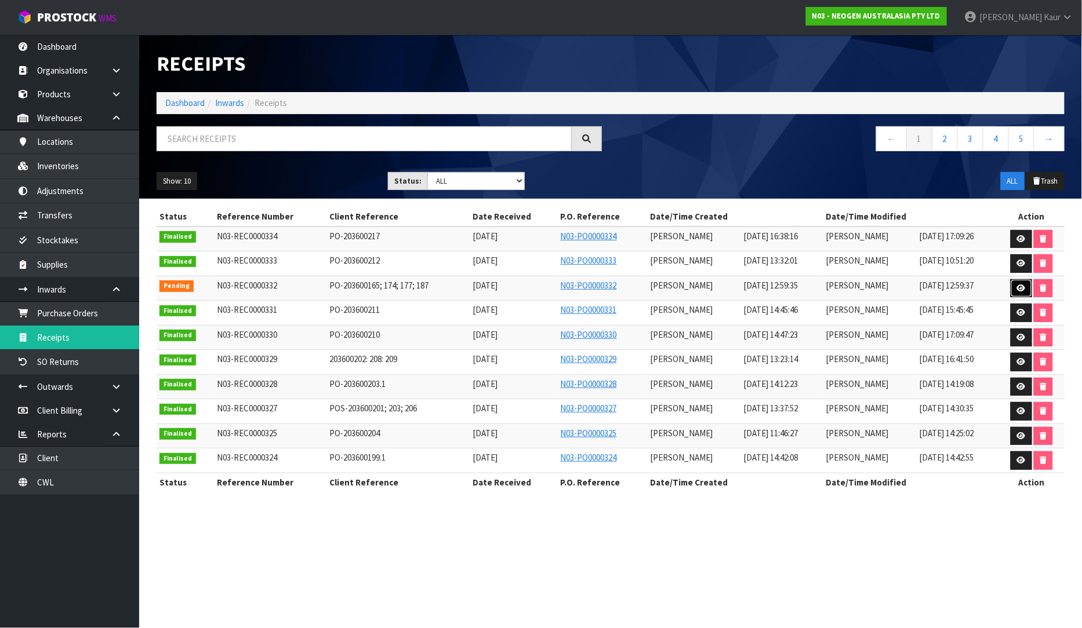
click at [1023, 285] on icon at bounding box center [1021, 289] width 9 height 8
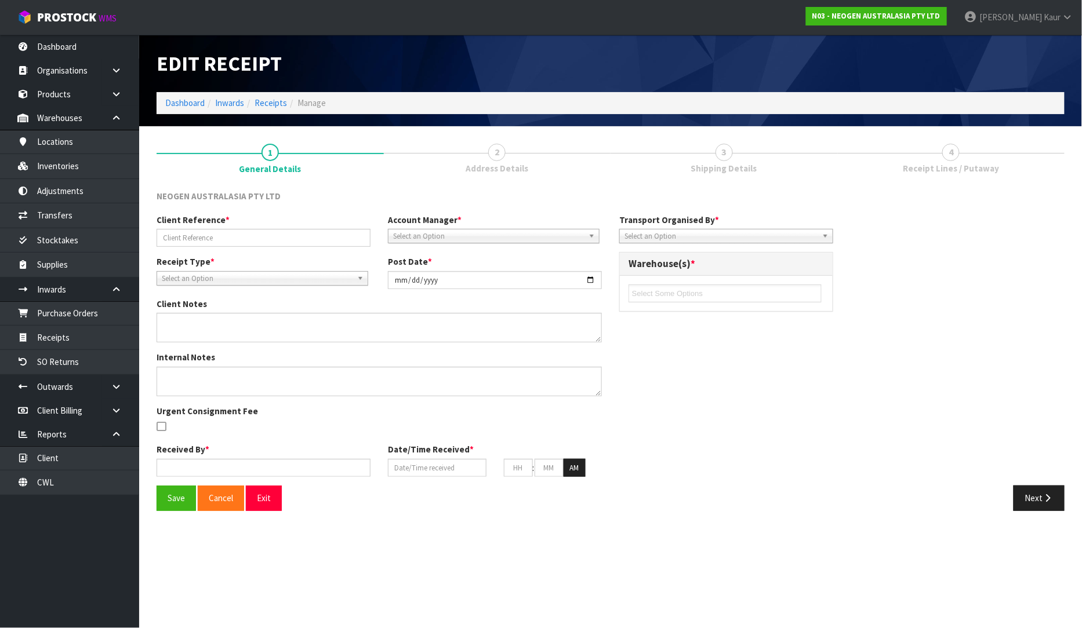
type input "PO-203600165; 174; 177; 187"
type input "[DATE]"
type input "[PERSON_NAME]"
type input "[DATE]"
type input "12"
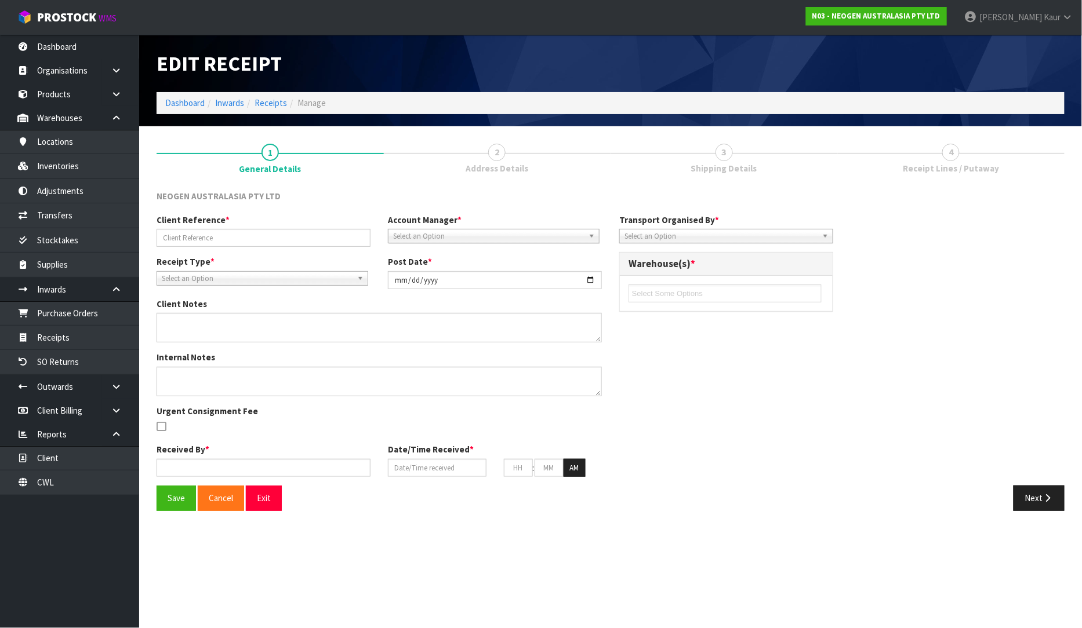
type input "59"
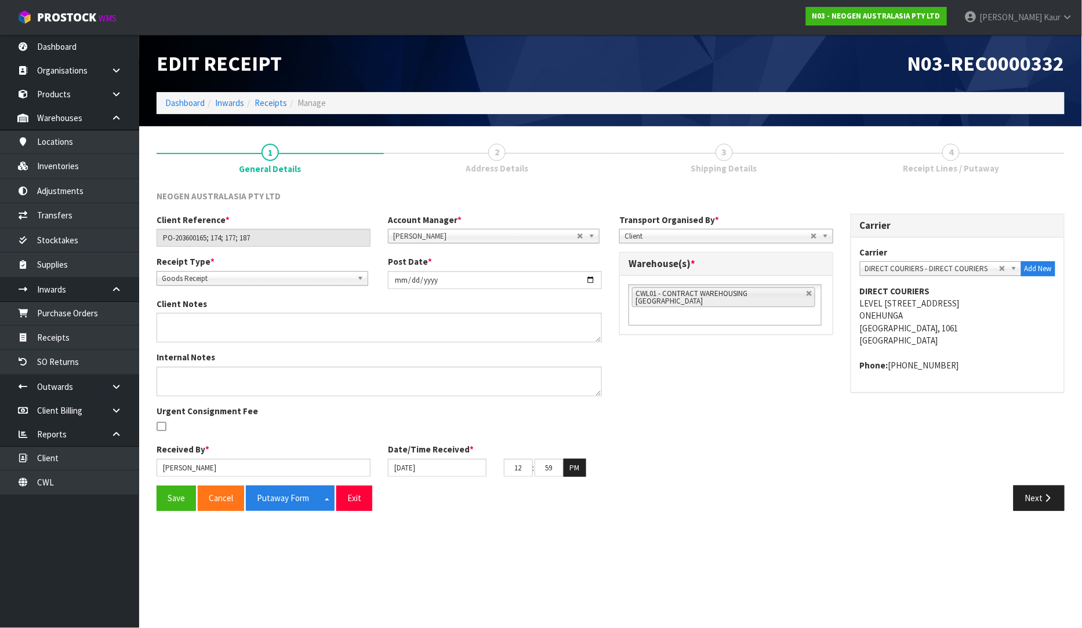
click at [967, 166] on span "Receipt Lines / Putaway" at bounding box center [950, 168] width 96 height 12
click at [1035, 497] on button "Next" at bounding box center [1038, 498] width 51 height 25
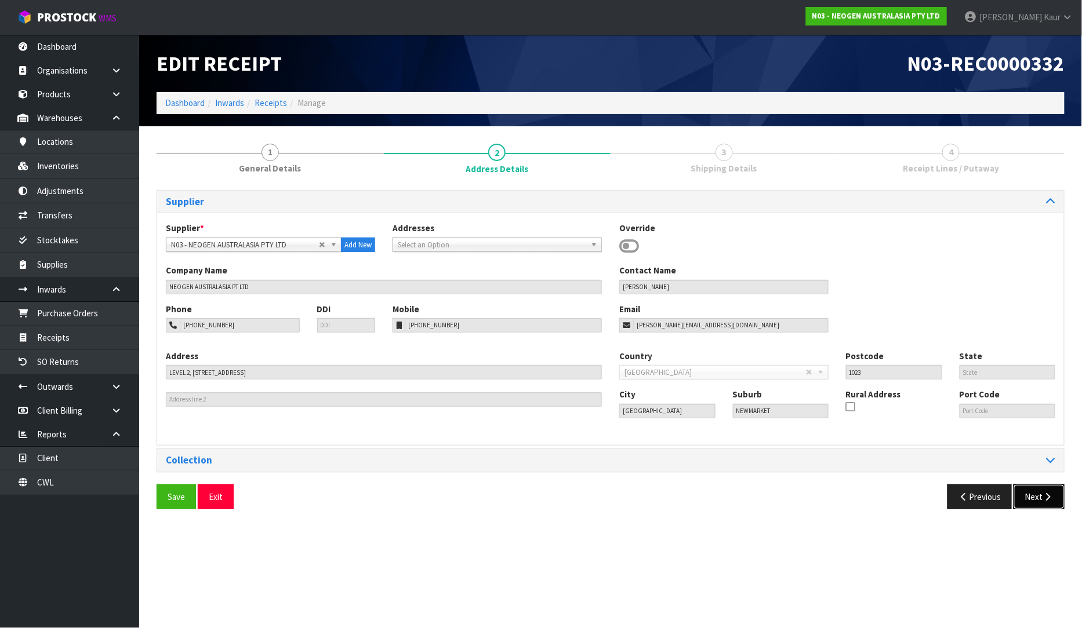
click at [1035, 497] on button "Next" at bounding box center [1038, 497] width 51 height 25
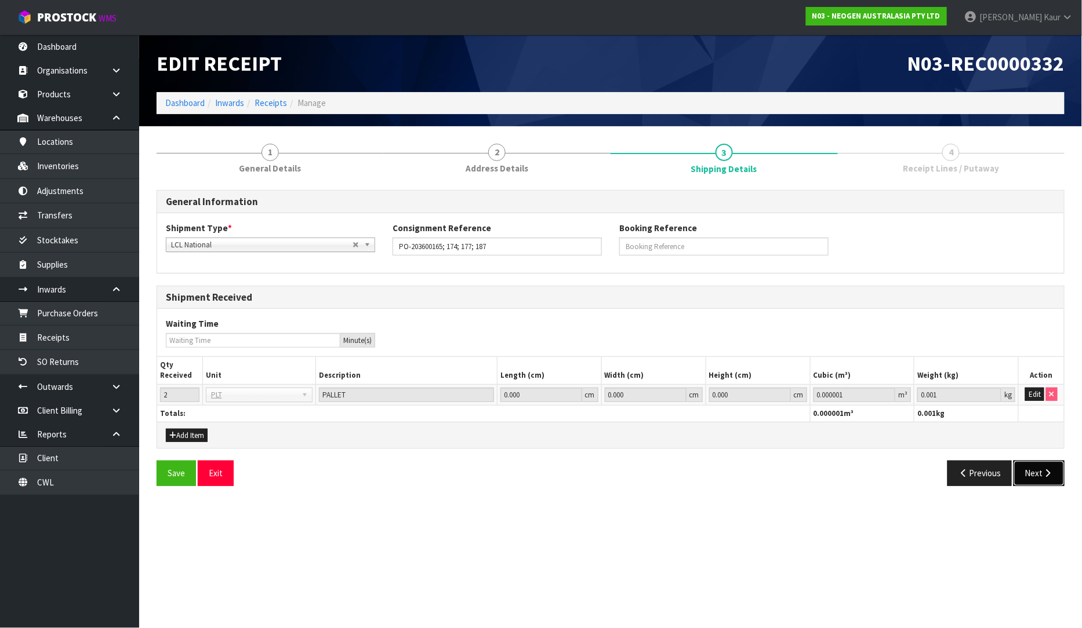
click at [1039, 485] on button "Next" at bounding box center [1038, 473] width 51 height 25
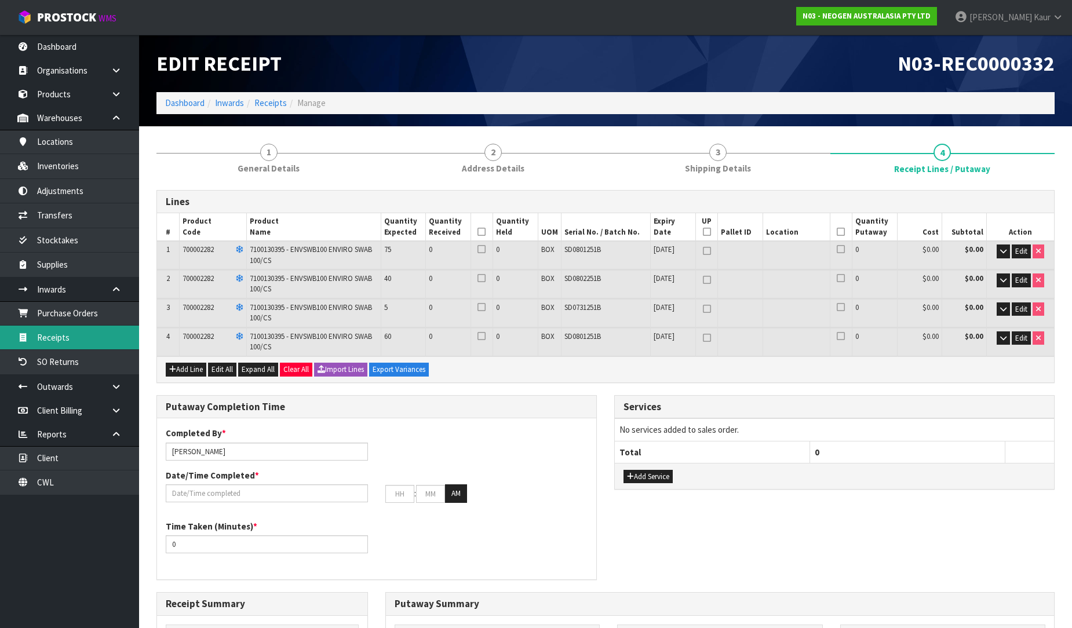
click at [75, 338] on link "Receipts" at bounding box center [69, 338] width 139 height 24
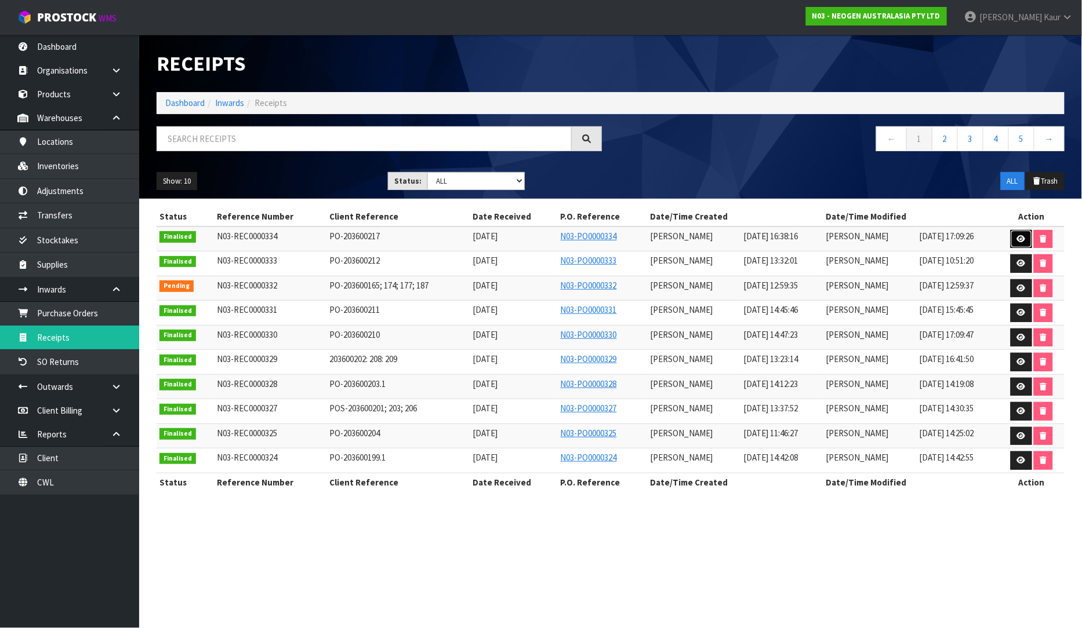
click at [1021, 241] on icon at bounding box center [1021, 239] width 9 height 8
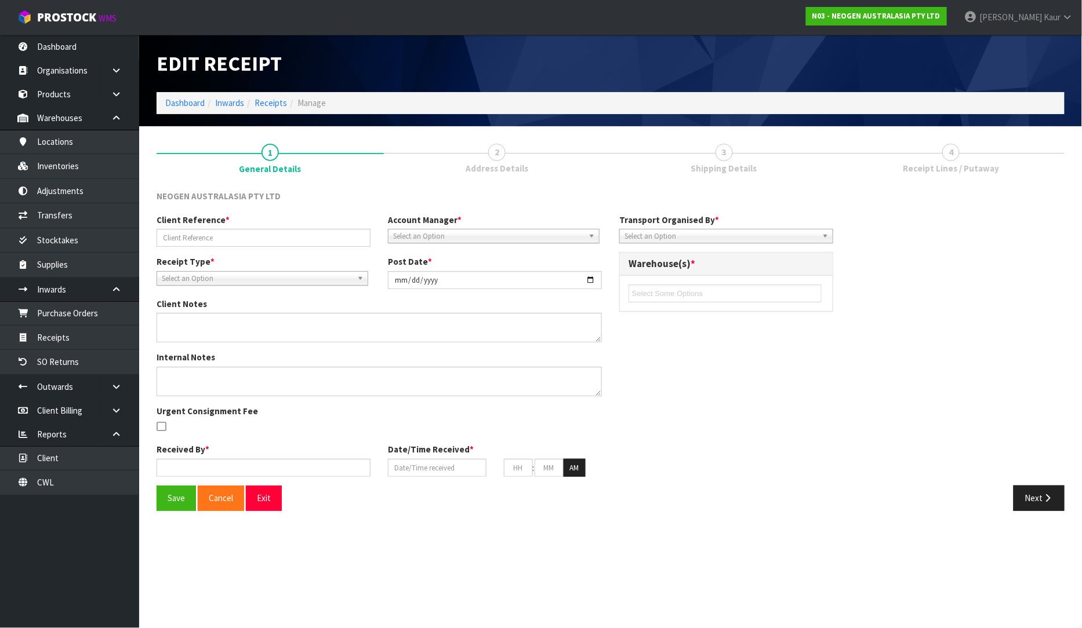
type input "PO-203600217"
type input "[DATE]"
type input "[PERSON_NAME]"
type input "[DATE]"
type input "04"
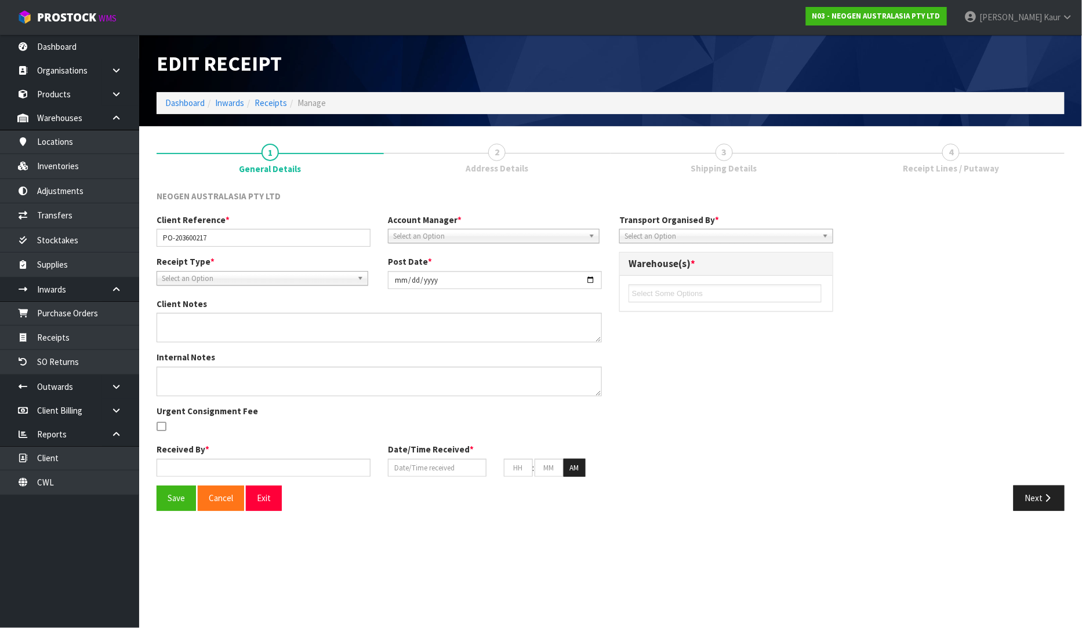
type input "38"
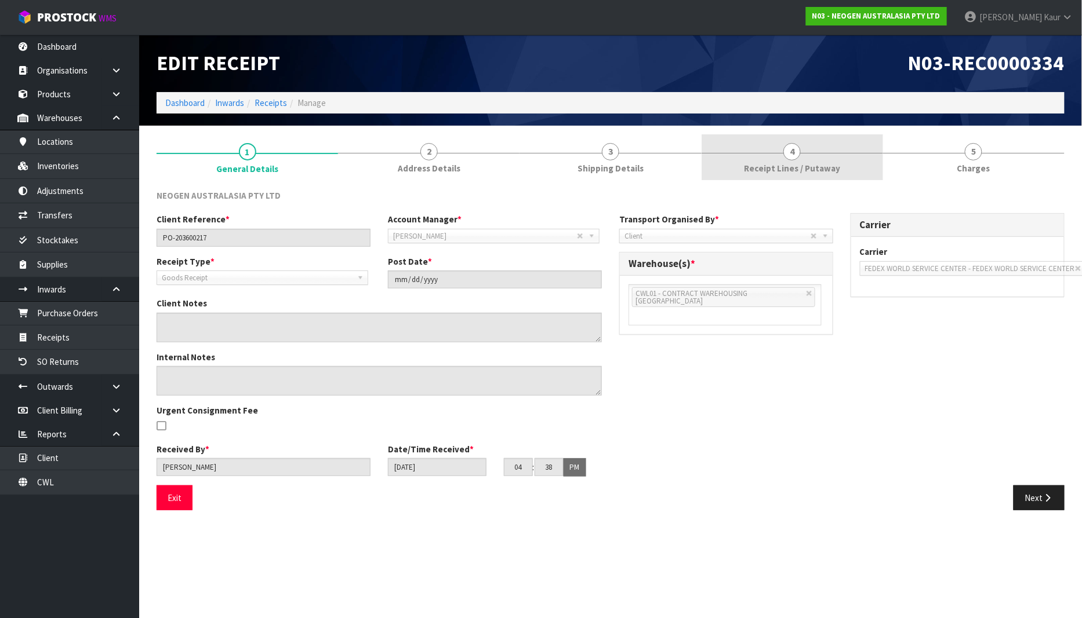
click at [820, 174] on span "Receipt Lines / Putaway" at bounding box center [792, 168] width 96 height 12
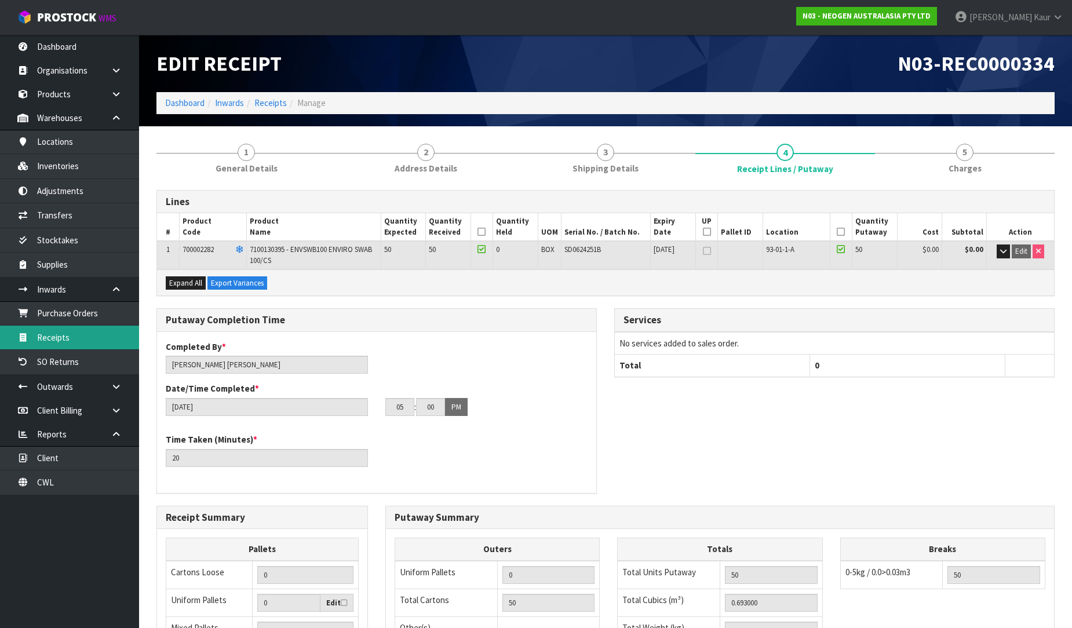
click at [90, 332] on link "Receipts" at bounding box center [69, 338] width 139 height 24
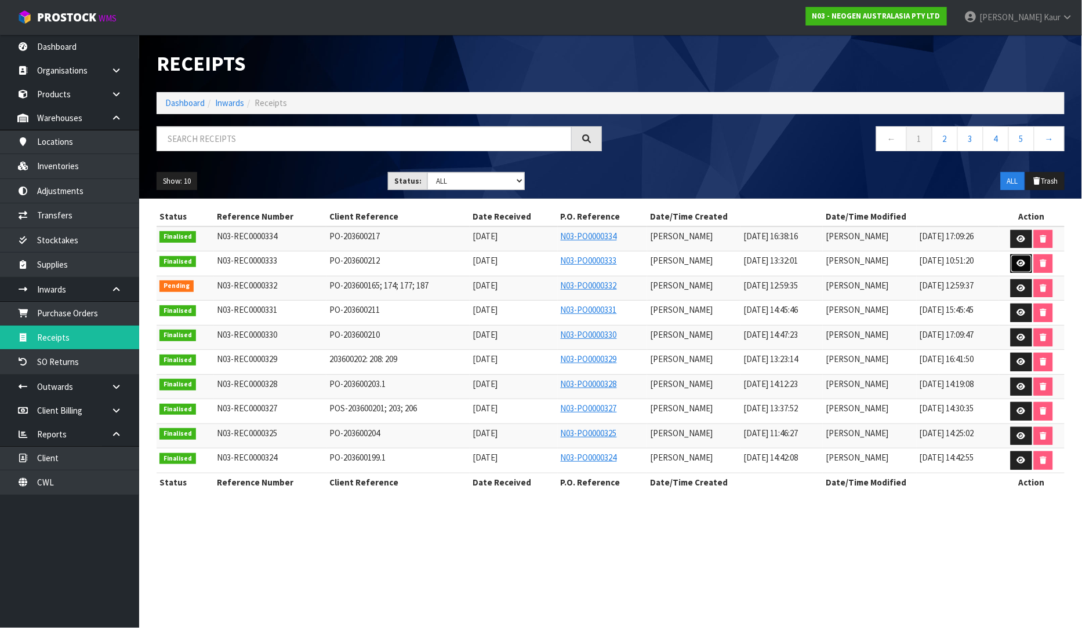
click at [1022, 260] on icon at bounding box center [1021, 264] width 9 height 8
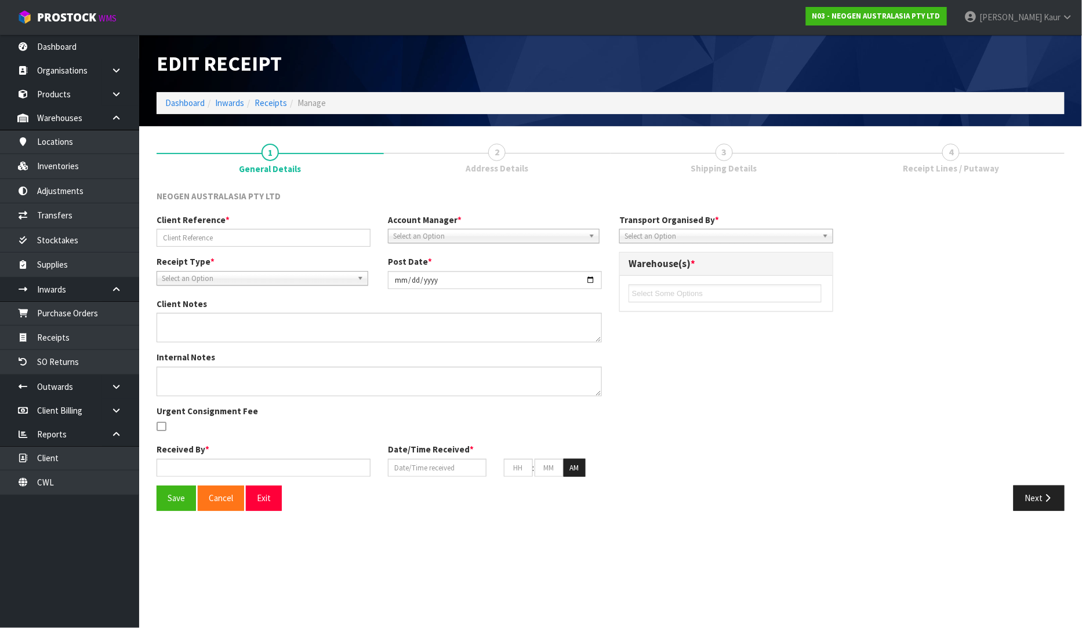
type input "PO-203600212"
type input "[DATE]"
type input "[PERSON_NAME]"
type input "[DATE]"
type input "01"
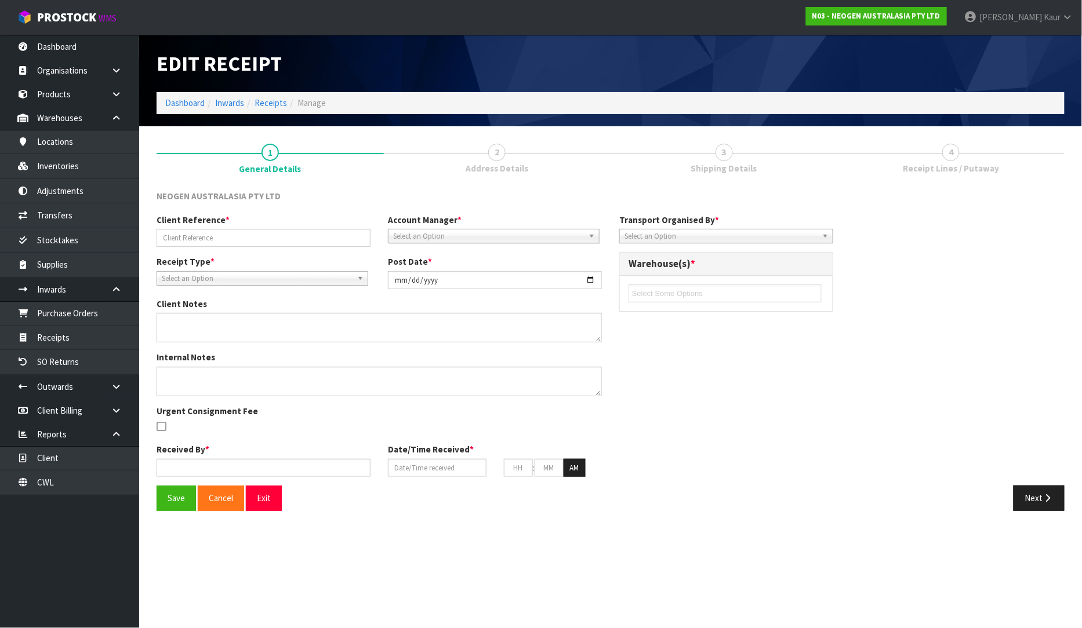
type input "32"
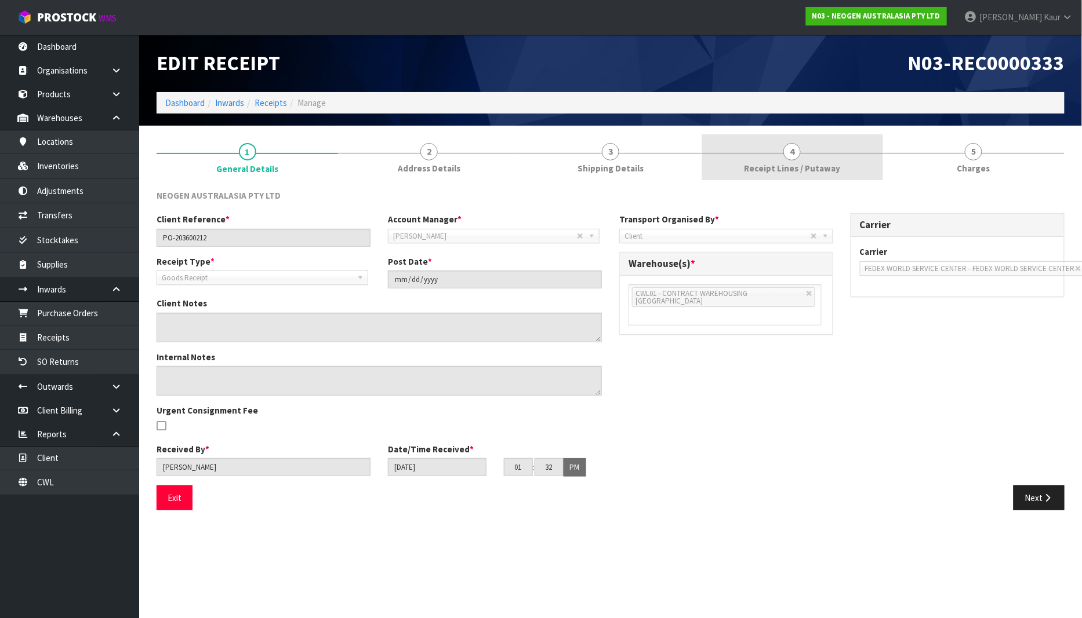
click at [835, 161] on link "4 Receipt Lines / Putaway" at bounding box center [791, 157] width 181 height 46
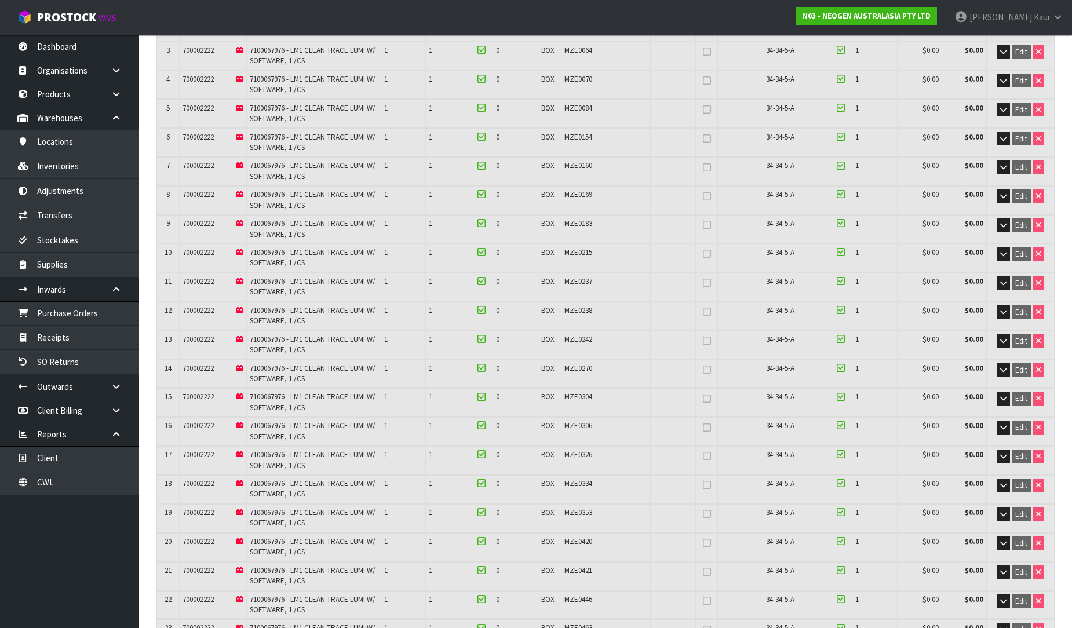
scroll to position [644, 0]
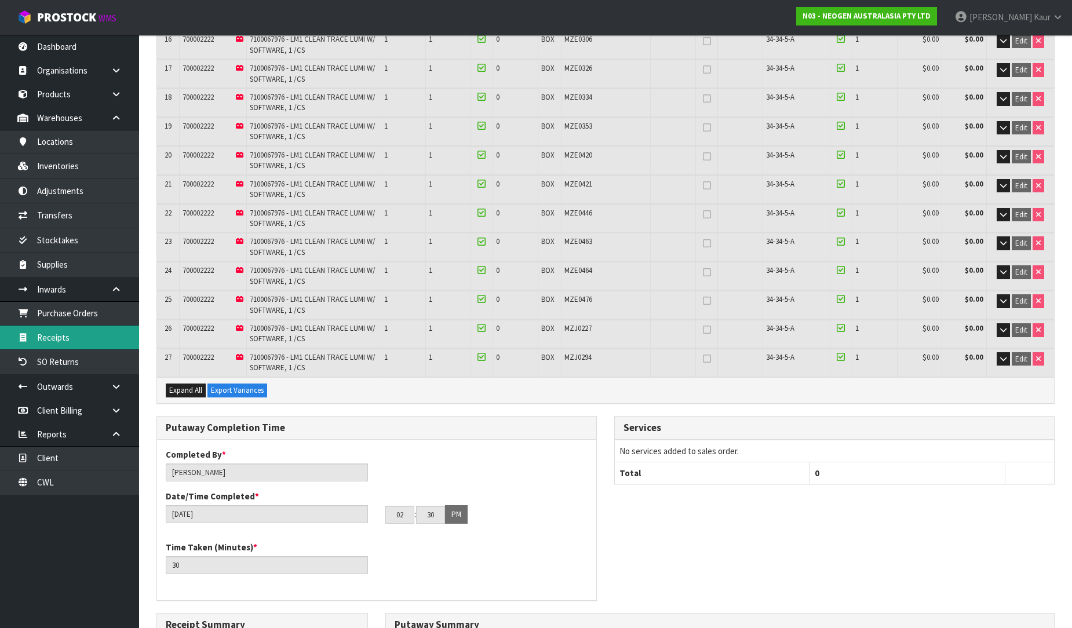
click at [89, 343] on link "Receipts" at bounding box center [69, 338] width 139 height 24
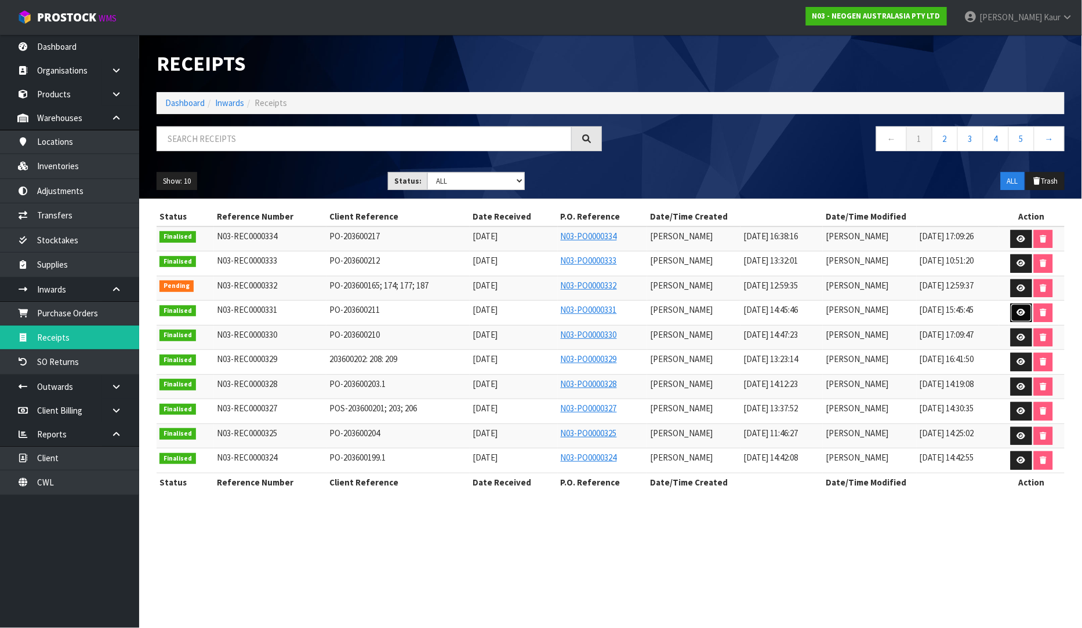
click at [1022, 306] on link at bounding box center [1020, 313] width 21 height 19
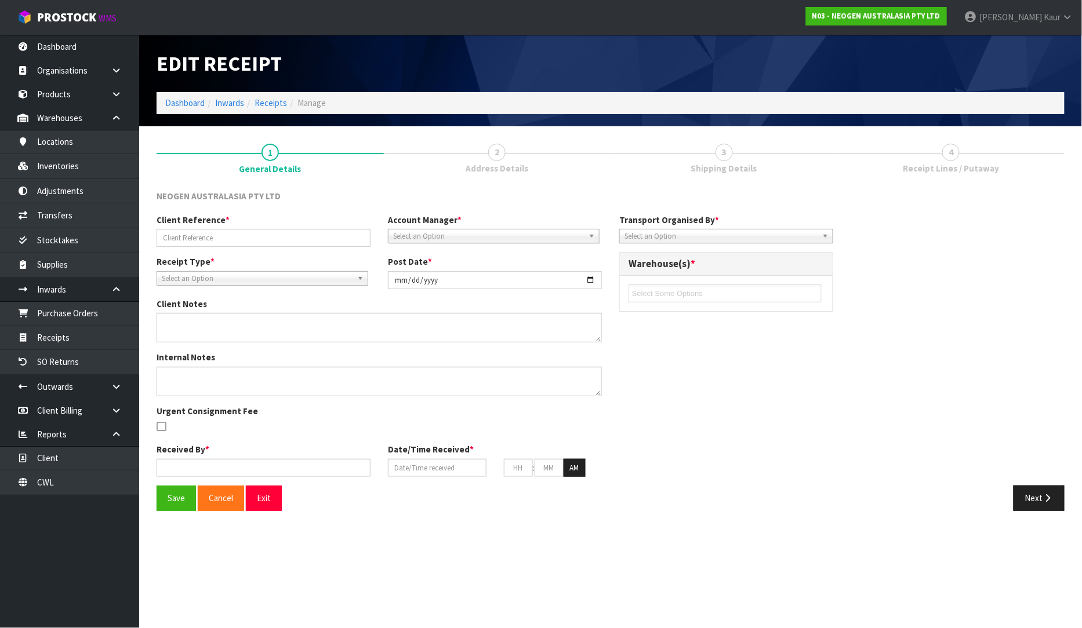
type input "PO-203600211"
type input "[DATE]"
type textarea "700006852 PUT ON HELD QA UNTIL TESTING CLEARANCE"
type input "[PERSON_NAME]"
type input "[DATE]"
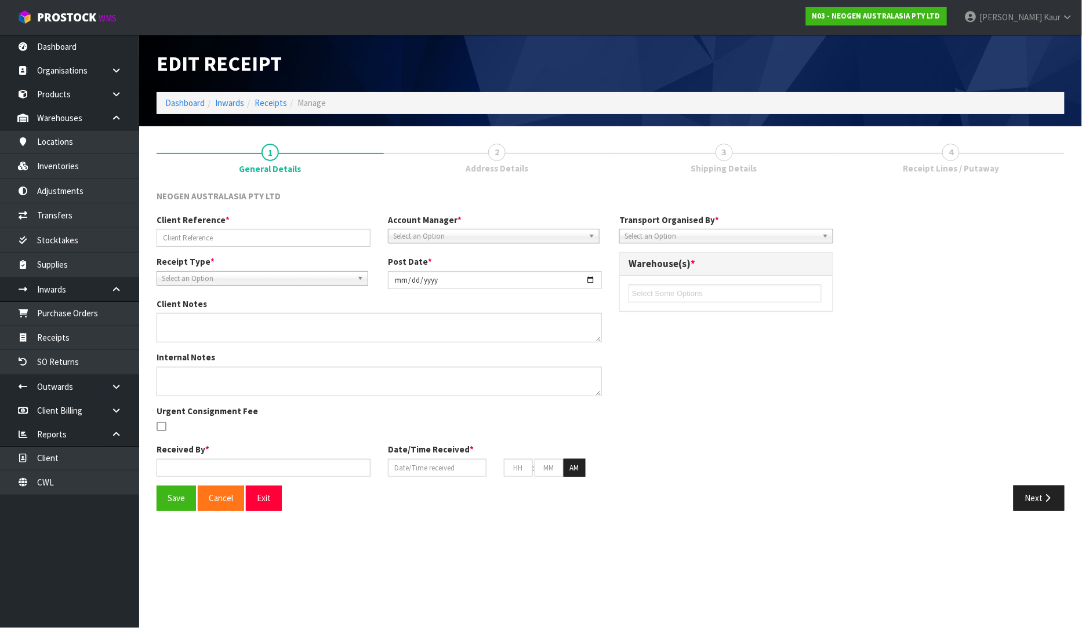
type input "02"
type input "45"
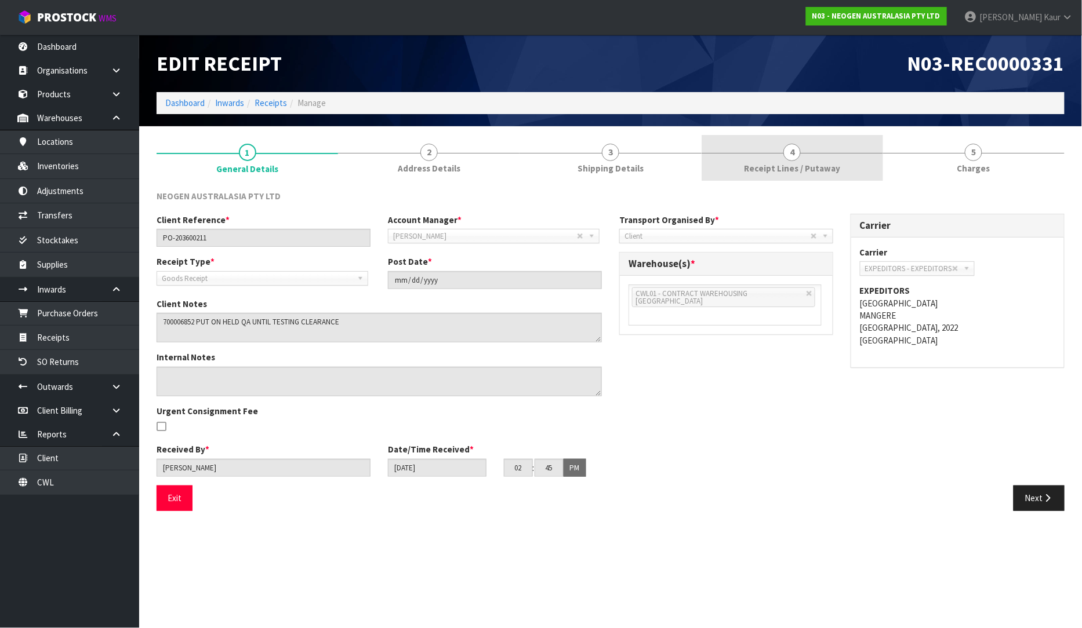
click at [806, 162] on span "Receipt Lines / Putaway" at bounding box center [792, 168] width 96 height 12
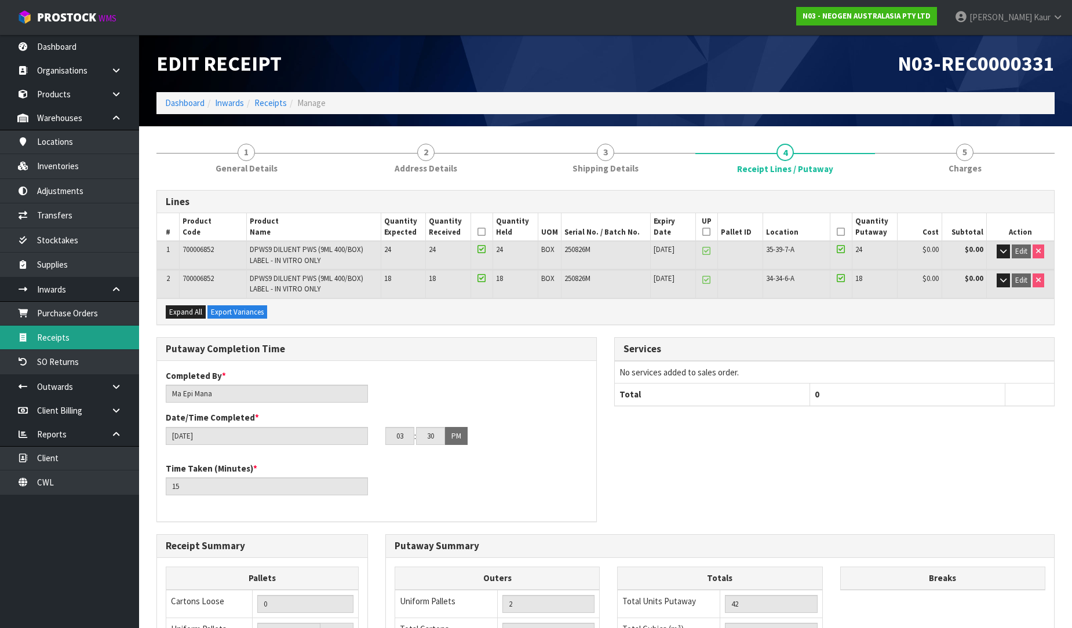
click at [25, 344] on link "Receipts" at bounding box center [69, 338] width 139 height 24
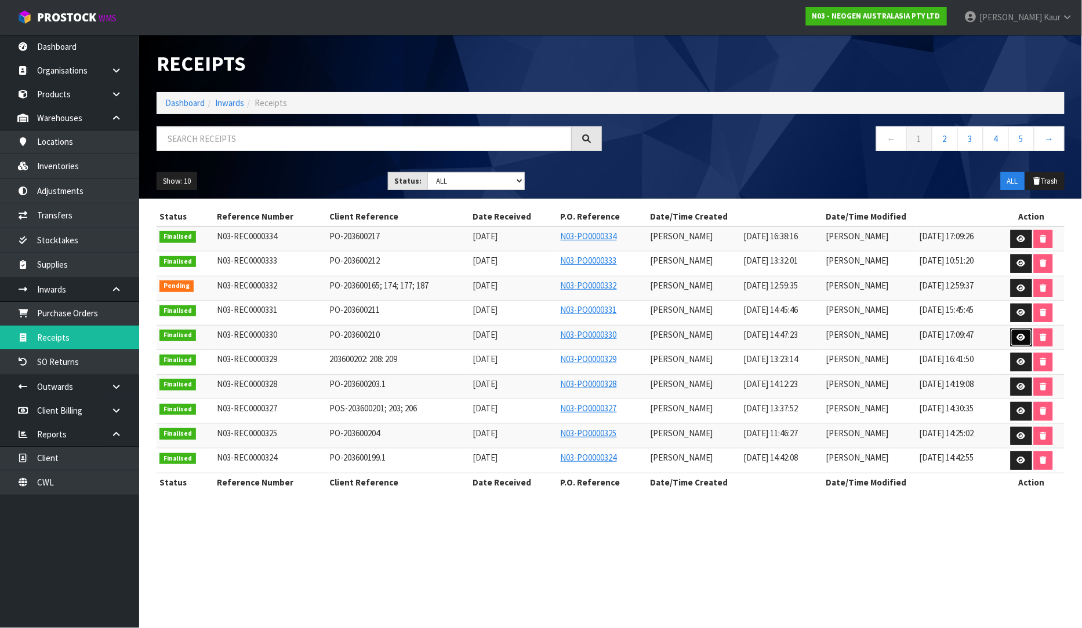
click at [1022, 338] on icon at bounding box center [1021, 338] width 9 height 8
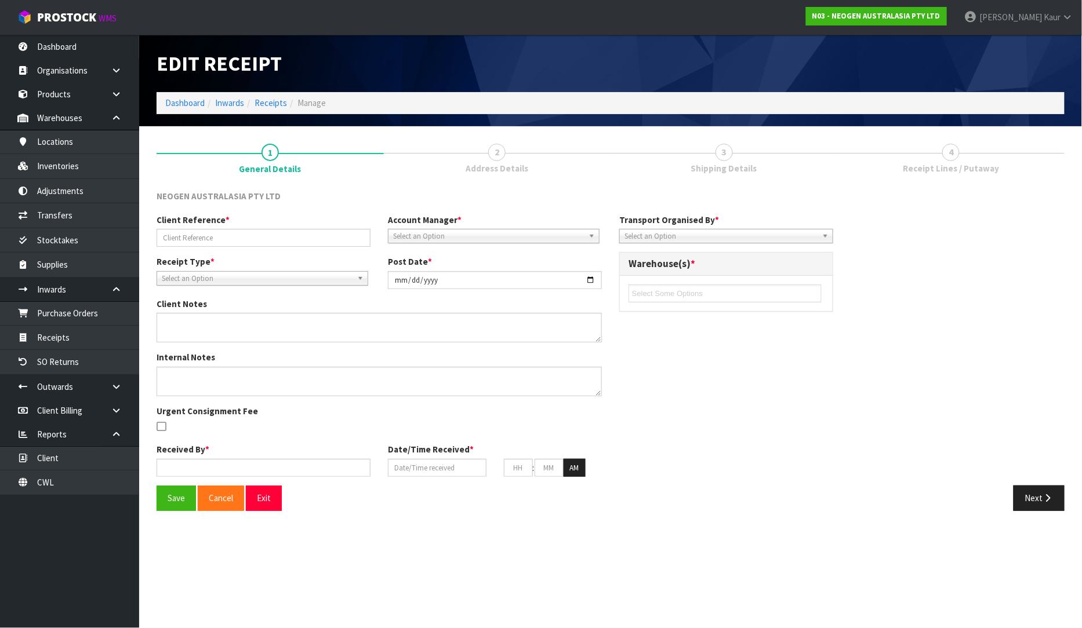
type input "PO-203600210"
type input "[DATE]"
type textarea "PUT THE CODES ON HELD QA UNTIL TESTING CLEARANCE 700002273,700002230,700002275,…"
type input "[PERSON_NAME]"
type input "[DATE]"
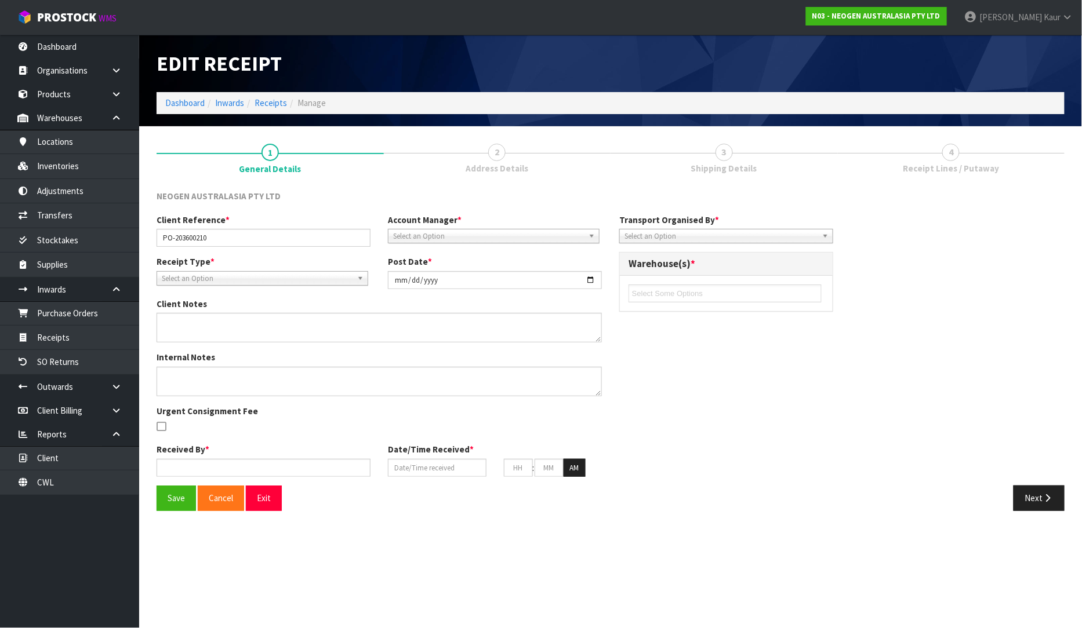
type input "02"
type input "47"
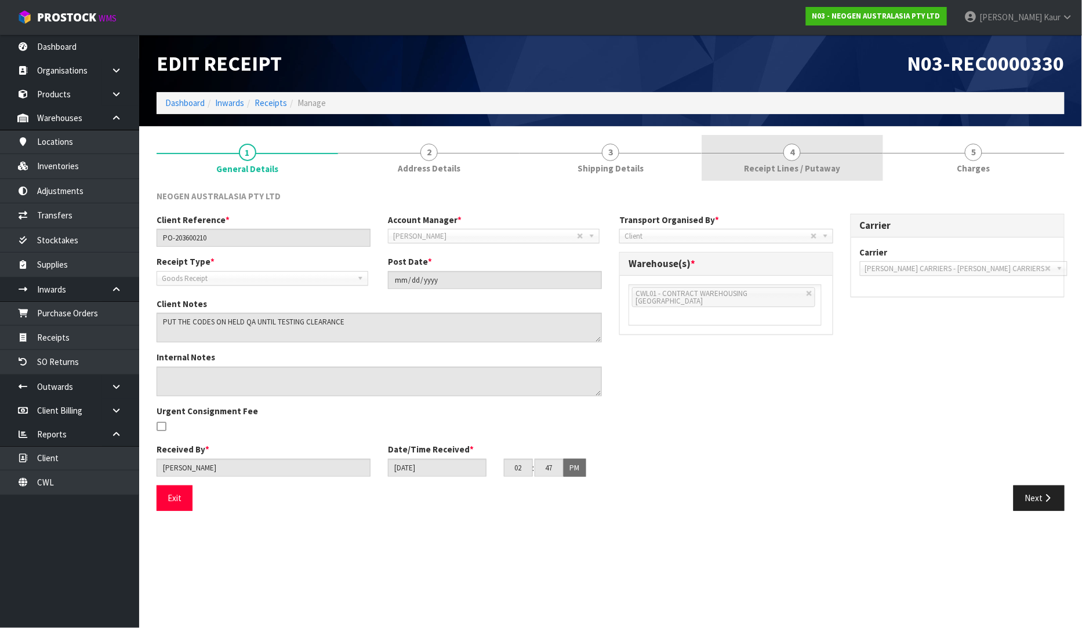
click at [828, 174] on span "Receipt Lines / Putaway" at bounding box center [792, 168] width 96 height 12
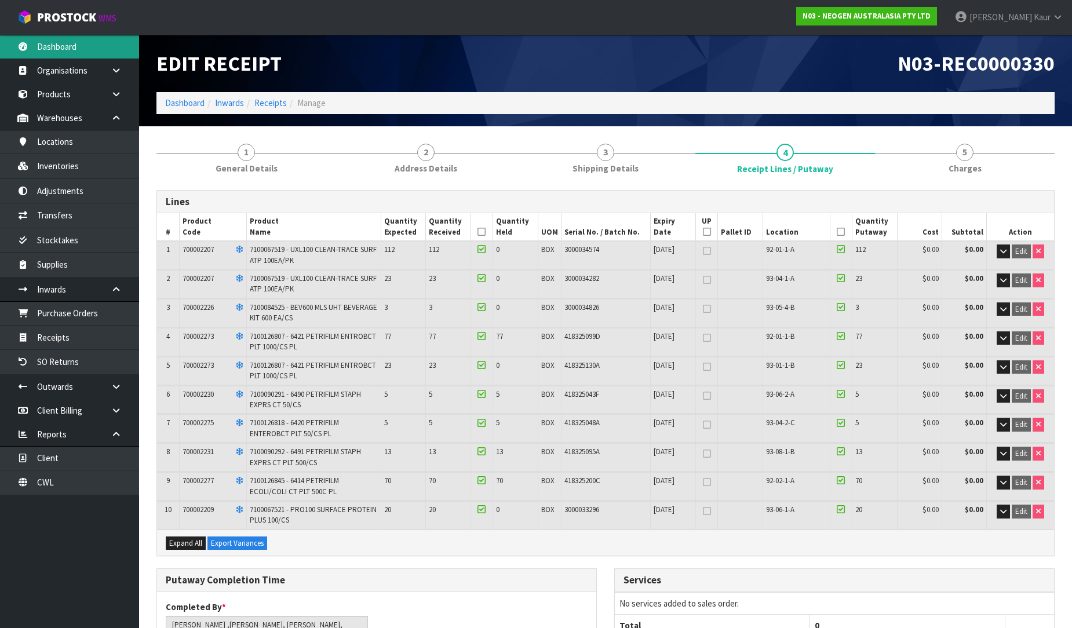
click at [58, 51] on link "Dashboard" at bounding box center [69, 47] width 139 height 24
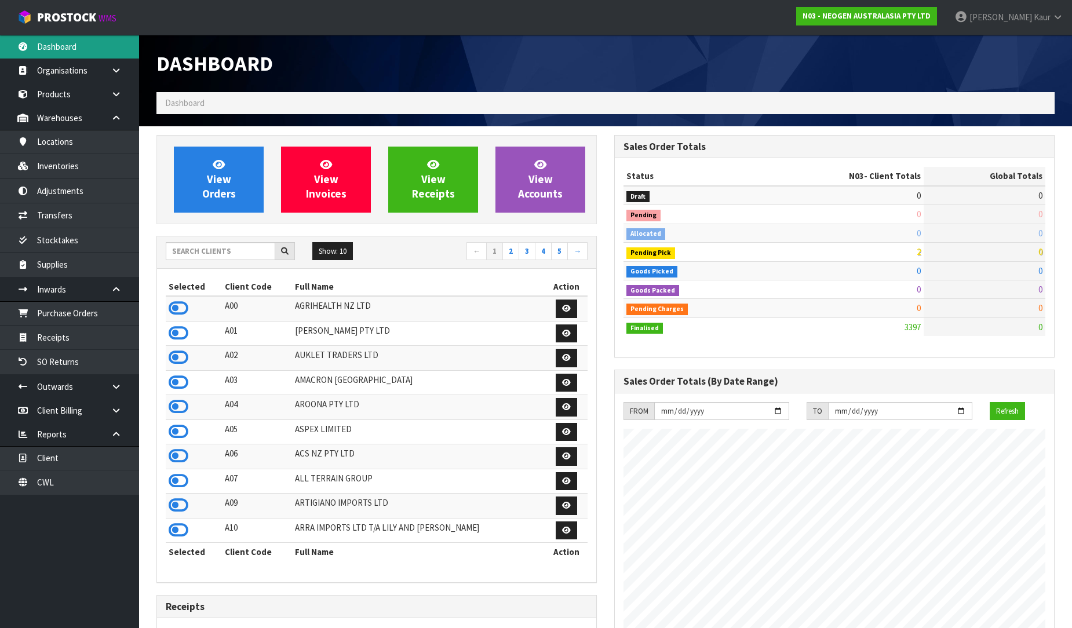
scroll to position [878, 458]
click at [180, 253] on input "text" at bounding box center [221, 251] width 110 height 18
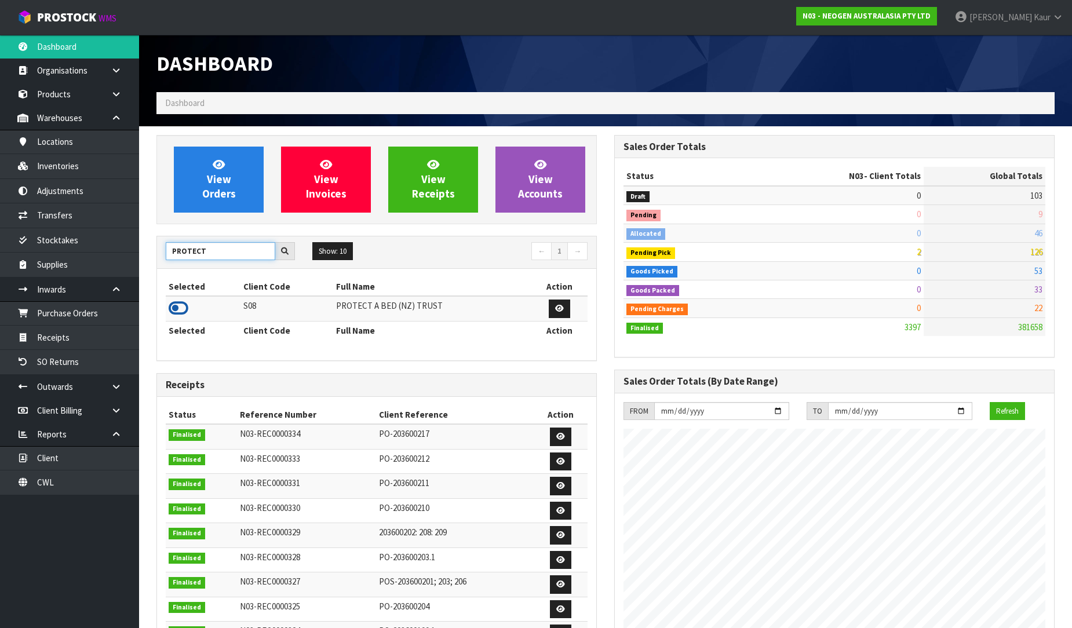
type input "PROTECT"
click at [181, 314] on icon at bounding box center [179, 308] width 20 height 17
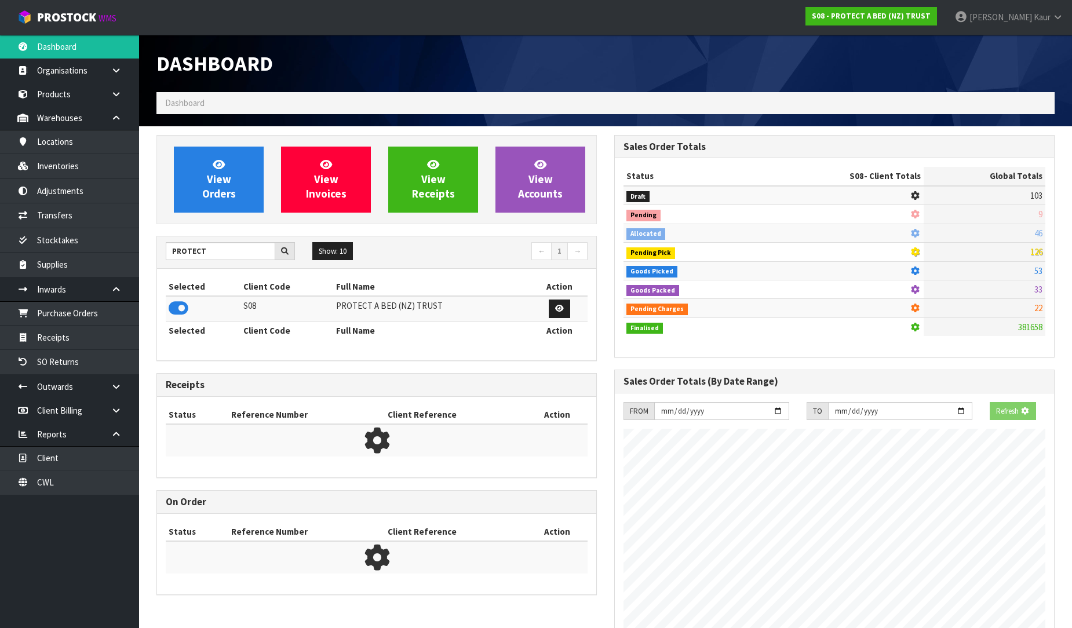
scroll to position [578864, 579129]
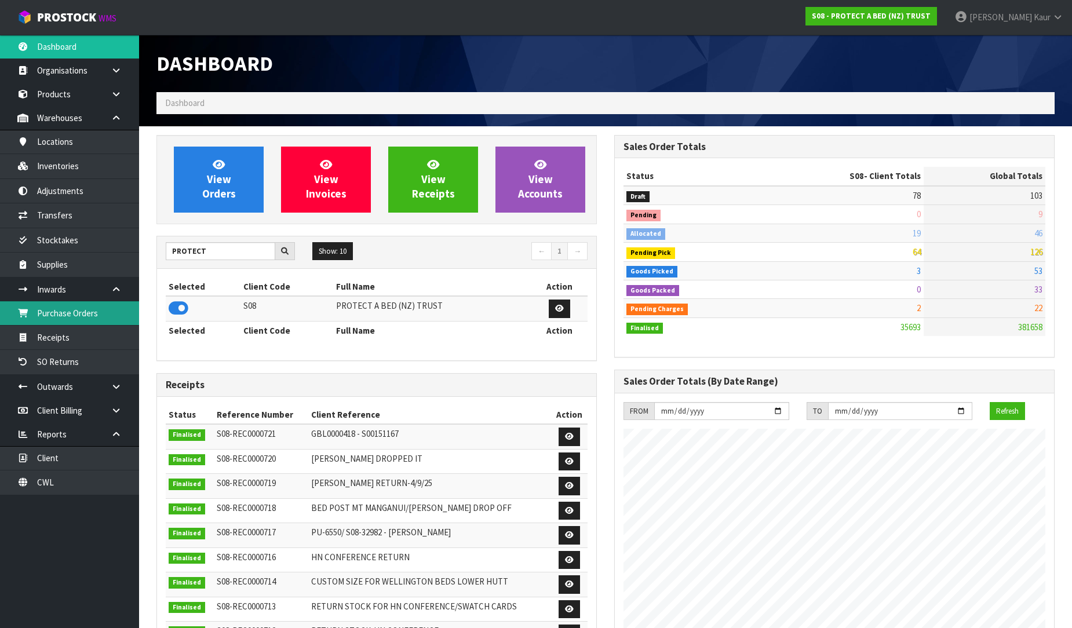
click at [115, 321] on link "Purchase Orders" at bounding box center [69, 313] width 139 height 24
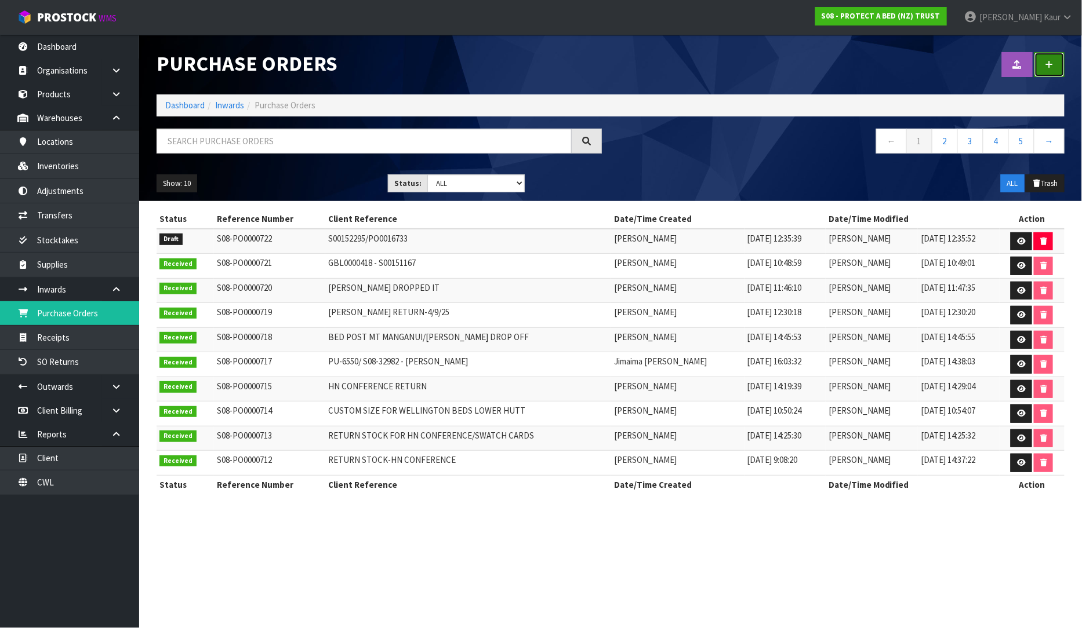
click at [1055, 54] on link at bounding box center [1049, 64] width 30 height 25
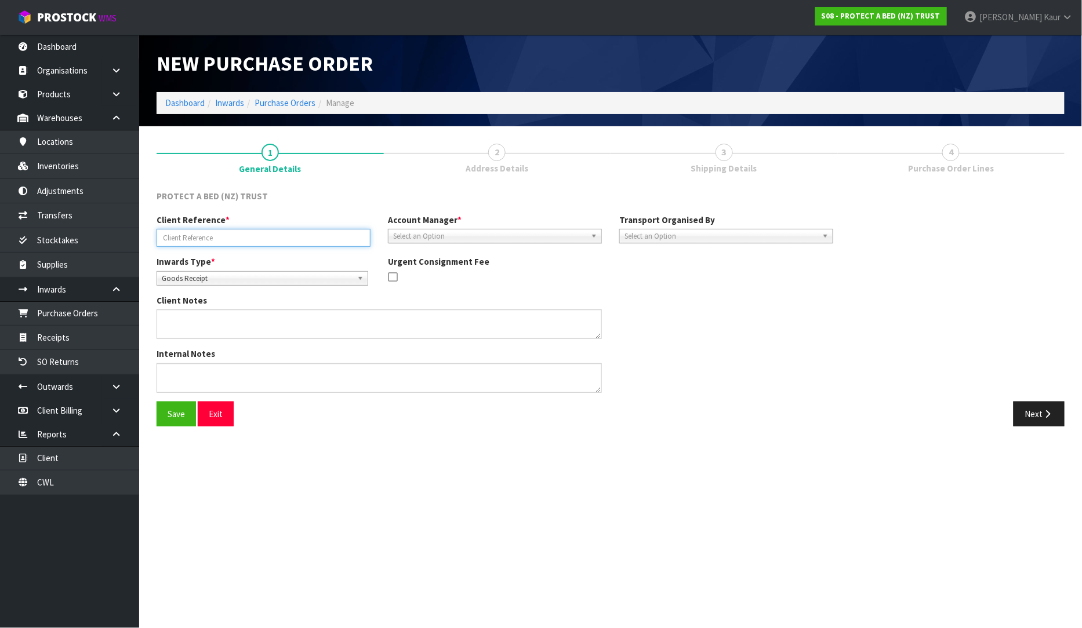
click at [219, 242] on input "text" at bounding box center [263, 238] width 214 height 18
paste input "S00022004"
click at [210, 238] on input "S00022004 /" at bounding box center [263, 238] width 214 height 18
paste input "SOSCEX0000027"
type input "S00022004 /SOSCEX0000027"
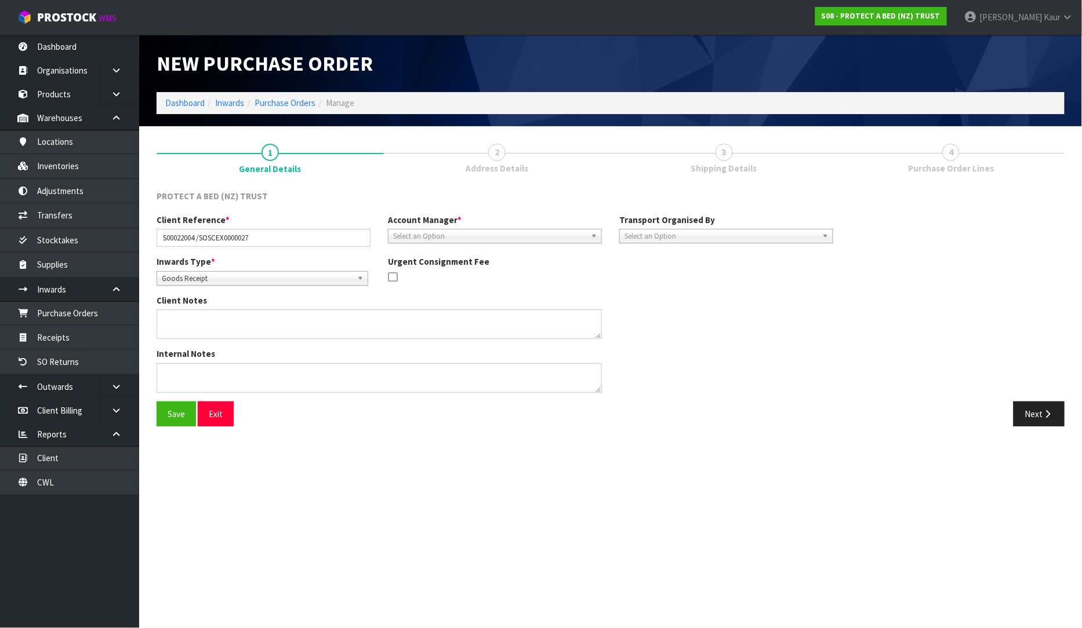
click at [405, 230] on span "Select an Option" at bounding box center [489, 237] width 193 height 14
type input "ji"
click at [416, 265] on li "[PERSON_NAME]" at bounding box center [495, 269] width 208 height 14
click at [652, 239] on span "Select an Option" at bounding box center [720, 237] width 193 height 14
click at [654, 301] on li "Client" at bounding box center [726, 298] width 208 height 14
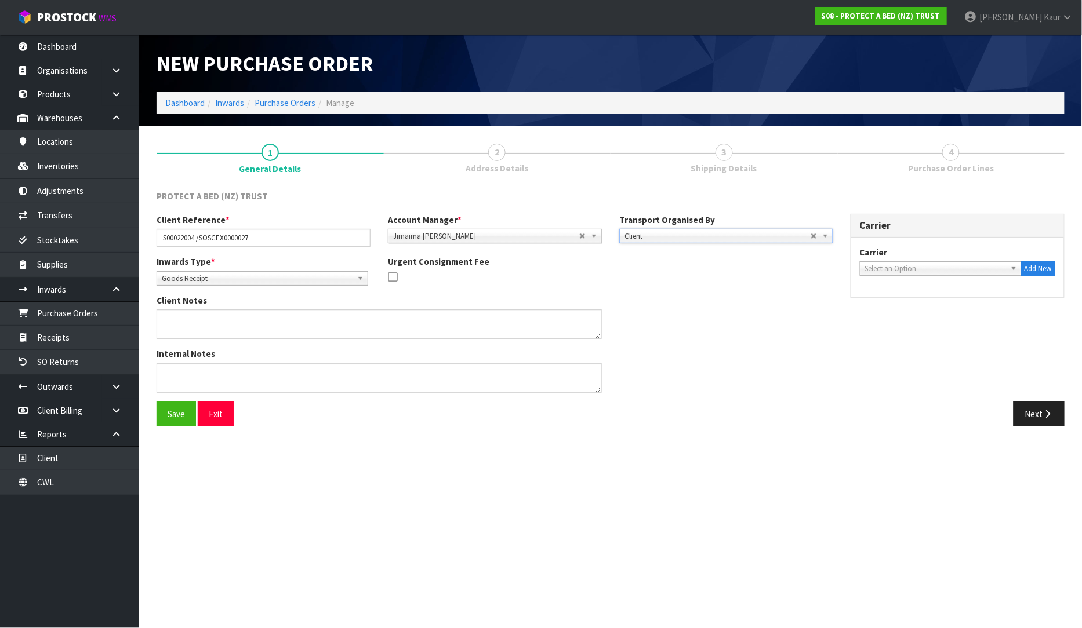
click at [931, 269] on span "Select an Option" at bounding box center [935, 269] width 141 height 14
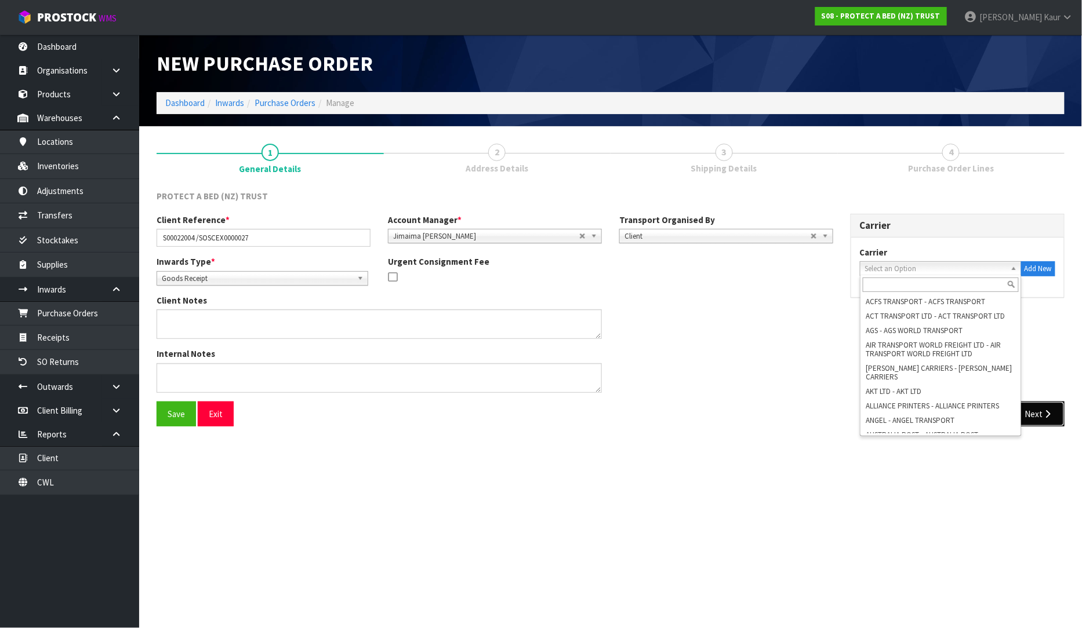
click at [1041, 419] on button "Next" at bounding box center [1038, 414] width 51 height 25
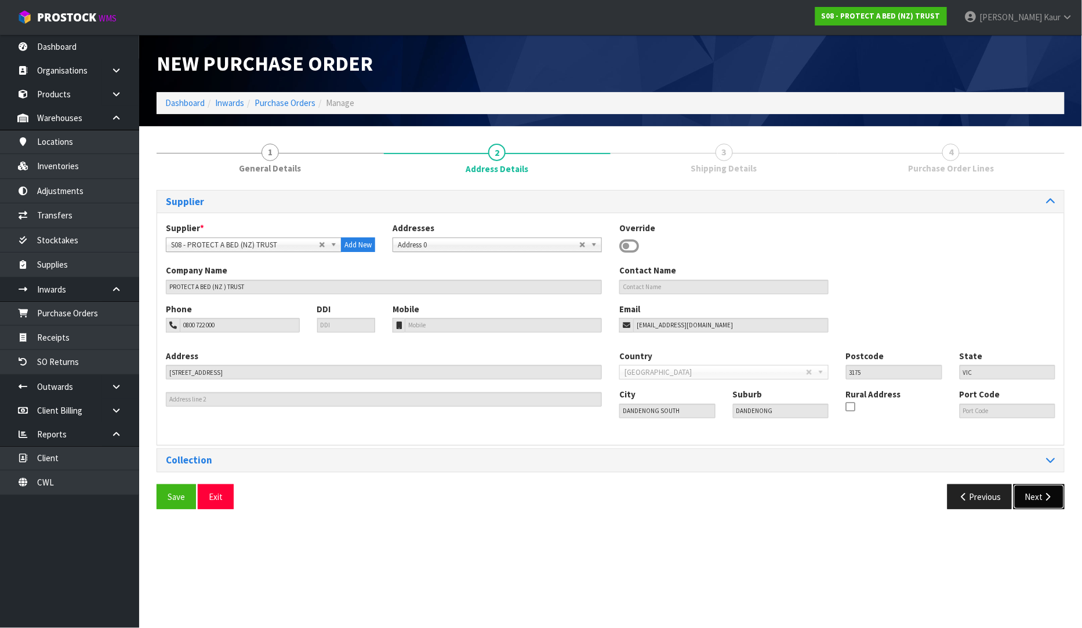
click at [1043, 498] on icon "button" at bounding box center [1047, 497] width 11 height 9
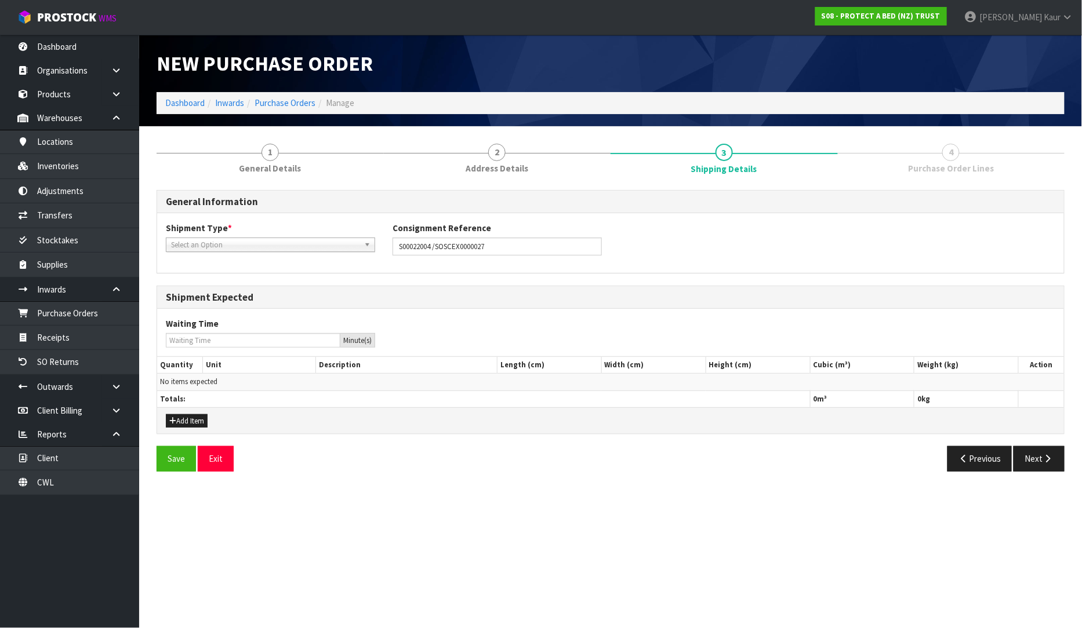
click at [275, 242] on span "Select an Option" at bounding box center [265, 245] width 188 height 14
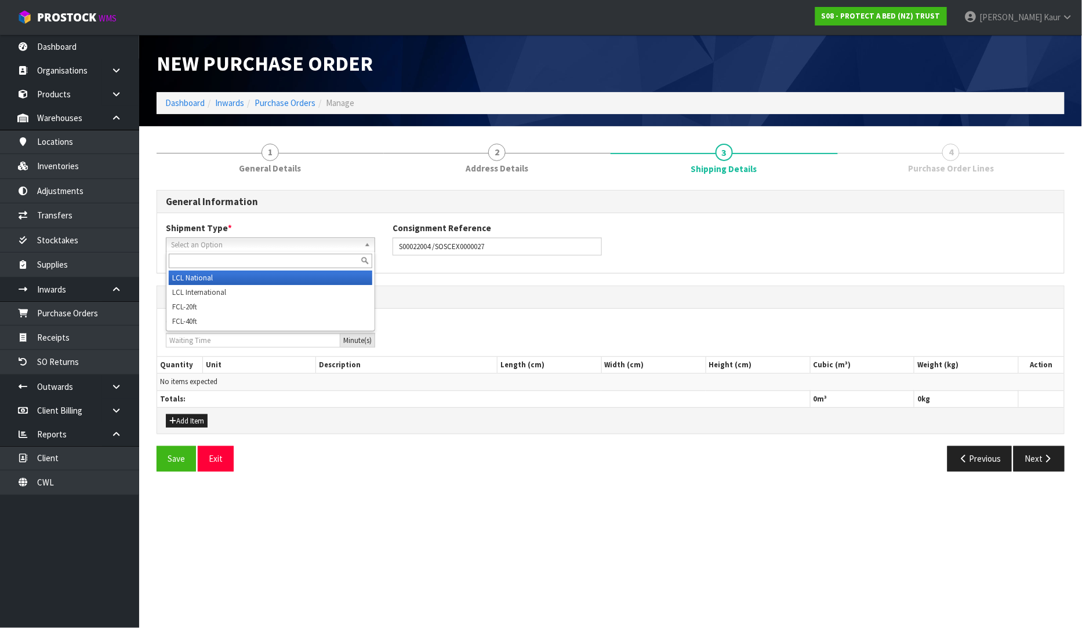
drag, startPoint x: 239, startPoint y: 271, endPoint x: 227, endPoint y: 298, distance: 29.6
click at [239, 271] on li "LCL National" at bounding box center [270, 278] width 203 height 14
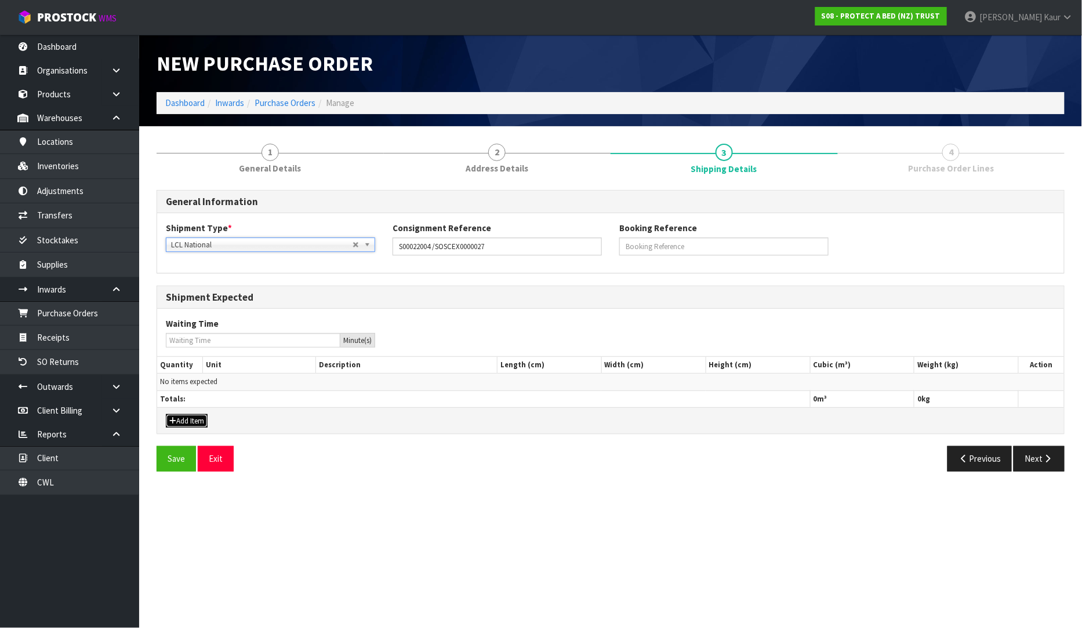
click at [184, 425] on button "Add Item" at bounding box center [187, 421] width 42 height 14
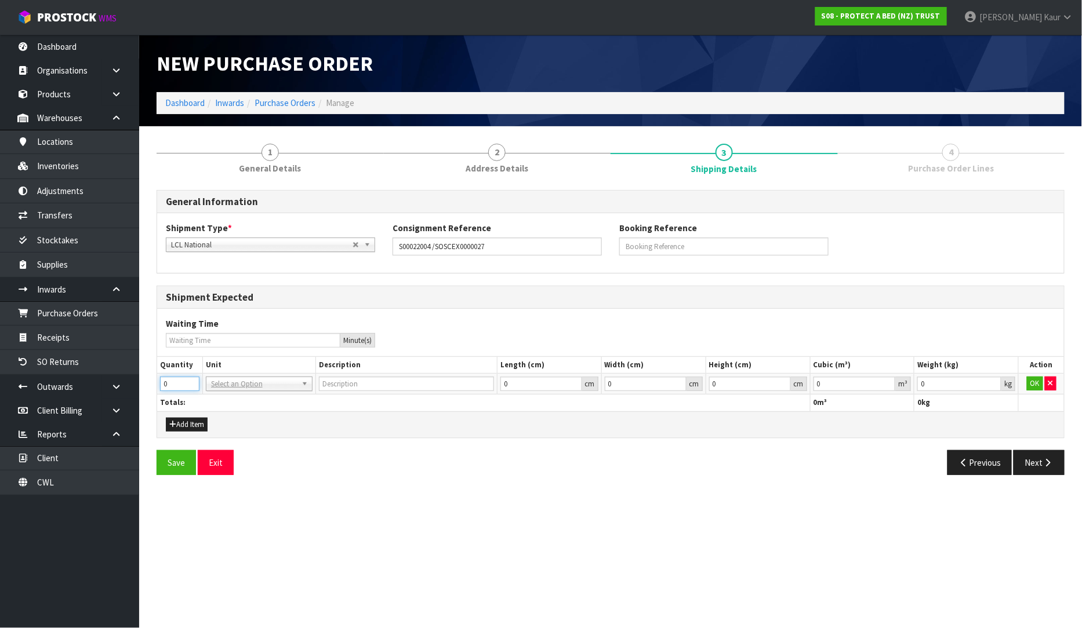
click at [192, 378] on input "0" at bounding box center [179, 384] width 39 height 14
click at [191, 383] on input "1" at bounding box center [179, 384] width 39 height 14
click at [191, 383] on input "2" at bounding box center [179, 384] width 39 height 14
click at [191, 383] on input "3" at bounding box center [179, 384] width 39 height 14
click at [191, 383] on input "4" at bounding box center [179, 384] width 39 height 14
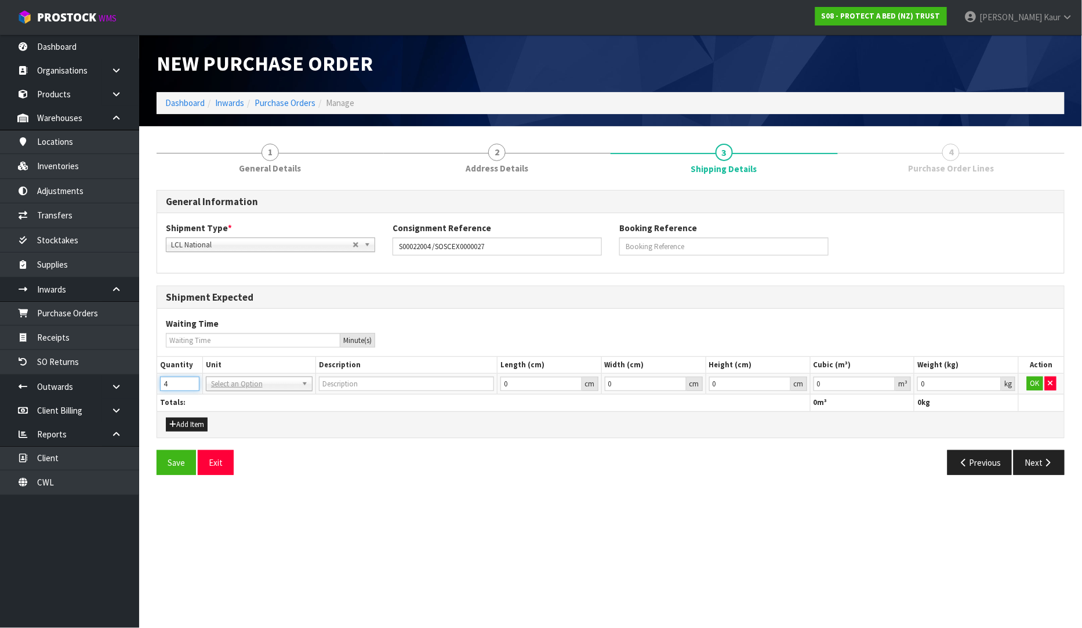
click at [193, 378] on input "4" at bounding box center [179, 384] width 39 height 14
type input "5"
click at [188, 383] on input "5" at bounding box center [179, 384] width 39 height 14
click at [217, 397] on input "text" at bounding box center [259, 400] width 101 height 14
type input "plt"
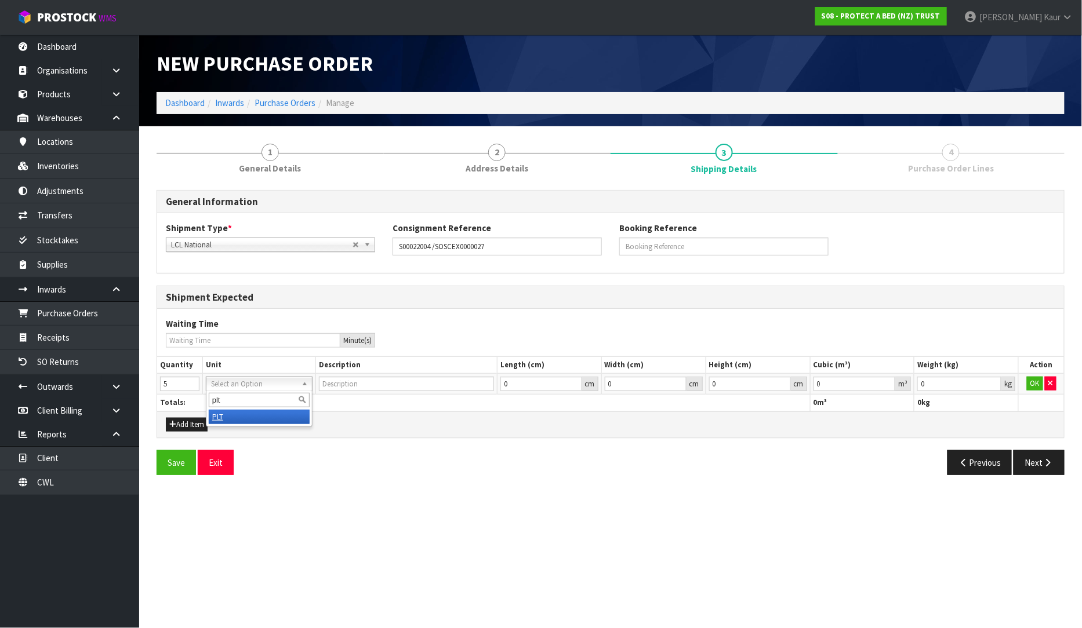
type input "PALLET"
type input "0.000001"
click at [889, 381] on input "0.000001" at bounding box center [854, 384] width 82 height 14
type input "0.001"
click at [991, 381] on input "0.001" at bounding box center [959, 384] width 84 height 14
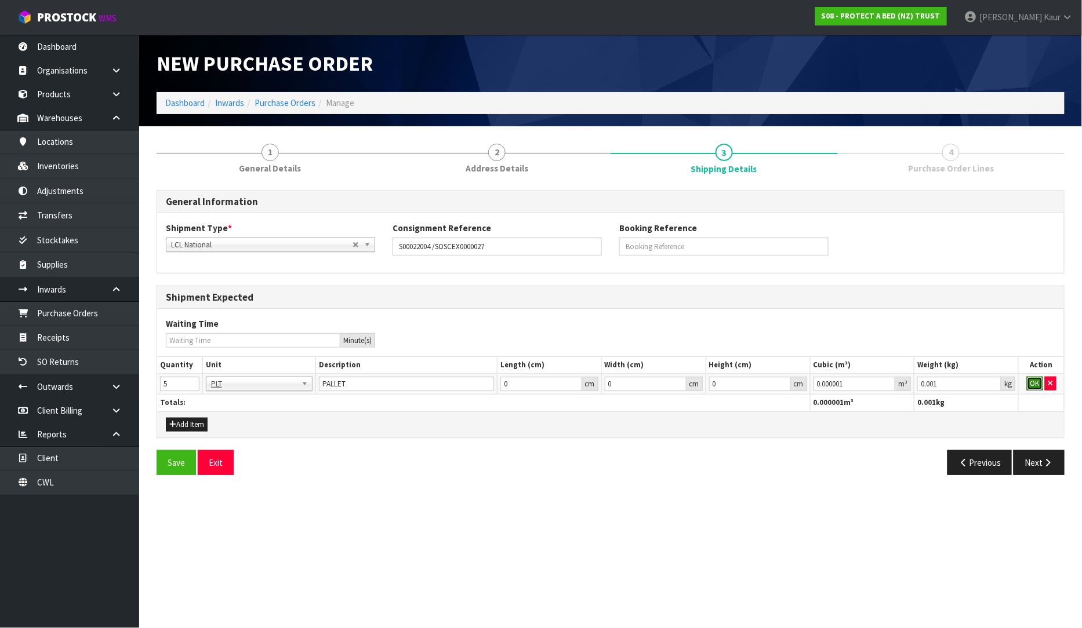
click at [1028, 386] on button "OK" at bounding box center [1034, 384] width 16 height 14
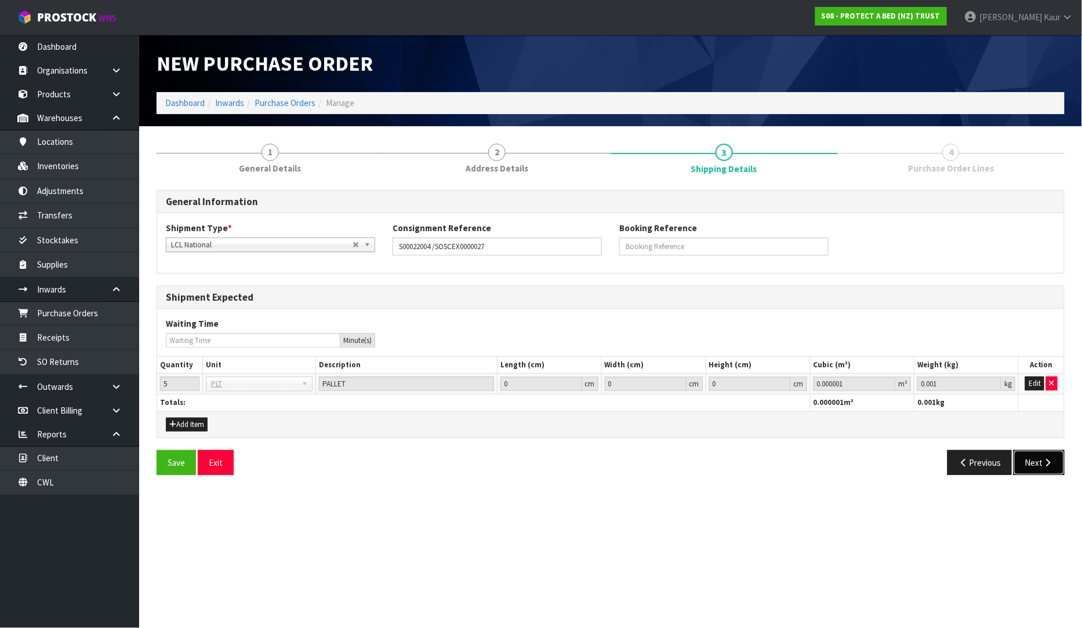
click at [1053, 470] on button "Next" at bounding box center [1038, 462] width 51 height 25
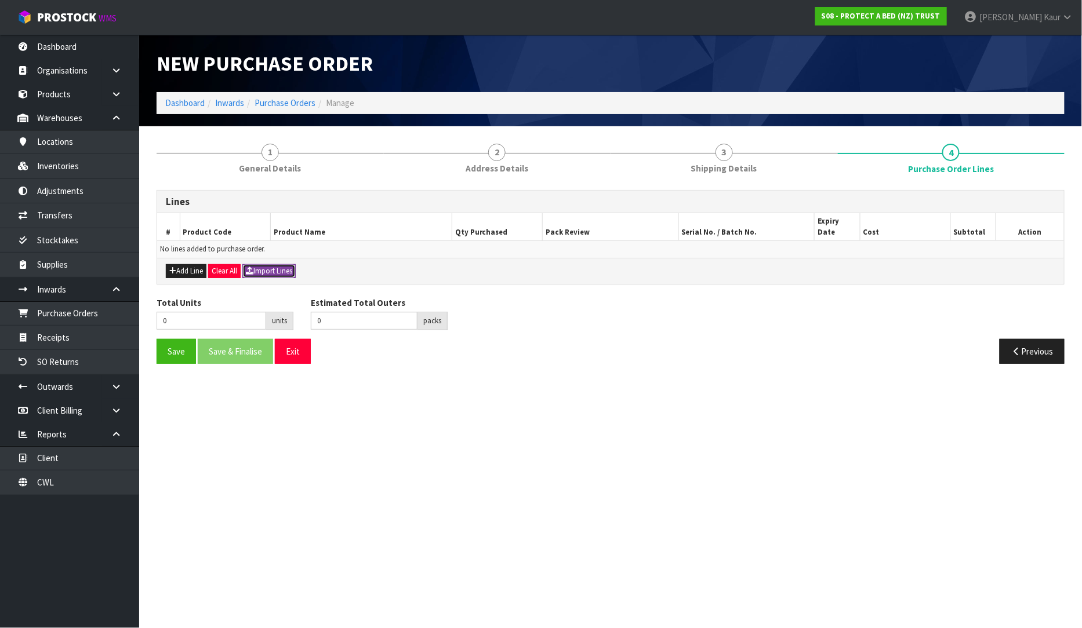
click at [291, 264] on button "Import Lines" at bounding box center [268, 271] width 53 height 14
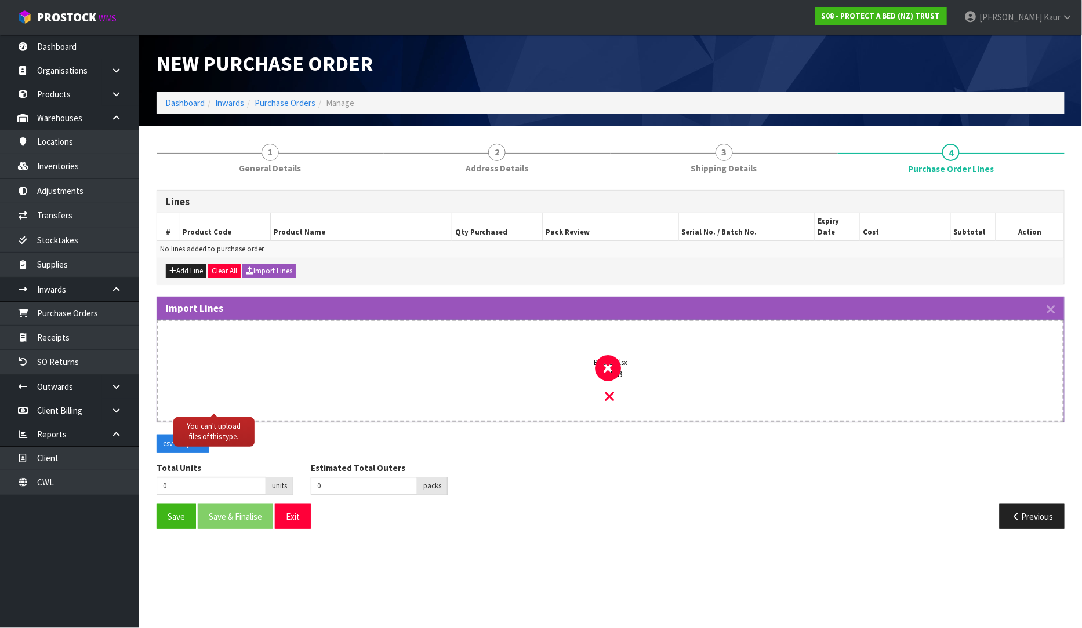
click at [615, 381] on div "Book2.xlsx 0.8 MB" at bounding box center [610, 381] width 862 height 79
click at [611, 389] on icon at bounding box center [609, 396] width 9 height 15
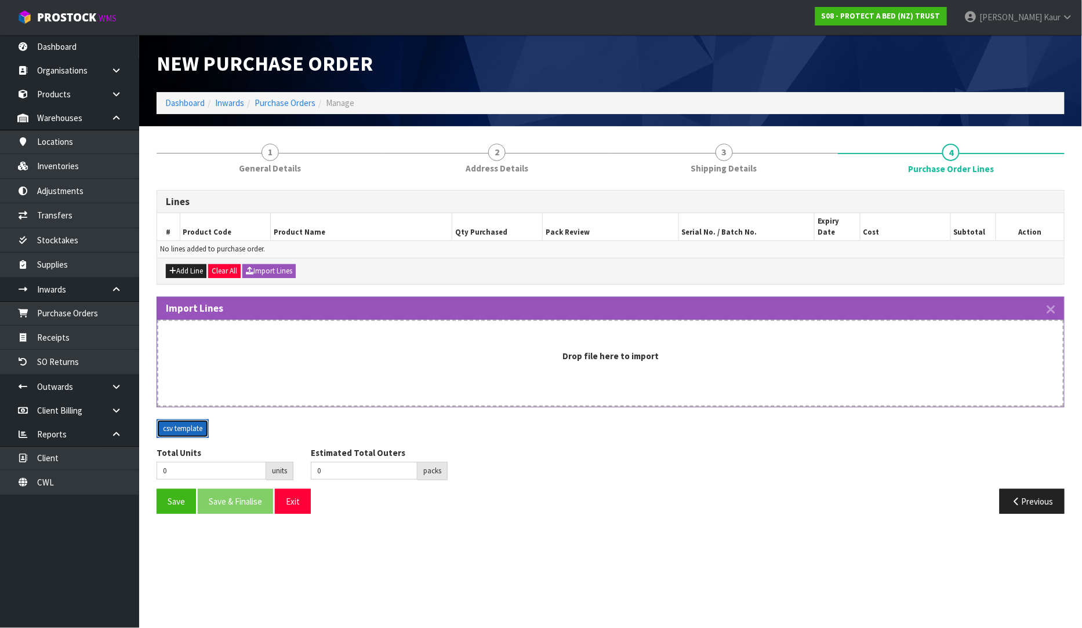
click at [169, 421] on button "csv template" at bounding box center [182, 429] width 52 height 19
click at [1049, 303] on icon "button" at bounding box center [1051, 309] width 8 height 13
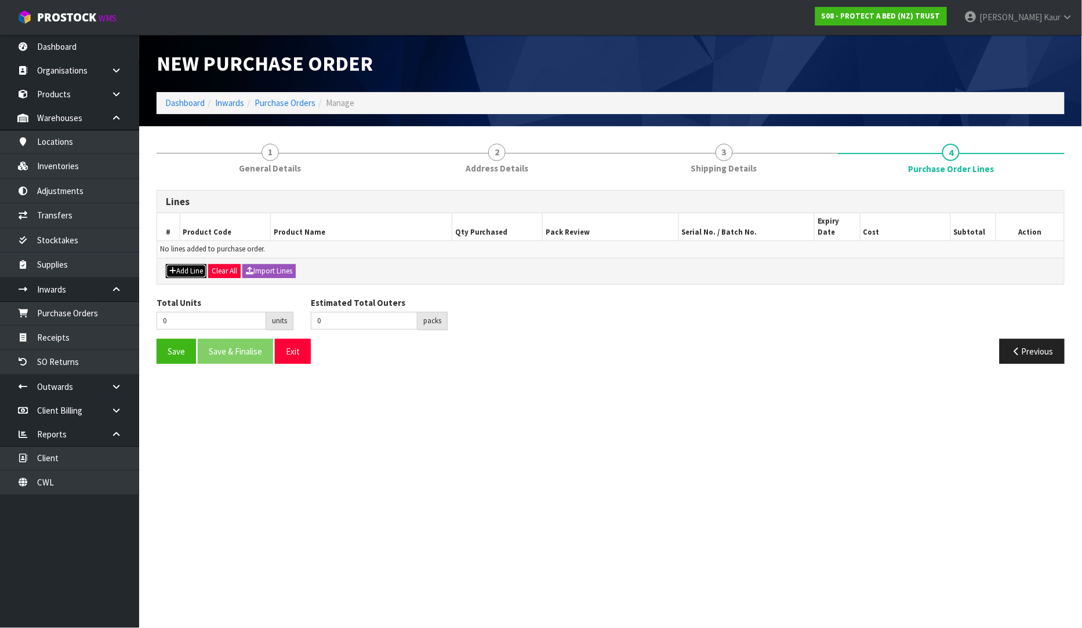
click at [192, 264] on button "Add Line" at bounding box center [186, 271] width 41 height 14
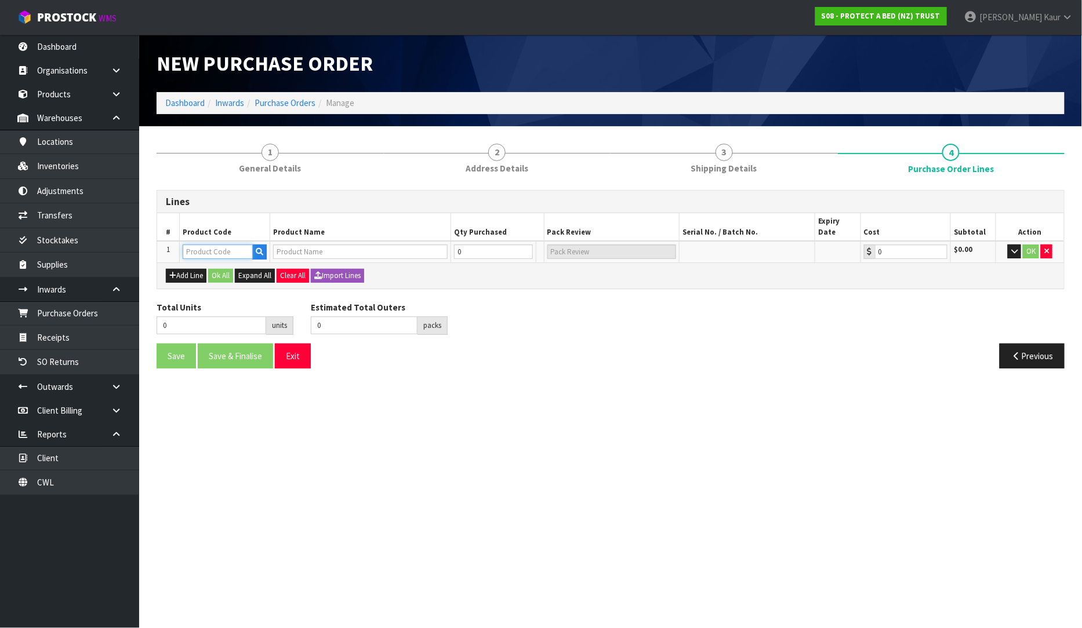
click at [201, 246] on input "text" at bounding box center [218, 252] width 70 height 14
paste input "F0526PLW0"
type input "F0526PLW0"
type input "SIGNATURE TENCEL JACQUARD [MEDICAL_DATA] PILLOW MEDIUM"
type input "0.00"
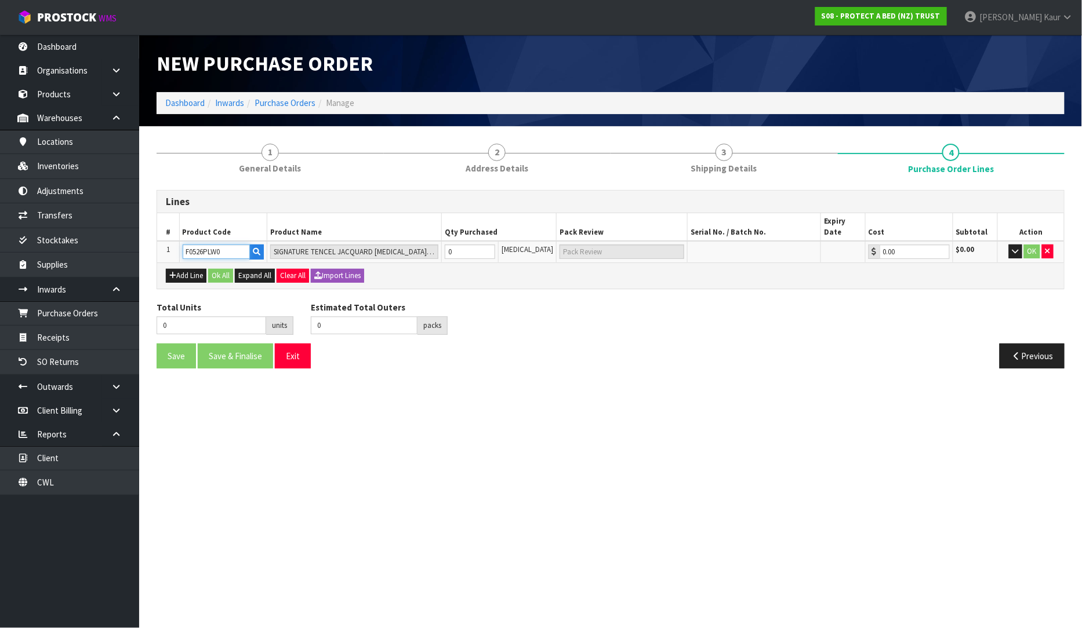
type input "F0526PLW0"
click at [468, 245] on input "0" at bounding box center [470, 252] width 51 height 14
type input "3"
type input "3 [MEDICAL_DATA]"
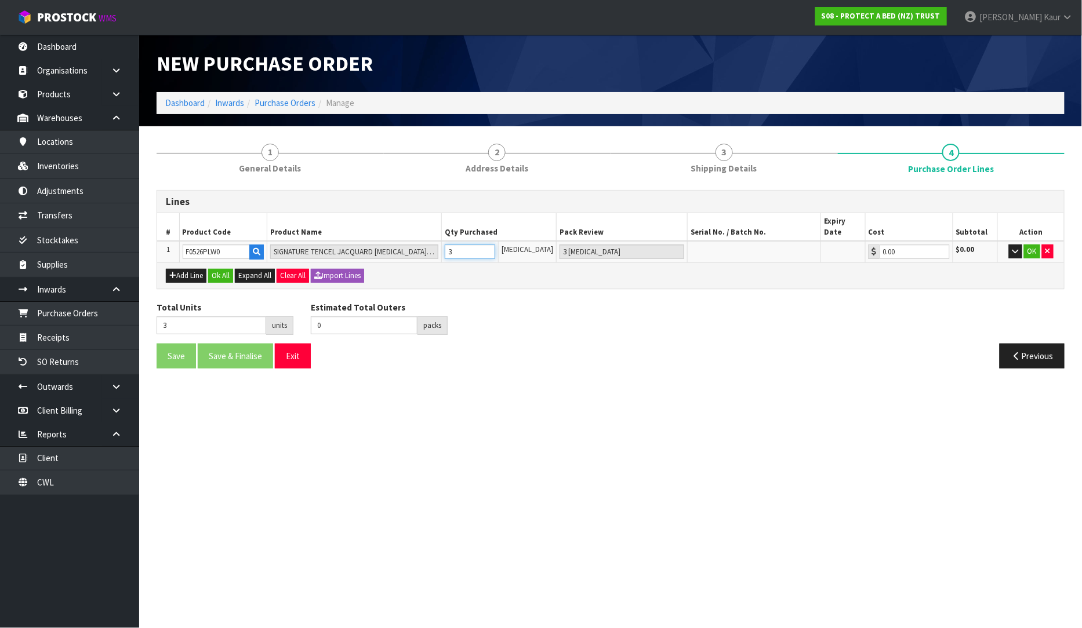
type input "0"
type input "2"
type input "2 [MEDICAL_DATA]"
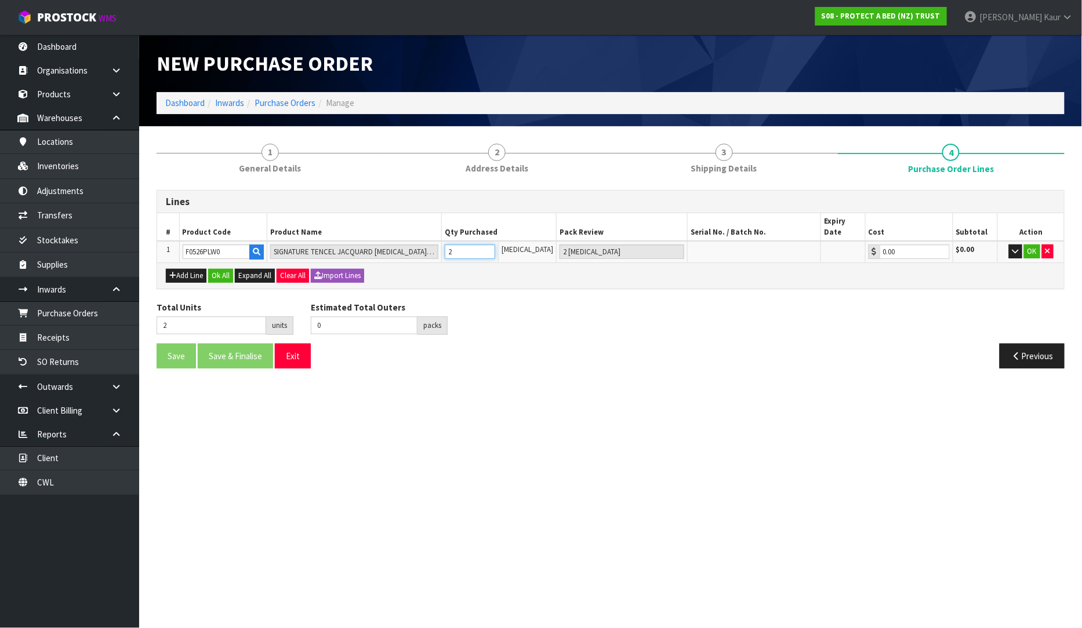
type input "20"
type input "4"
type input "20"
type input "4 CTN"
type input "200"
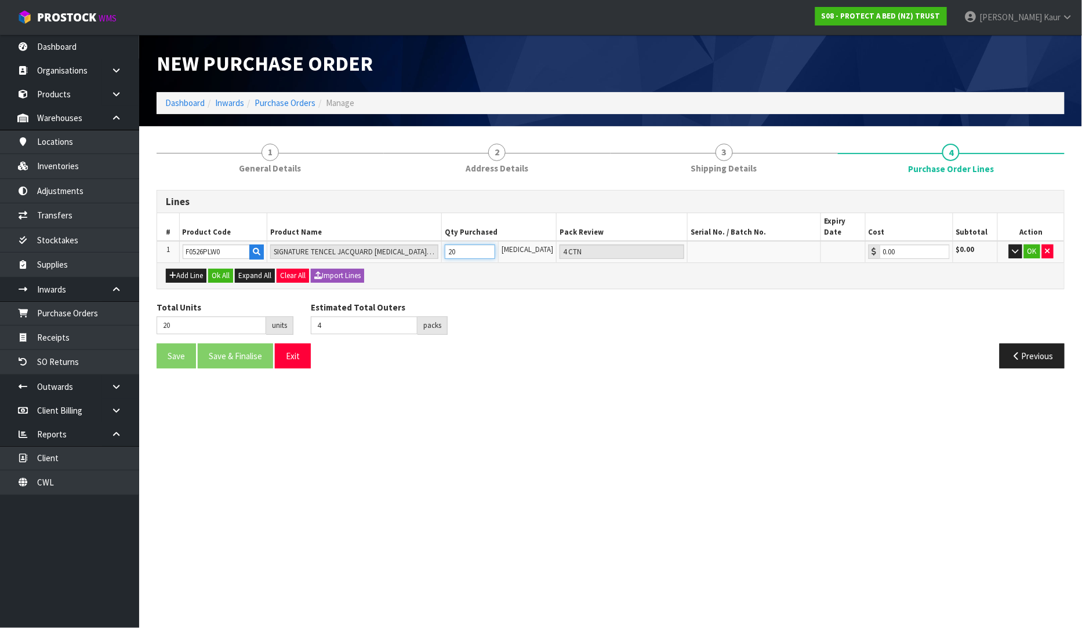
type input "40"
type input "200"
type input "40 CTN"
type input "200"
click at [227, 269] on button "Ok All" at bounding box center [220, 276] width 25 height 14
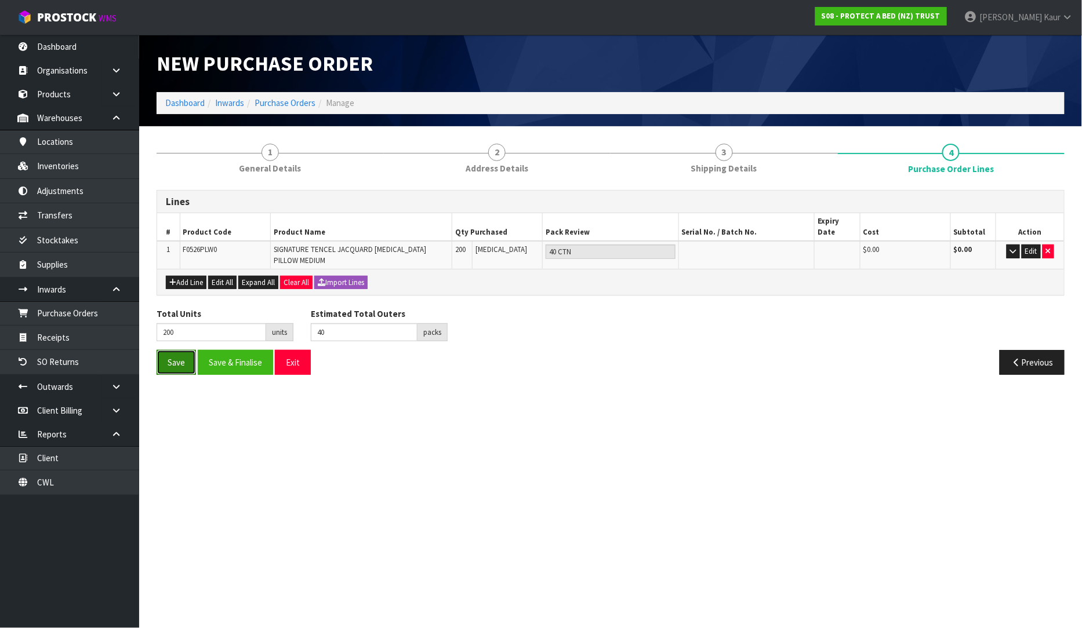
click at [170, 351] on button "Save" at bounding box center [175, 362] width 39 height 25
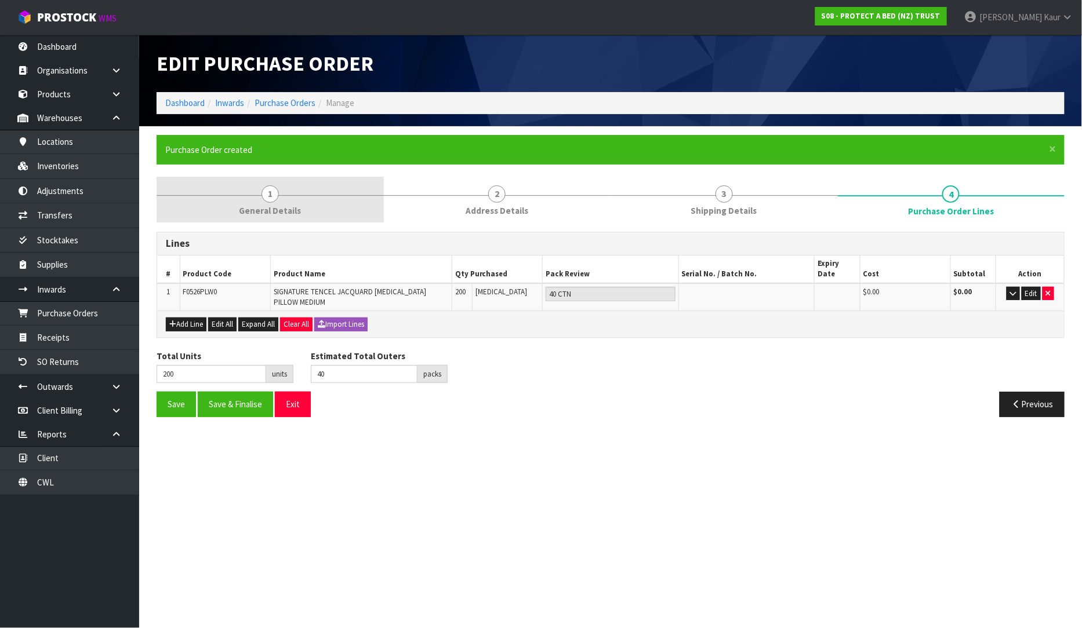
type input "0"
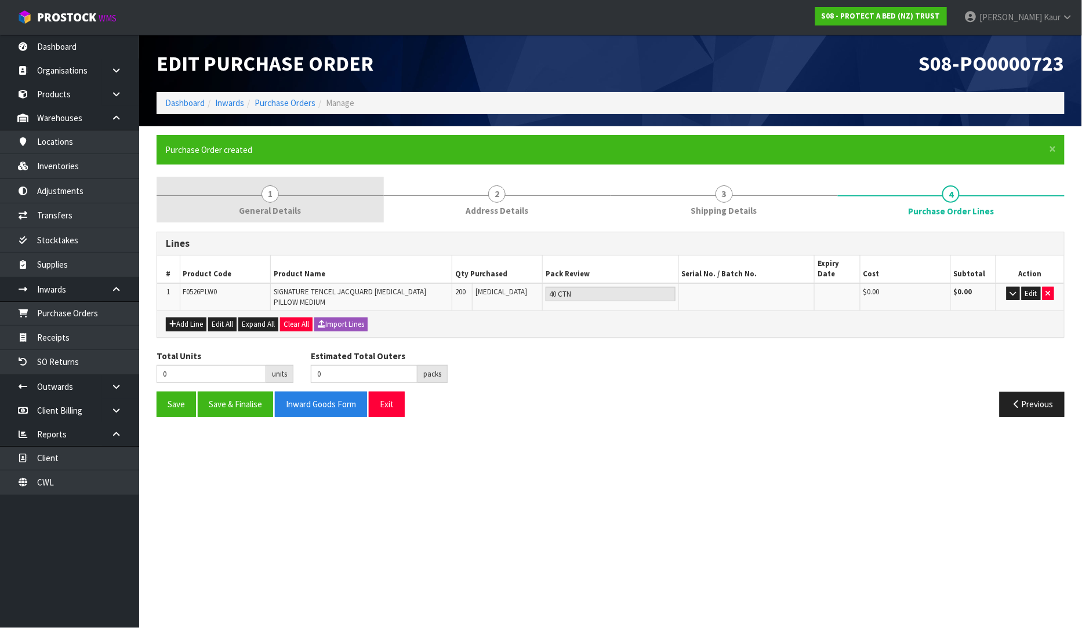
click at [264, 209] on span "General Details" at bounding box center [270, 211] width 62 height 12
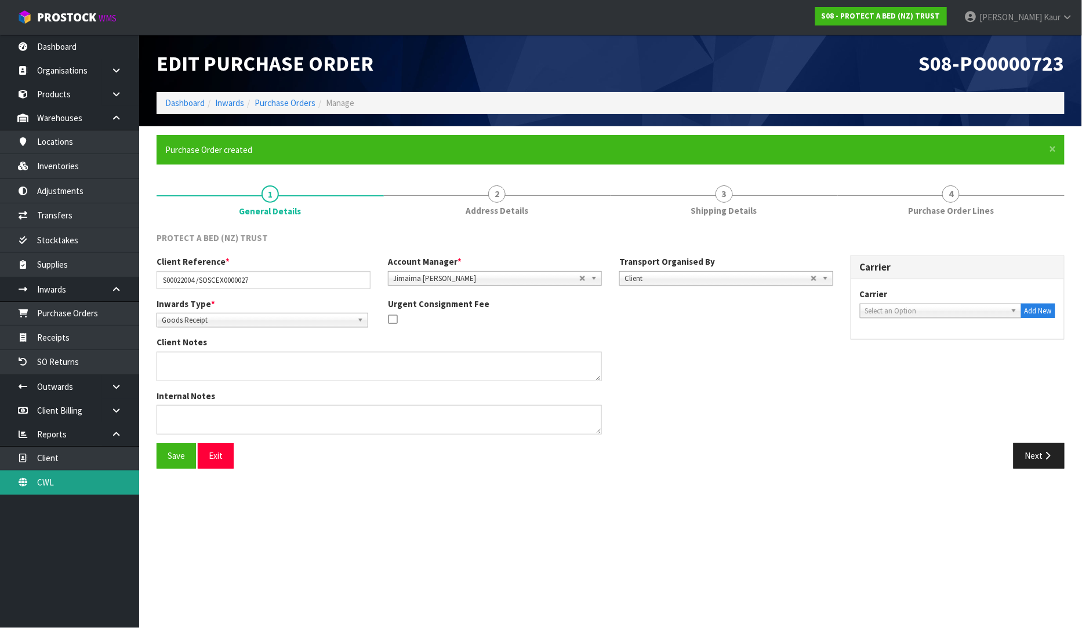
click at [59, 476] on link "CWL" at bounding box center [69, 483] width 139 height 24
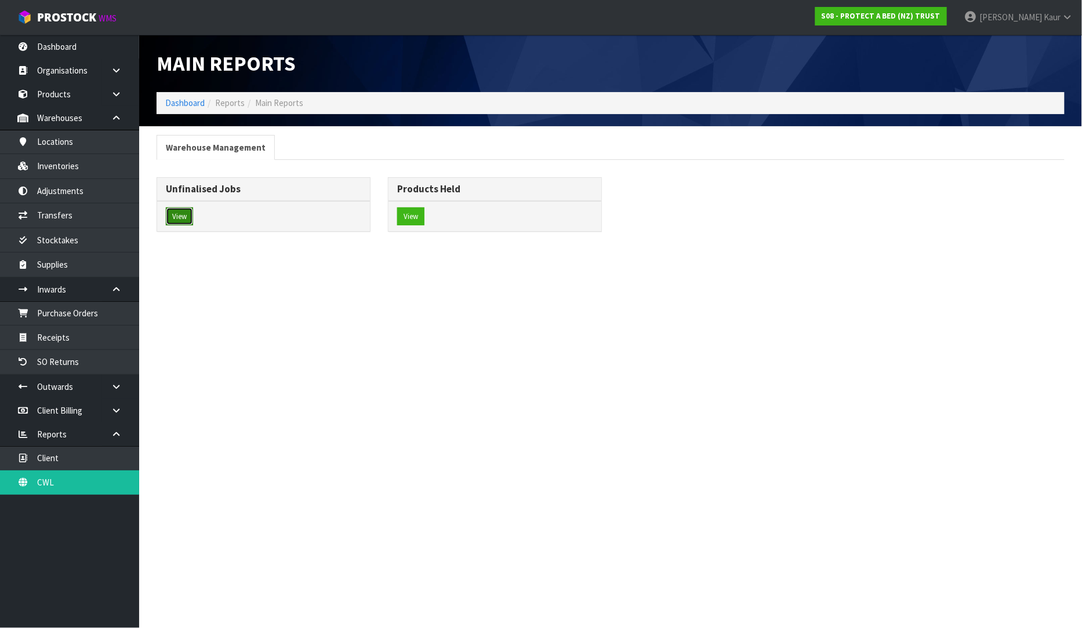
click at [180, 222] on button "View" at bounding box center [179, 216] width 27 height 19
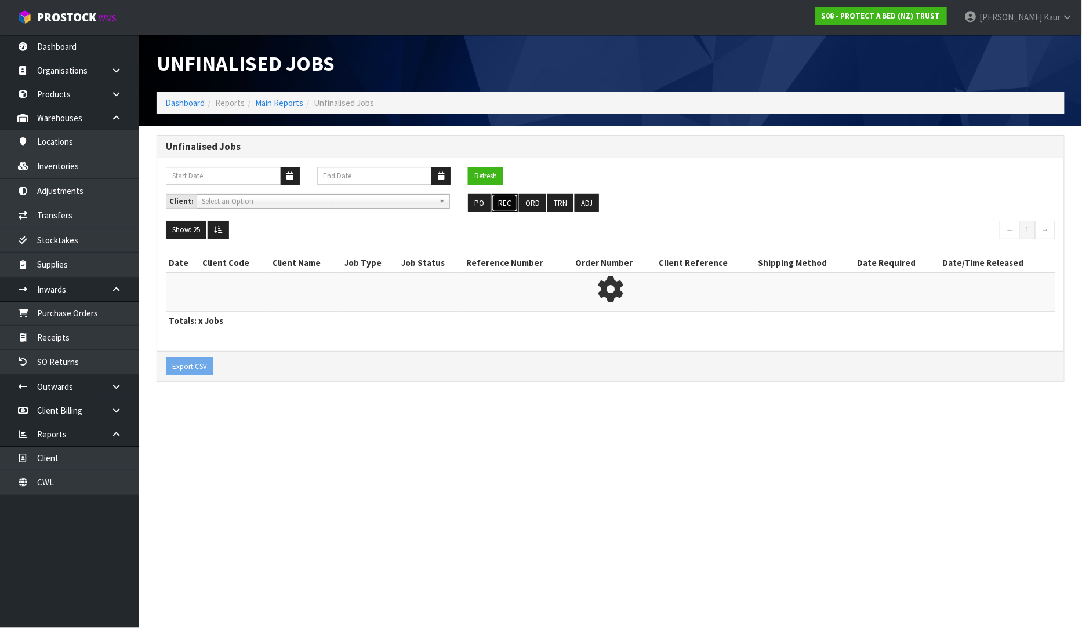
click at [511, 199] on button "REC" at bounding box center [504, 203] width 26 height 19
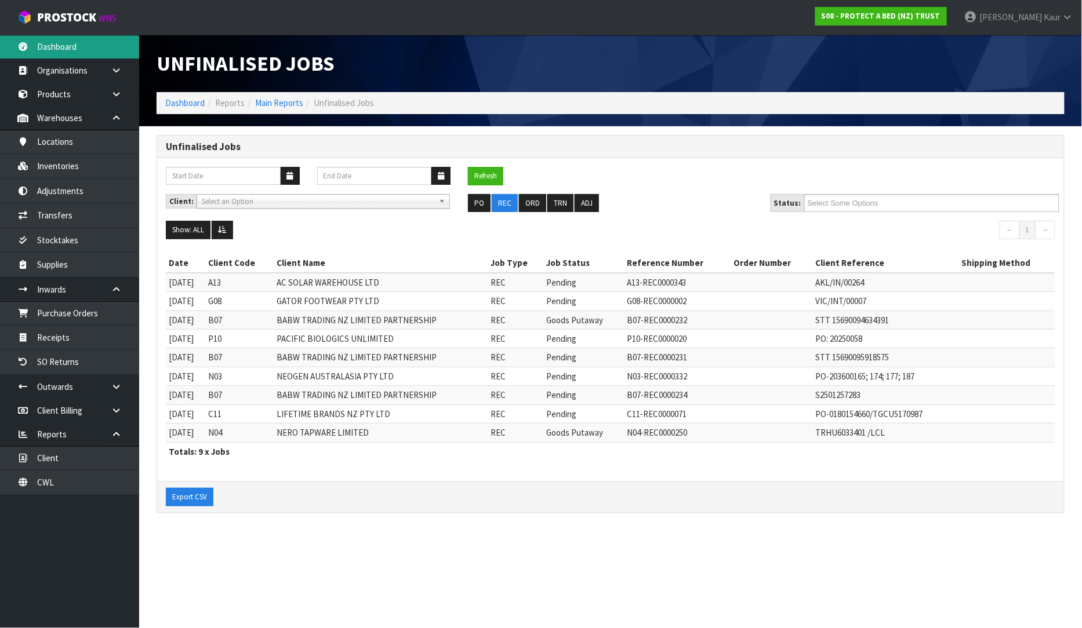
click at [56, 50] on link "Dashboard" at bounding box center [69, 47] width 139 height 24
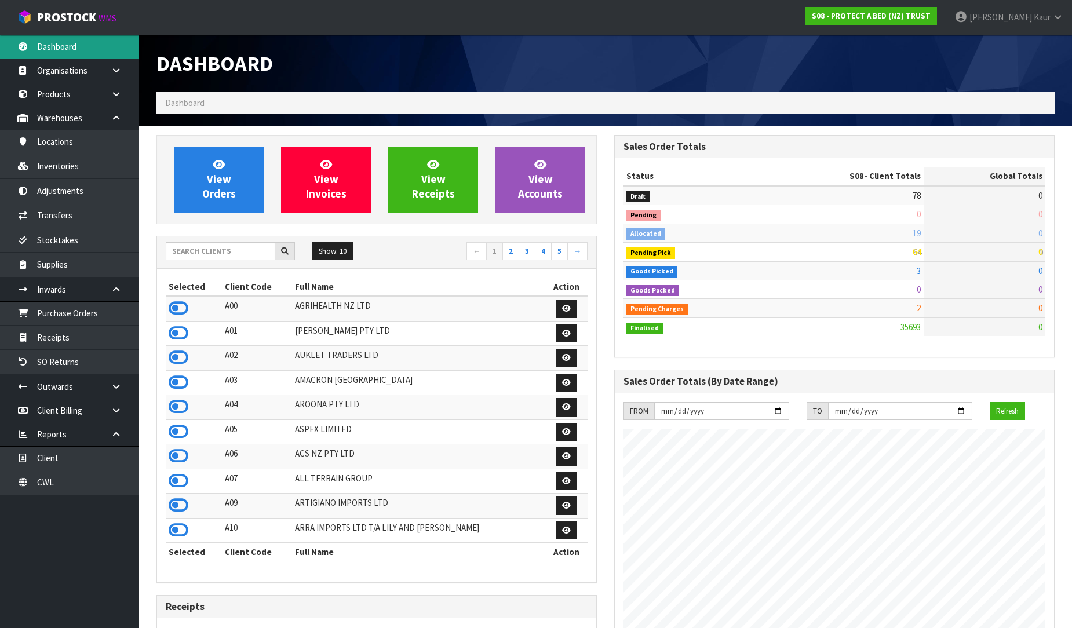
scroll to position [878, 458]
click at [1024, 13] on span "[PERSON_NAME]" at bounding box center [1001, 17] width 63 height 11
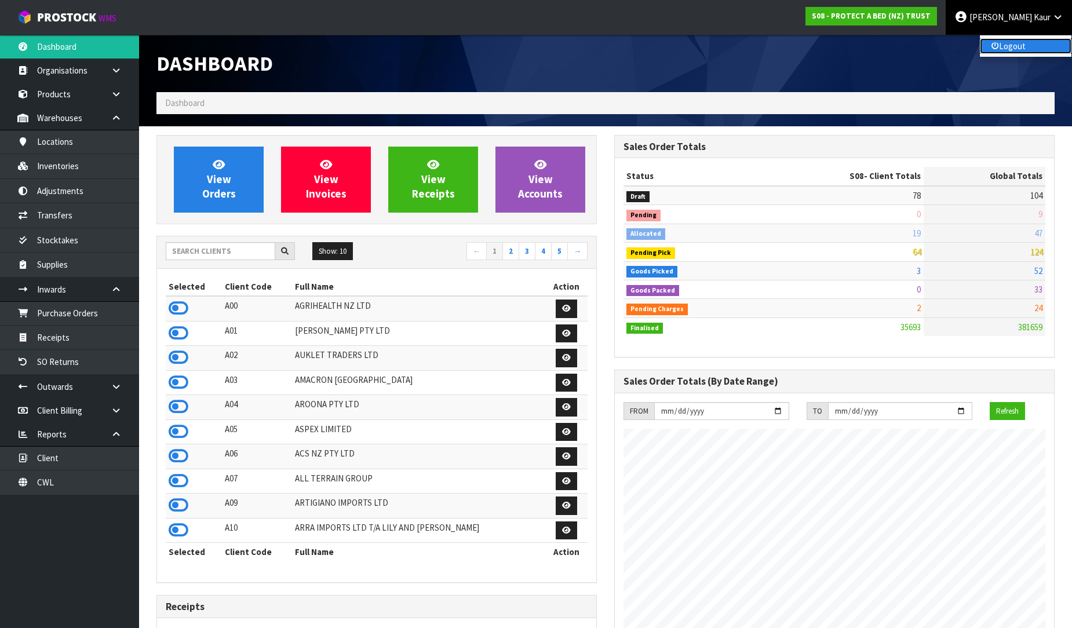
click at [1013, 47] on link "Logout" at bounding box center [1026, 46] width 92 height 16
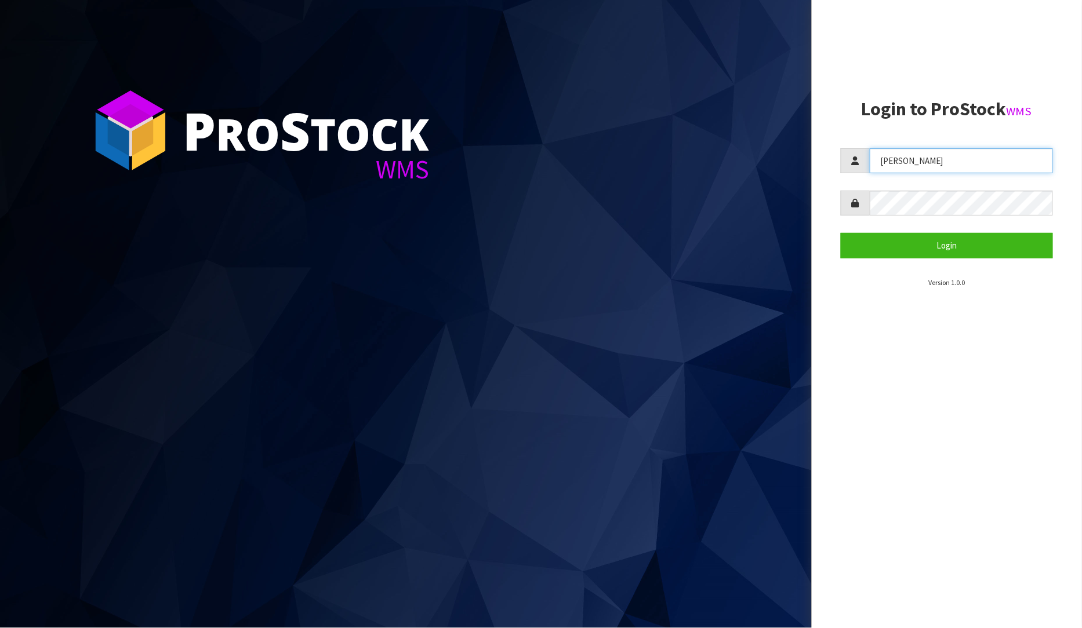
click at [971, 161] on input "[PERSON_NAME]" at bounding box center [961, 160] width 184 height 25
type input "P"
type input "r"
type input "[PERSON_NAME]"
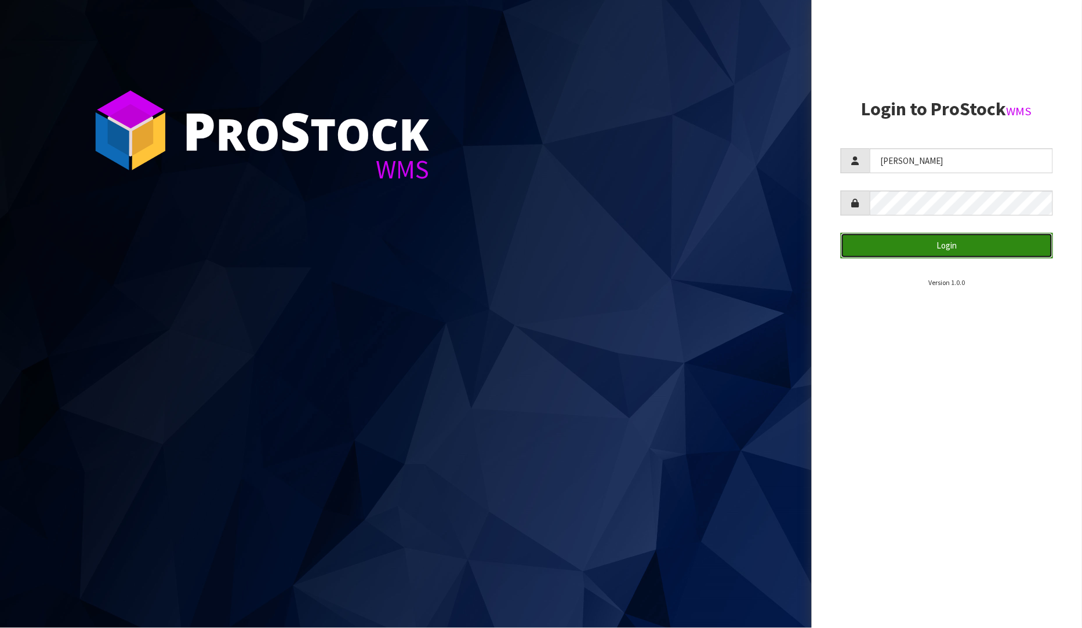
click at [880, 252] on button "Login" at bounding box center [946, 245] width 213 height 25
